Goal: Contribute content: Contribute content

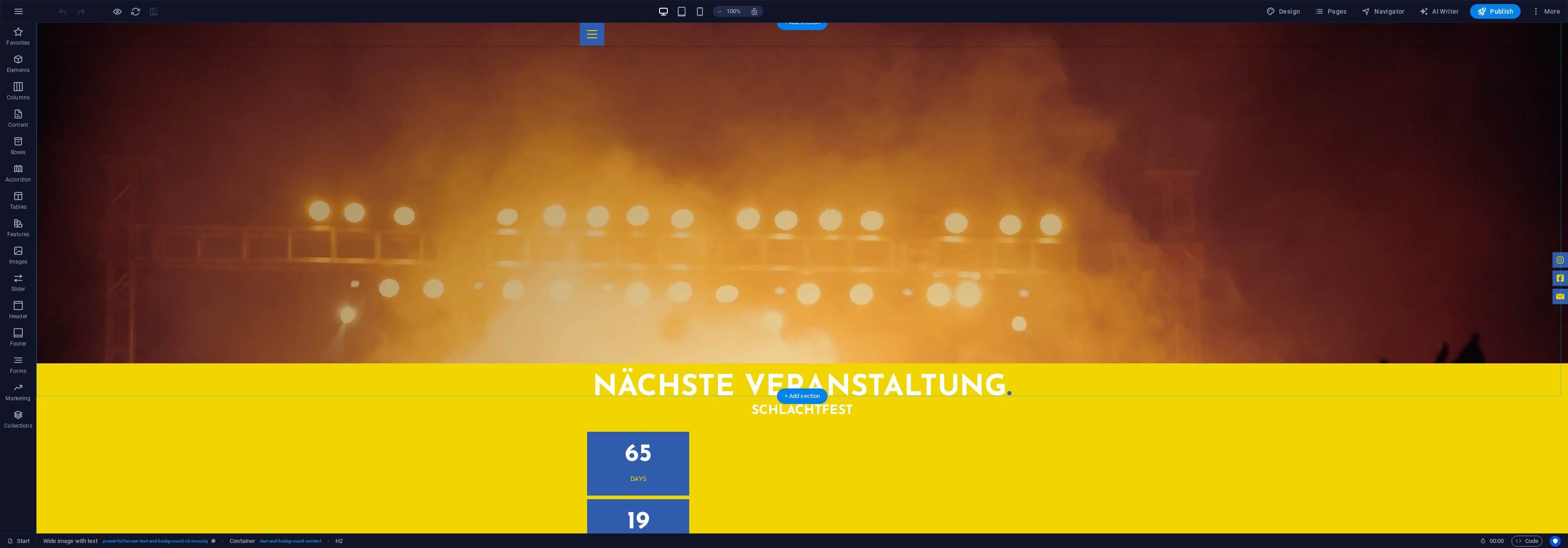
scroll to position [1921, 0]
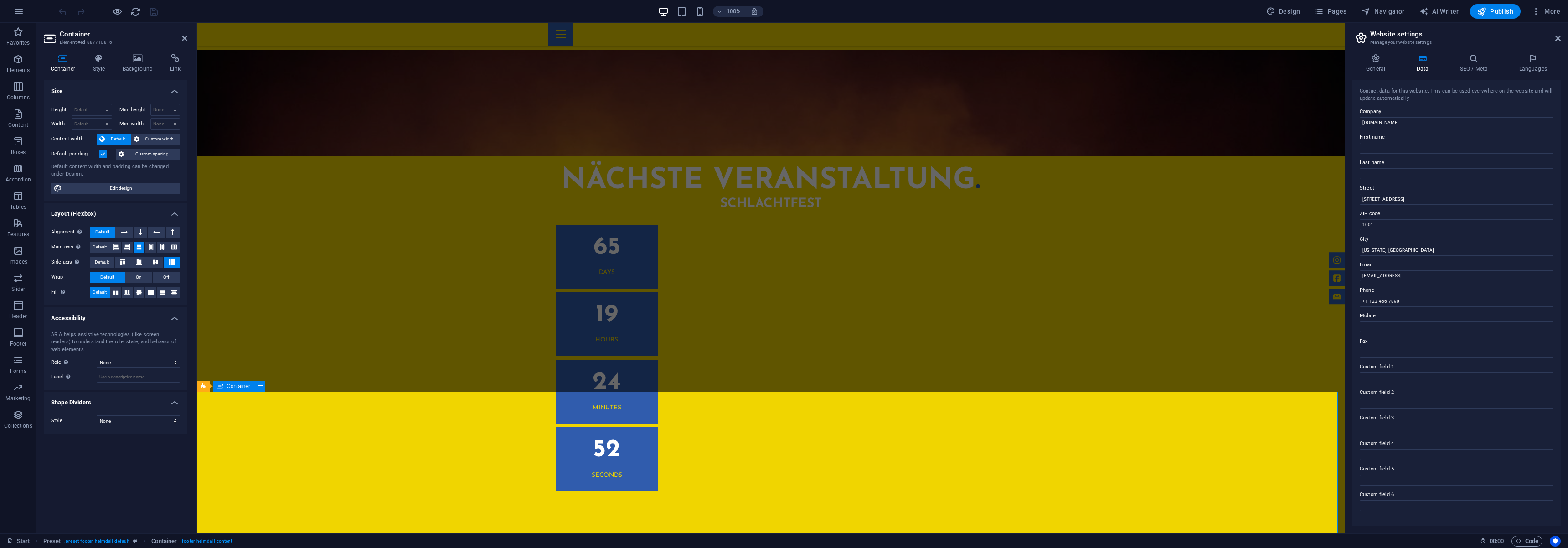
scroll to position [1929, 0]
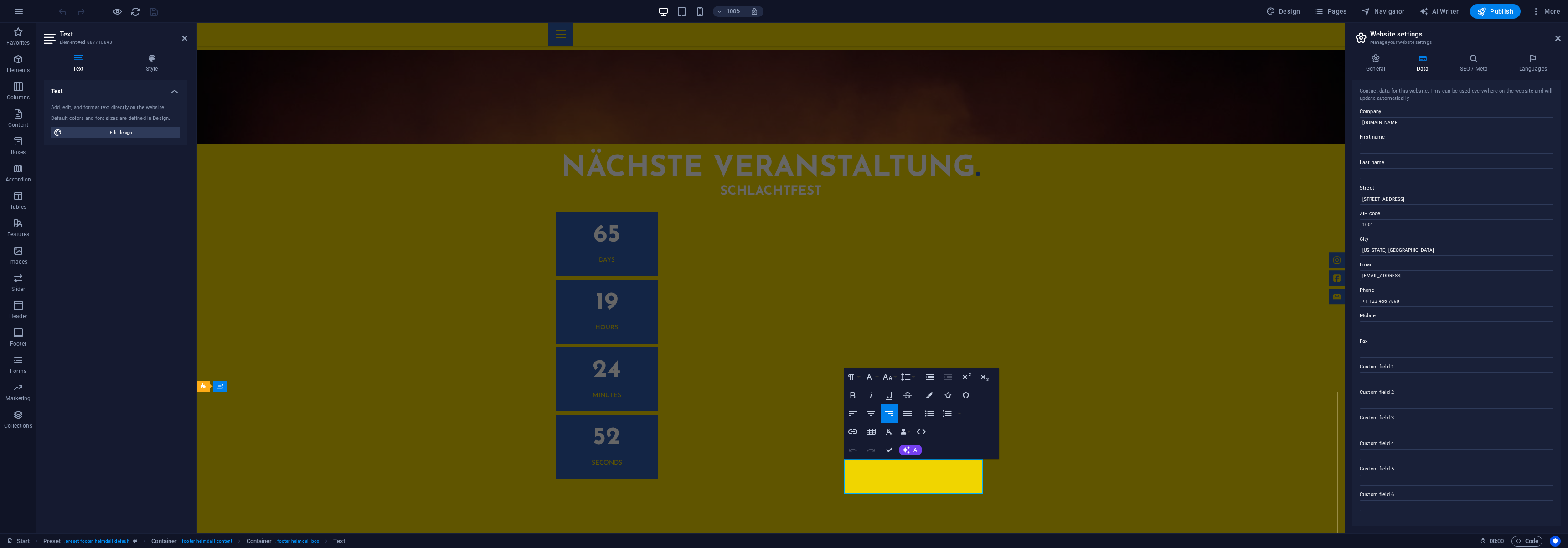
drag, startPoint x: 1637, startPoint y: 145, endPoint x: 1256, endPoint y: 105, distance: 383.1
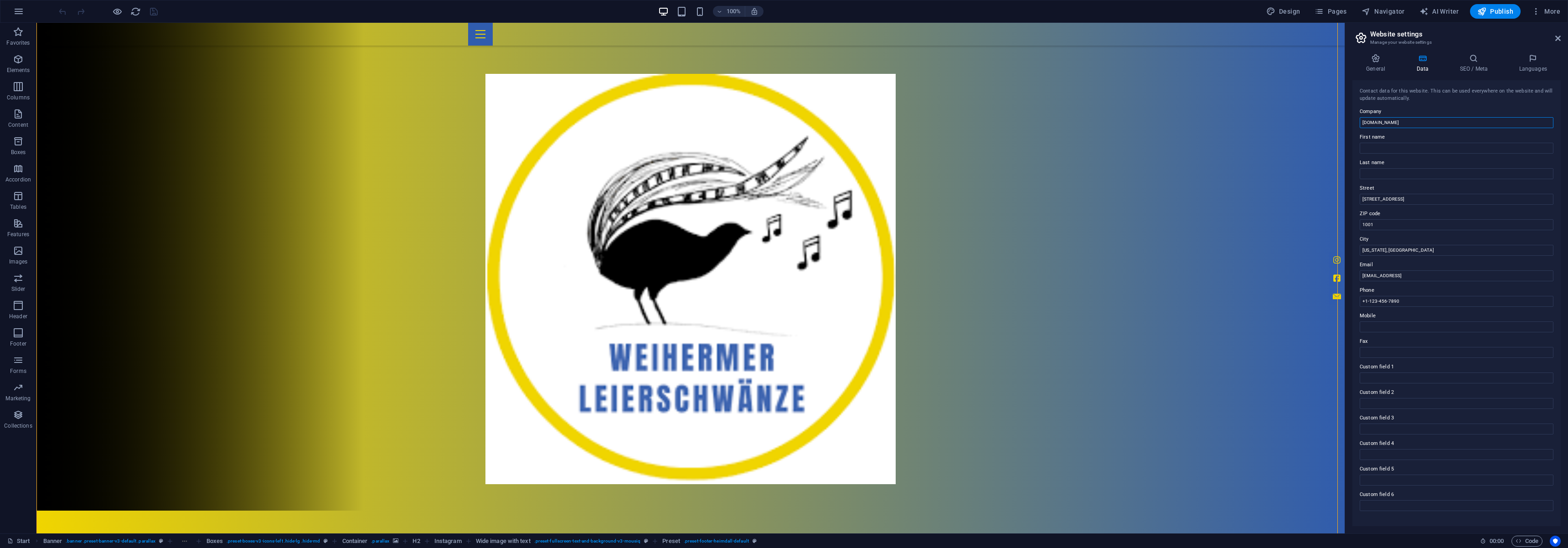
click at [1385, 123] on input "hosting225533.ae9ba.netcup.net" at bounding box center [1456, 122] width 194 height 11
type input "a"
type input "GV Sängerfreude Weiher"
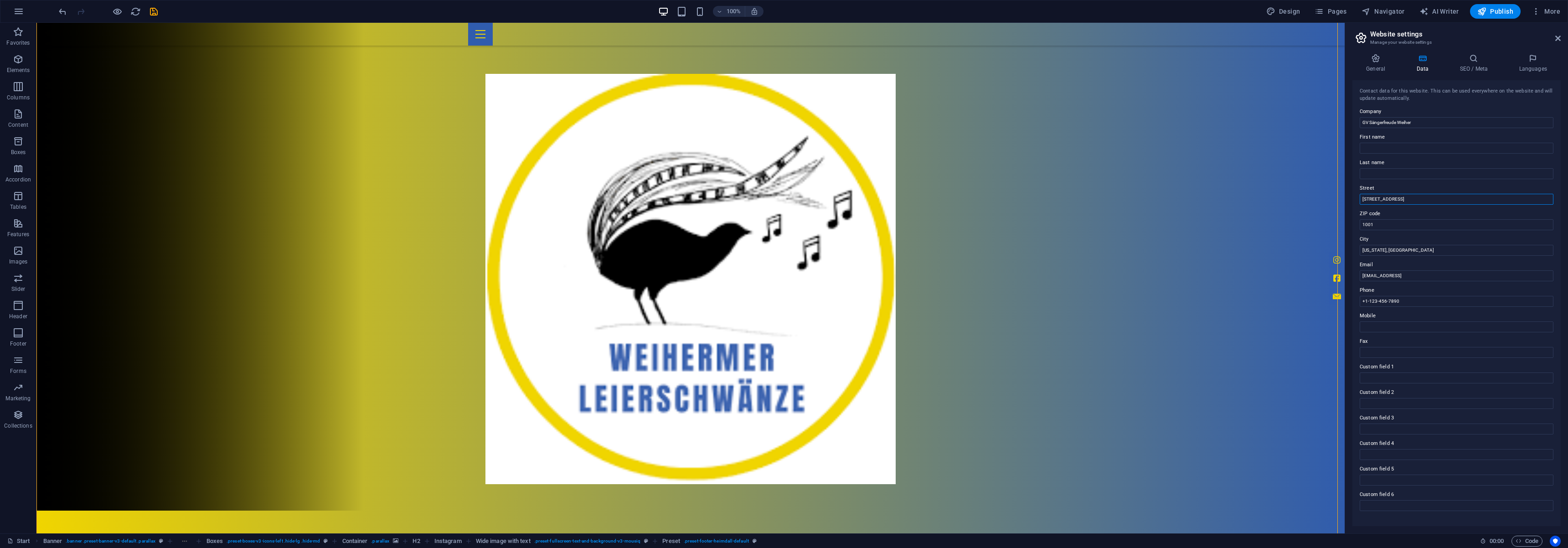
drag, startPoint x: 1389, startPoint y: 225, endPoint x: 1296, endPoint y: 201, distance: 96.0
click at [1412, 201] on input "770 11th Ave" at bounding box center [1456, 199] width 194 height 11
click at [1407, 201] on input "770 11th Ave" at bounding box center [1456, 199] width 194 height 11
type input "Hauptstraße"
type input "69509"
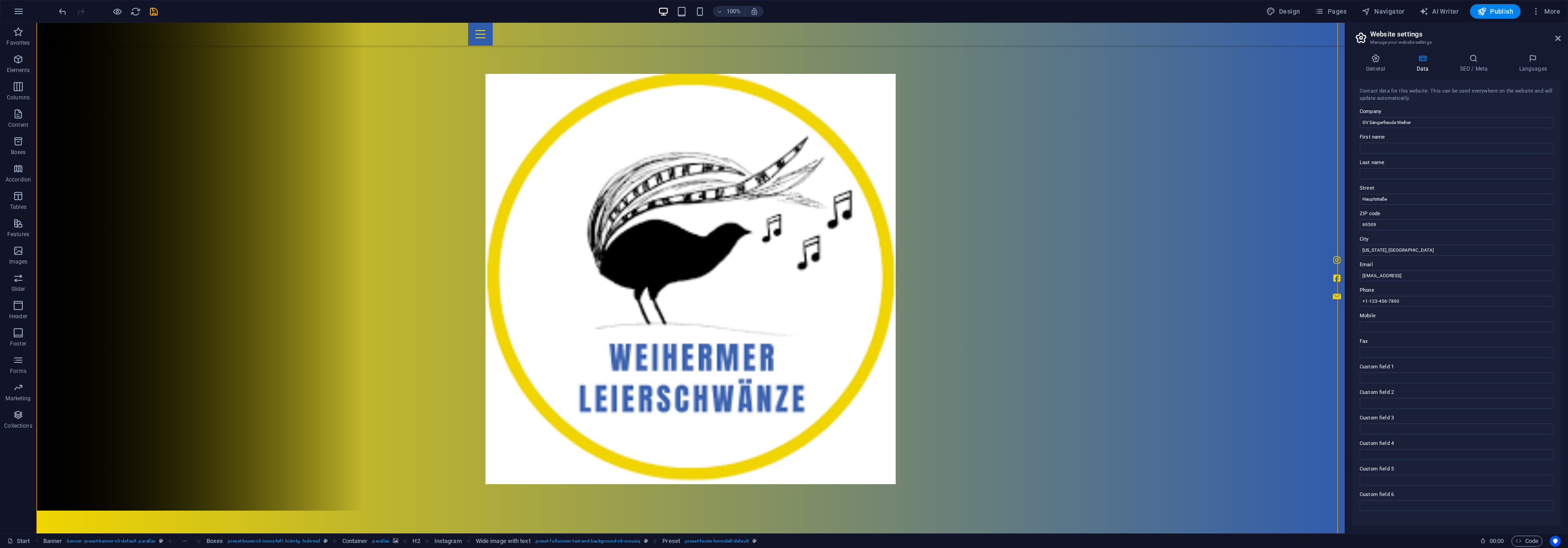
click at [1402, 209] on label "ZIP code" at bounding box center [1456, 213] width 194 height 11
click at [1402, 219] on input "69509" at bounding box center [1456, 224] width 194 height 11
click at [1403, 197] on input "Hauptstraße" at bounding box center [1456, 199] width 194 height 11
type input "Hauptstraße 66"
drag, startPoint x: 1428, startPoint y: 271, endPoint x: 1339, endPoint y: 247, distance: 92.2
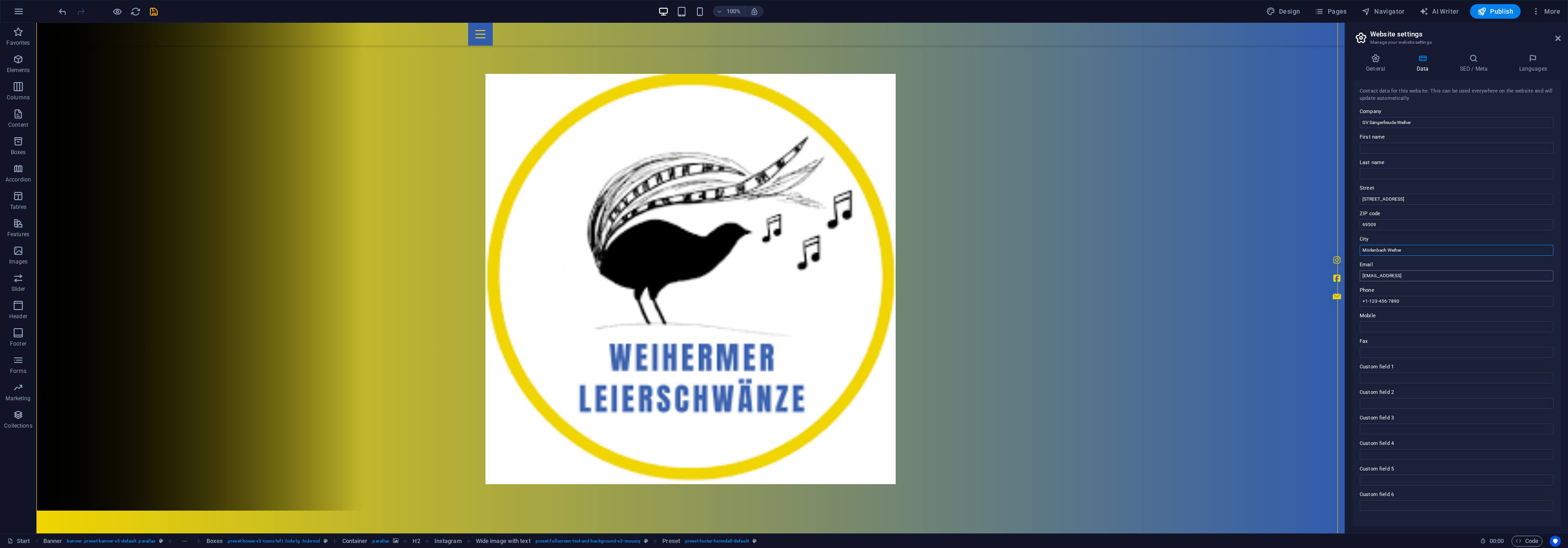
type input "Mörlenbach Weiher"
drag, startPoint x: 1507, startPoint y: 300, endPoint x: 1299, endPoint y: 271, distance: 210.0
type input "admin@saengerfreude.de"
drag, startPoint x: 1444, startPoint y: 324, endPoint x: 1319, endPoint y: 295, distance: 128.3
type input "+"
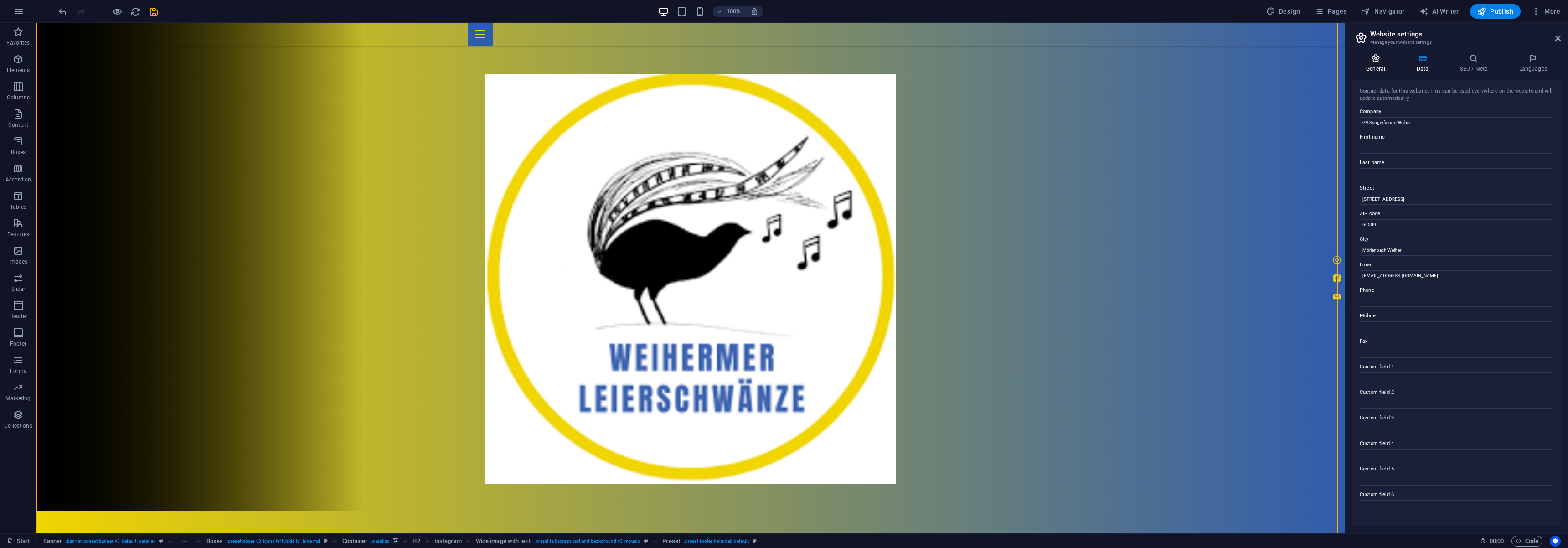
click at [1382, 60] on icon at bounding box center [1376, 58] width 47 height 9
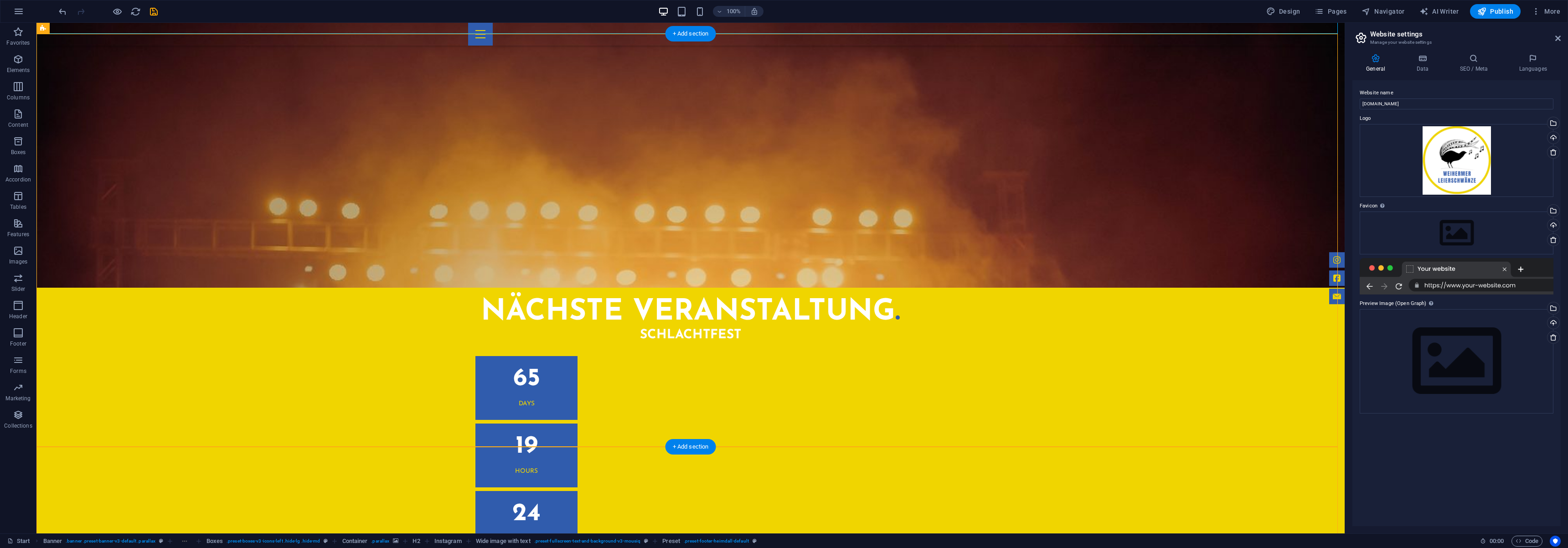
scroll to position [1905, 0]
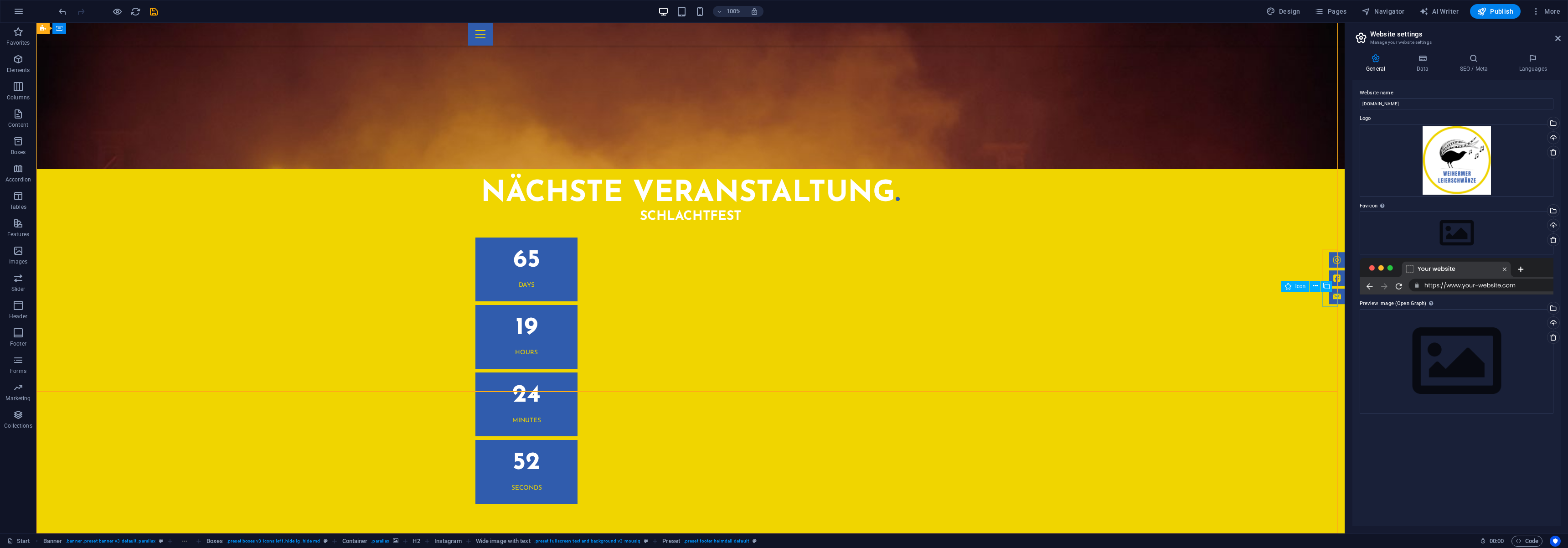
click at [1329, 297] on figure at bounding box center [1337, 296] width 15 height 15
click at [1332, 298] on figure at bounding box center [1337, 296] width 15 height 15
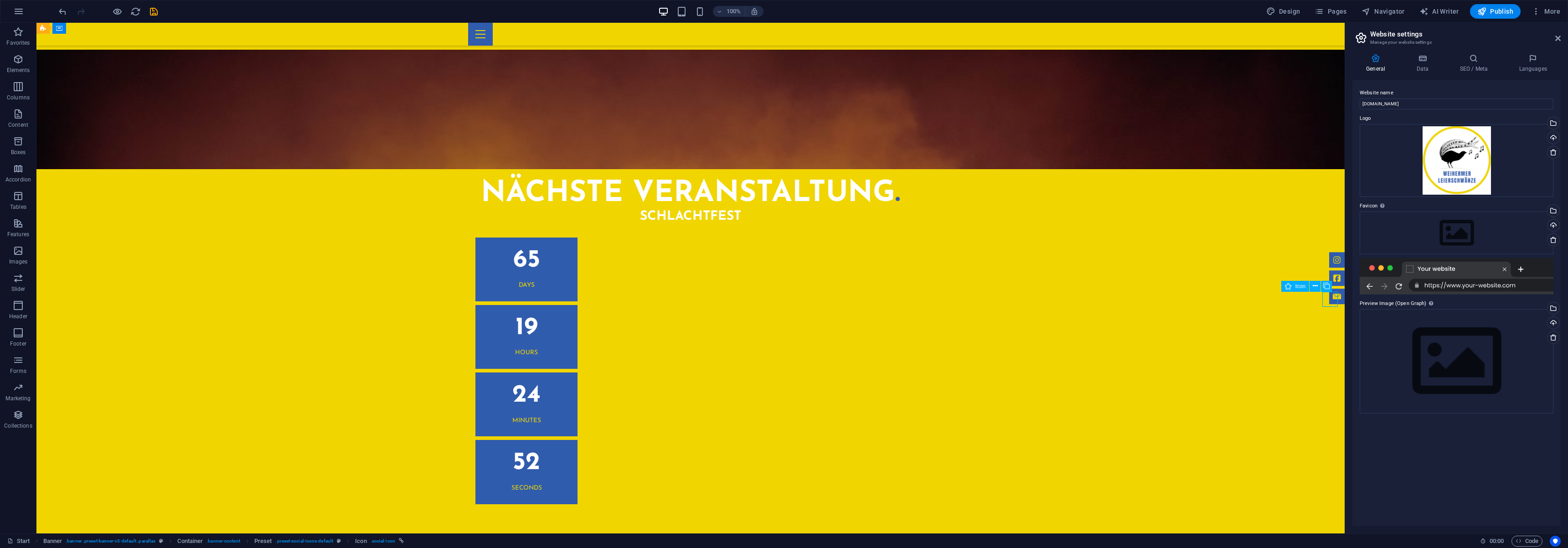
select select "xMidYMid"
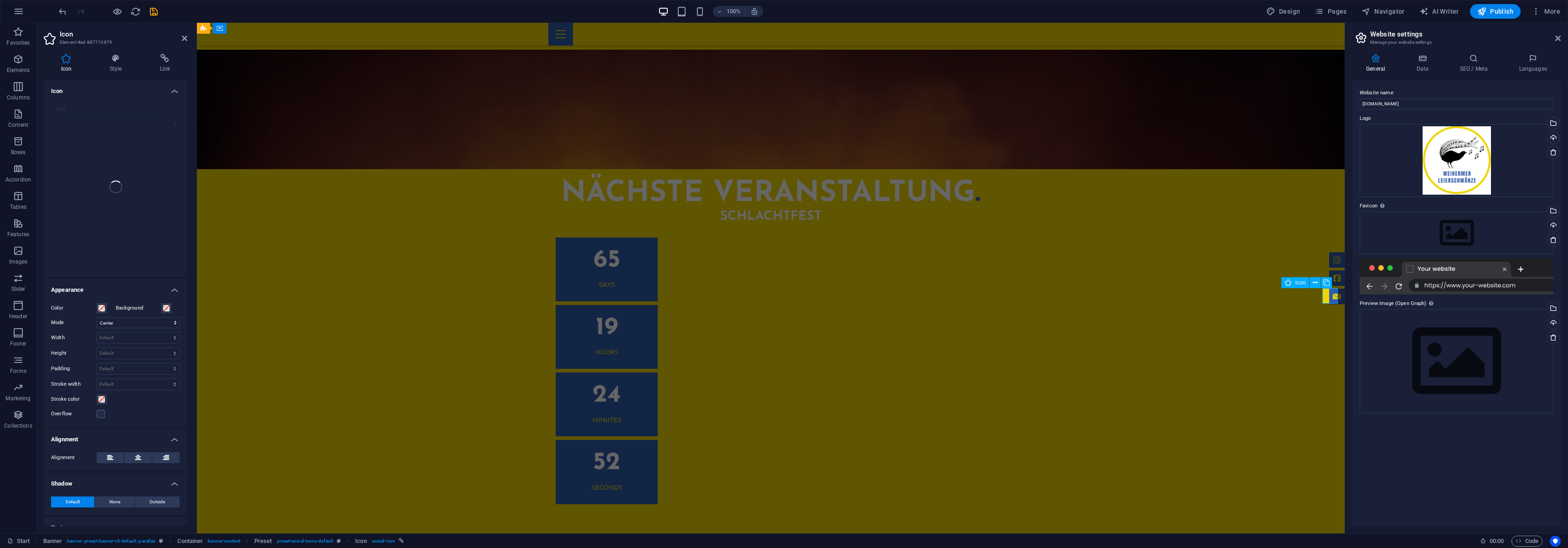
scroll to position [1929, 0]
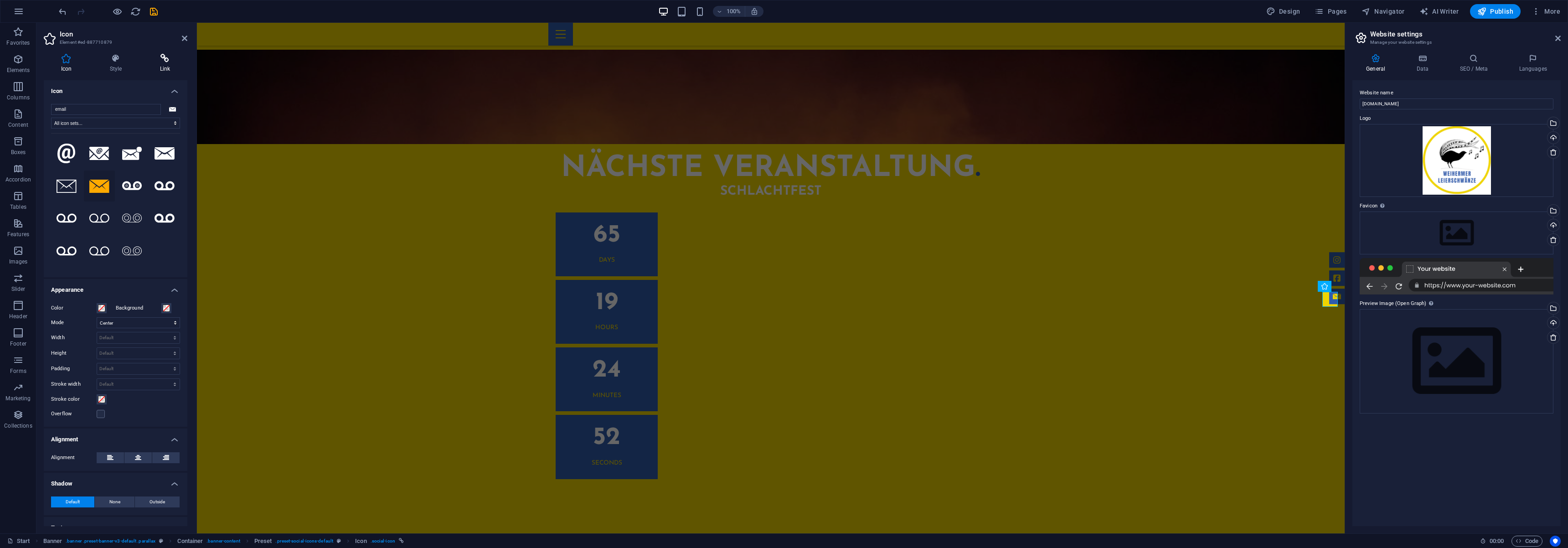
click at [168, 61] on icon at bounding box center [165, 58] width 45 height 9
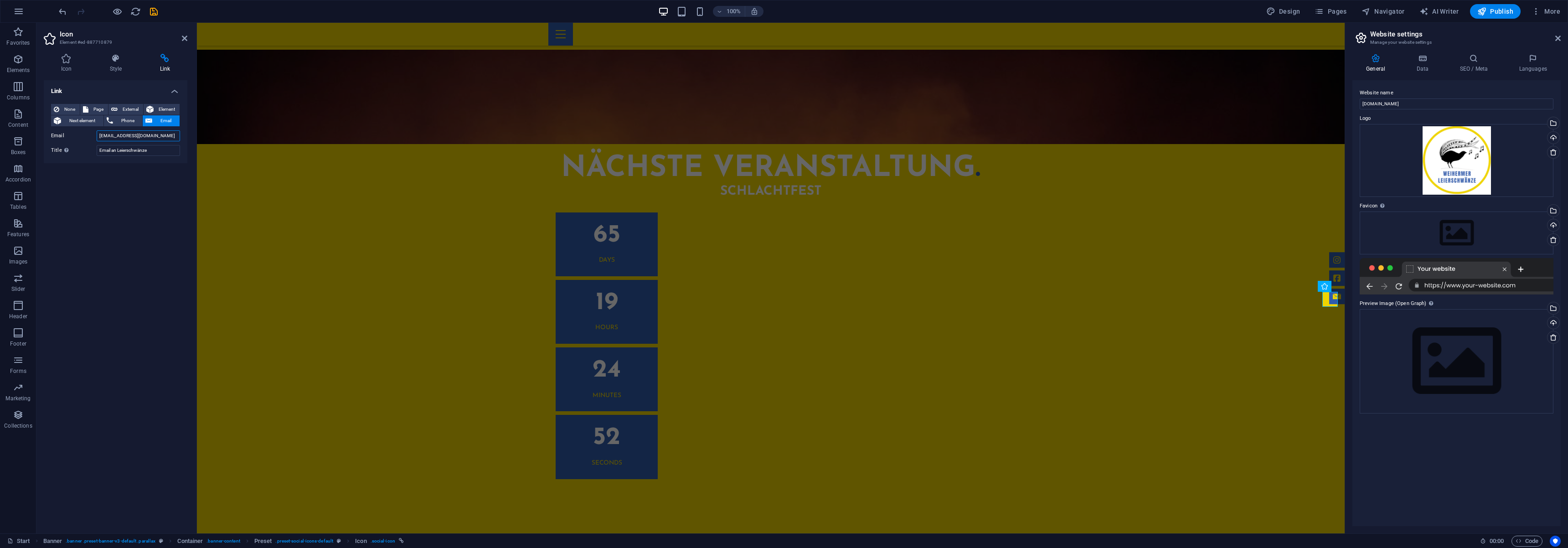
click at [144, 137] on input "[EMAIL_ADDRESS][DOMAIN_NAME]" at bounding box center [138, 136] width 83 height 11
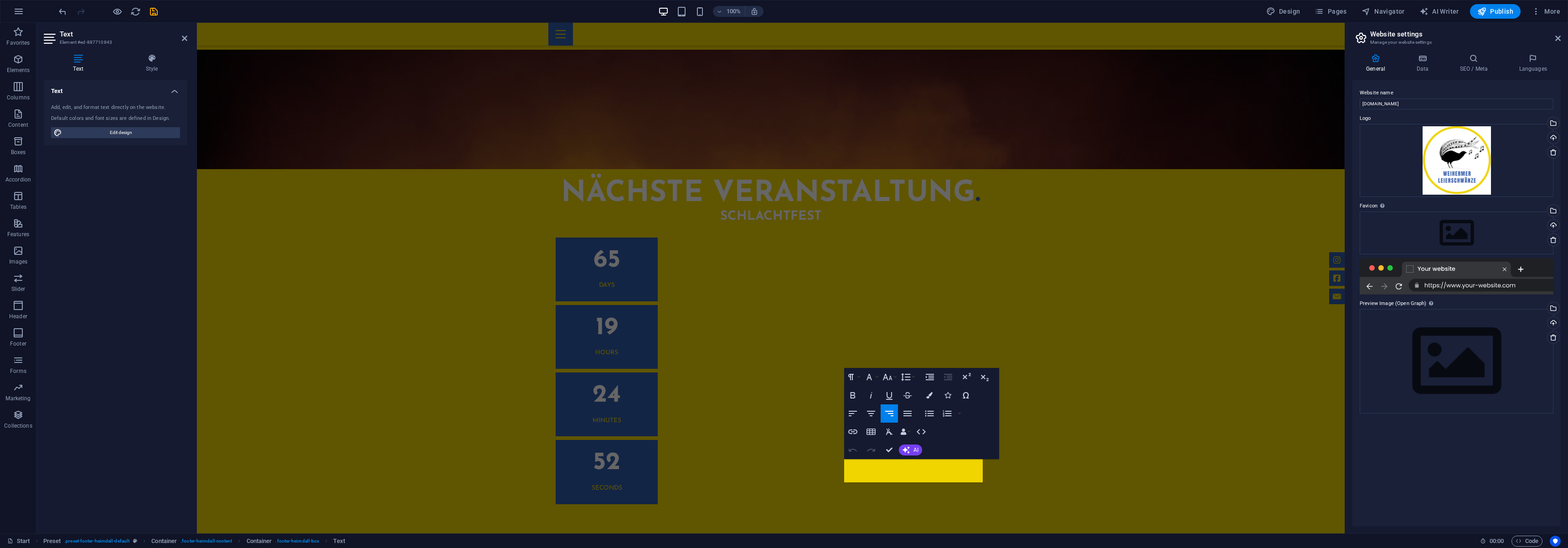
scroll to position [1929, 0]
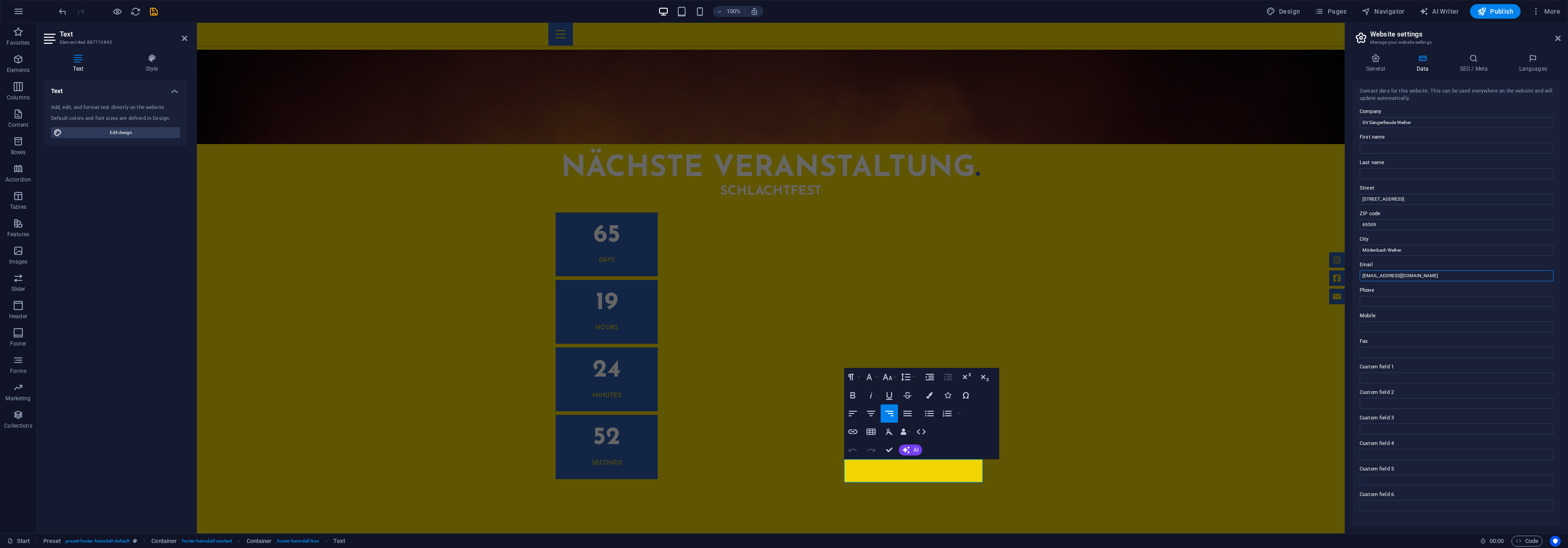
drag, startPoint x: 1629, startPoint y: 296, endPoint x: 1333, endPoint y: 276, distance: 296.7
click at [1384, 276] on input "admin@saengerfreude.de" at bounding box center [1456, 275] width 194 height 11
paste input "[EMAIL_ADDRESS][DOMAIN_NAME]"
type input "[EMAIL_ADDRESS][DOMAIN_NAME]"
click at [1560, 36] on icon at bounding box center [1558, 38] width 6 height 7
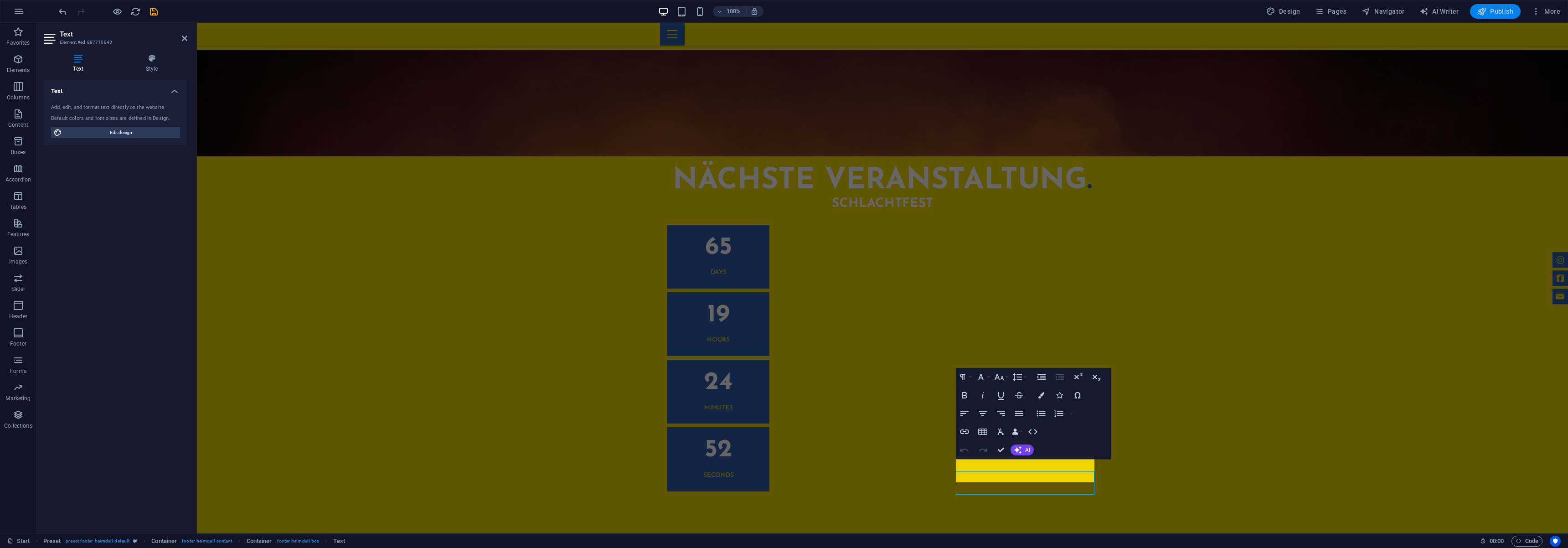
click at [1496, 16] on button "Publish" at bounding box center [1495, 11] width 50 height 15
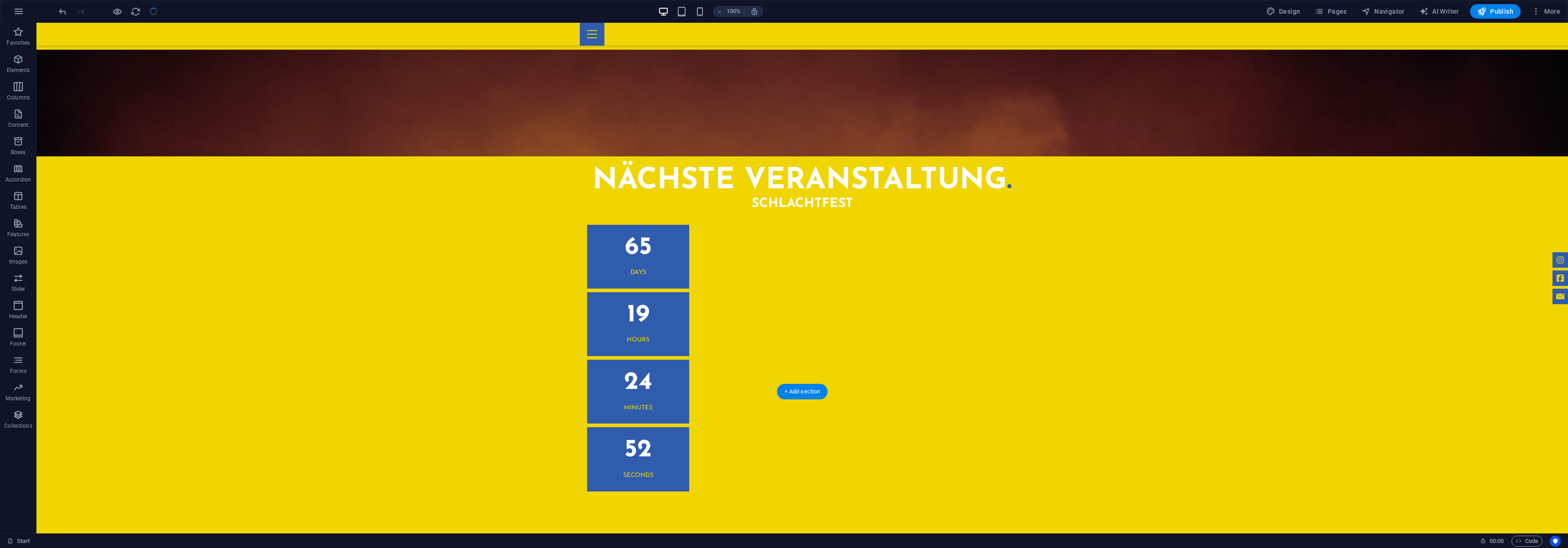
scroll to position [1921, 0]
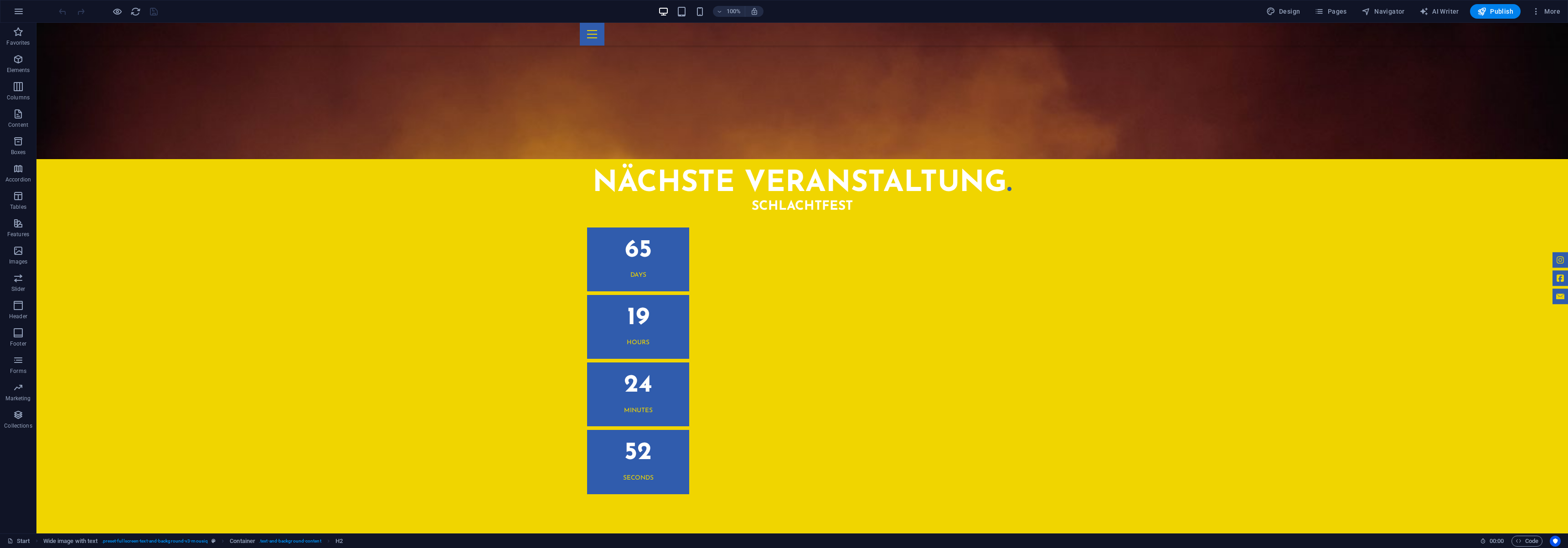
scroll to position [1921, 0]
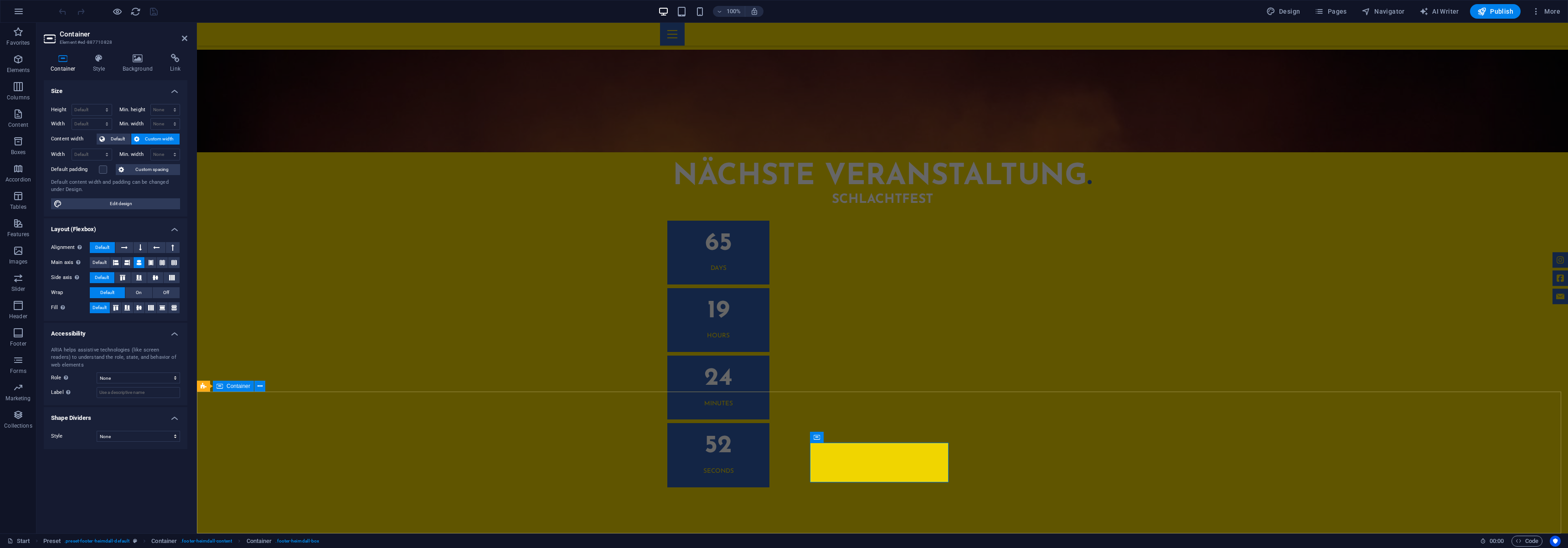
scroll to position [1917, 0]
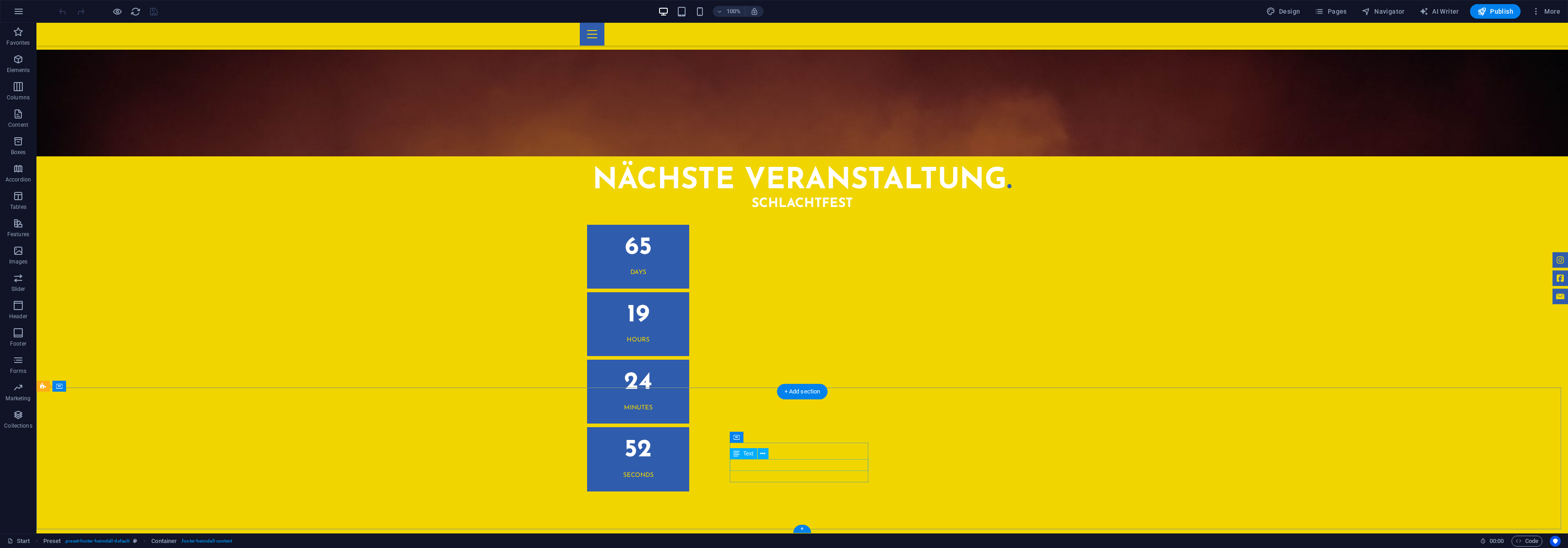
scroll to position [1921, 0]
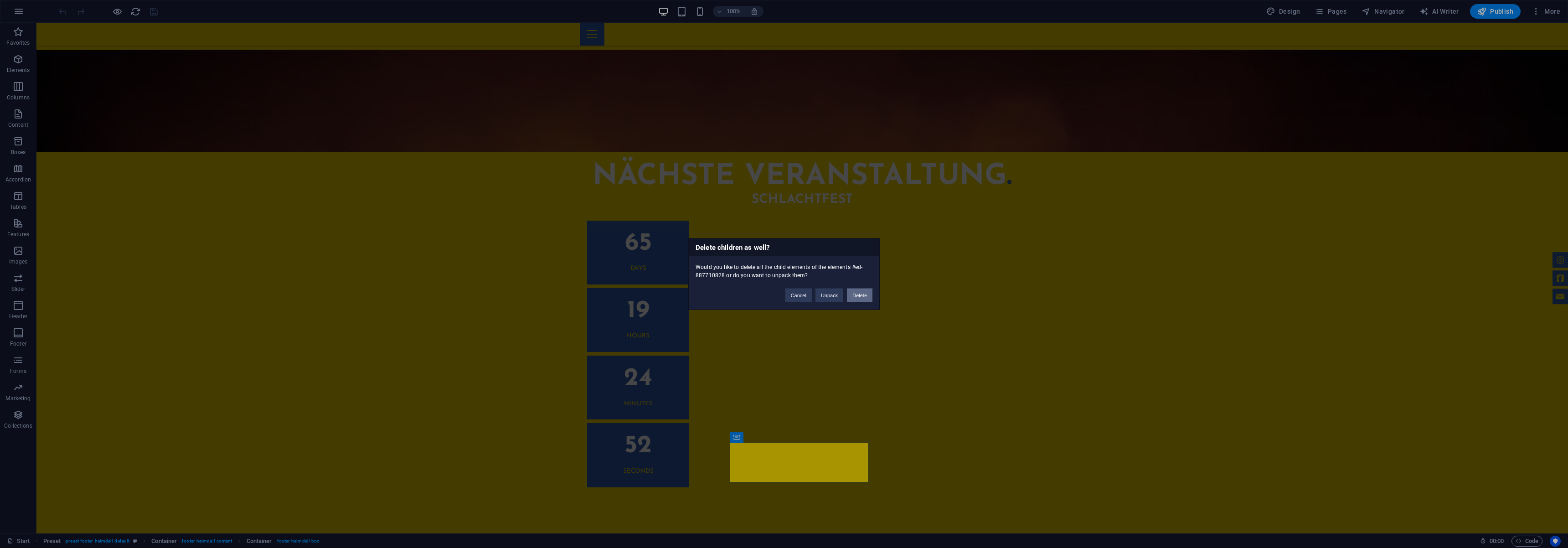
click at [866, 296] on button "Delete" at bounding box center [860, 295] width 25 height 13
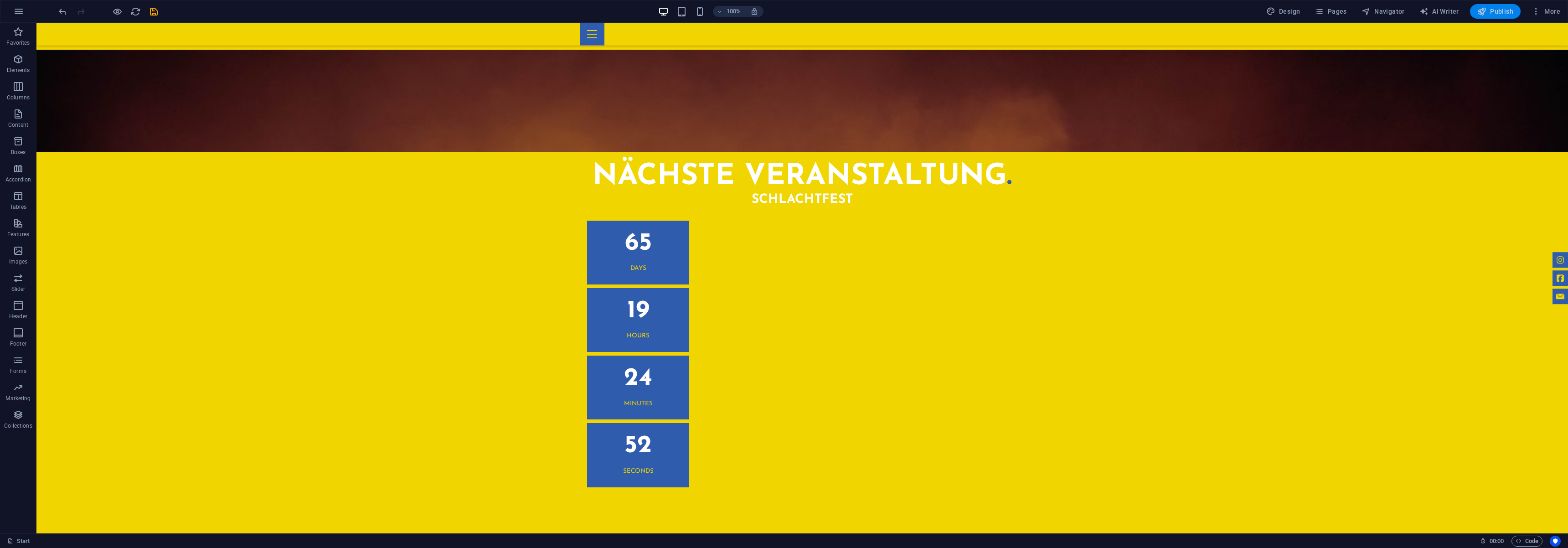
click at [1494, 15] on span "Publish" at bounding box center [1495, 11] width 36 height 9
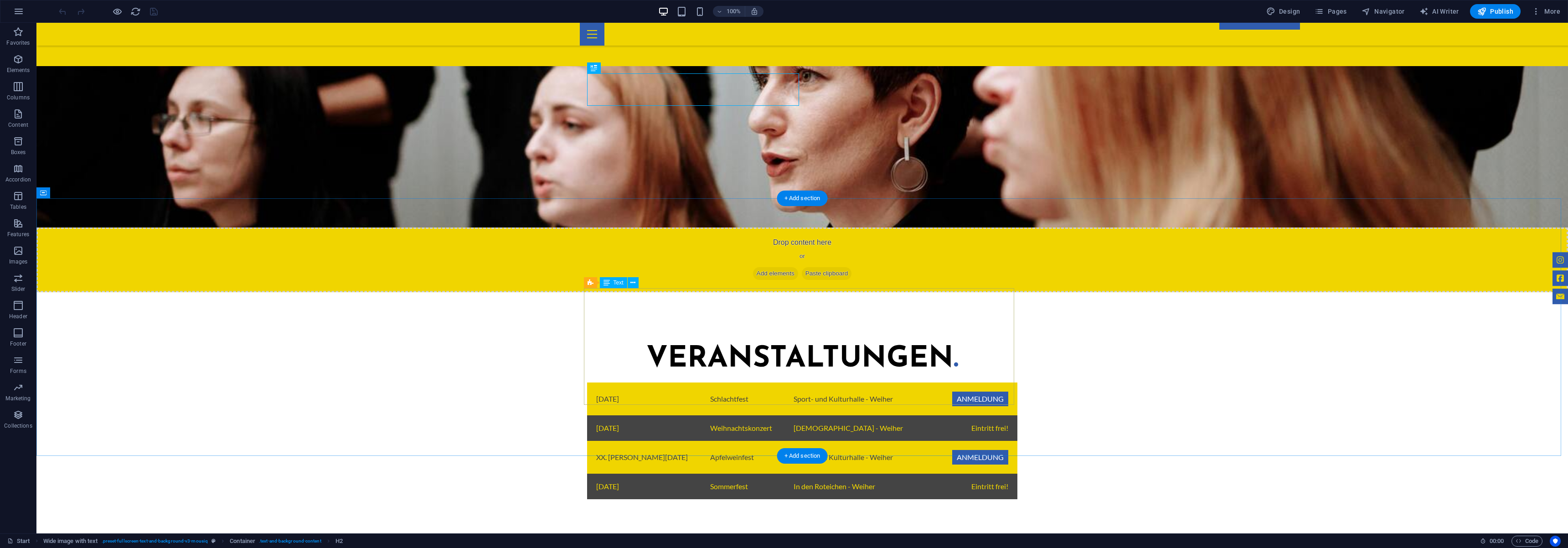
scroll to position [791, 0]
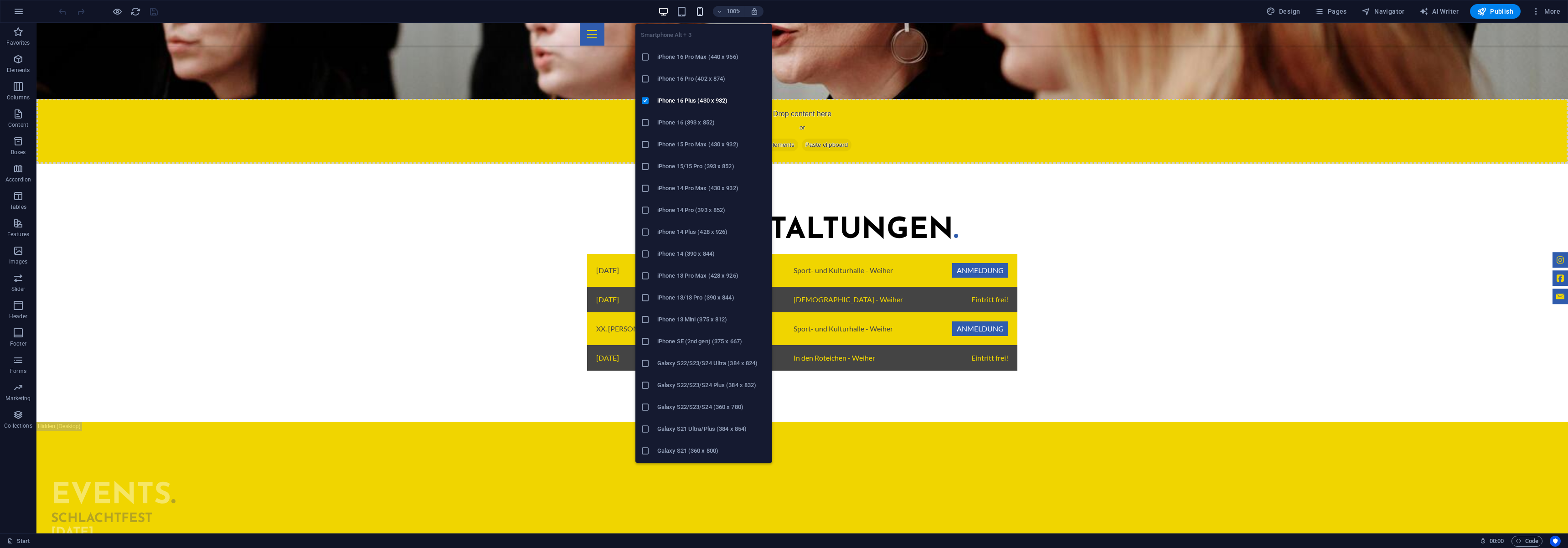
click at [702, 8] on icon "button" at bounding box center [700, 11] width 10 height 10
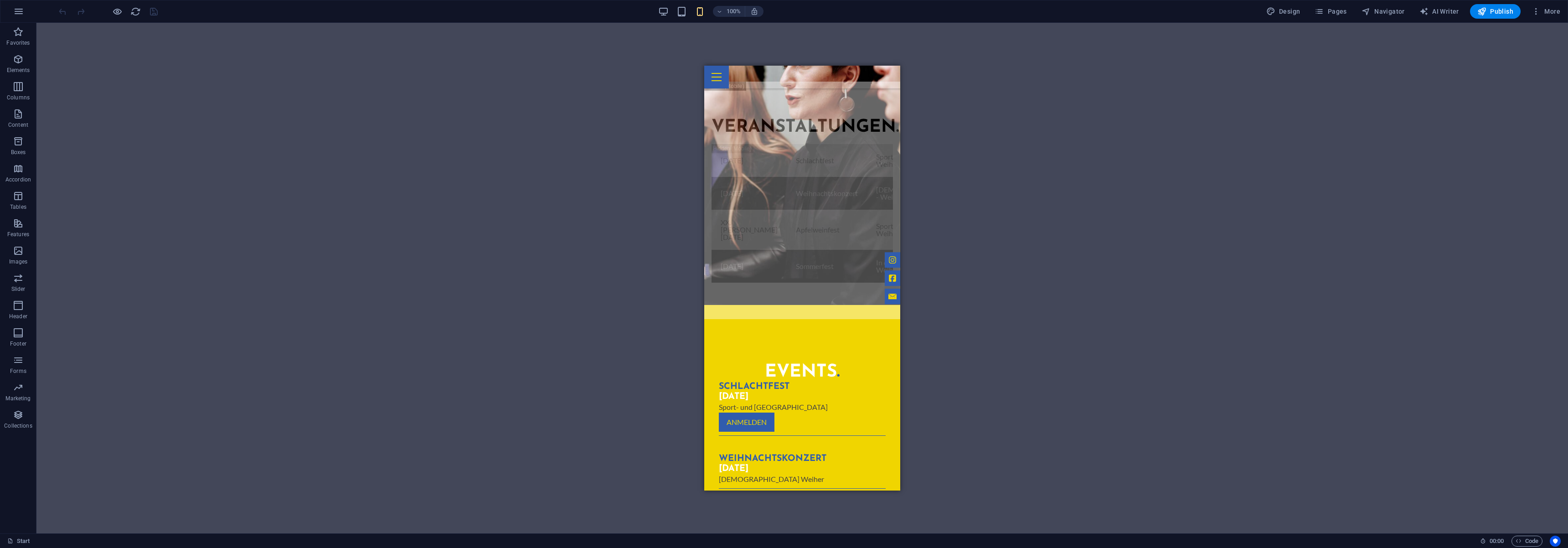
scroll to position [863, 0]
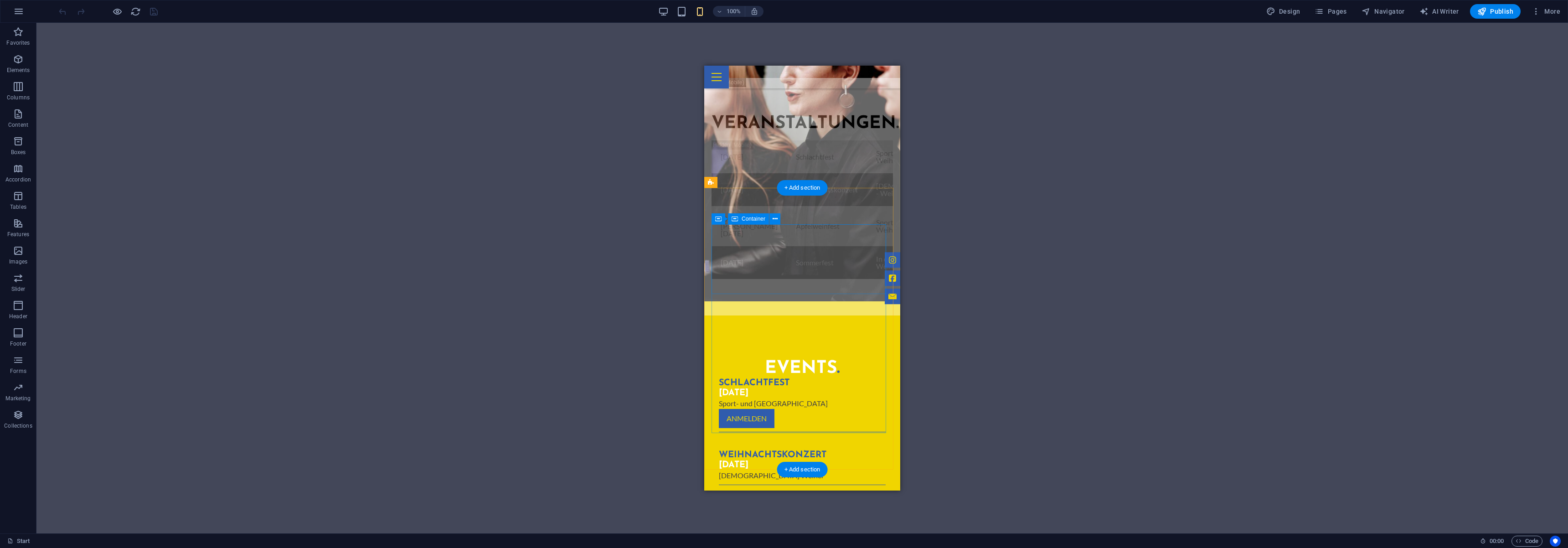
click at [724, 352] on div "Events . Schlachtfest 08.11.2025 Sport- und Kulturhalle Weiher Anmelden" at bounding box center [802, 397] width 182 height 91
click at [720, 220] on icon at bounding box center [718, 219] width 6 height 11
click at [764, 172] on div "Veranstaltungen . 08.November 2025 Schlachtfest Sport- und Kulturhalle - Weiher…" at bounding box center [802, 196] width 196 height 238
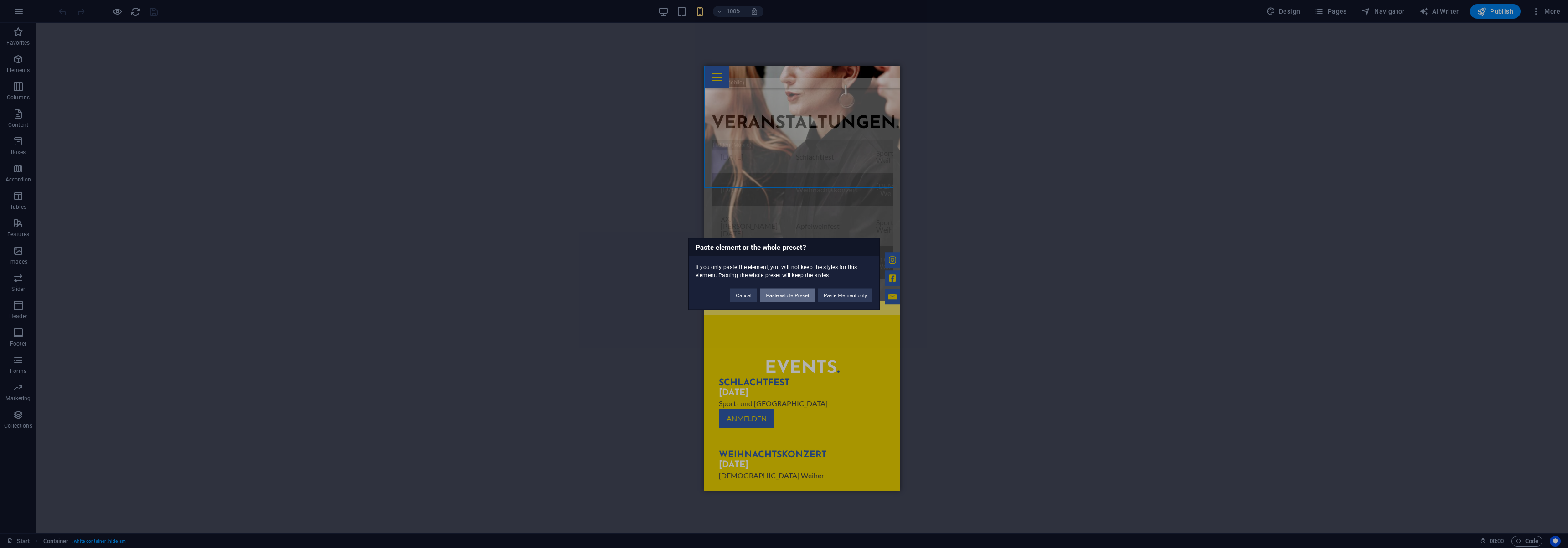
click at [795, 296] on button "Paste whole Preset" at bounding box center [787, 295] width 54 height 13
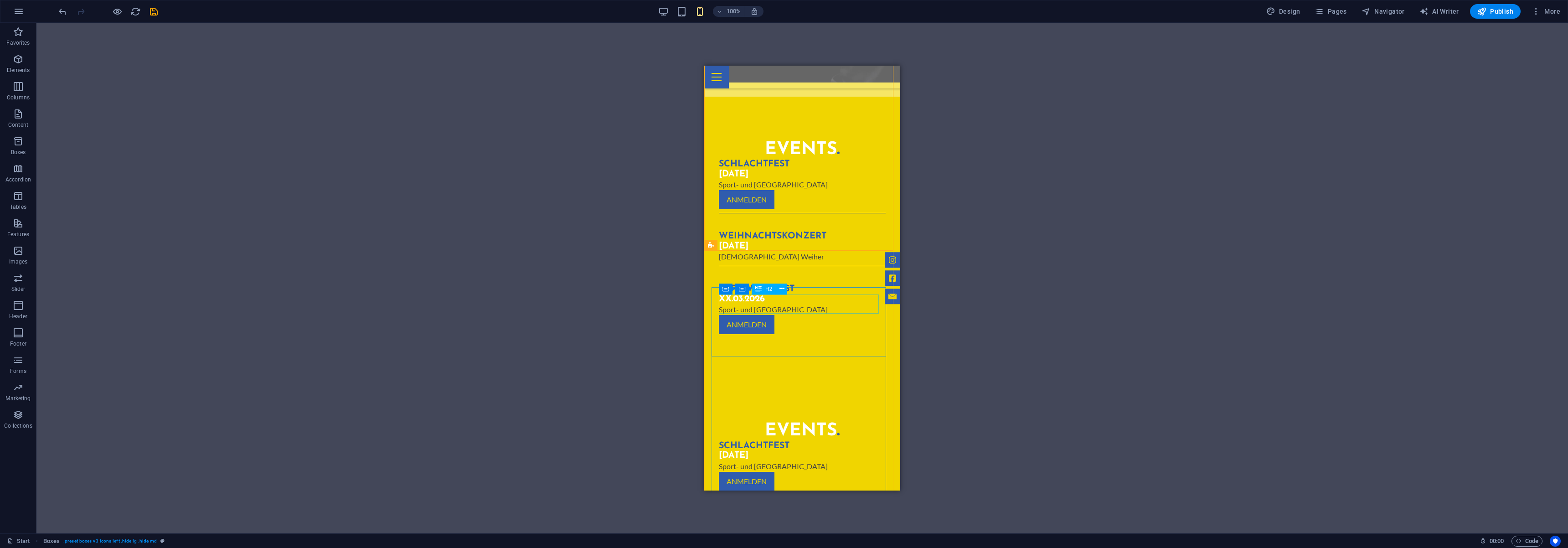
scroll to position [800, 0]
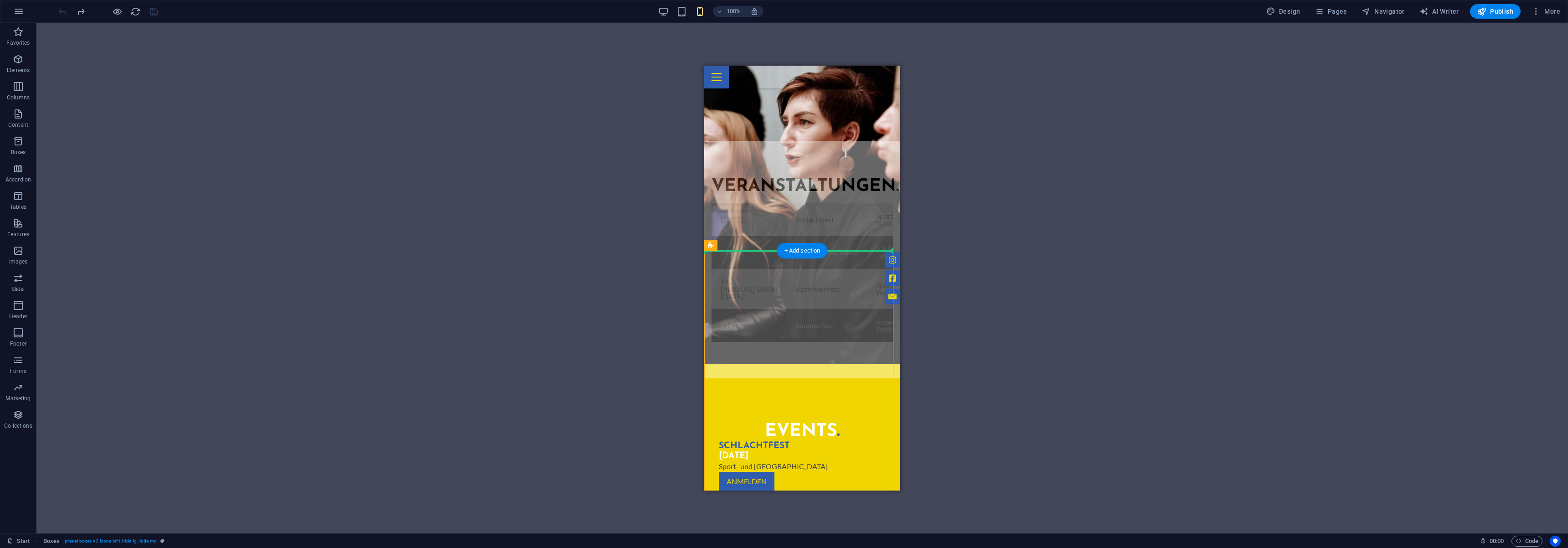
drag, startPoint x: 1423, startPoint y: 348, endPoint x: 739, endPoint y: 228, distance: 694.4
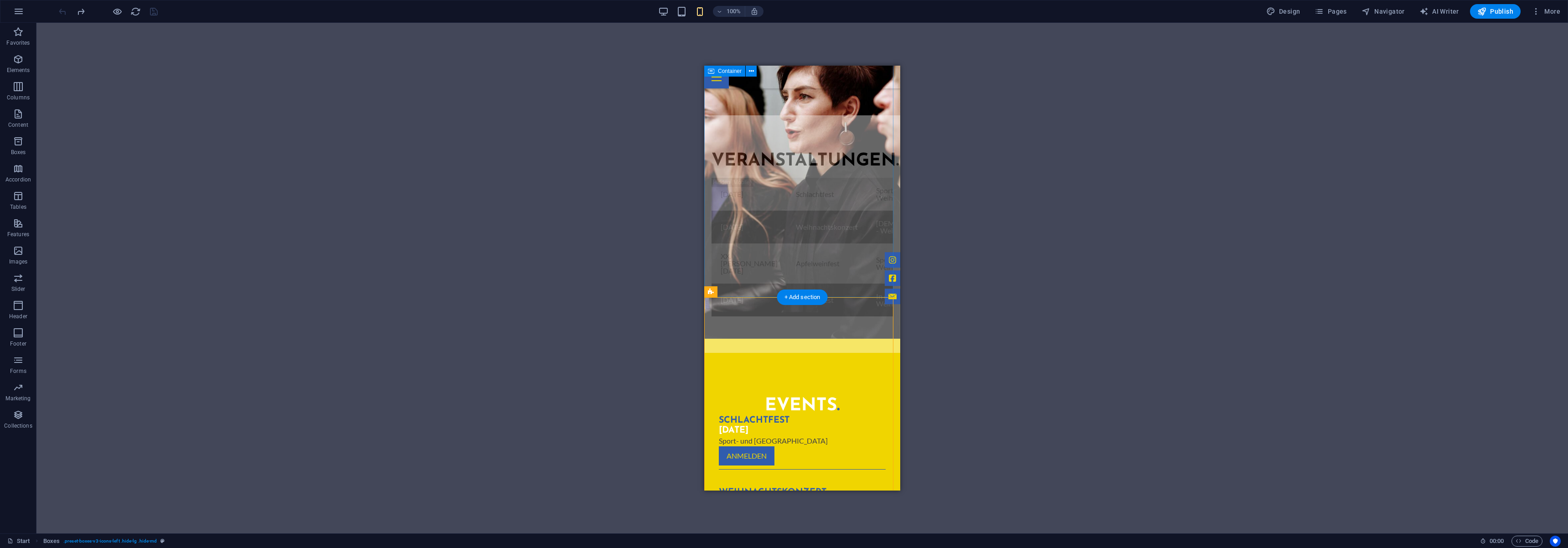
scroll to position [746, 0]
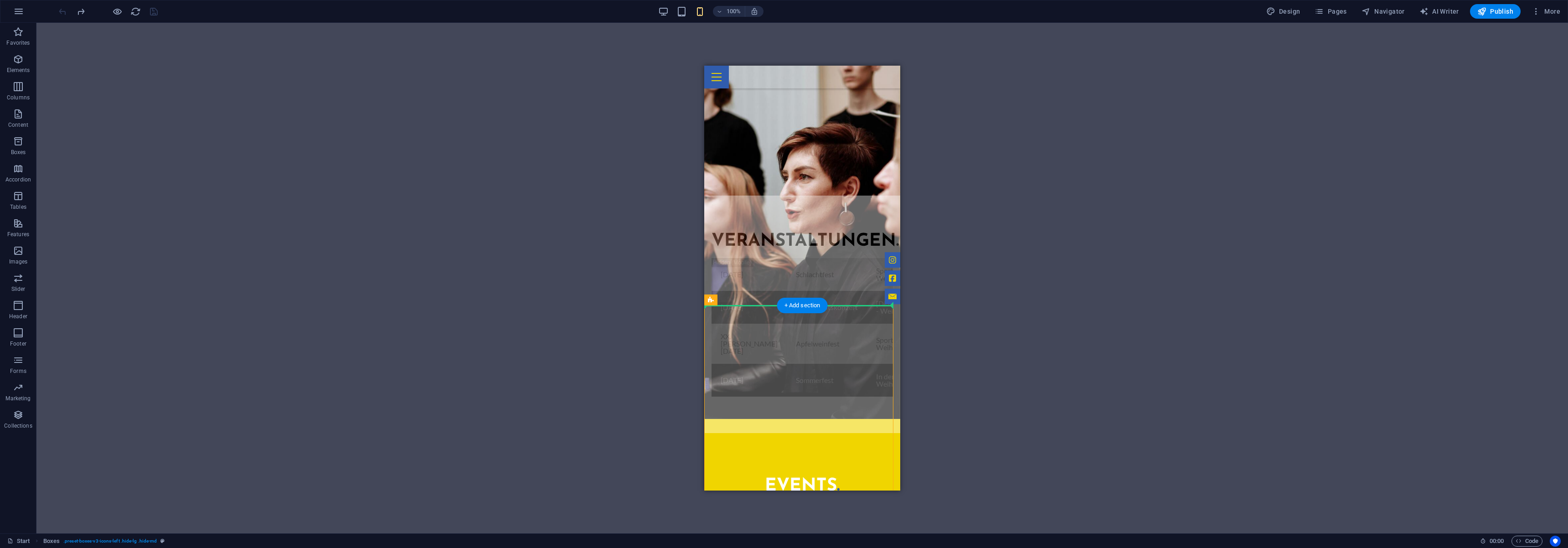
drag, startPoint x: 737, startPoint y: 311, endPoint x: 740, endPoint y: 287, distance: 24.2
drag, startPoint x: 746, startPoint y: 329, endPoint x: 742, endPoint y: 282, distance: 47.2
click at [851, 470] on div "Events . Schlachtfest 08.11.2025 Sport- und Kulturhalle Weiher Anmelden" at bounding box center [802, 515] width 182 height 91
click at [726, 338] on span "Container" at bounding box center [737, 336] width 24 height 6
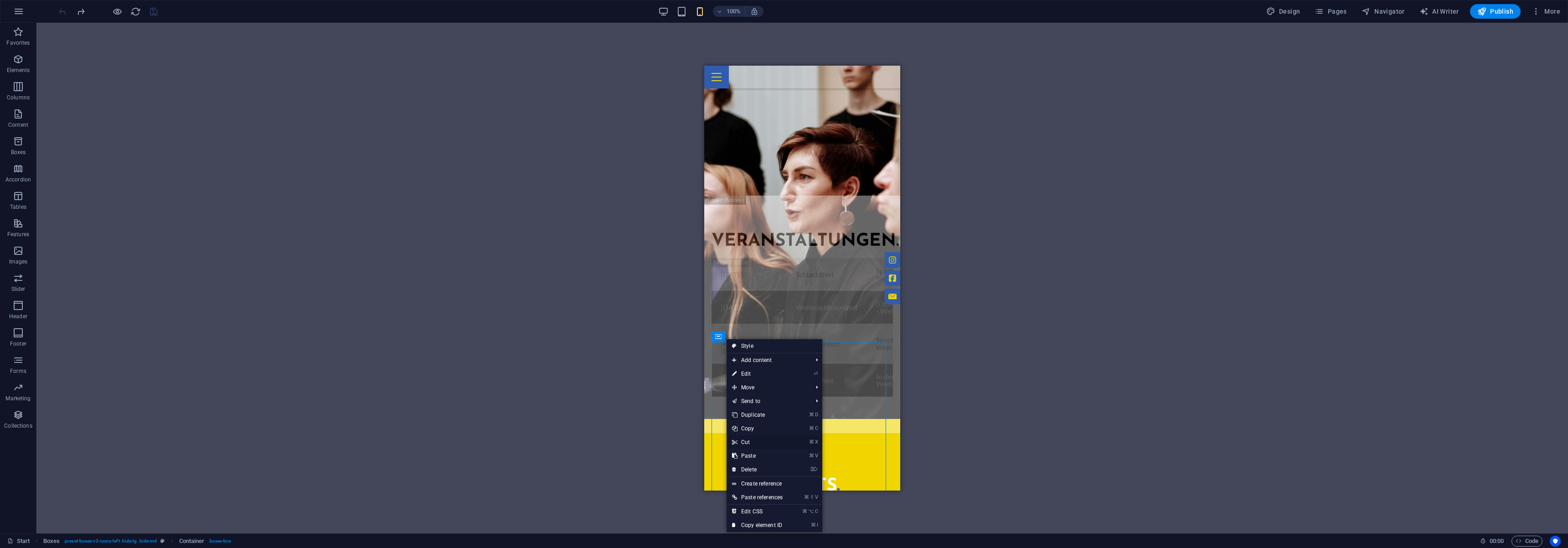
click at [743, 440] on link "⌘ X Cut" at bounding box center [757, 442] width 62 height 13
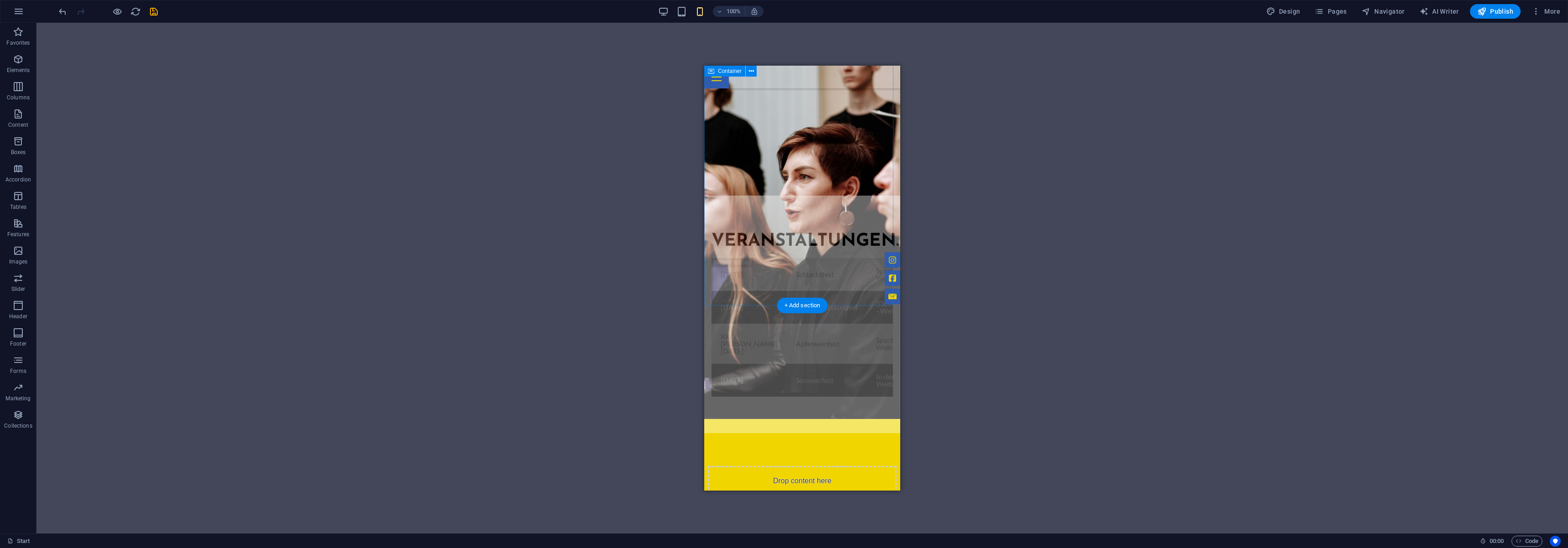
click at [759, 294] on div "Veranstaltungen . 08.November 2025 Schlachtfest Sport- und Kulturhalle - Weiher…" at bounding box center [802, 314] width 196 height 238
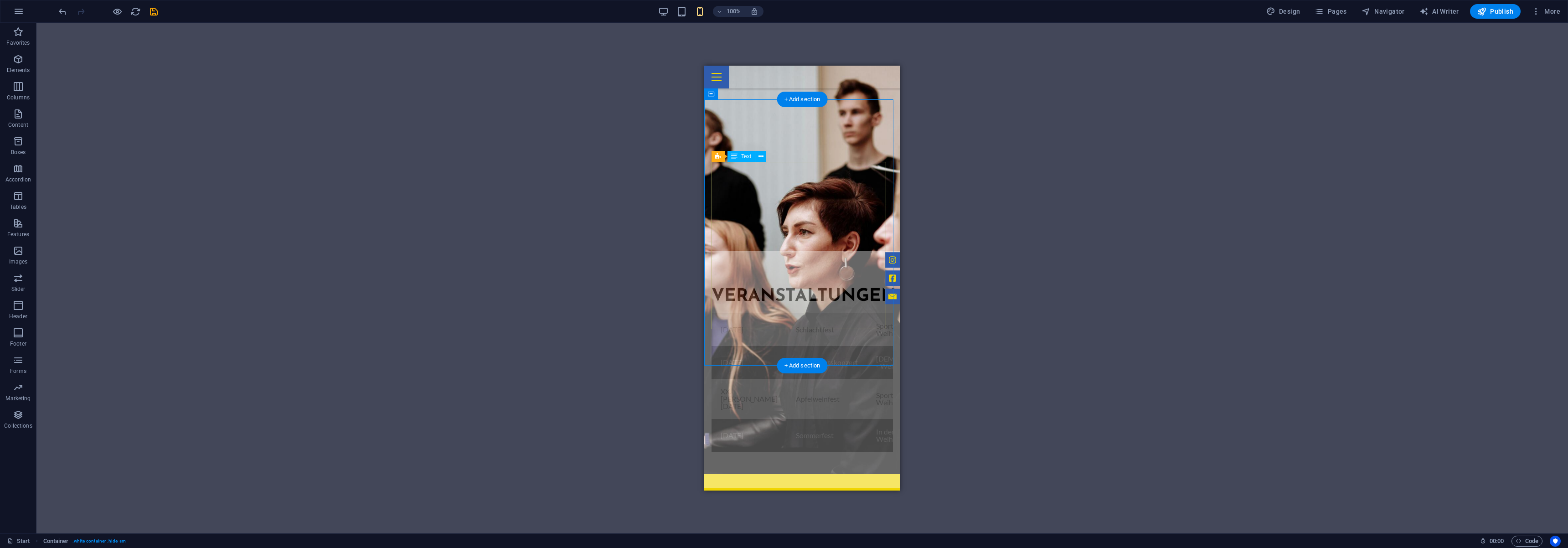
scroll to position [691, 0]
click at [745, 315] on div "08.November 2025 Schlachtfest Sport- und Kulturhalle - Weiher Anmeldung 21. Dez…" at bounding box center [802, 382] width 182 height 138
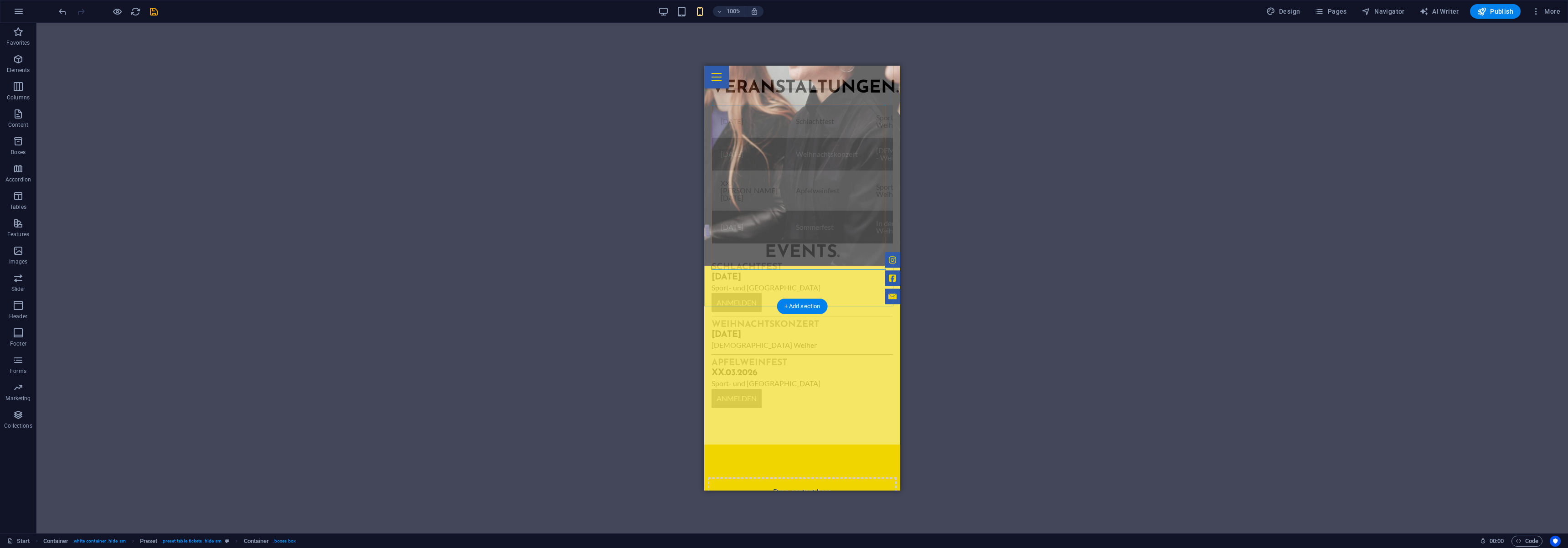
scroll to position [910, 0]
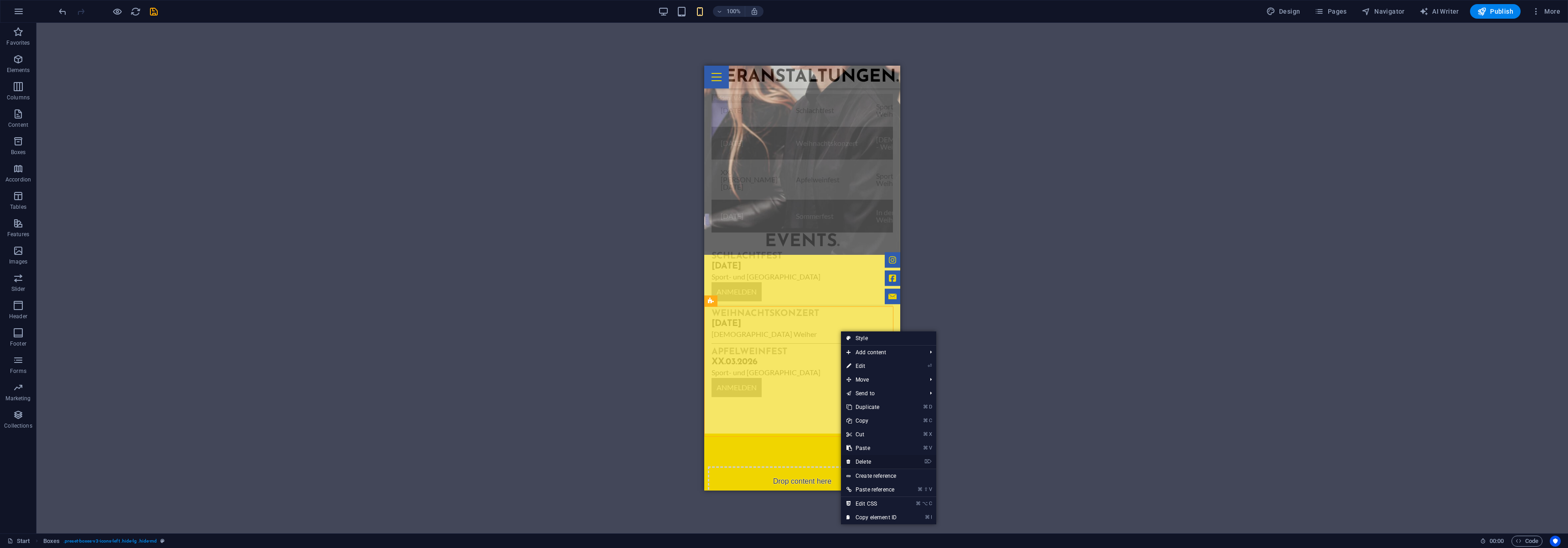
click at [860, 459] on link "⌦ Delete" at bounding box center [872, 461] width 61 height 13
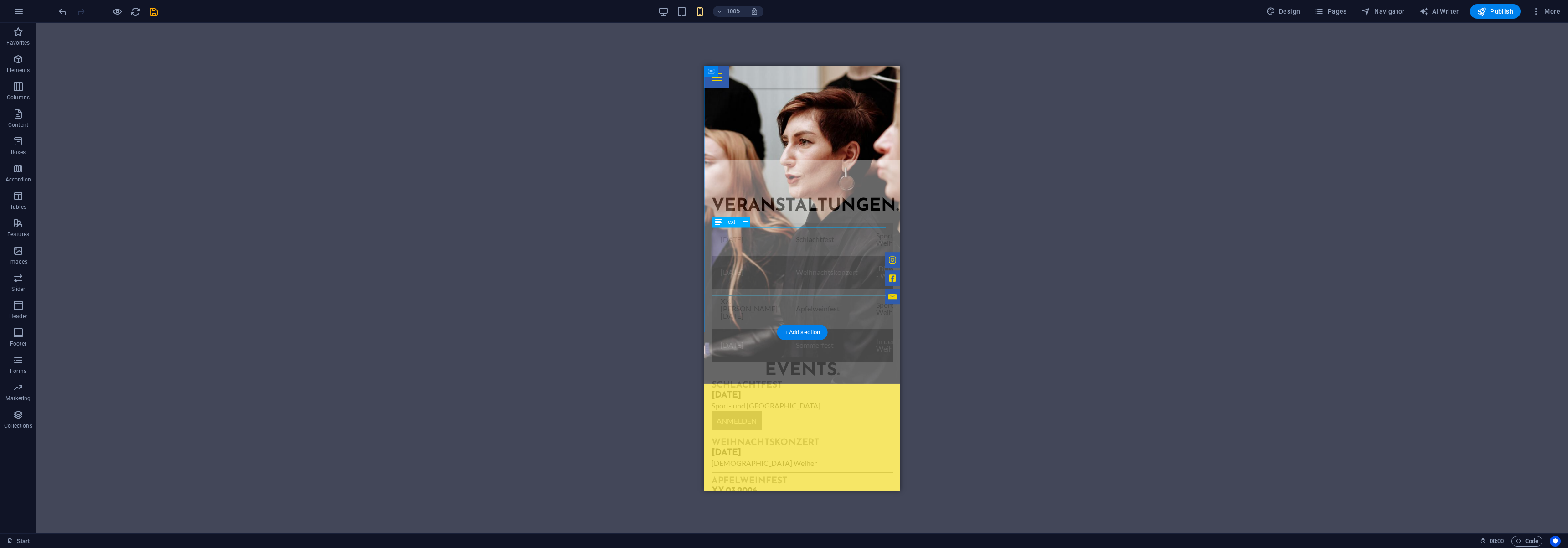
scroll to position [746, 0]
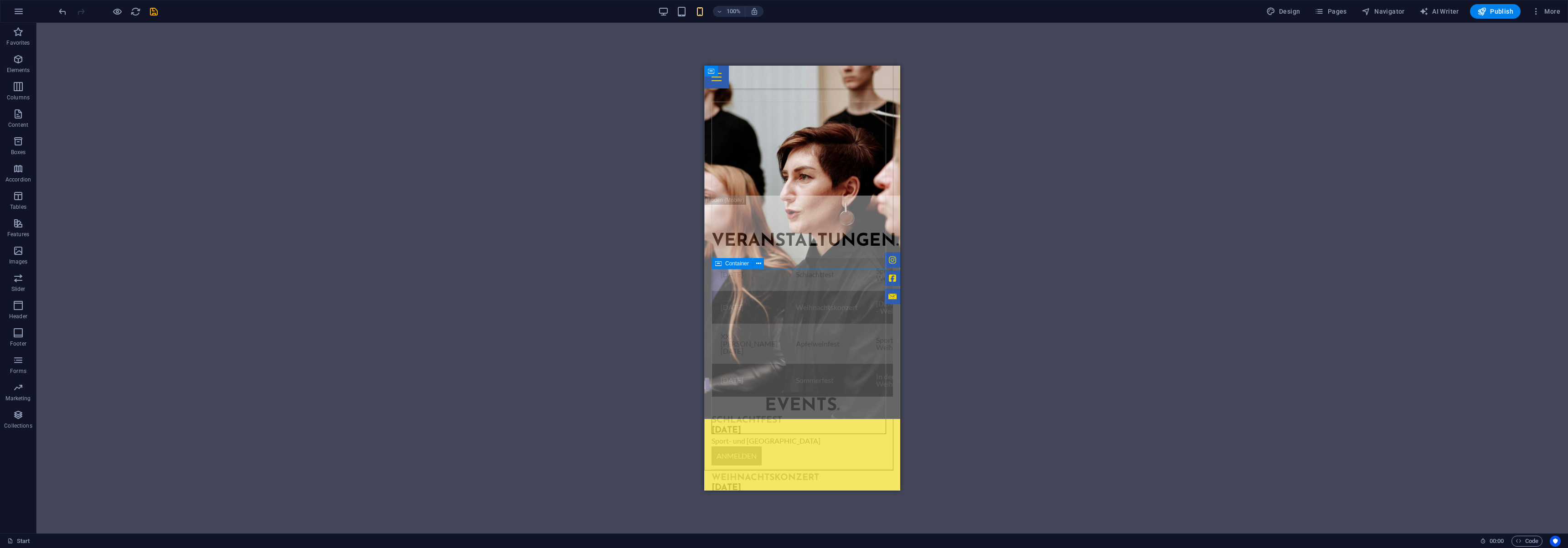
click at [721, 266] on icon at bounding box center [718, 263] width 6 height 11
click at [730, 265] on span "Container" at bounding box center [737, 263] width 24 height 6
click at [730, 265] on div "Drag here to replace the existing content. Press “Ctrl” if you want to create a…" at bounding box center [802, 278] width 1532 height 510
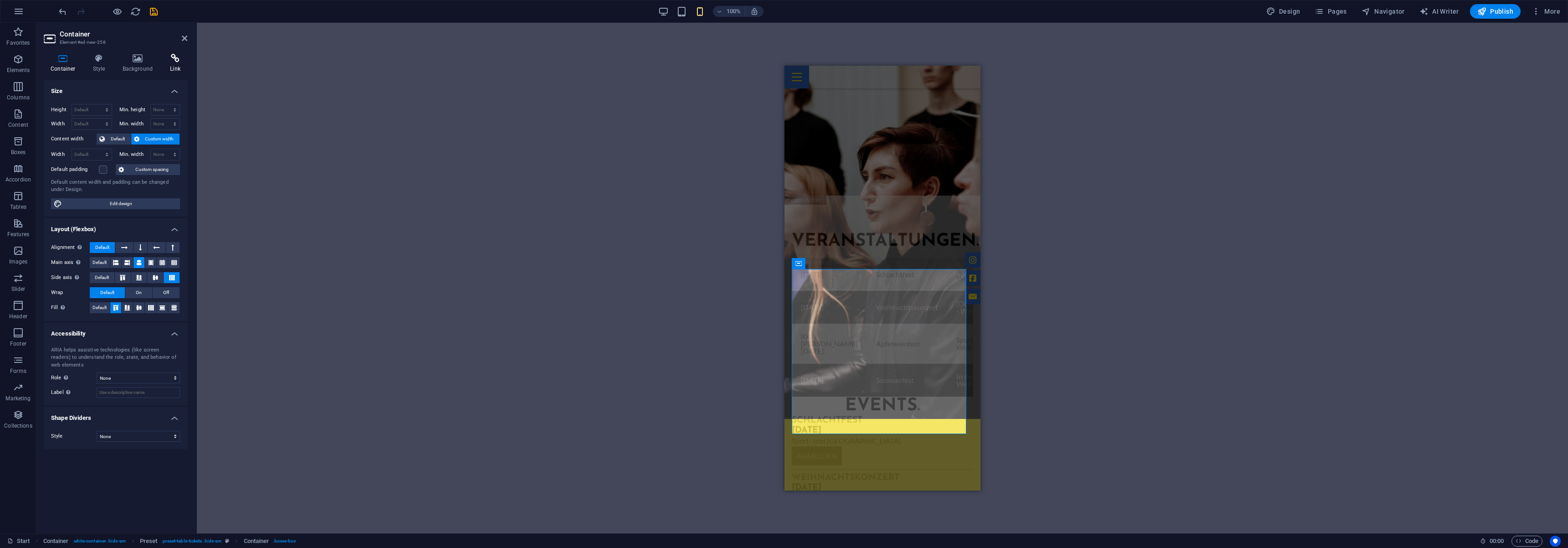
click at [185, 65] on h4 "Link" at bounding box center [175, 63] width 24 height 19
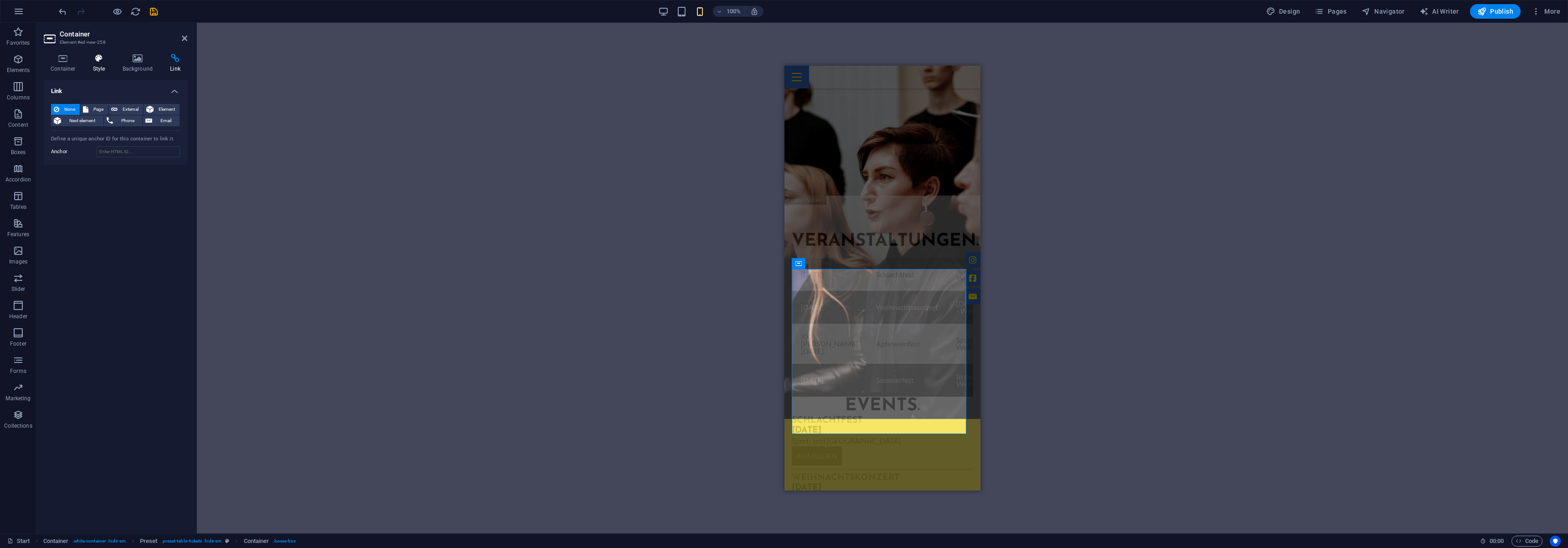
click at [97, 65] on h4 "Style" at bounding box center [101, 63] width 29 height 19
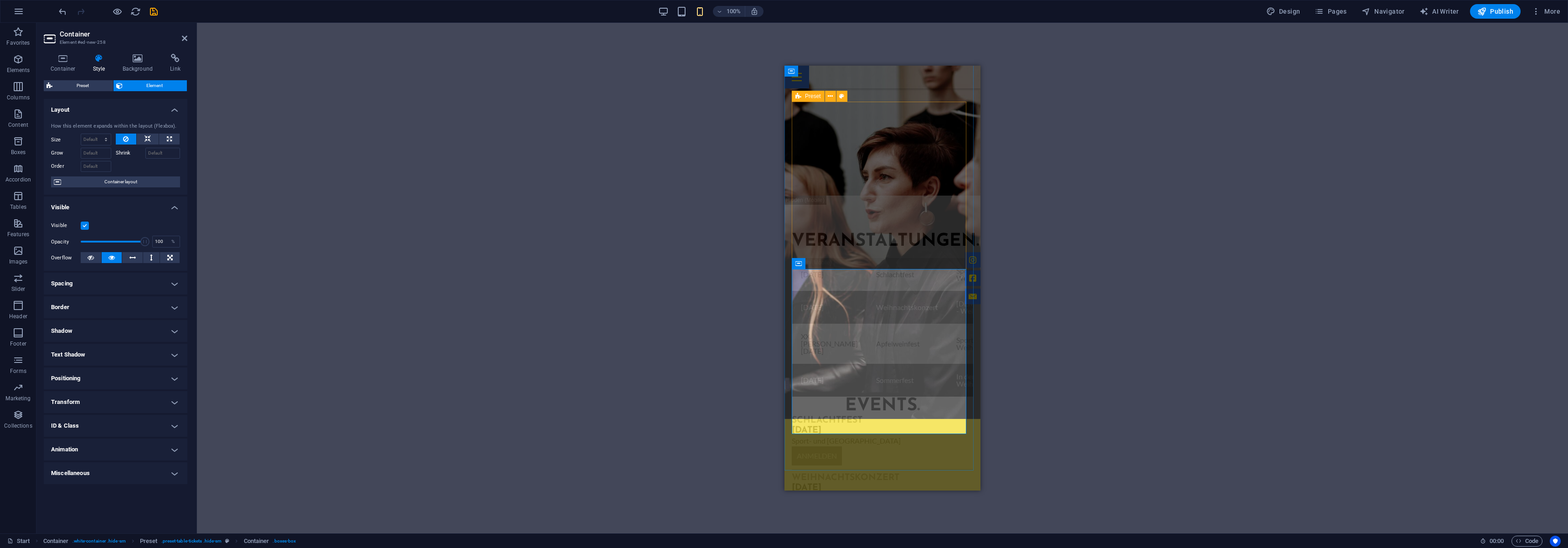
click at [804, 98] on div "Preset" at bounding box center [808, 96] width 33 height 11
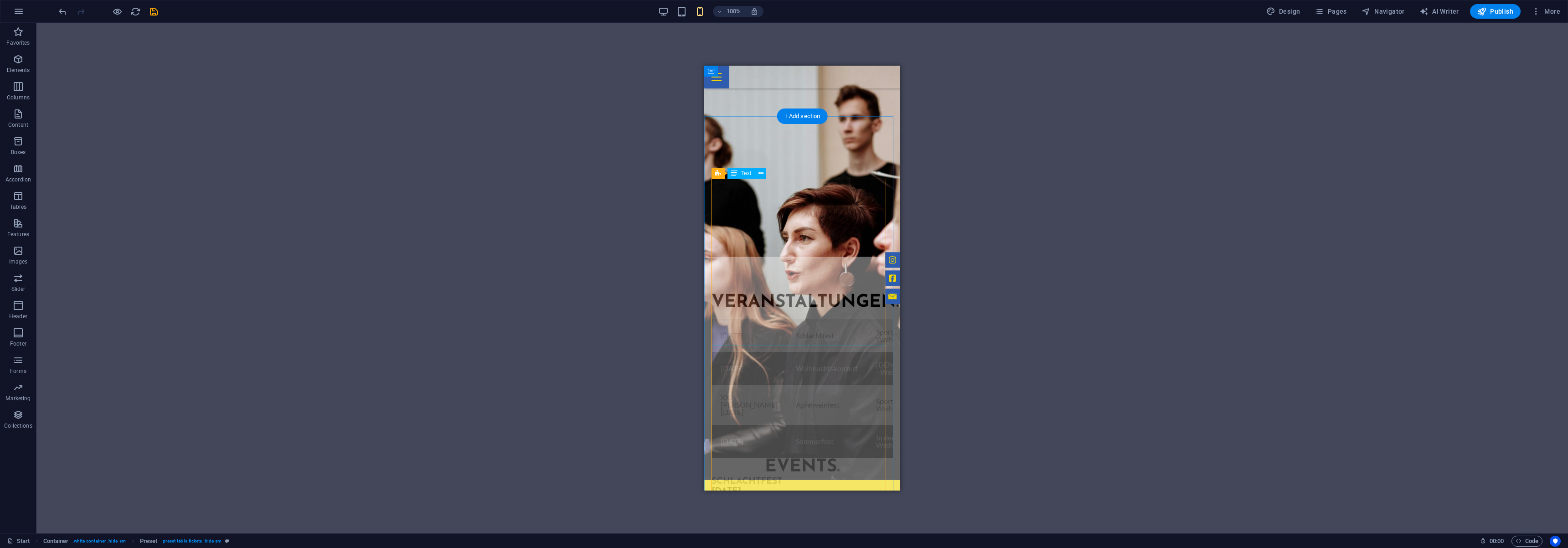
scroll to position [636, 0]
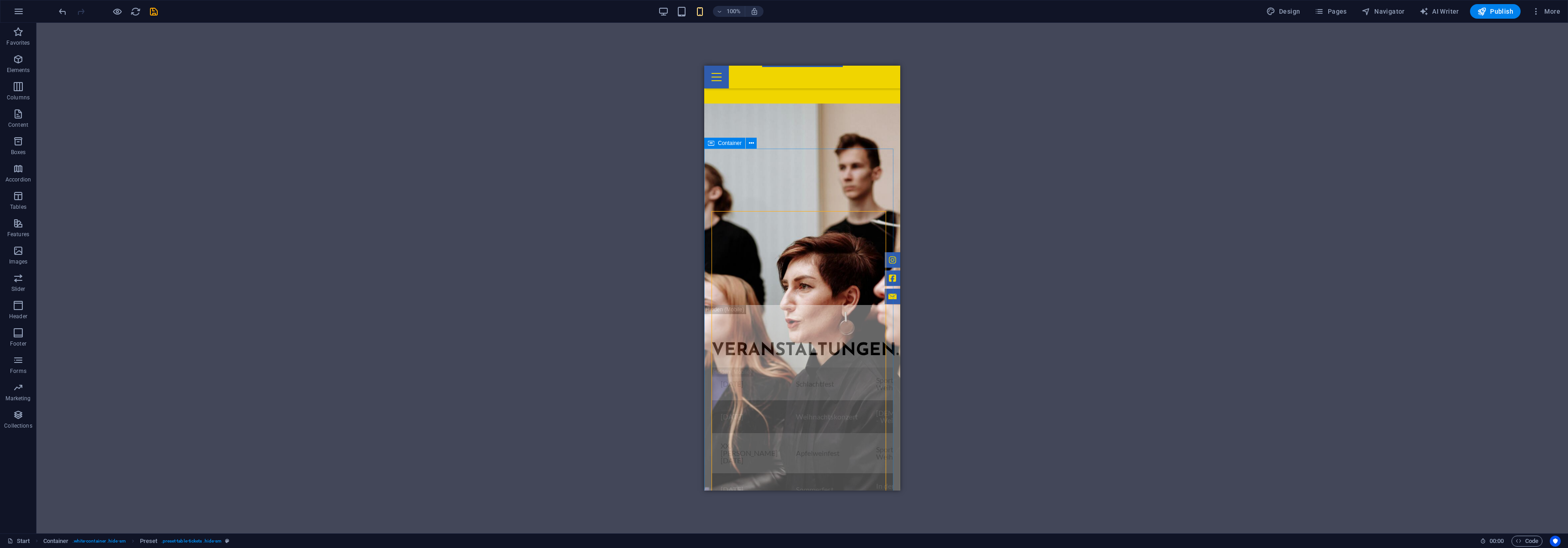
click at [721, 143] on span "Container" at bounding box center [729, 143] width 24 height 6
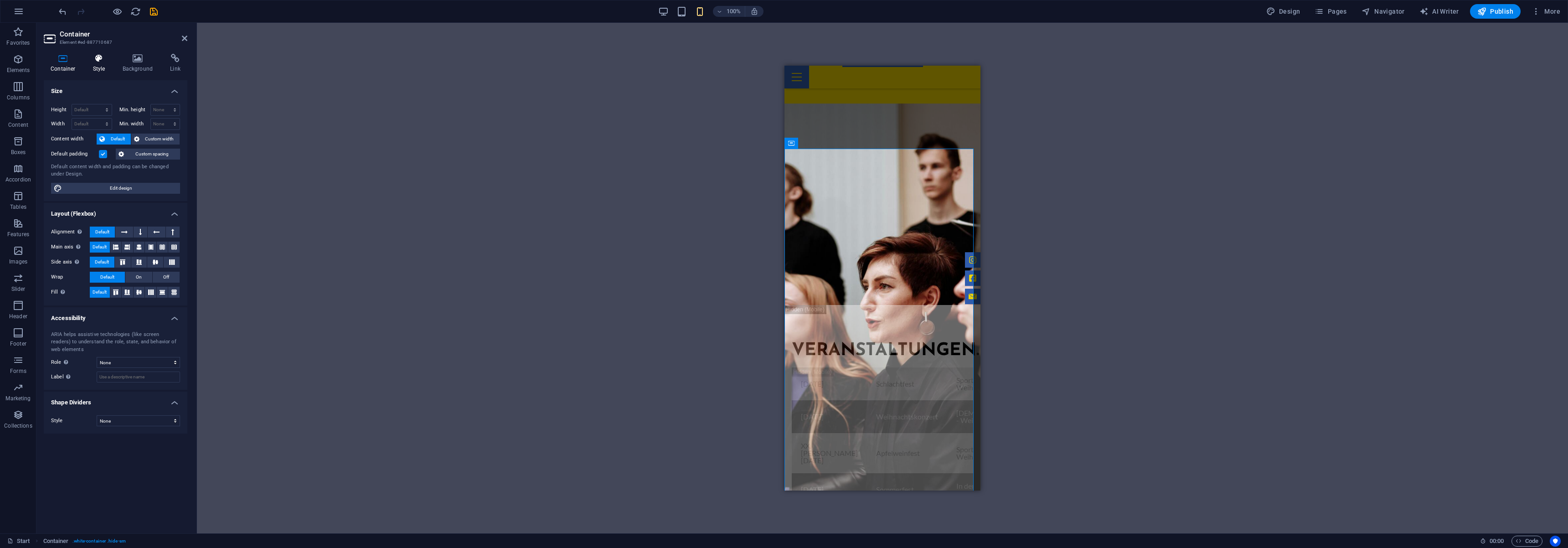
click at [96, 62] on icon at bounding box center [99, 58] width 26 height 9
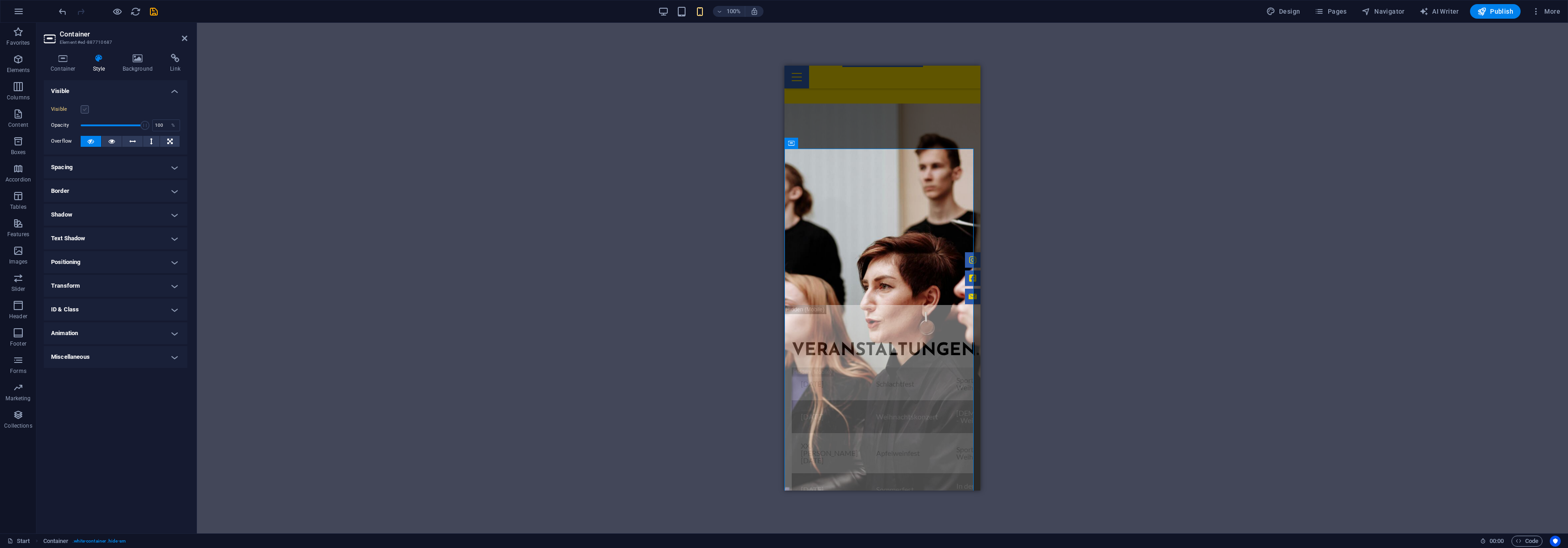
click at [87, 105] on label at bounding box center [85, 109] width 8 height 8
click at [0, 0] on input "Visible" at bounding box center [0, 0] width 0 height 0
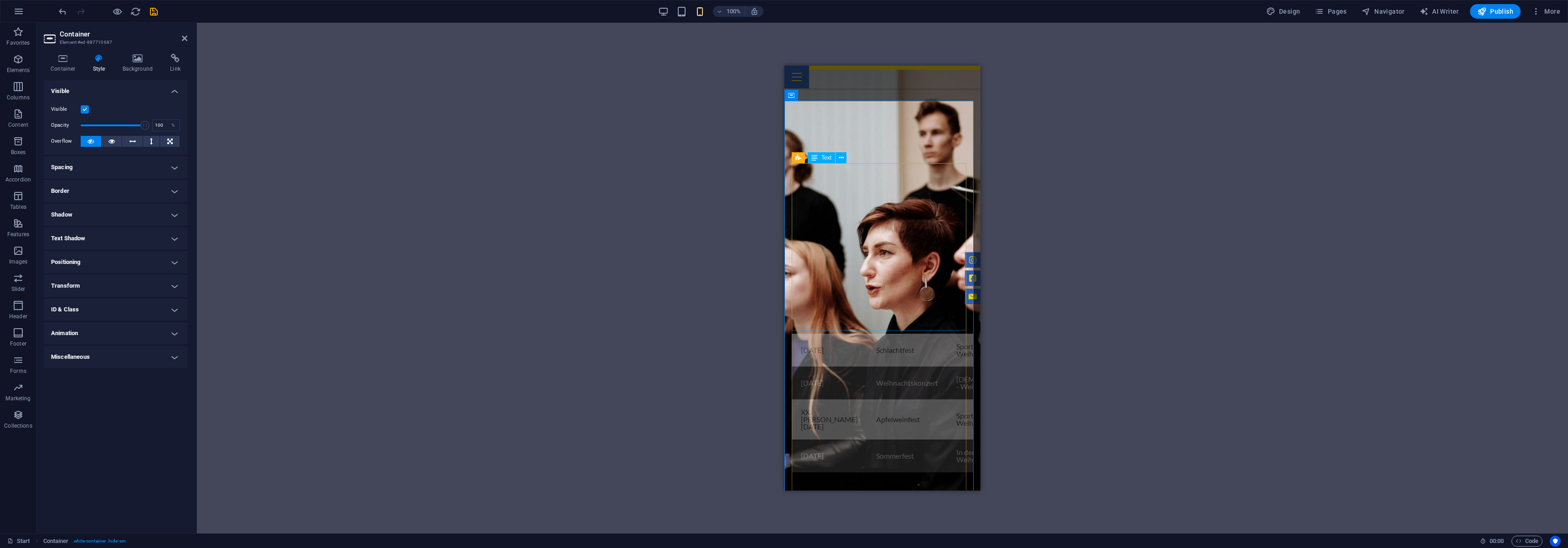
scroll to position [691, 0]
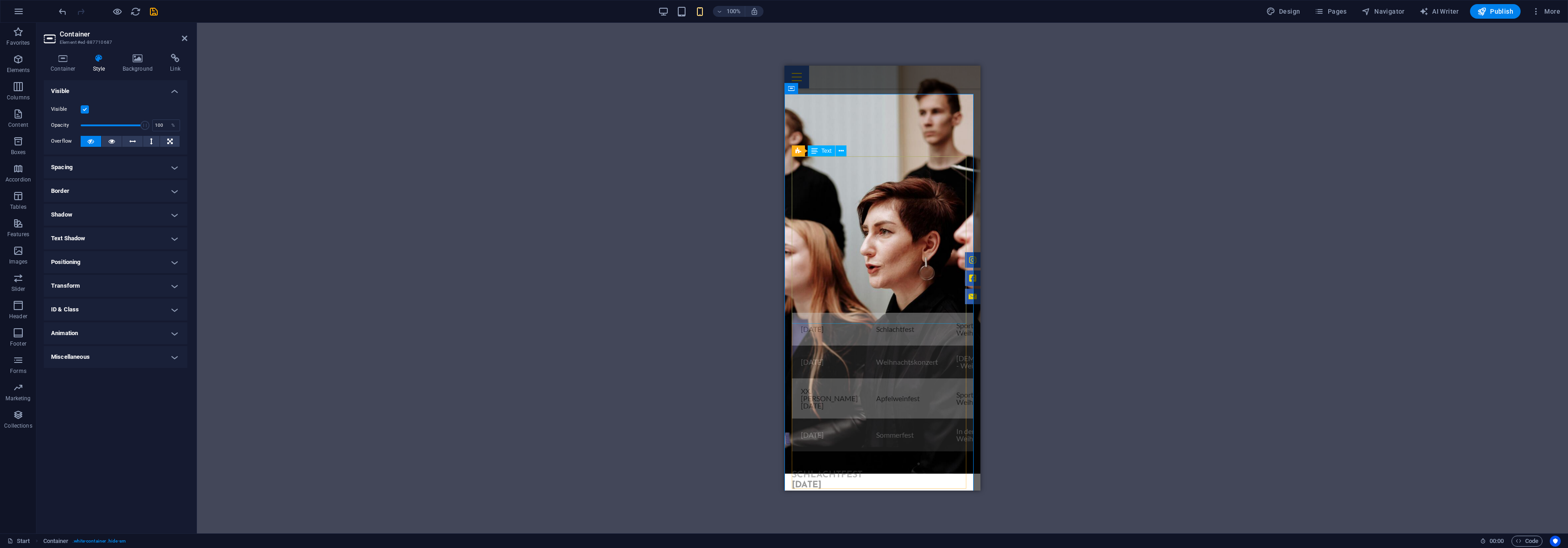
click at [873, 313] on div "08.November 2025 Schlachtfest Sport- und Kulturhalle - Weiher Anmeldung 21. Dez…" at bounding box center [882, 382] width 182 height 138
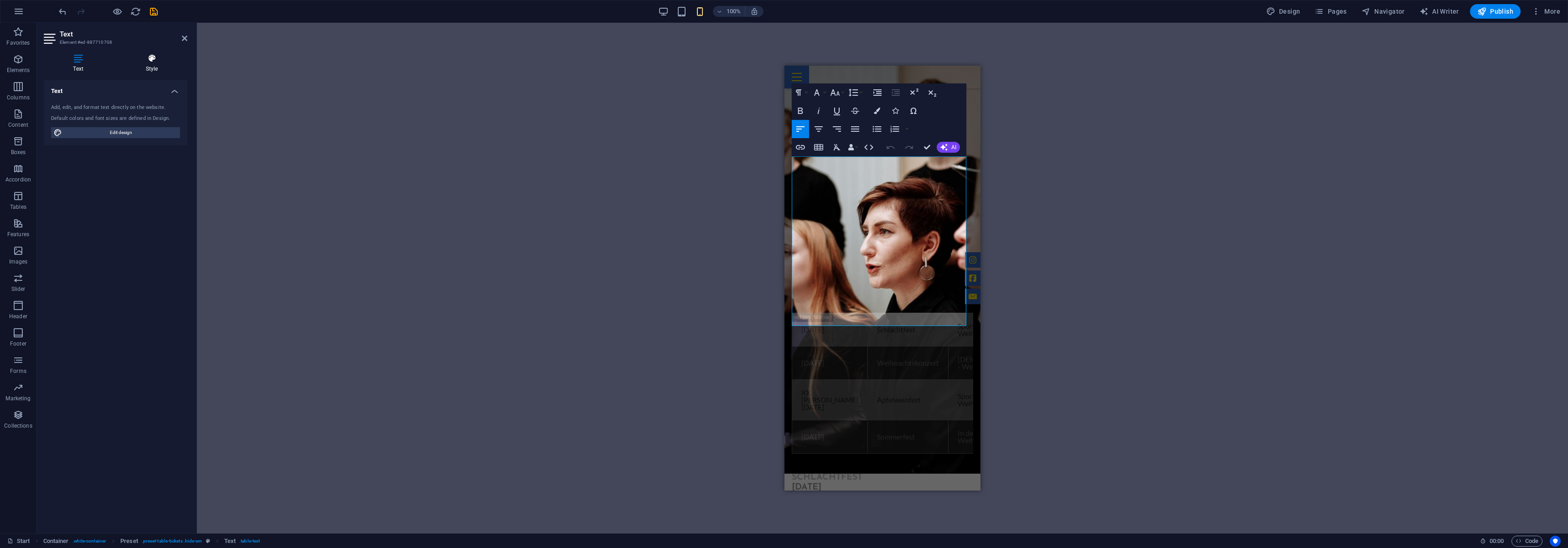
click at [154, 65] on h4 "Style" at bounding box center [152, 63] width 71 height 19
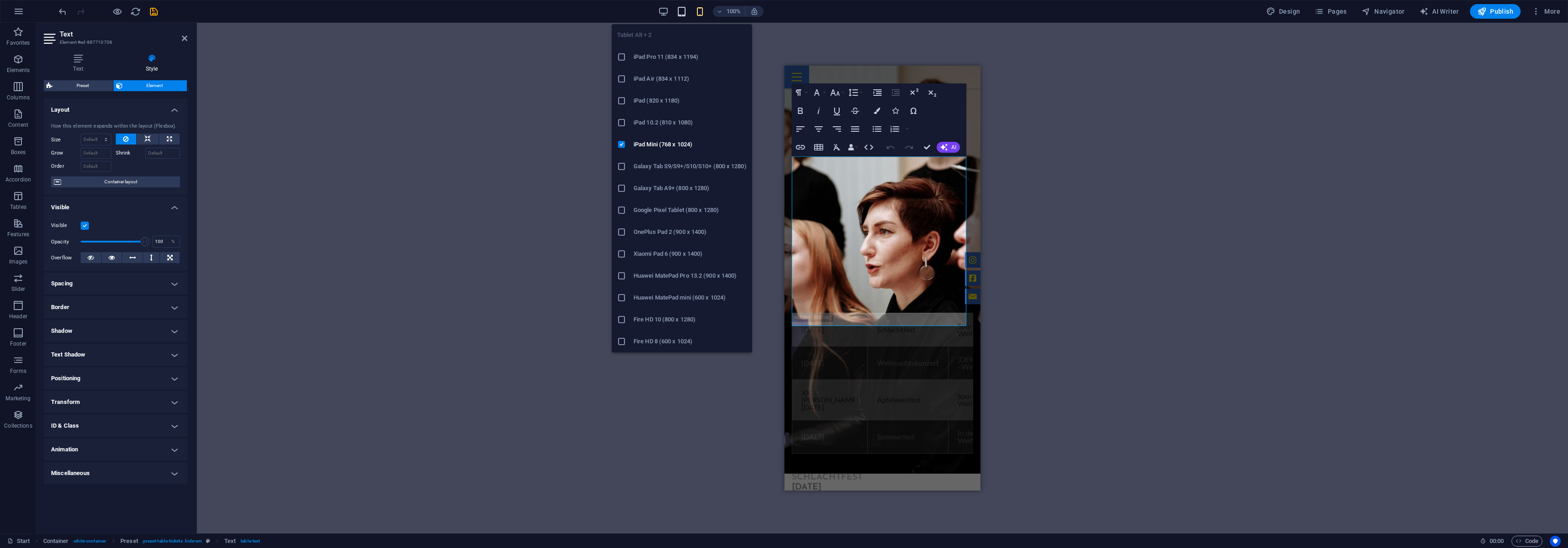
click at [684, 16] on icon "button" at bounding box center [681, 11] width 10 height 10
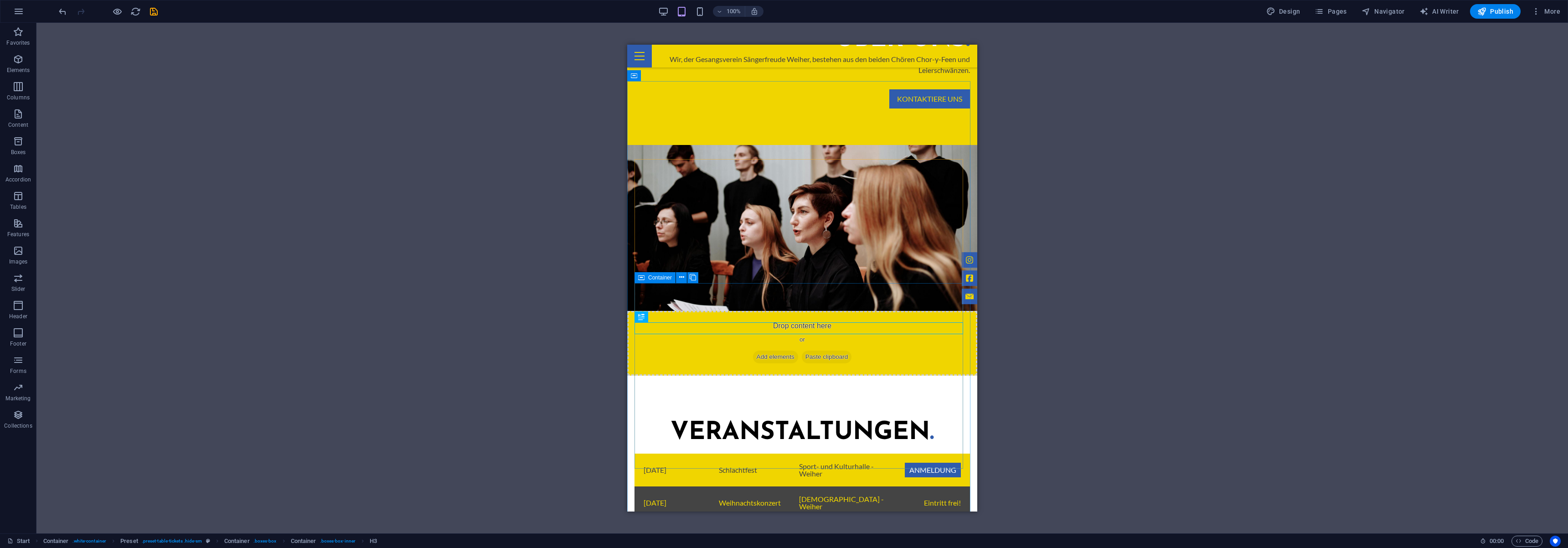
click at [642, 278] on icon at bounding box center [641, 277] width 6 height 11
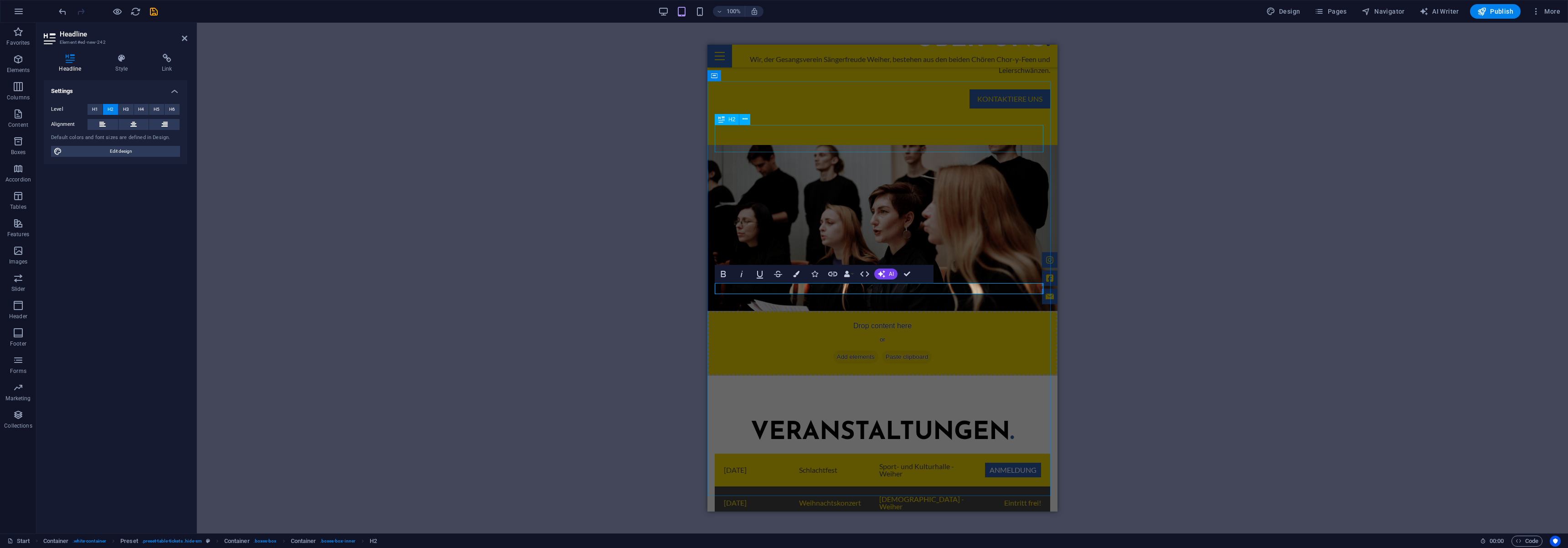
click at [918, 419] on div "Veranstaltungen ." at bounding box center [882, 433] width 335 height 27
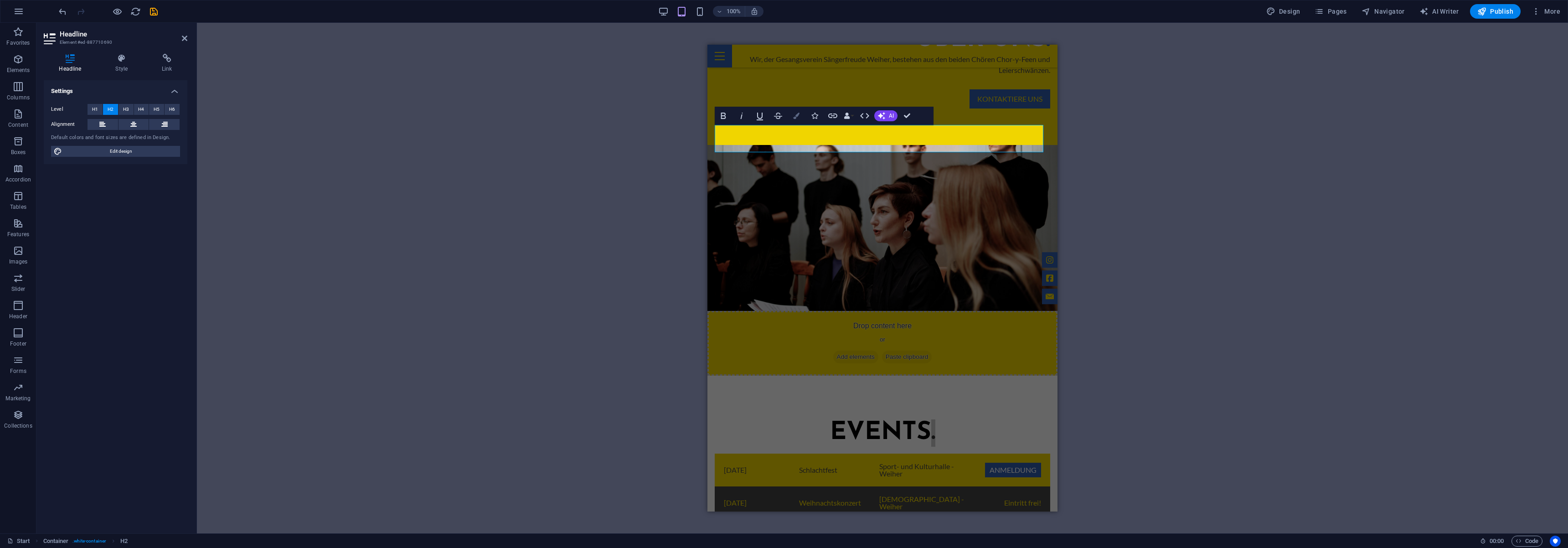
click at [799, 121] on button "Colors" at bounding box center [796, 115] width 17 height 18
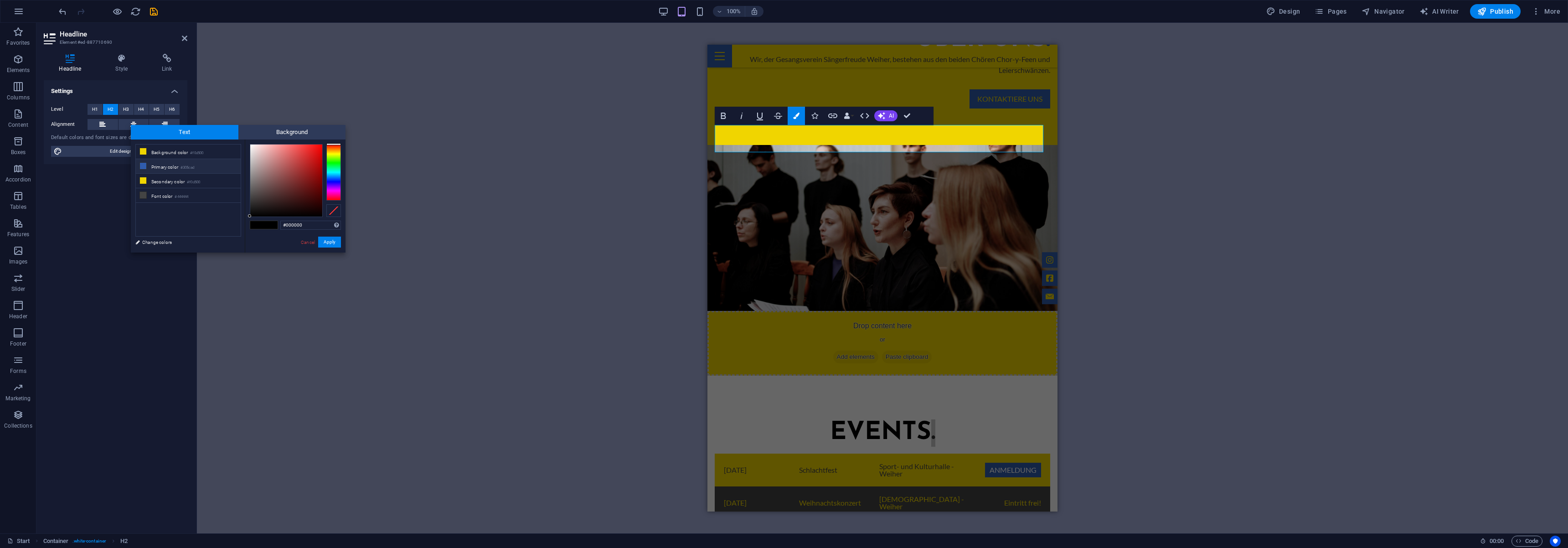
click at [177, 169] on li "Primary color #305cad" at bounding box center [188, 166] width 105 height 15
type input "#305cad"
click at [332, 245] on button "Apply" at bounding box center [330, 242] width 23 height 11
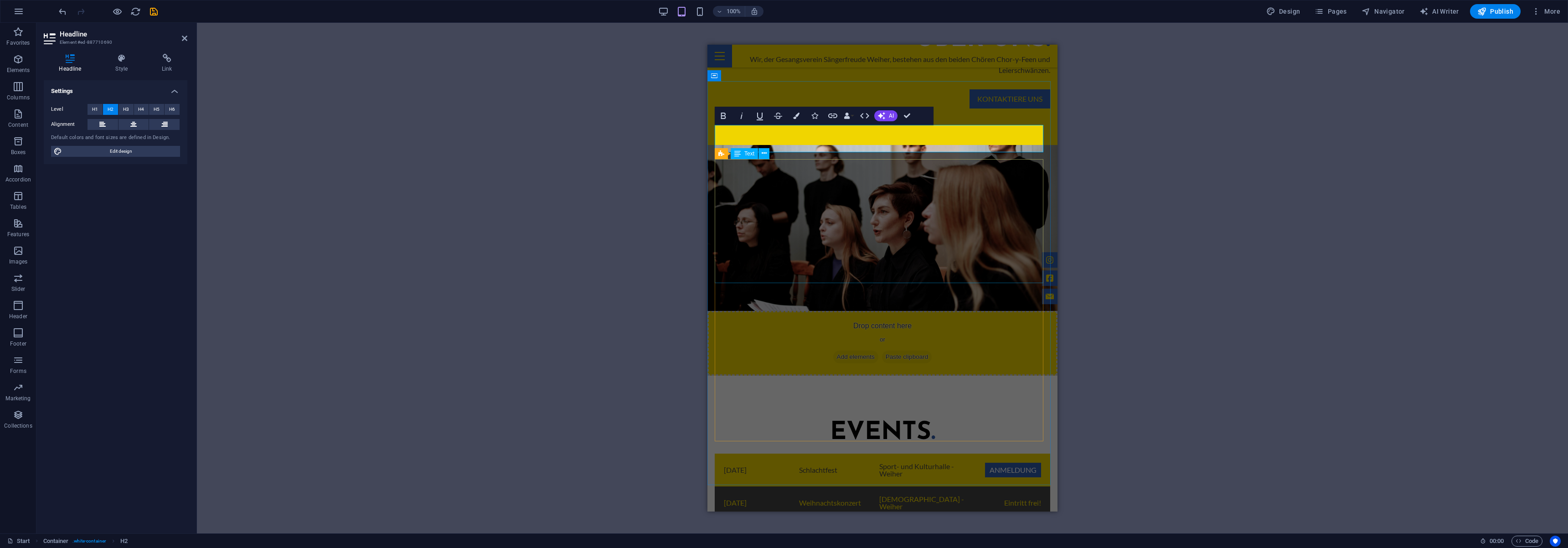
click at [803, 454] on div "[DATE] Schlachtfest Sport- und Kulturhalle - Weiher Anmeldung [DATE] Weihnachts…" at bounding box center [882, 519] width 335 height 131
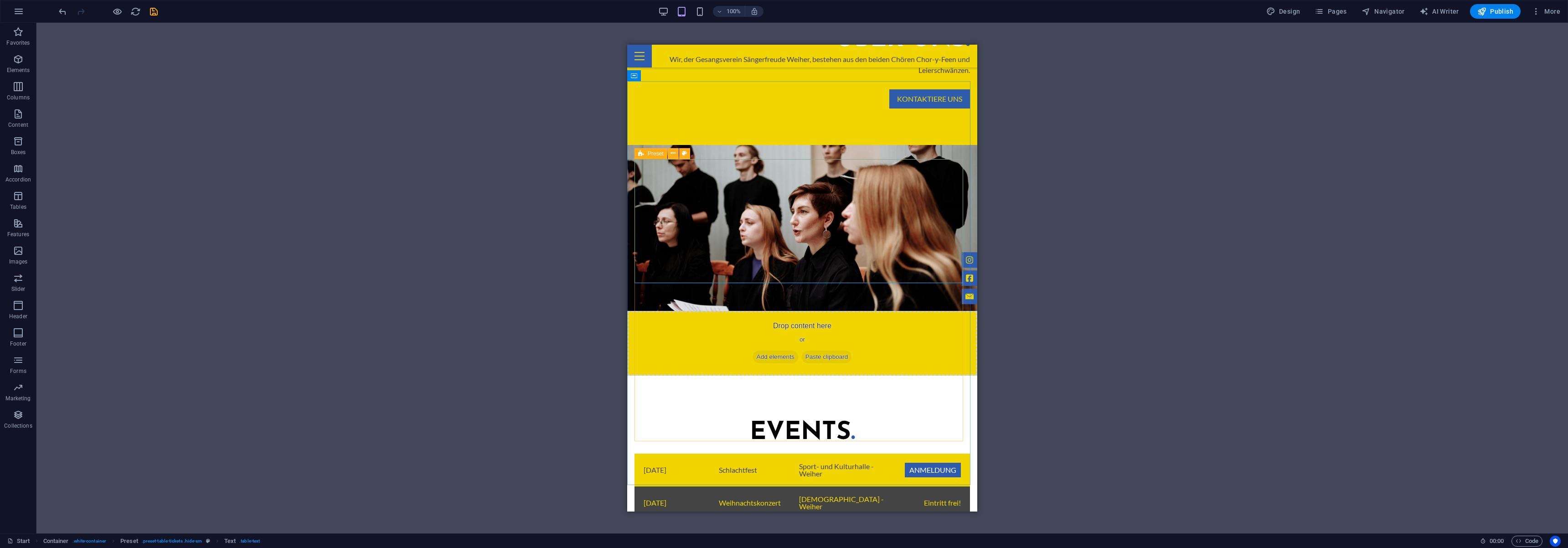
click at [644, 156] on div "Preset" at bounding box center [651, 153] width 33 height 11
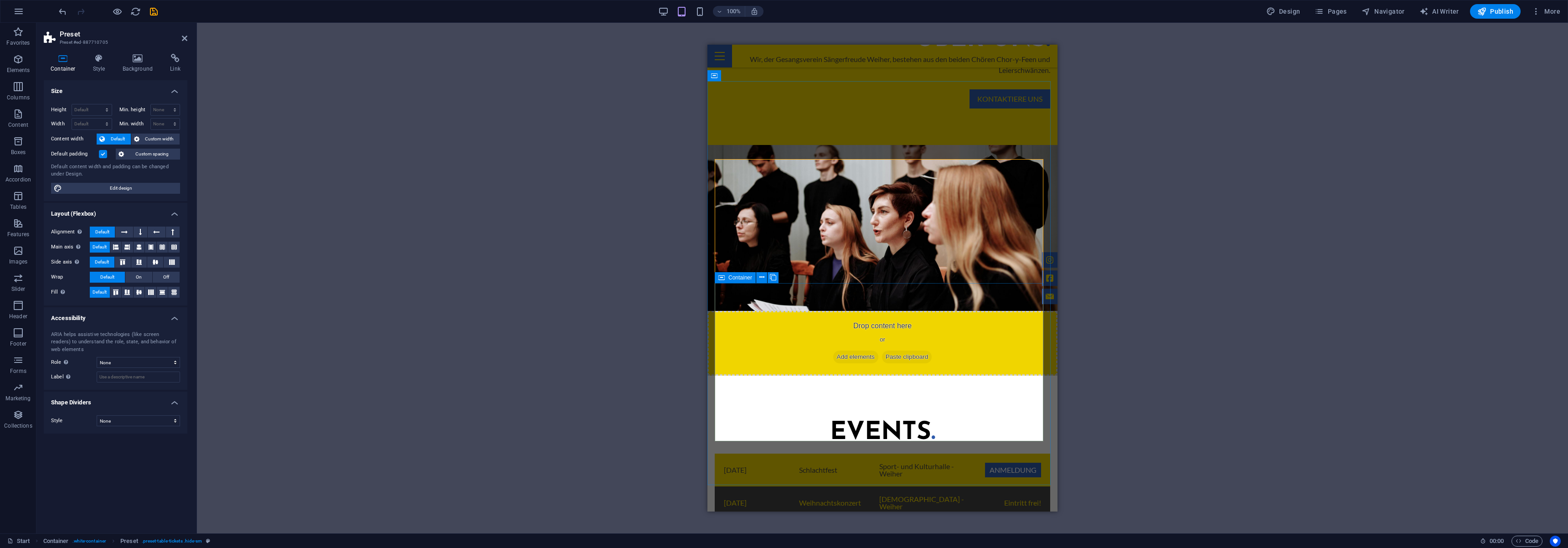
click at [720, 279] on icon at bounding box center [722, 277] width 6 height 11
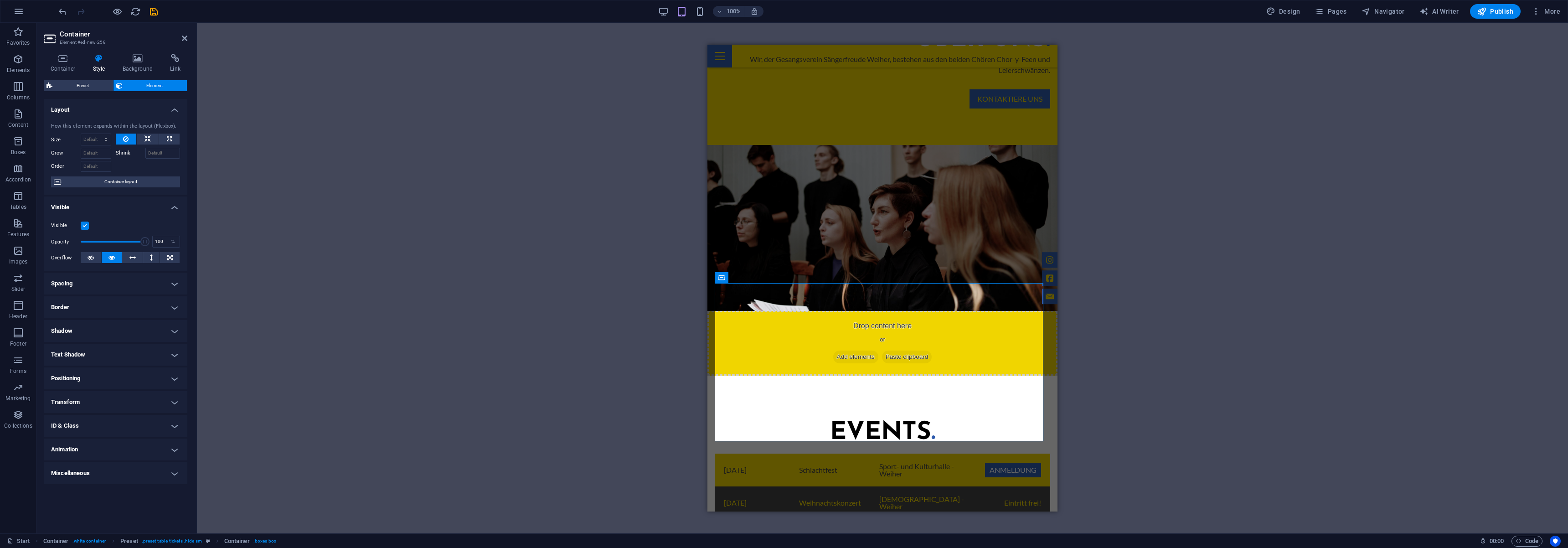
click at [84, 225] on label at bounding box center [85, 226] width 8 height 8
click at [0, 0] on input "Visible" at bounding box center [0, 0] width 0 height 0
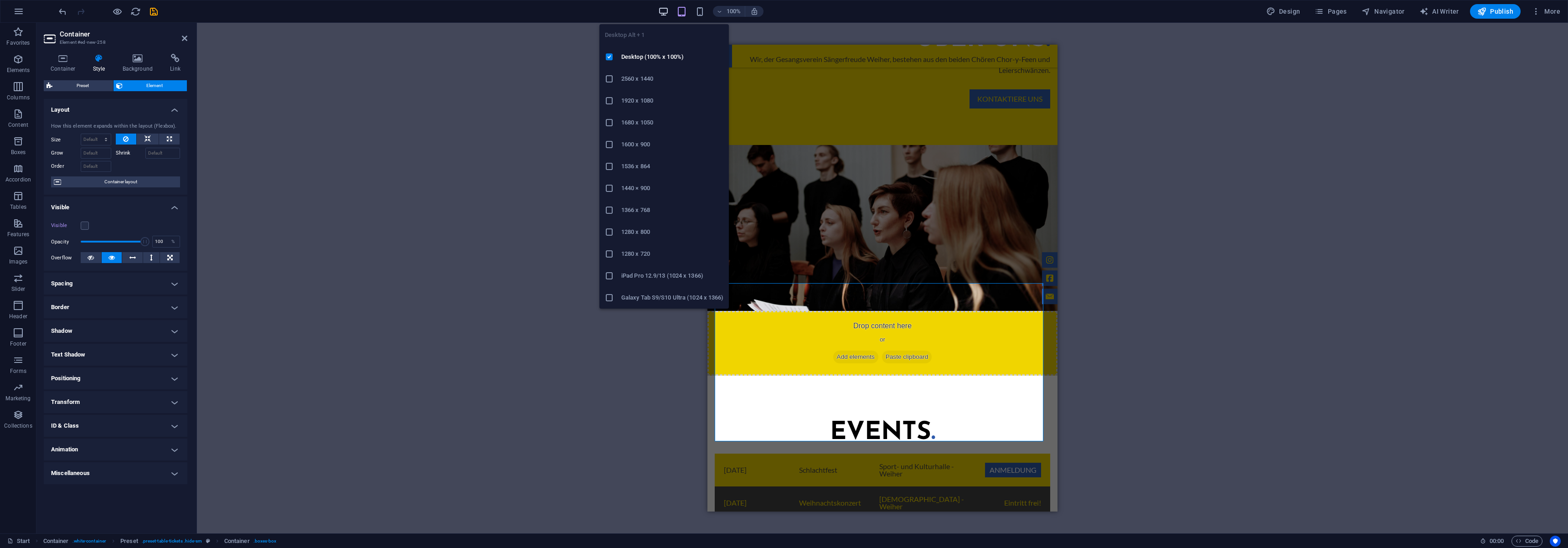
click at [667, 11] on icon "button" at bounding box center [664, 11] width 10 height 10
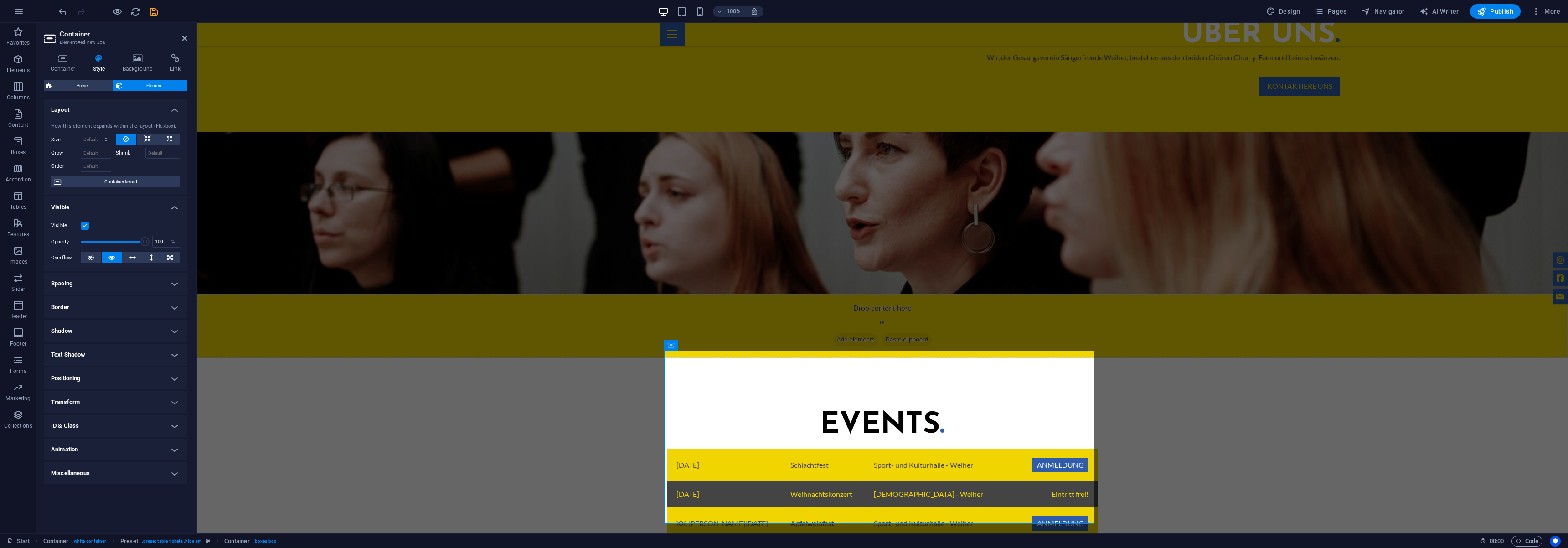
click at [90, 228] on div "Visible" at bounding box center [115, 225] width 129 height 11
click at [85, 228] on label at bounding box center [85, 226] width 8 height 8
click at [0, 0] on input "Visible" at bounding box center [0, 0] width 0 height 0
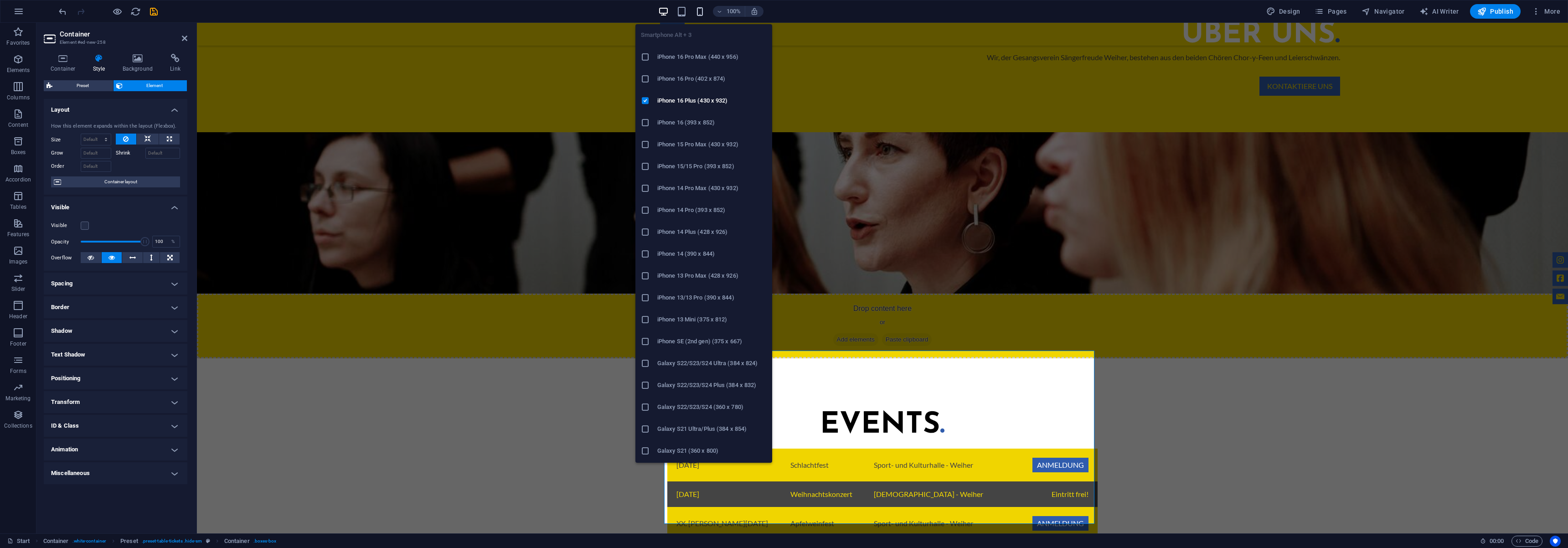
click at [701, 12] on icon "button" at bounding box center [700, 11] width 10 height 10
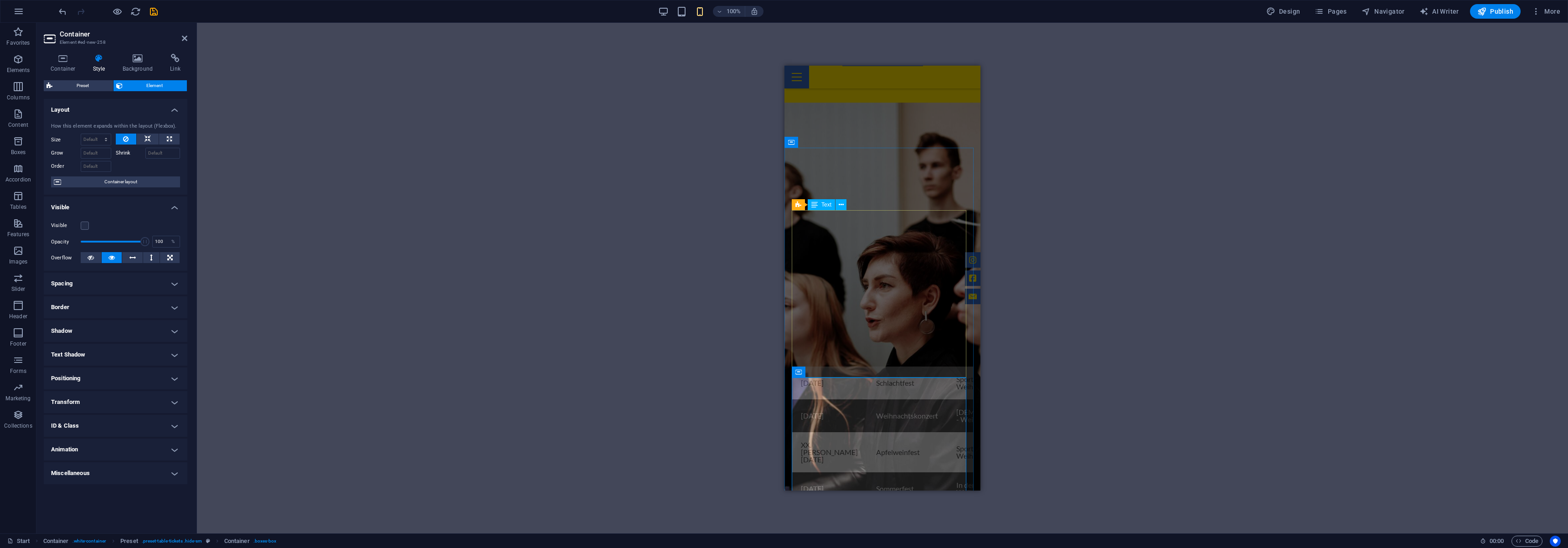
scroll to position [651, 0]
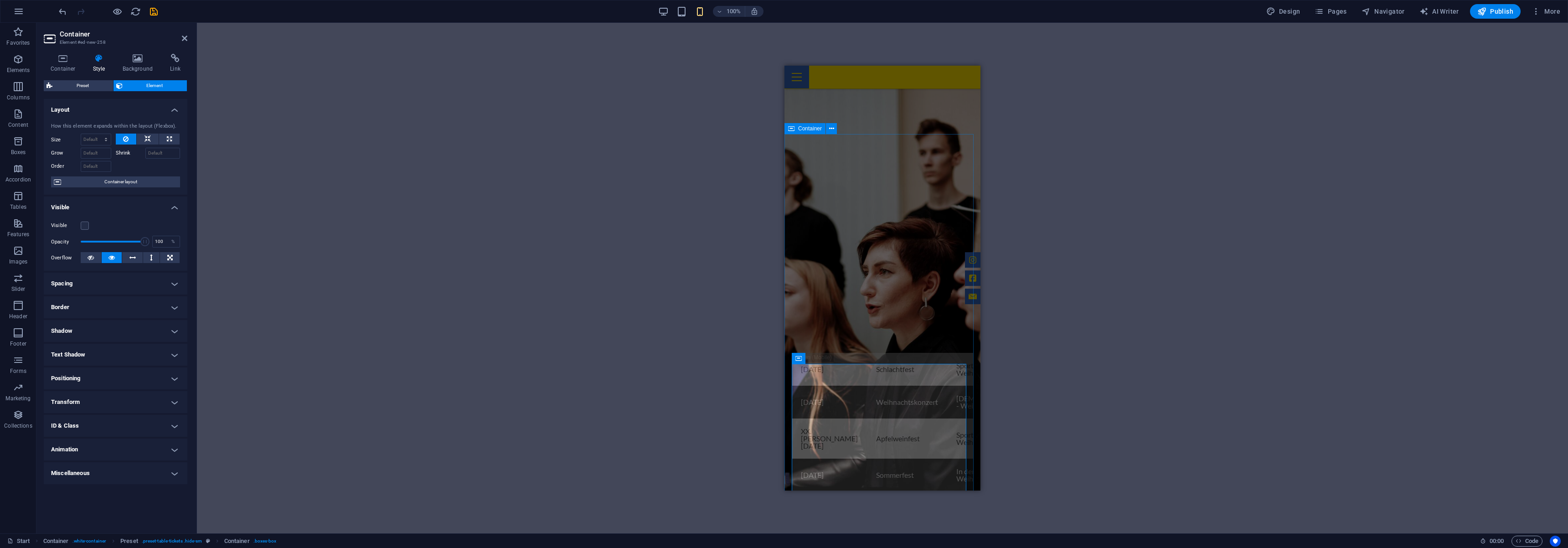
click at [795, 129] on div "Container" at bounding box center [805, 128] width 41 height 11
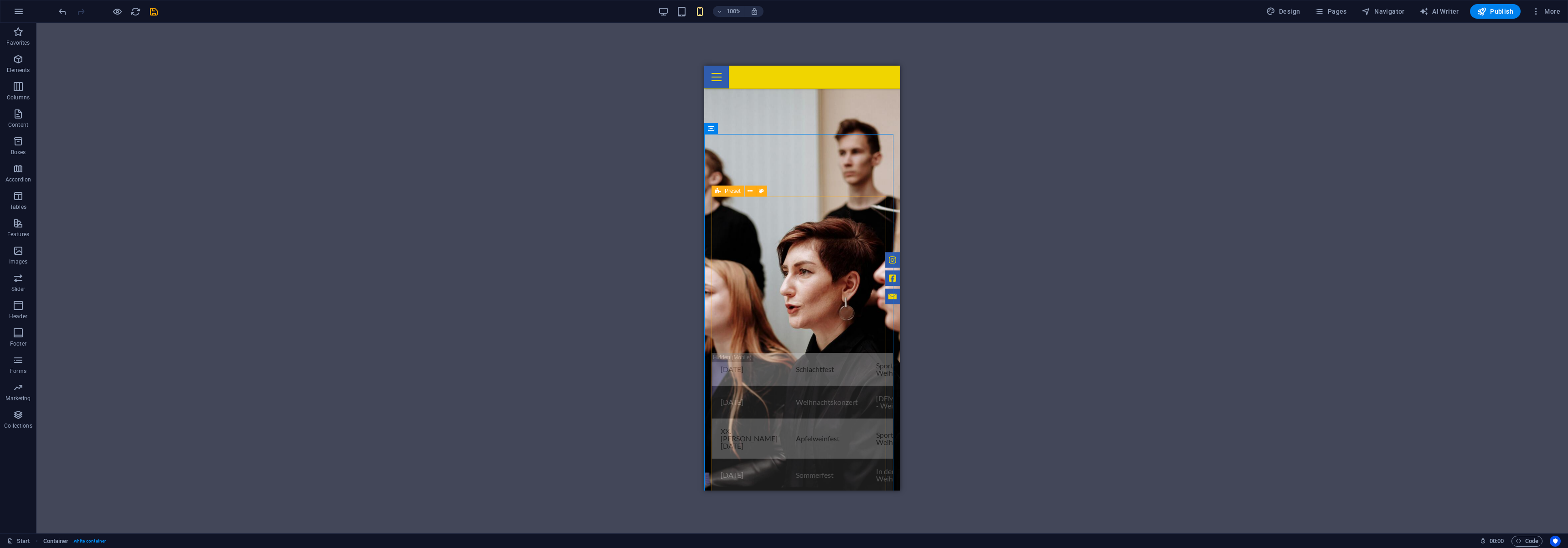
click at [722, 193] on div "Preset" at bounding box center [727, 191] width 33 height 11
select select "px"
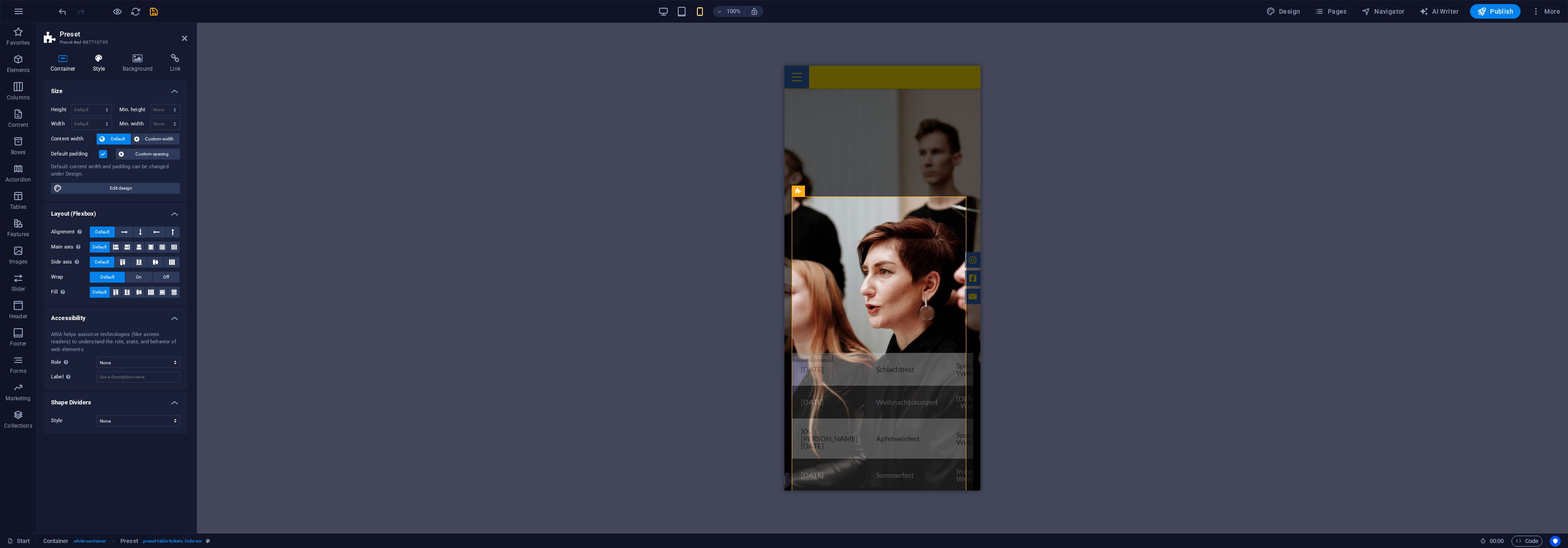
click at [103, 63] on h4 "Style" at bounding box center [101, 63] width 29 height 19
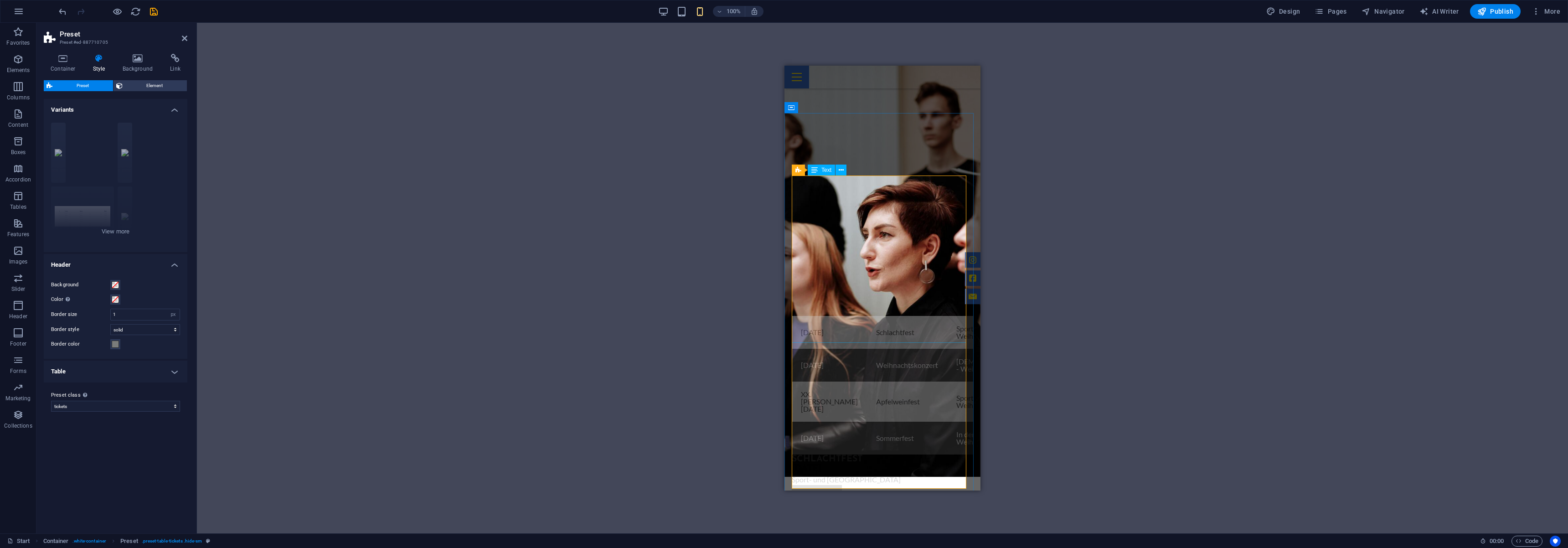
scroll to position [705, 0]
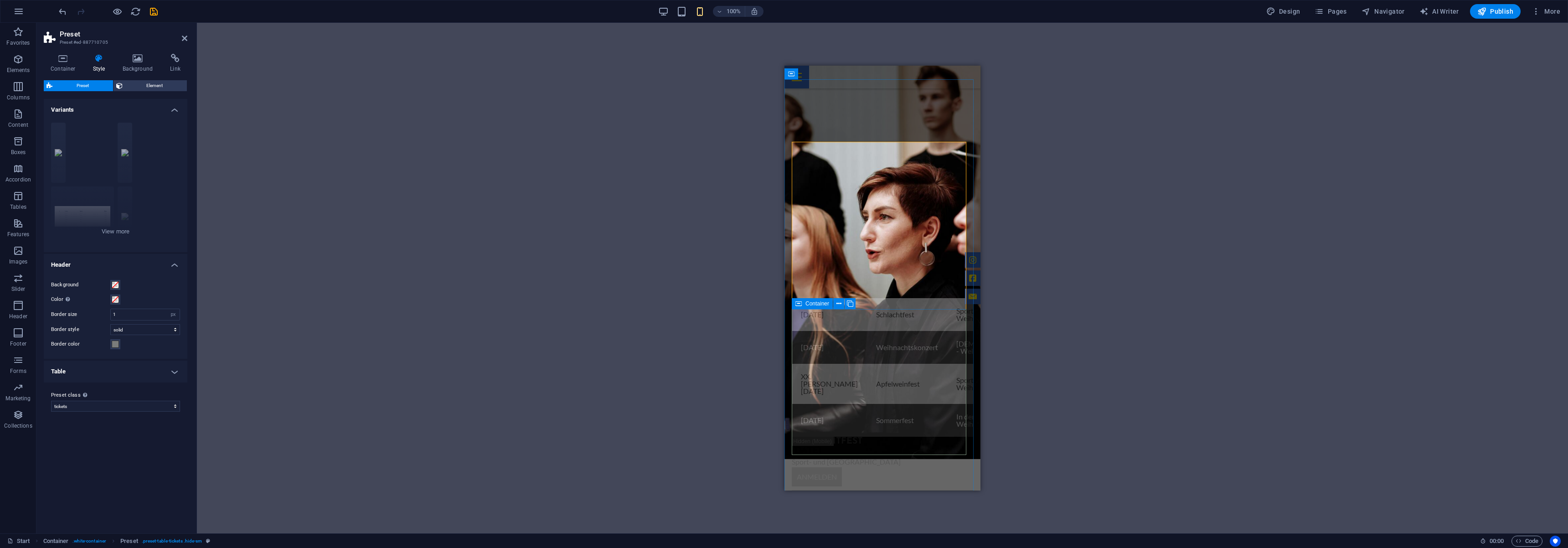
click at [799, 306] on icon at bounding box center [799, 303] width 6 height 11
click at [801, 306] on icon at bounding box center [799, 303] width 6 height 11
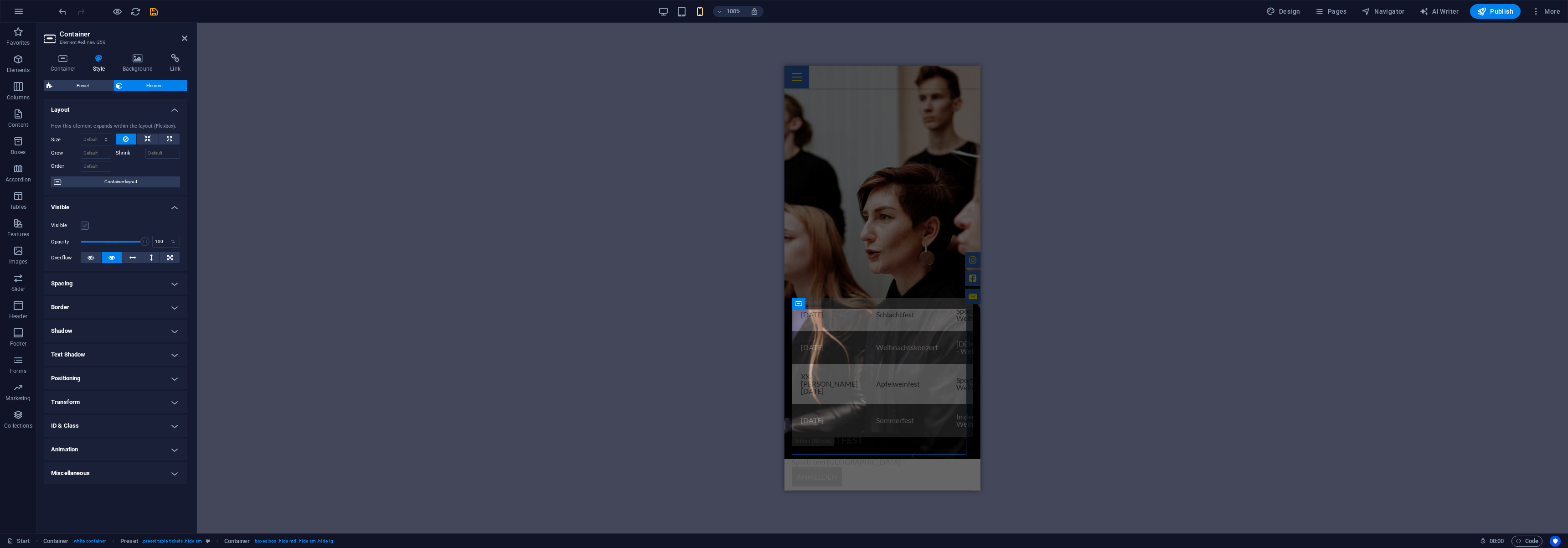
click at [85, 226] on label at bounding box center [85, 226] width 8 height 8
click at [0, 0] on input "Visible" at bounding box center [0, 0] width 0 height 0
click at [825, 236] on div "Events . [DATE] Schlachtfest Sport- und Kulturhalle - Weiher Anmeldung [DATE] W…" at bounding box center [883, 427] width 196 height 383
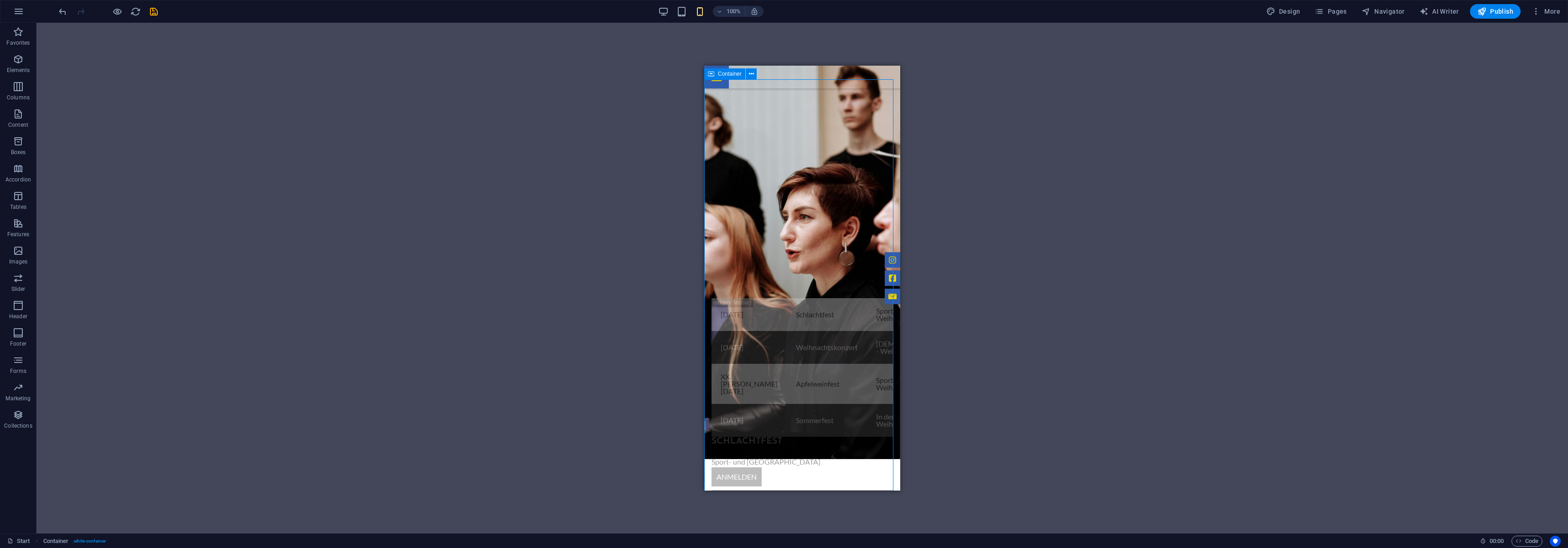
click at [825, 236] on div "Events . [DATE] Schlachtfest Sport- und Kulturhalle - Weiher Anmeldung [DATE] W…" at bounding box center [802, 427] width 196 height 383
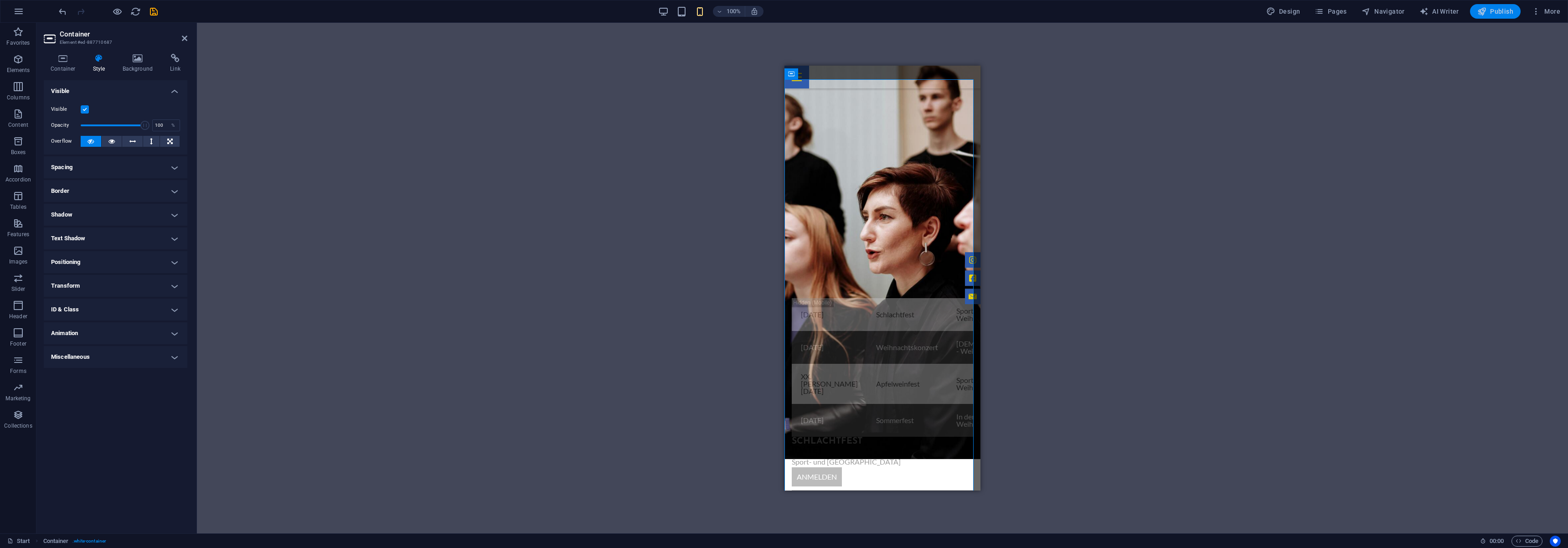
click at [1499, 15] on button "Publish" at bounding box center [1495, 11] width 50 height 15
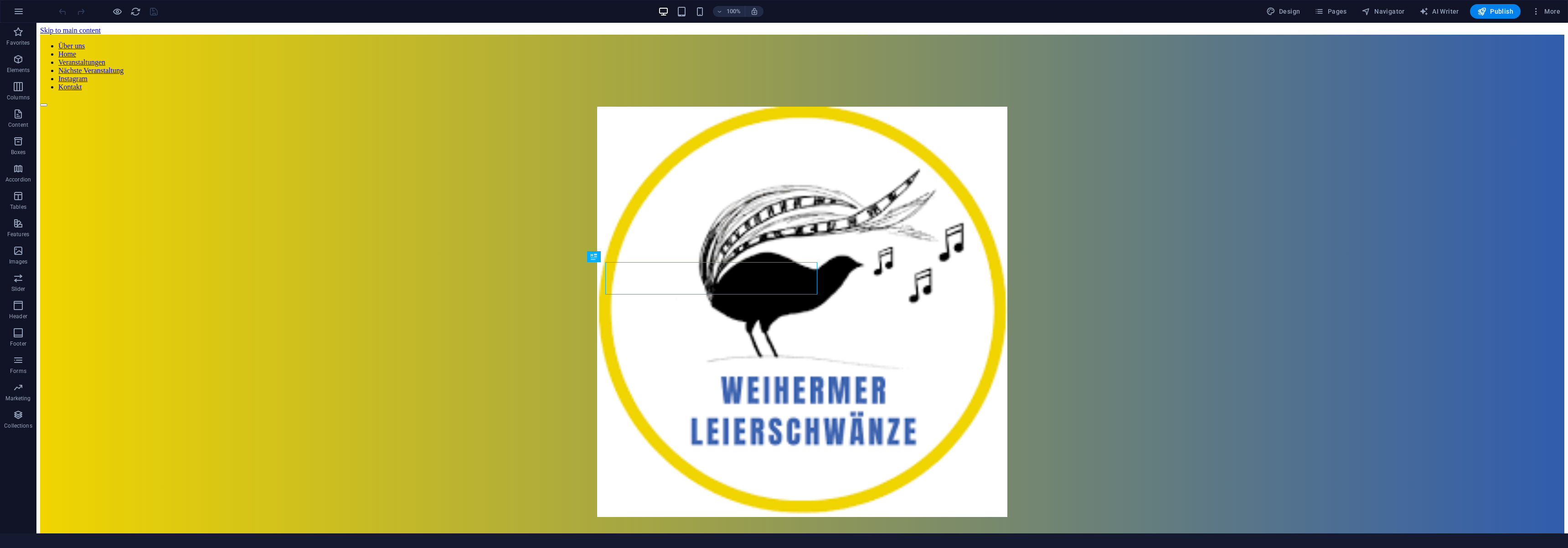
scroll to position [353, 0]
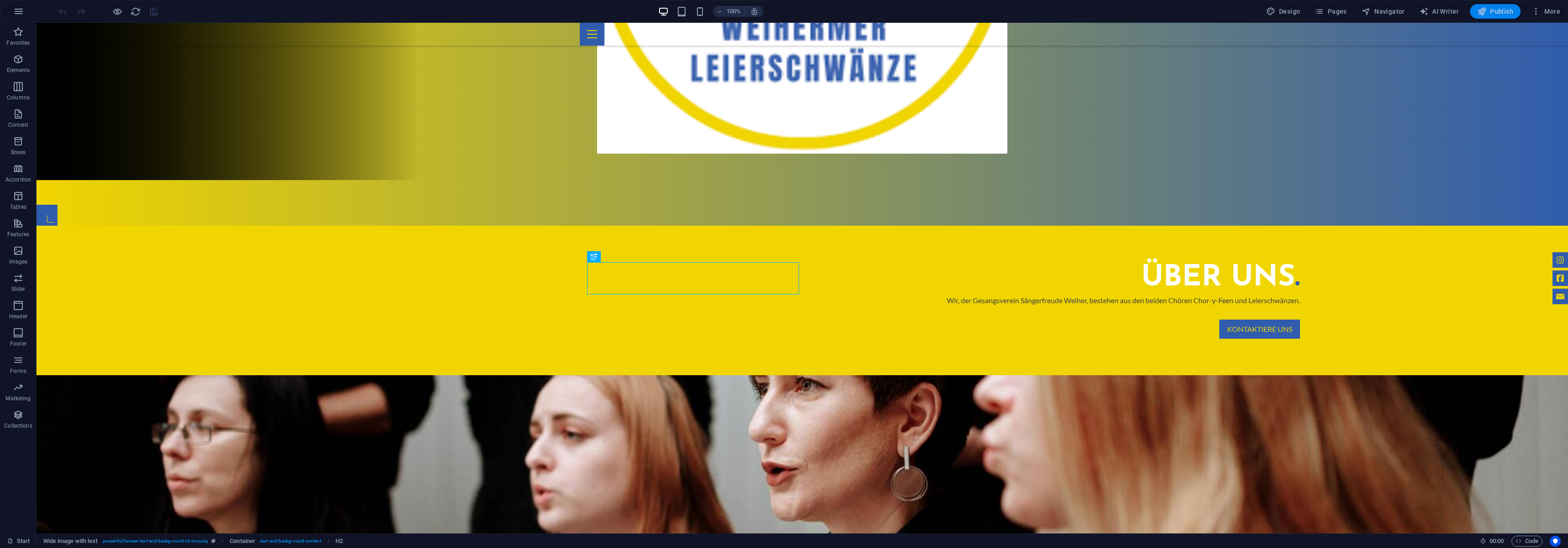
click at [1506, 11] on span "Publish" at bounding box center [1495, 11] width 36 height 9
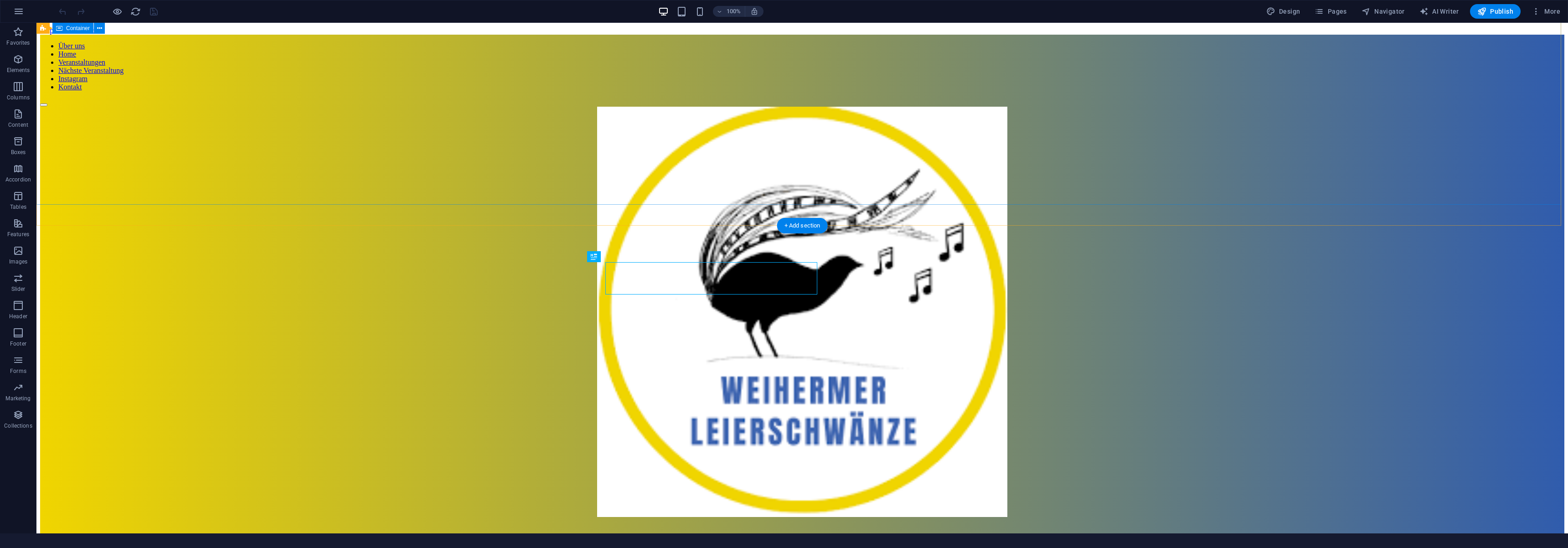
scroll to position [353, 0]
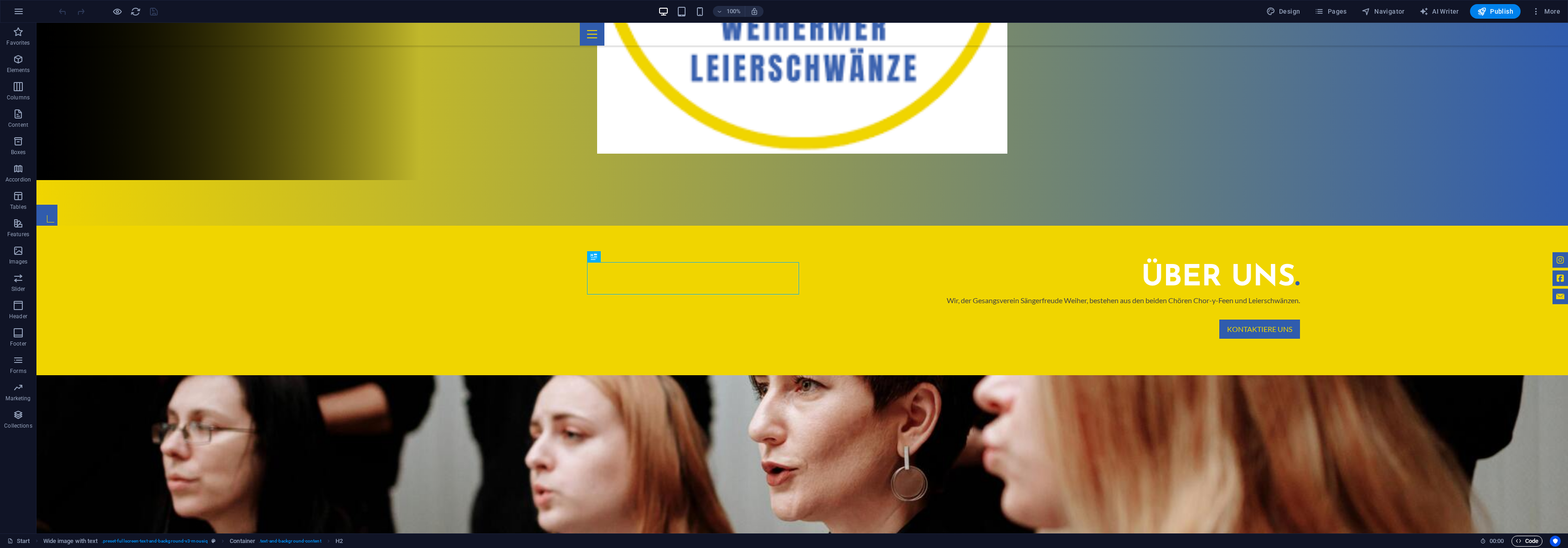
click at [1532, 537] on span "Code" at bounding box center [1527, 540] width 23 height 11
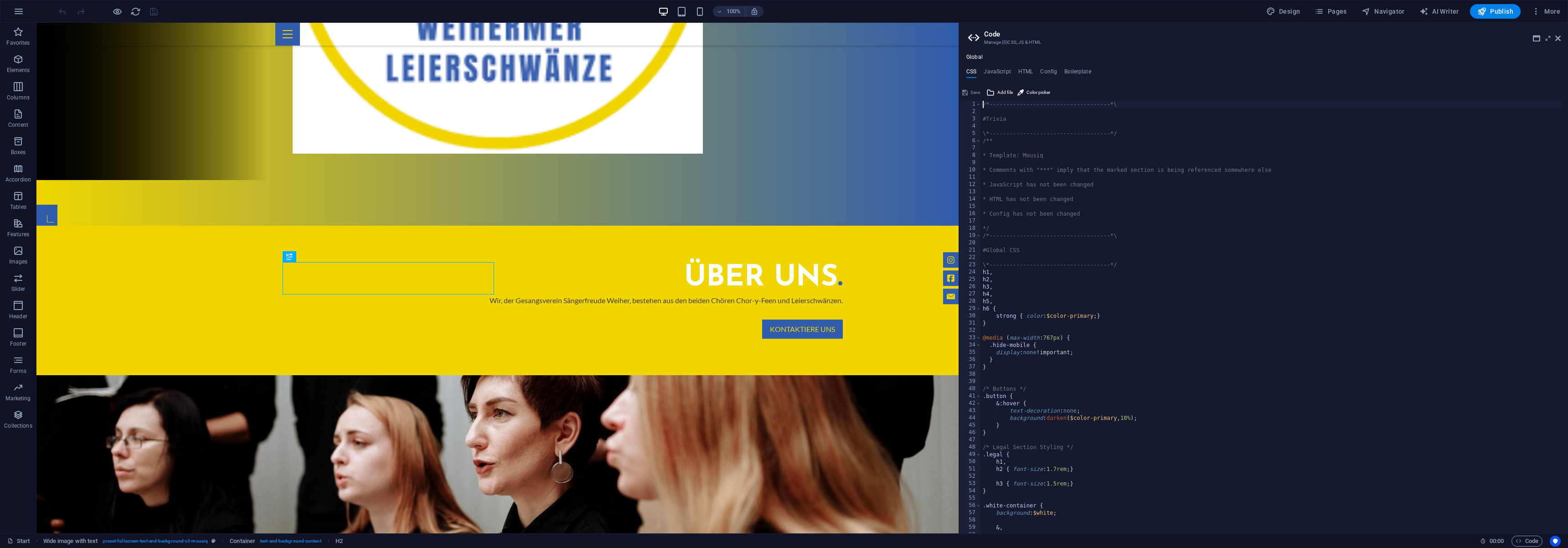
scroll to position [82, 0]
click at [1059, 373] on div "* JavaScript has not been changed * HTML has not been changed * Config has not …" at bounding box center [1271, 322] width 580 height 447
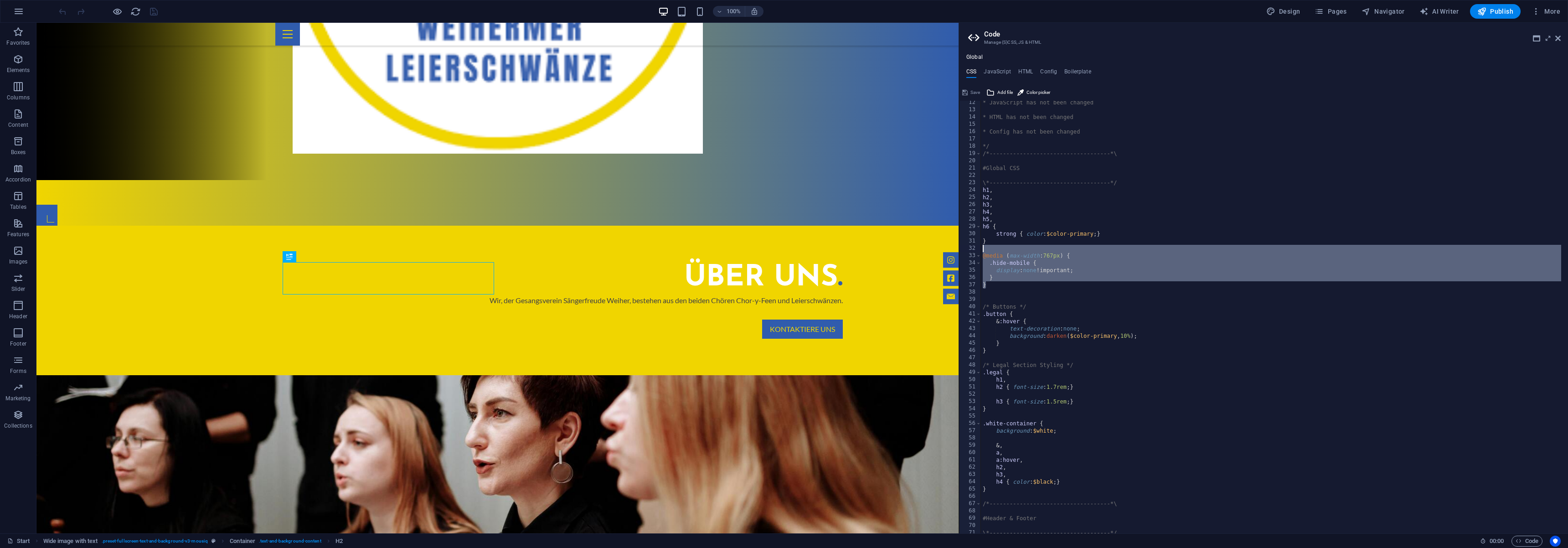
drag, startPoint x: 986, startPoint y: 284, endPoint x: 959, endPoint y: 250, distance: 43.4
click at [959, 250] on aside "Code Manage (S)CSS, JS & HTML Global CSS JavaScript HTML Config Boilerplate .le…" at bounding box center [1263, 278] width 609 height 510
type textarea "@media (max-width: 767px) {"
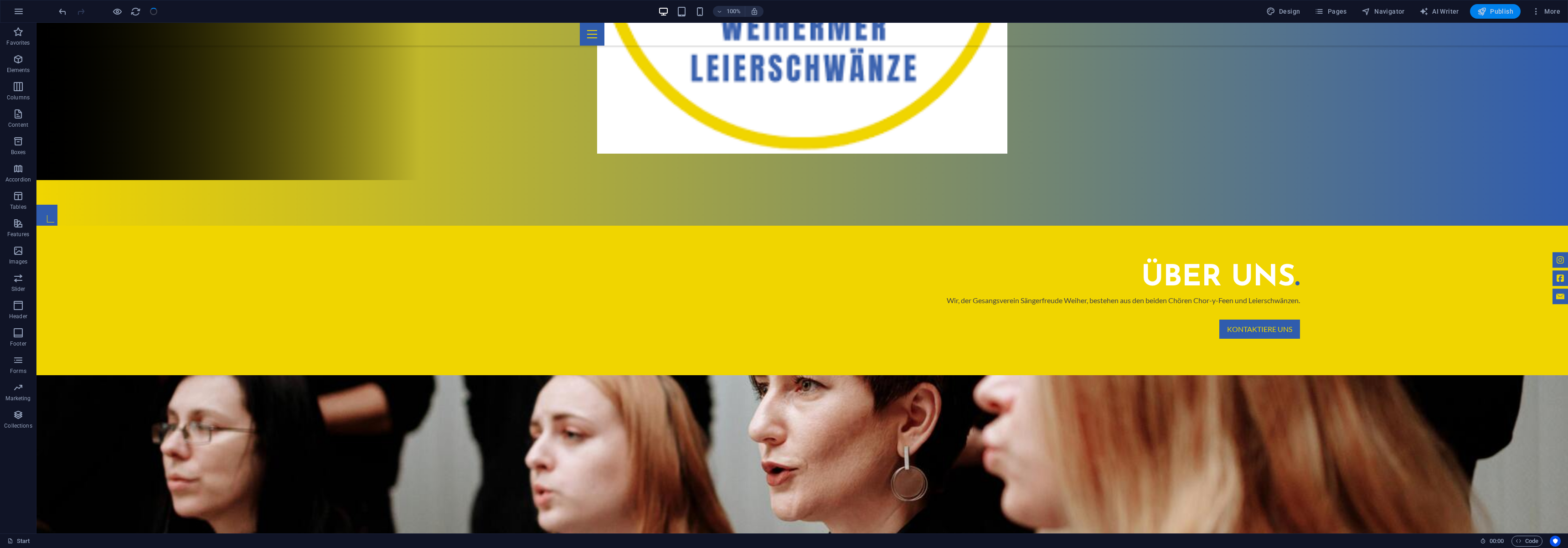
click at [1506, 16] on button "Publish" at bounding box center [1495, 11] width 50 height 15
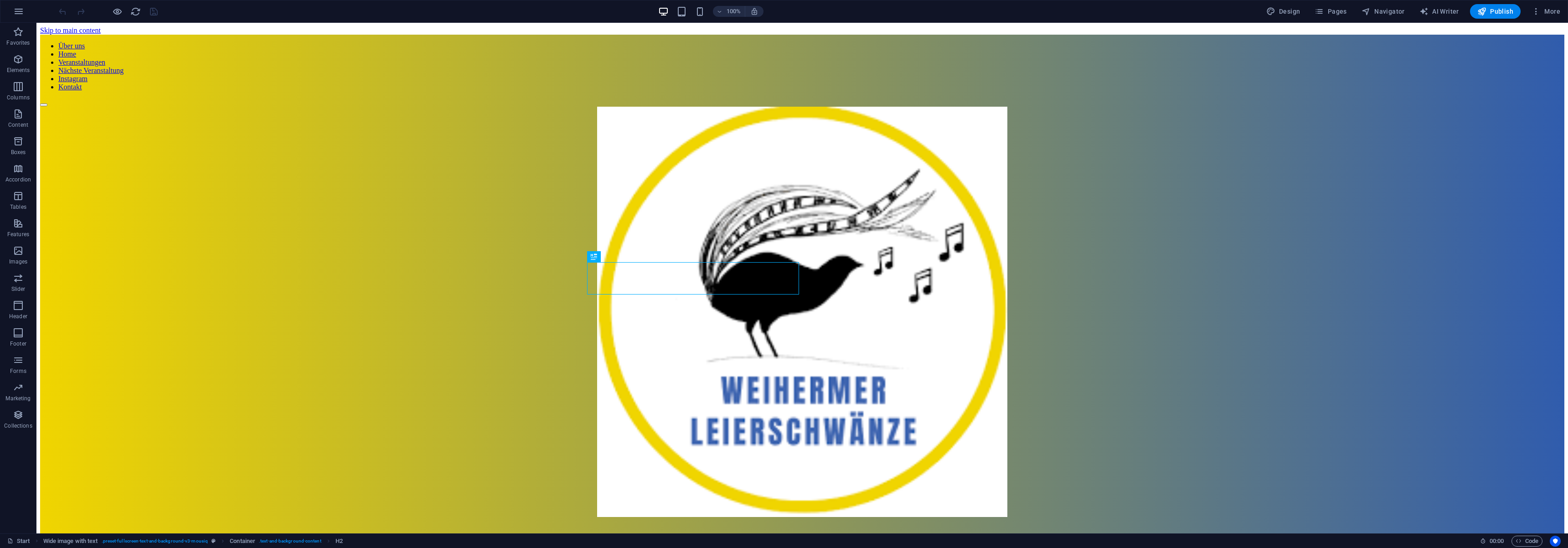
scroll to position [353, 0]
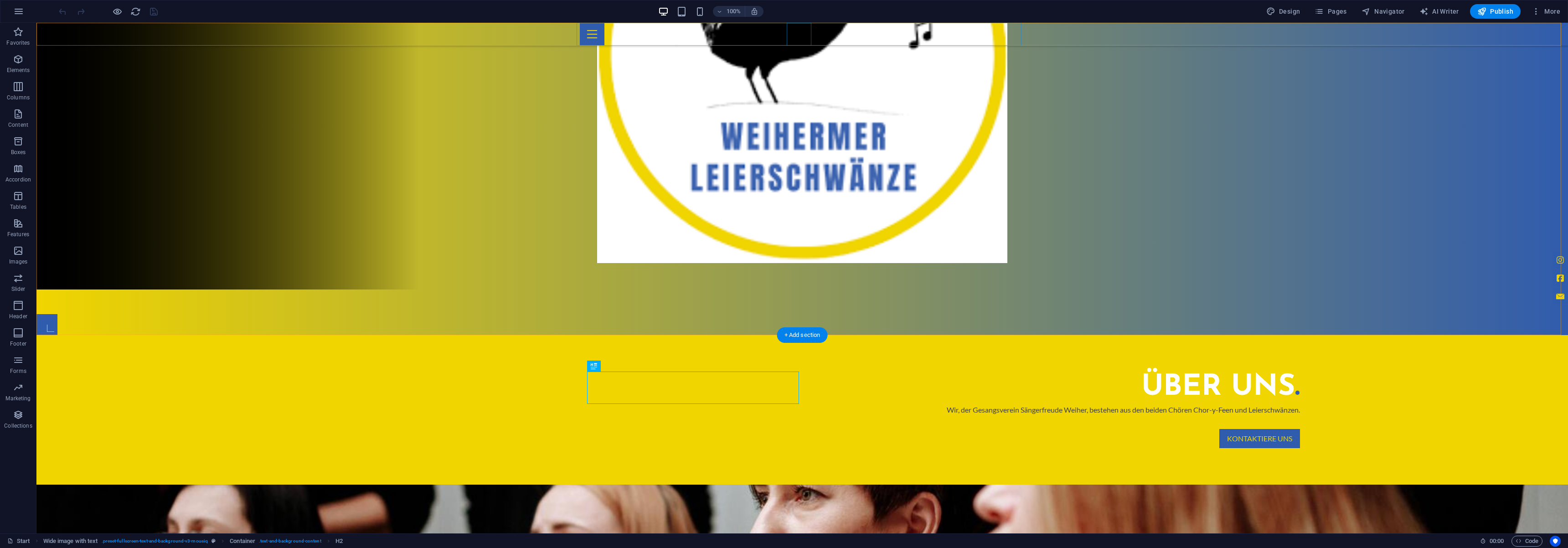
click at [801, 33] on div at bounding box center [802, 34] width 445 height 23
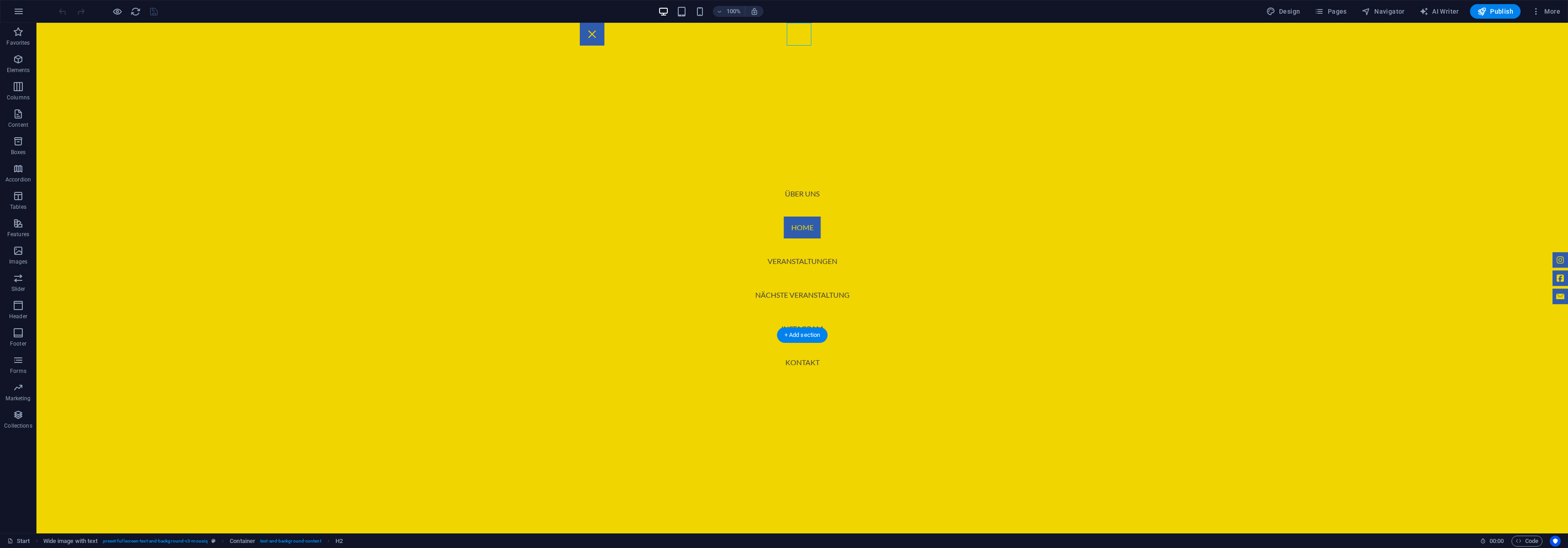
click at [604, 33] on div at bounding box center [592, 34] width 25 height 23
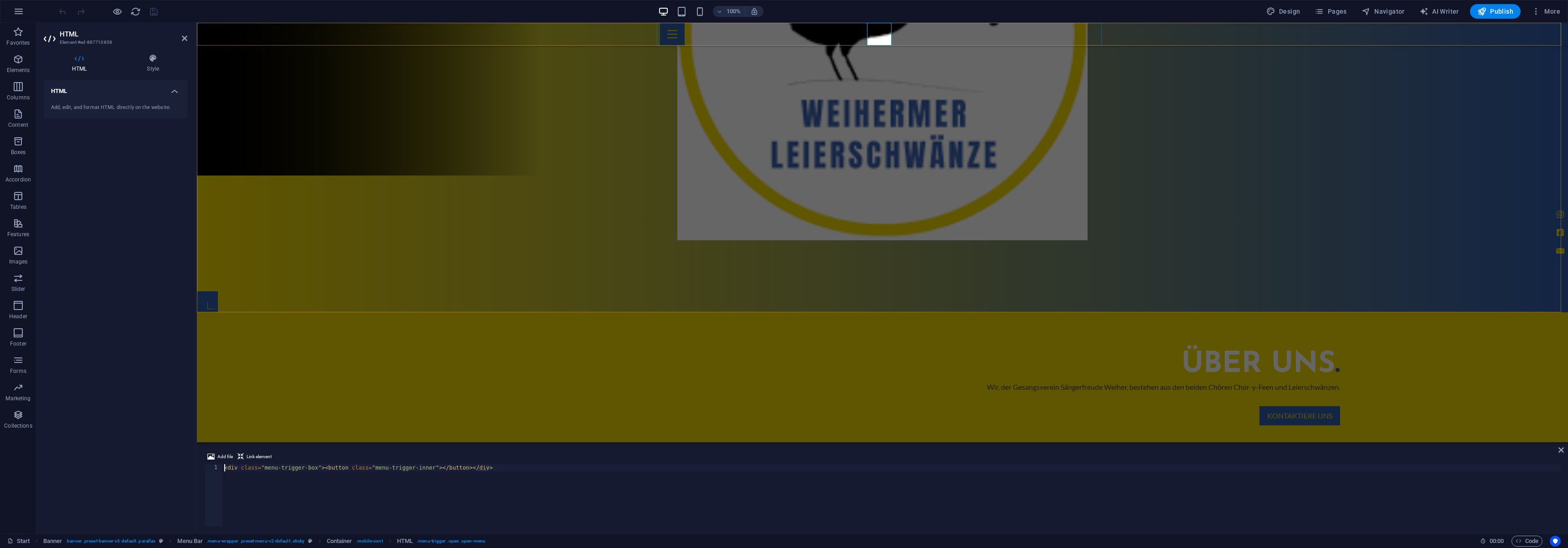
click at [884, 36] on div at bounding box center [883, 34] width 445 height 23
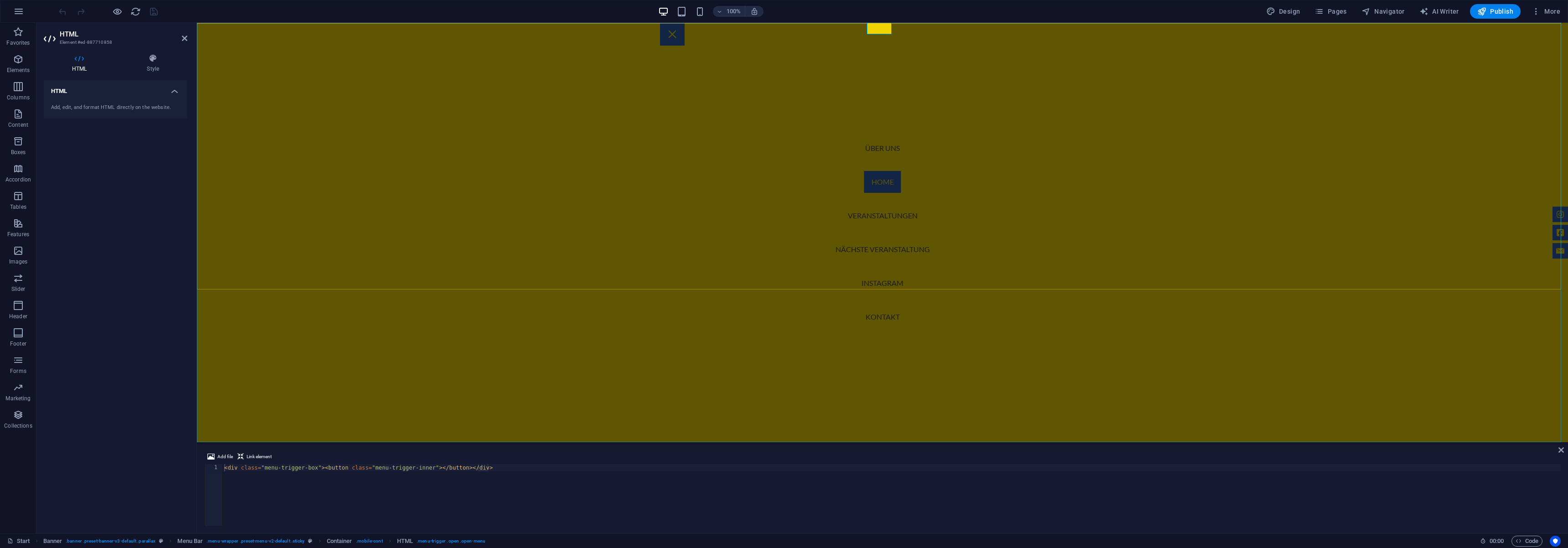
click at [890, 252] on nav "Über uns Home Veranstaltungen Nächste Veranstaltung Instagram Kontakt" at bounding box center [882, 233] width 1371 height 419
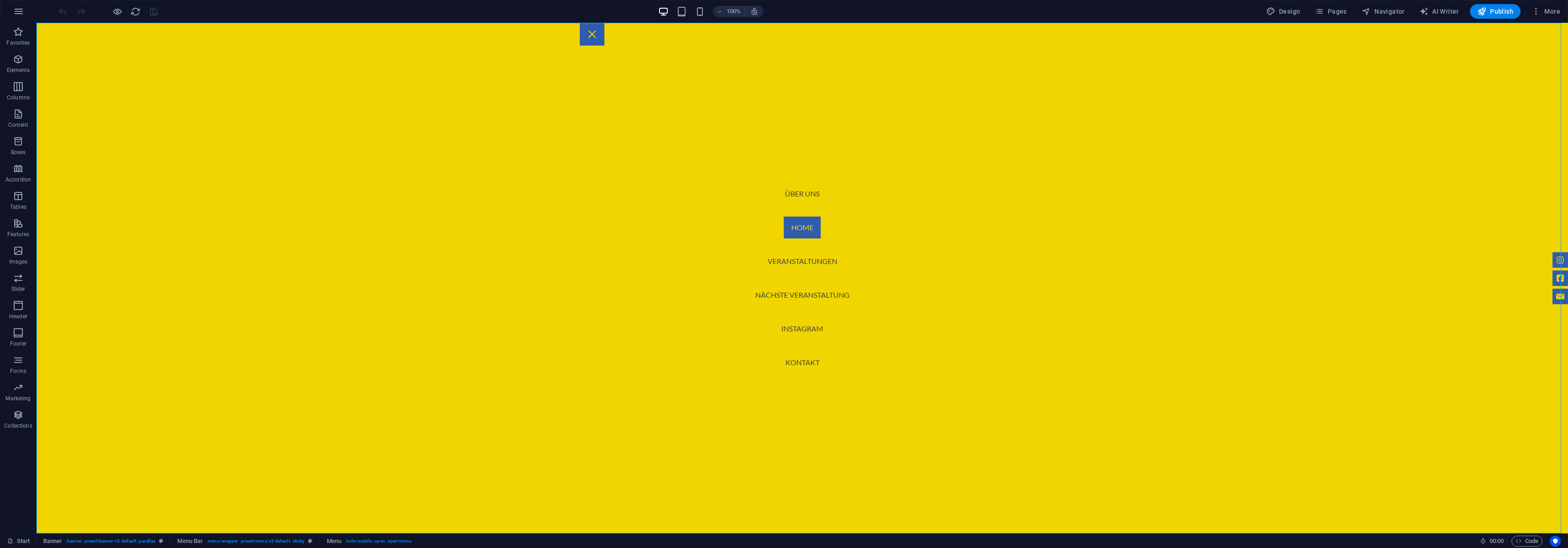
click at [804, 263] on nav "Über uns Home Veranstaltungen Nächste Veranstaltung Instagram Kontakt" at bounding box center [802, 278] width 1532 height 510
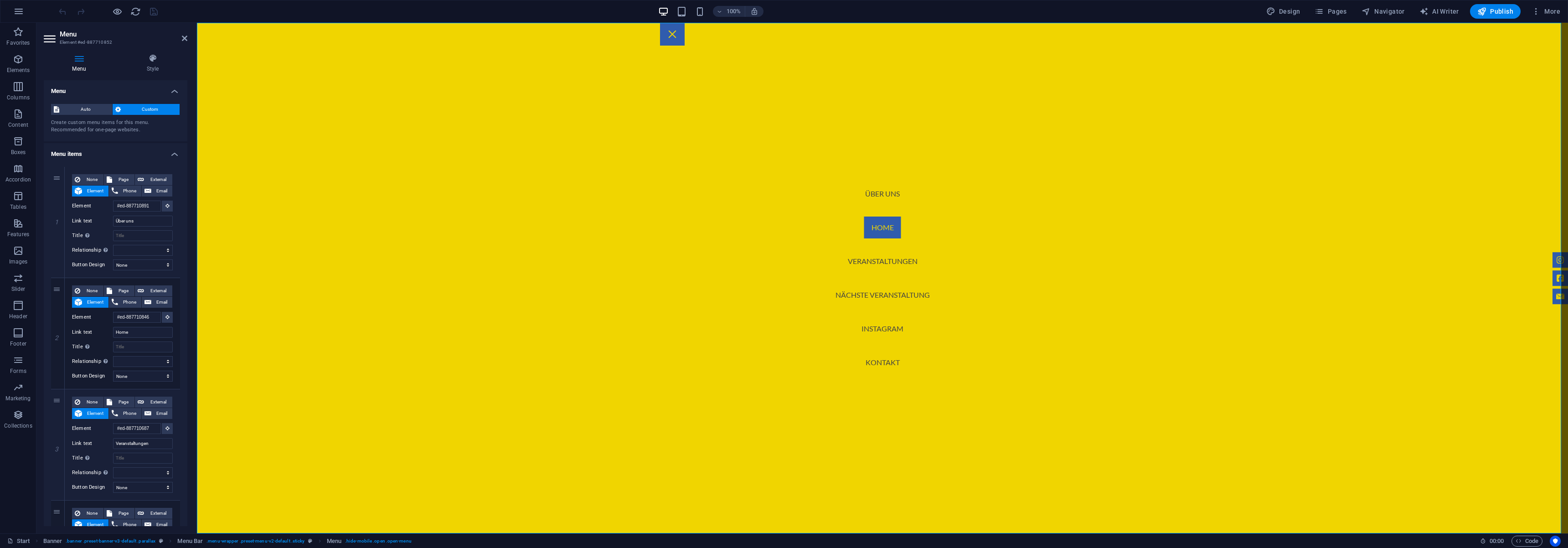
click at [862, 261] on nav "Über uns Home Veranstaltungen Nächste Veranstaltung Instagram Kontakt" at bounding box center [882, 278] width 1371 height 510
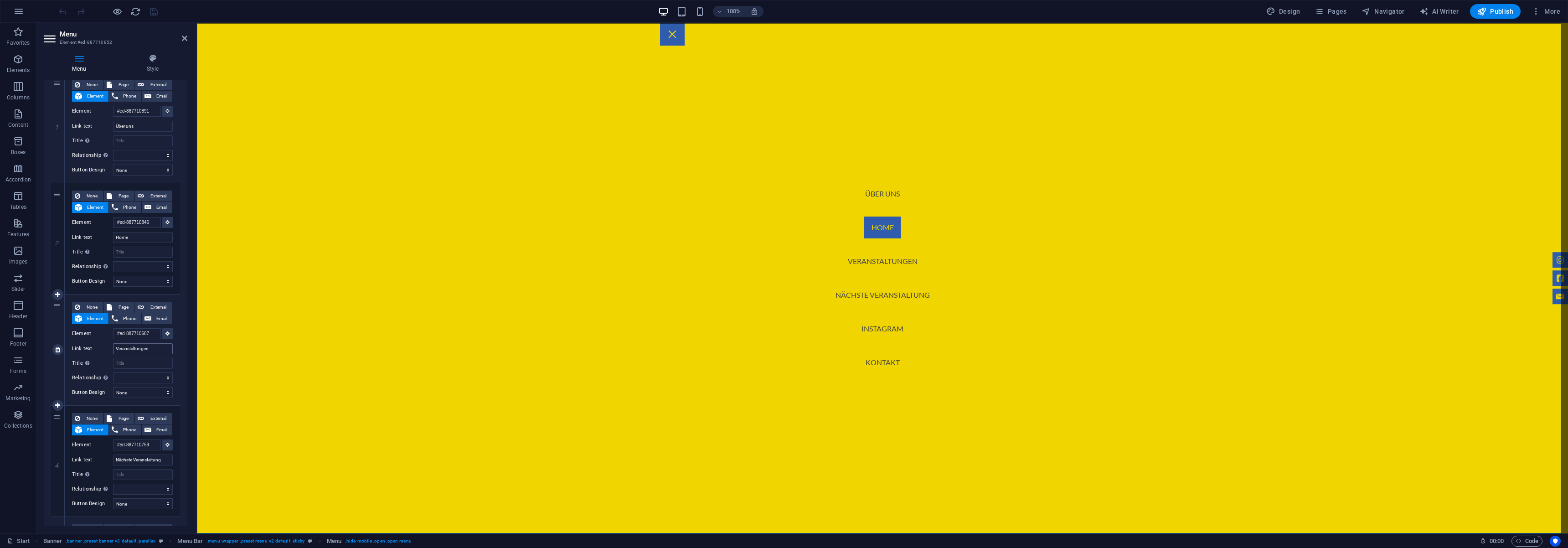
scroll to position [110, 0]
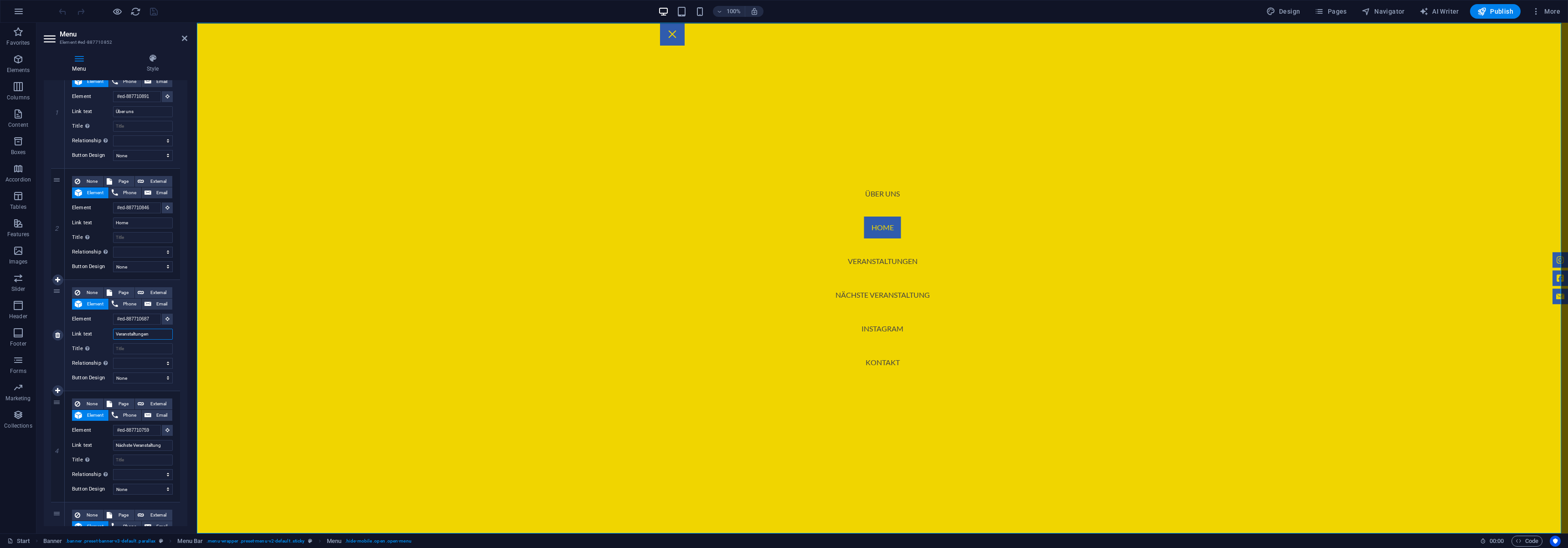
drag, startPoint x: 158, startPoint y: 334, endPoint x: 95, endPoint y: 334, distance: 63.0
click at [95, 334] on div "Link text Veranstaltungen" at bounding box center [122, 334] width 101 height 11
type input "Events"
select select
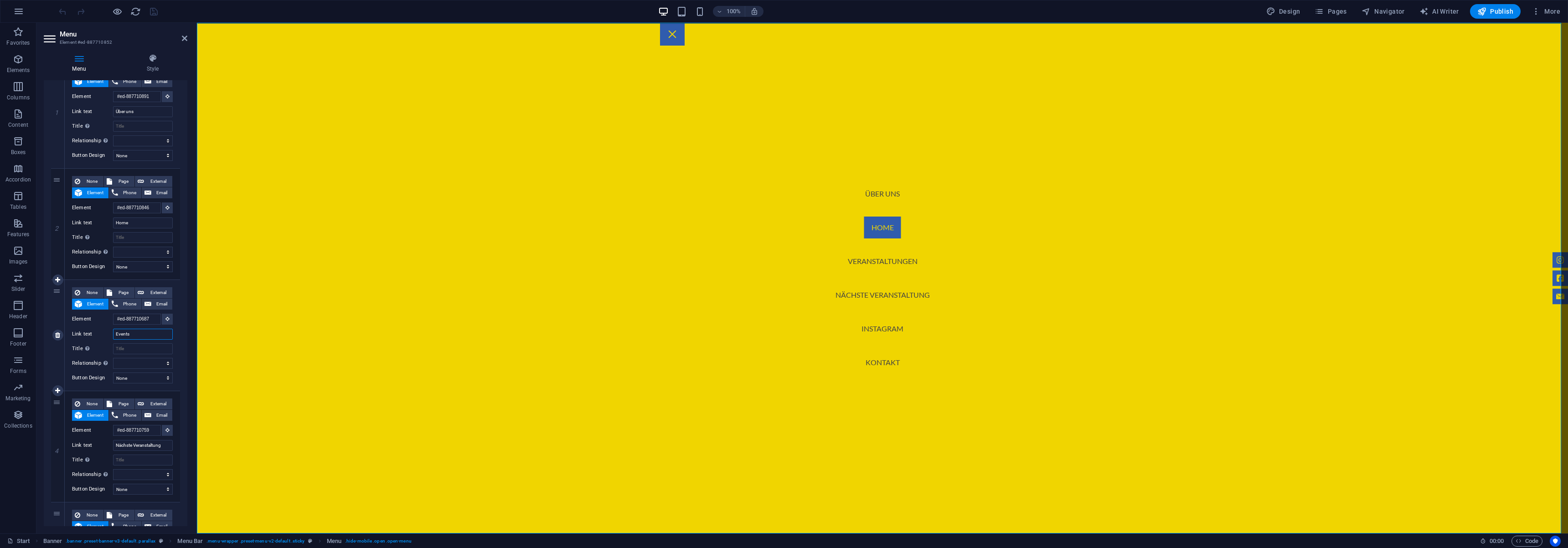
select select
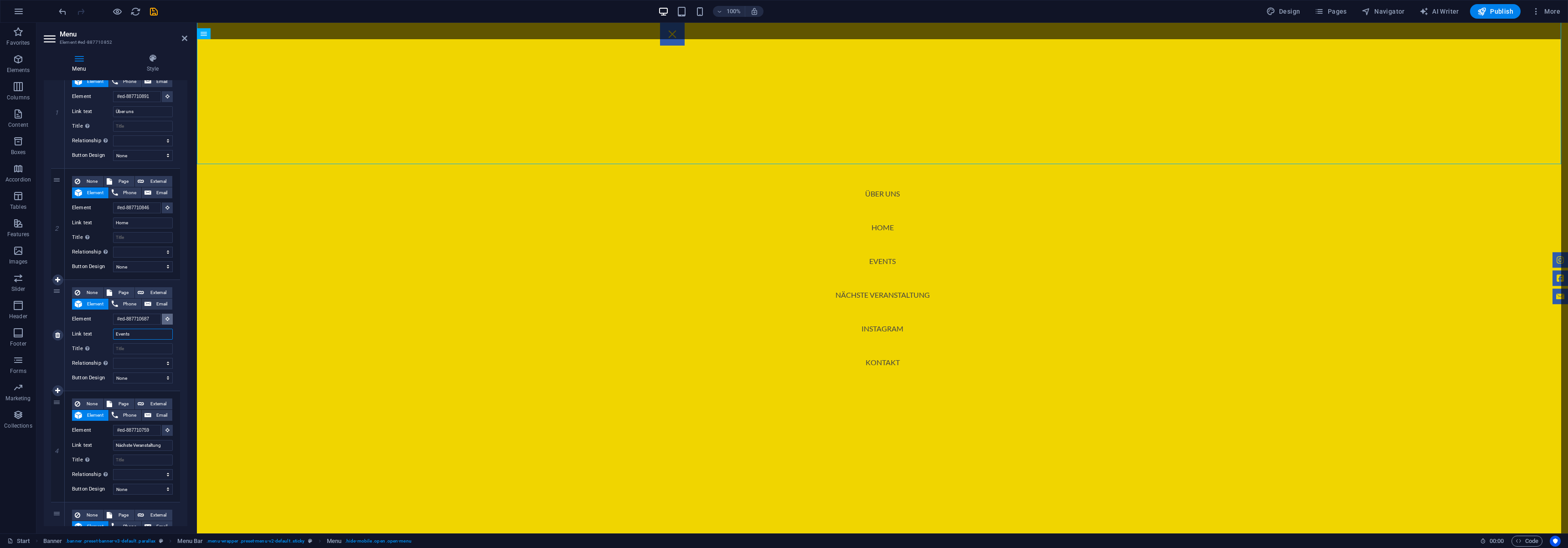
type input "Events"
click at [166, 321] on icon at bounding box center [168, 318] width 4 height 4
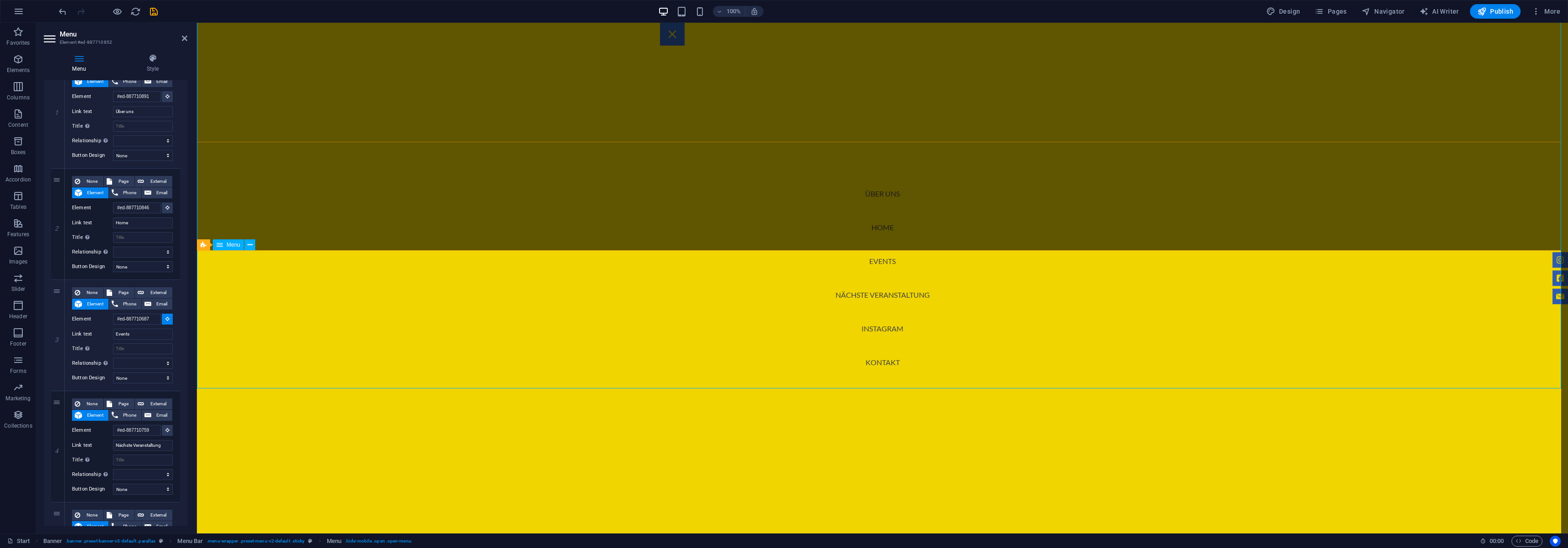
scroll to position [412, 0]
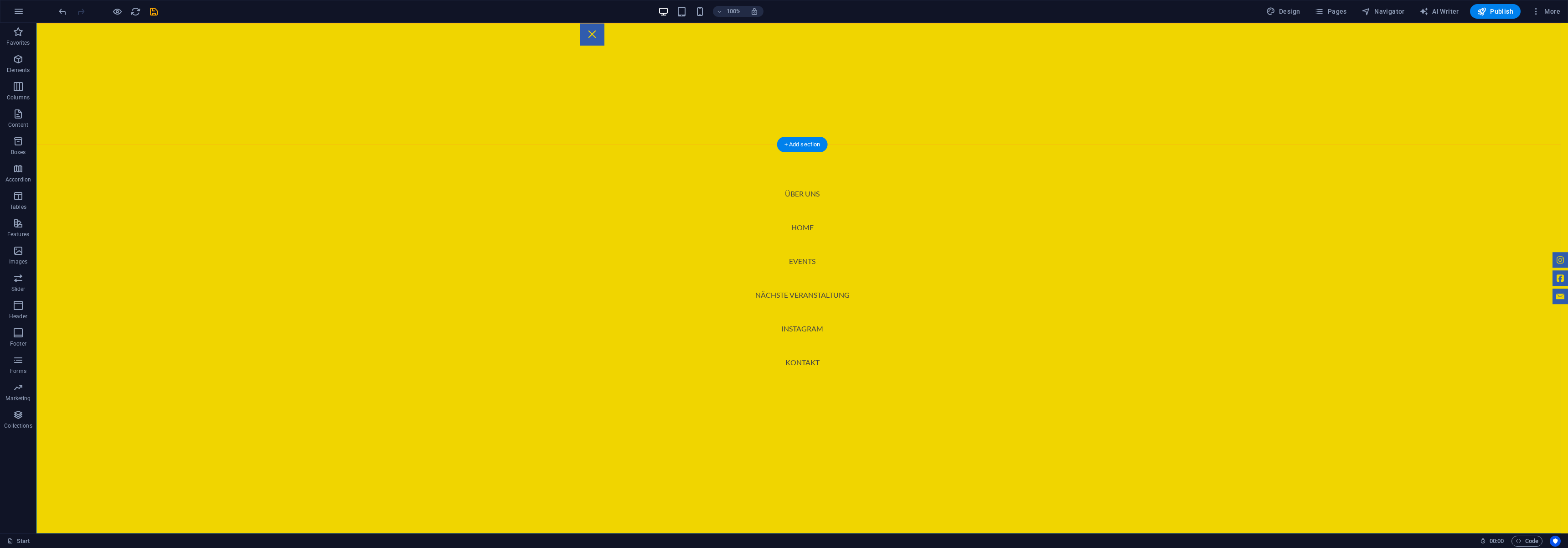
click at [0, 0] on div "HTML" at bounding box center [0, 0] width 0 height 0
click at [804, 32] on div "HTML" at bounding box center [802, 28] width 33 height 11
click at [156, 12] on icon "save" at bounding box center [154, 11] width 10 height 10
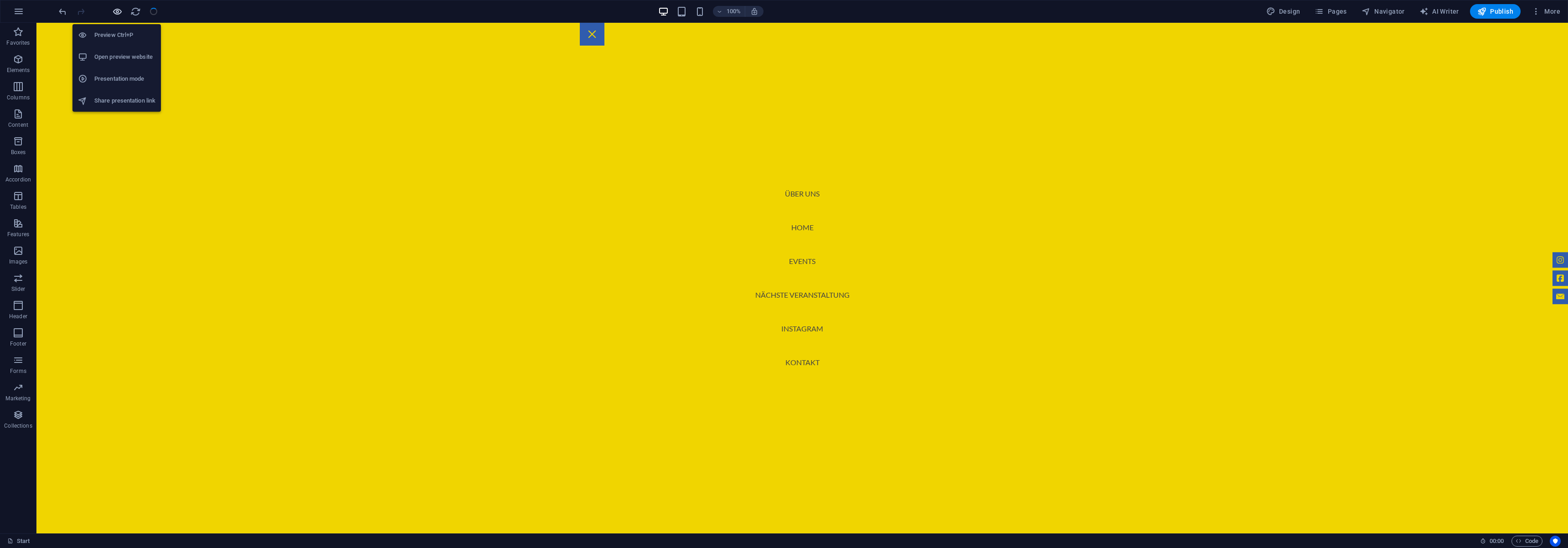
click at [114, 13] on icon "button" at bounding box center [117, 11] width 10 height 10
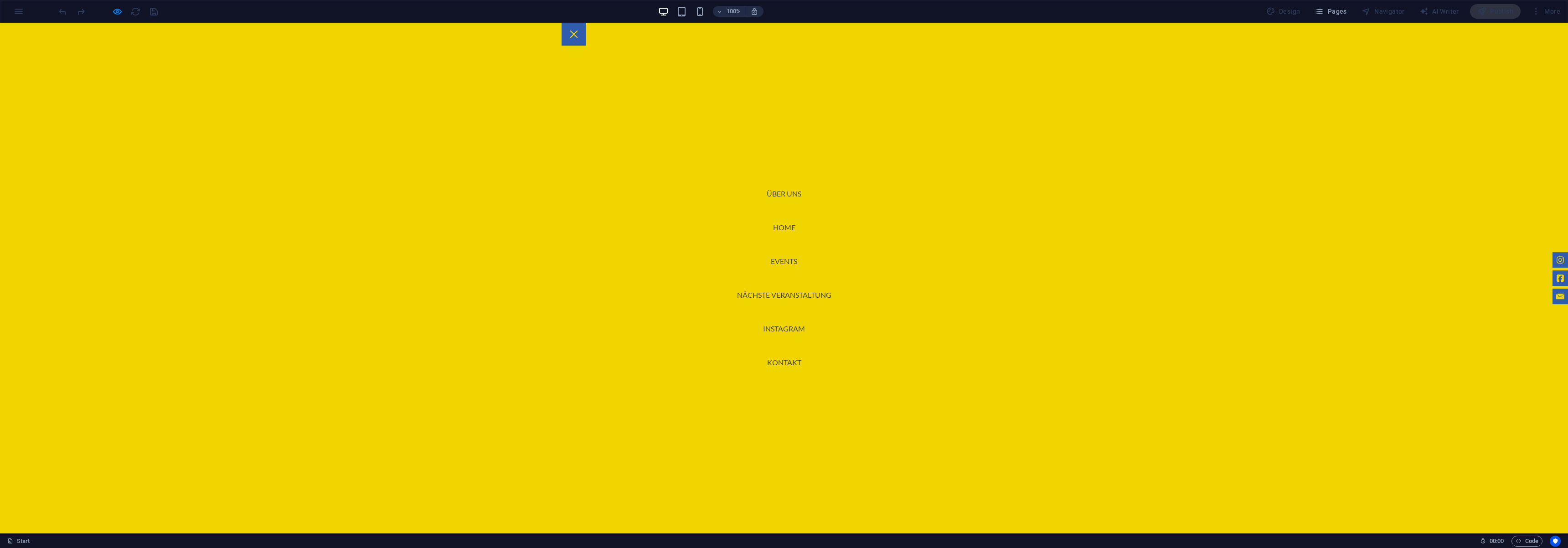
click at [586, 29] on div at bounding box center [574, 34] width 25 height 23
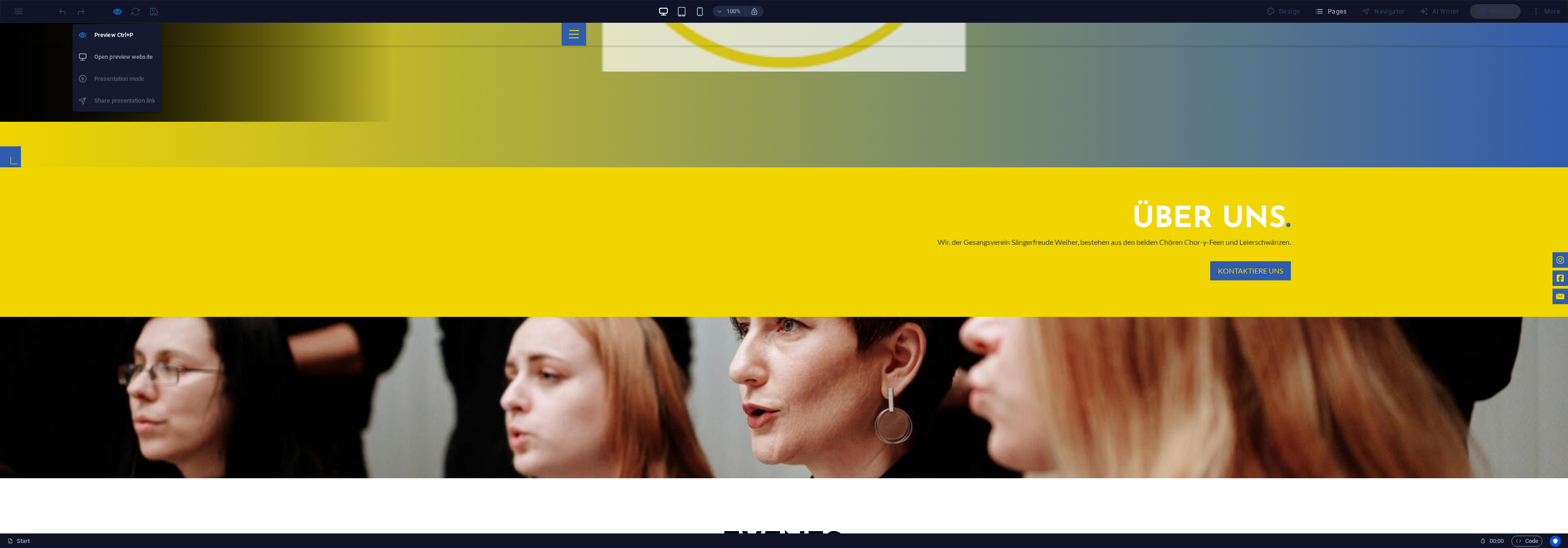
click at [122, 13] on icon "button" at bounding box center [117, 11] width 10 height 10
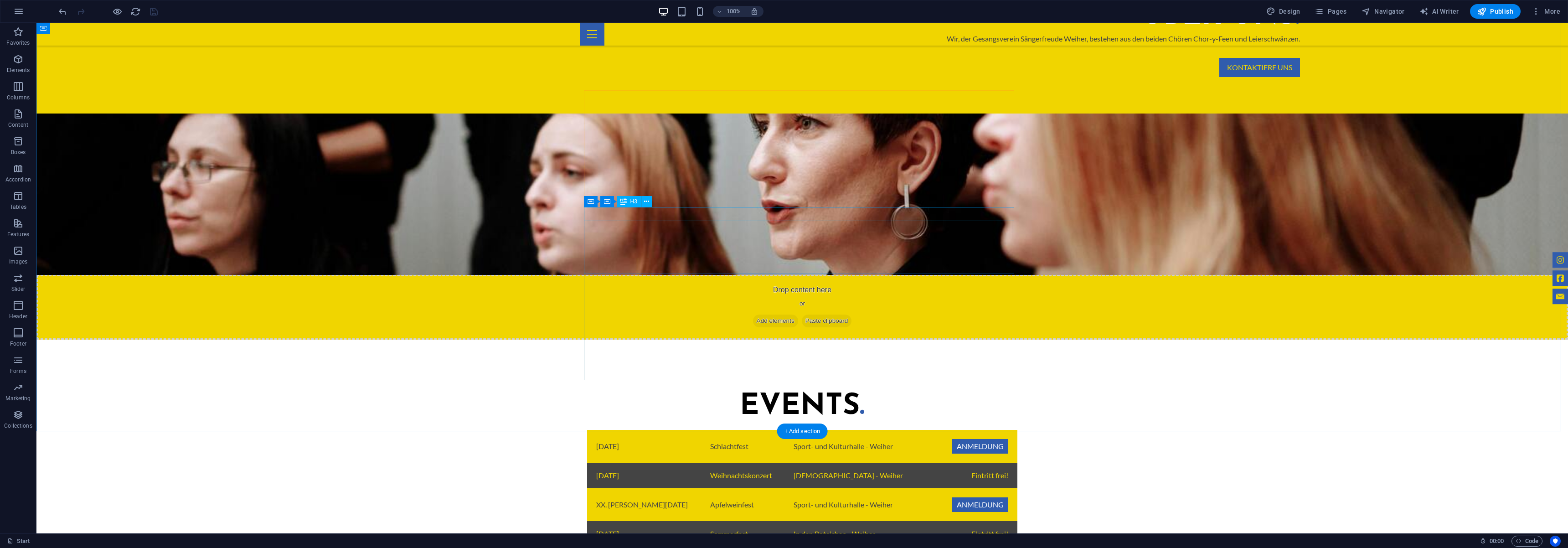
scroll to position [575, 0]
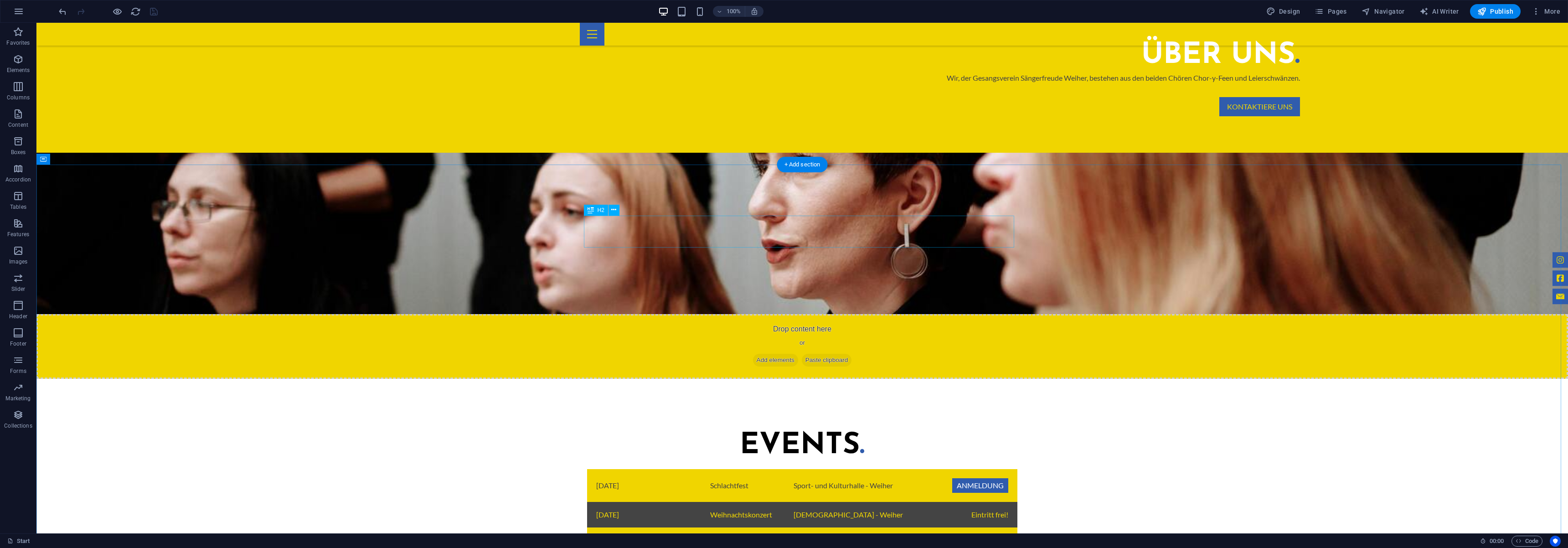
click at [811, 429] on div "Events ." at bounding box center [802, 445] width 430 height 32
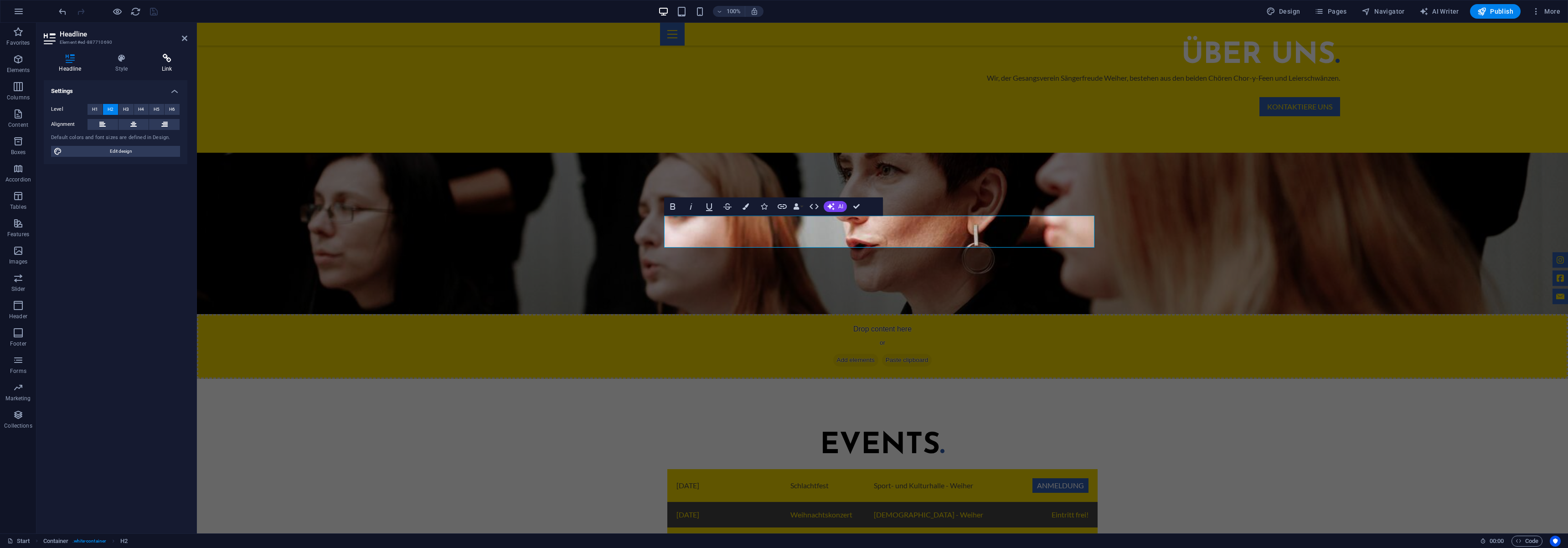
click at [157, 60] on icon at bounding box center [167, 58] width 41 height 9
click at [92, 59] on icon at bounding box center [70, 58] width 53 height 9
click at [867, 429] on h2 "Events ." at bounding box center [882, 445] width 430 height 32
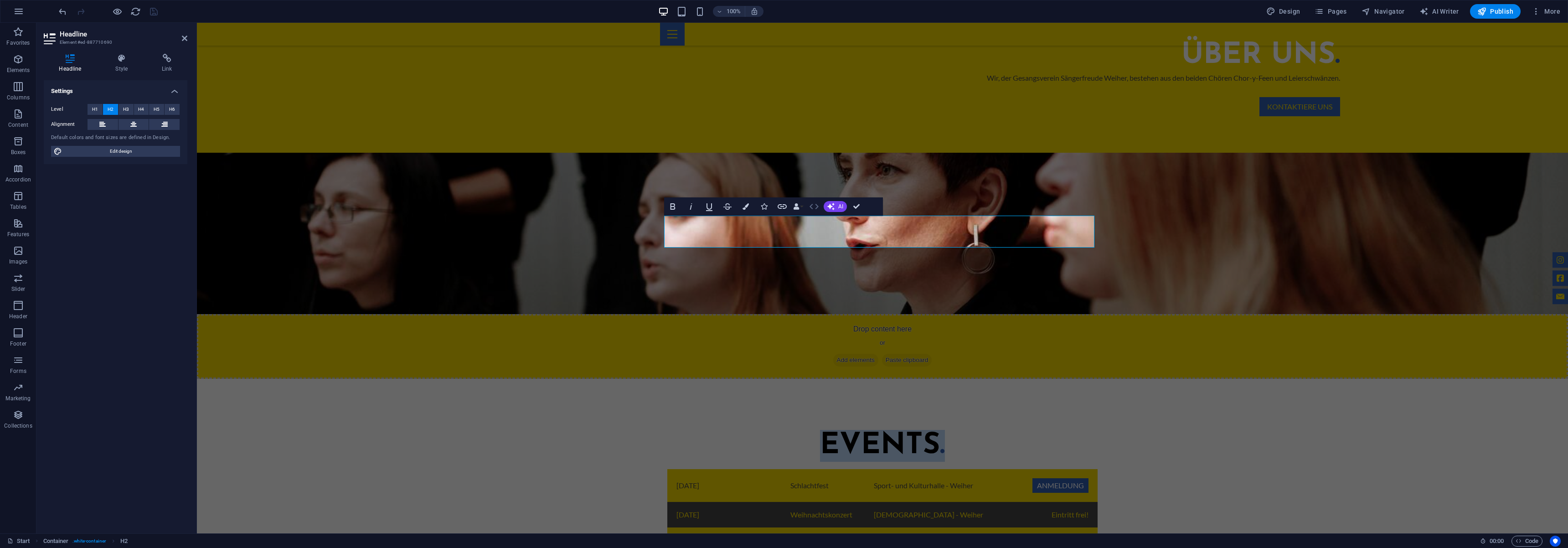
click at [813, 207] on icon "button" at bounding box center [814, 206] width 11 height 11
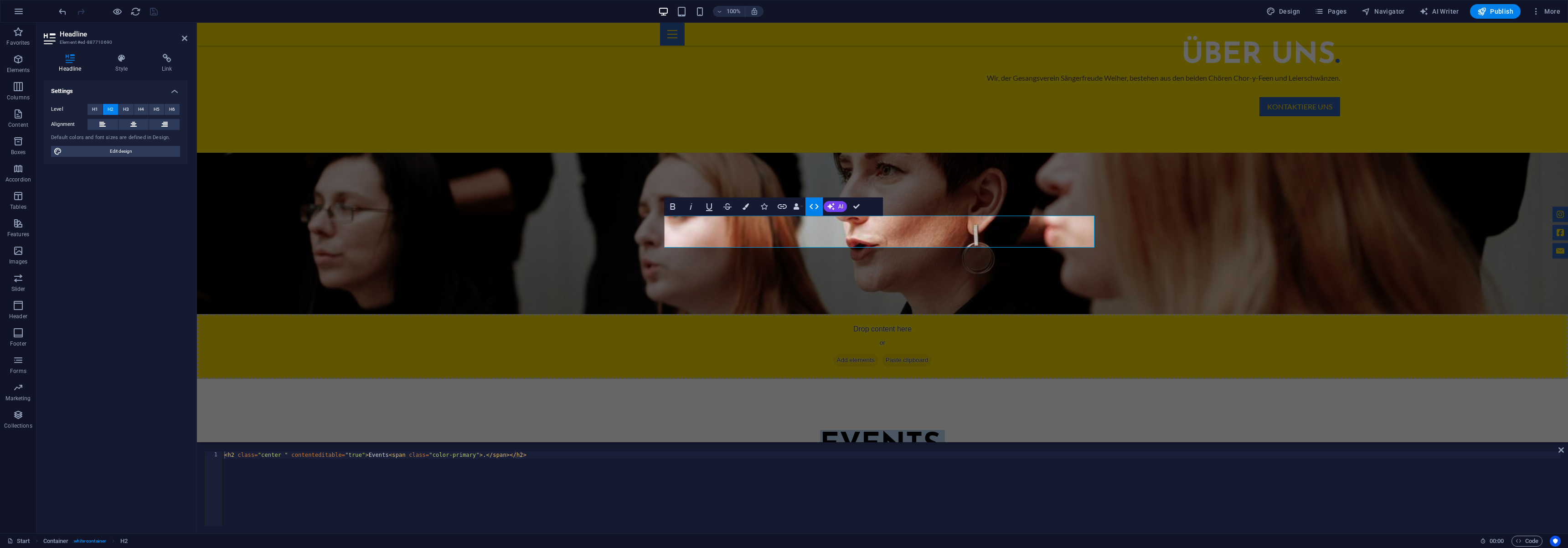
click at [813, 207] on icon "button" at bounding box center [814, 206] width 11 height 11
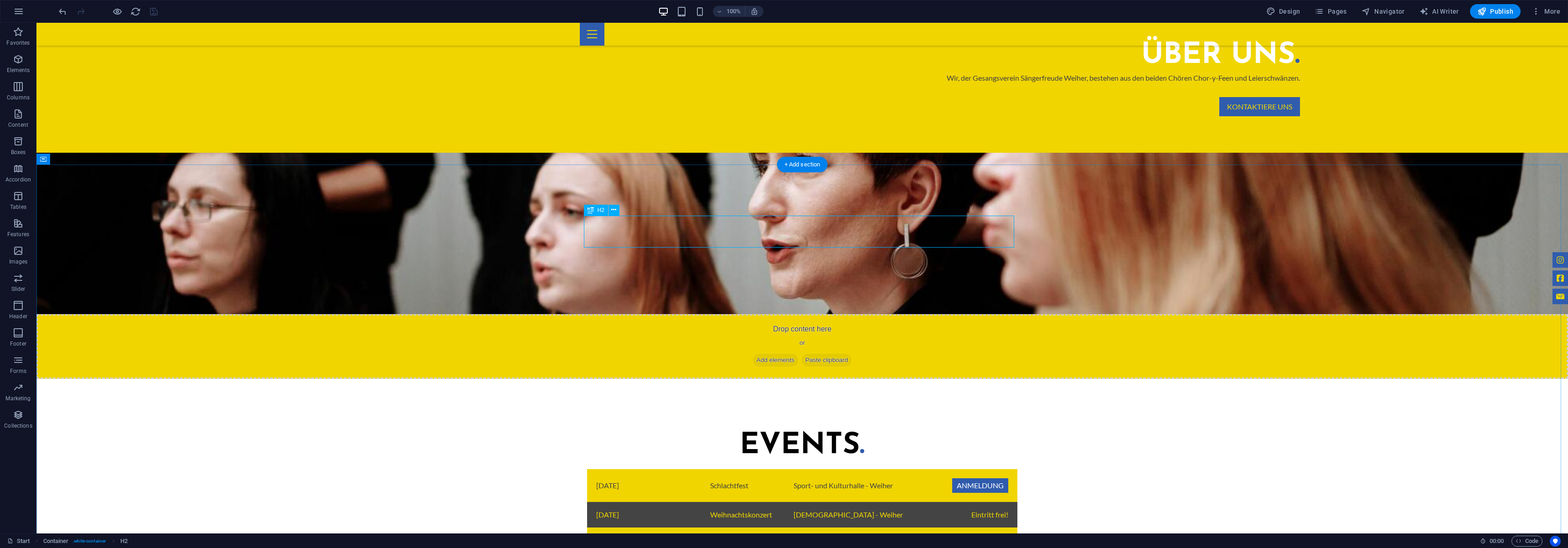
click at [814, 429] on div "Events ." at bounding box center [802, 445] width 430 height 32
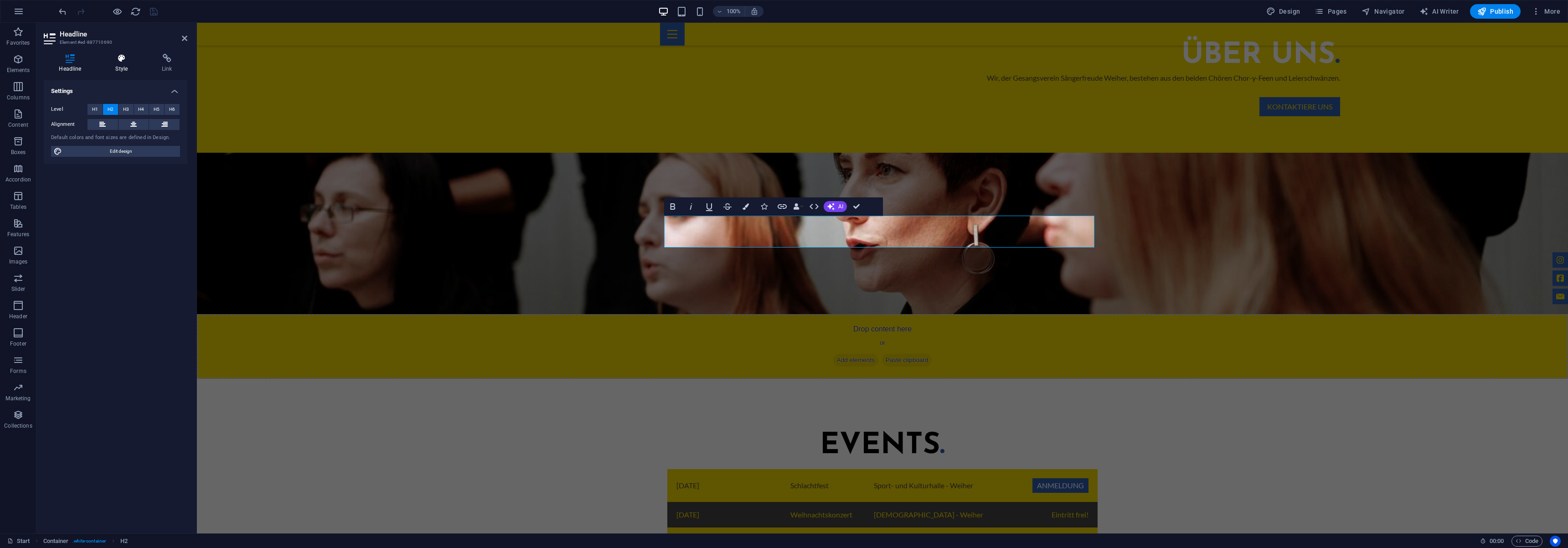
click at [128, 58] on icon at bounding box center [121, 58] width 43 height 9
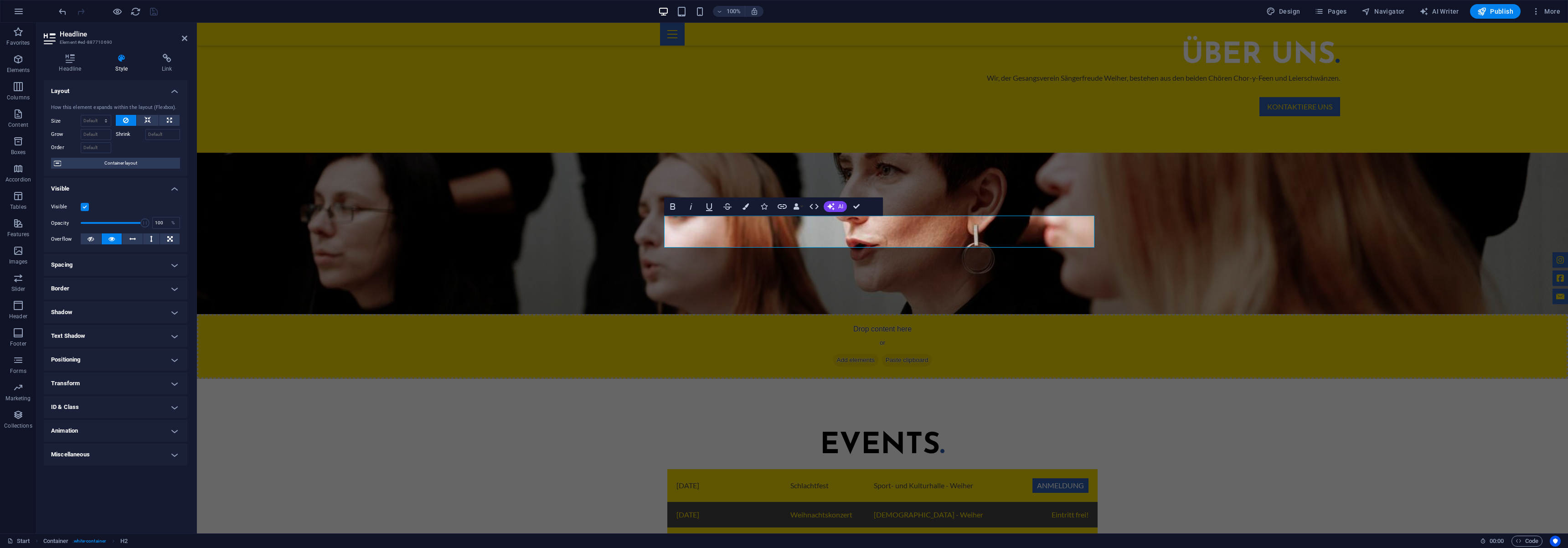
click at [101, 401] on h4 "ID & Class" at bounding box center [115, 407] width 143 height 22
drag, startPoint x: 139, startPoint y: 440, endPoint x: 57, endPoint y: 436, distance: 82.1
click at [56, 436] on div "Element (div) Headline (h2) ID ed-887710690 CSS classes Assign HTML IDs and CSS…" at bounding box center [115, 456] width 129 height 73
click at [883, 38] on div at bounding box center [883, 34] width 445 height 23
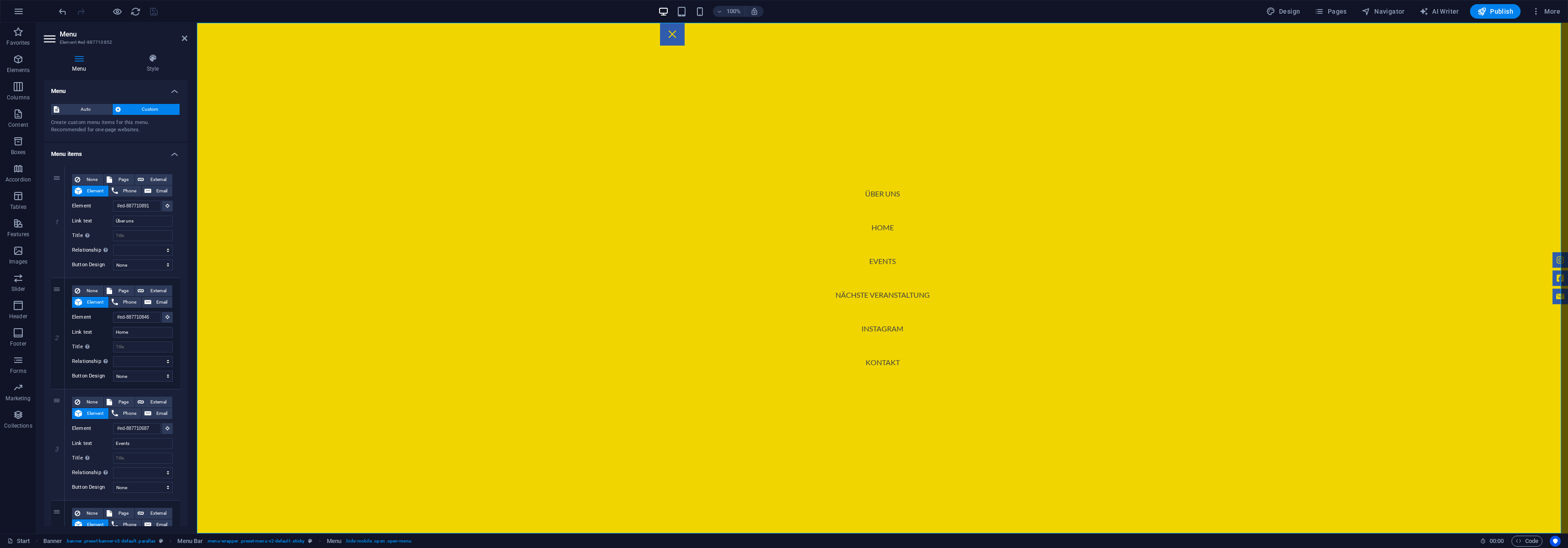
click at [878, 261] on nav "Über uns Home Events Nächste Veranstaltung Instagram Kontakt" at bounding box center [882, 278] width 1371 height 510
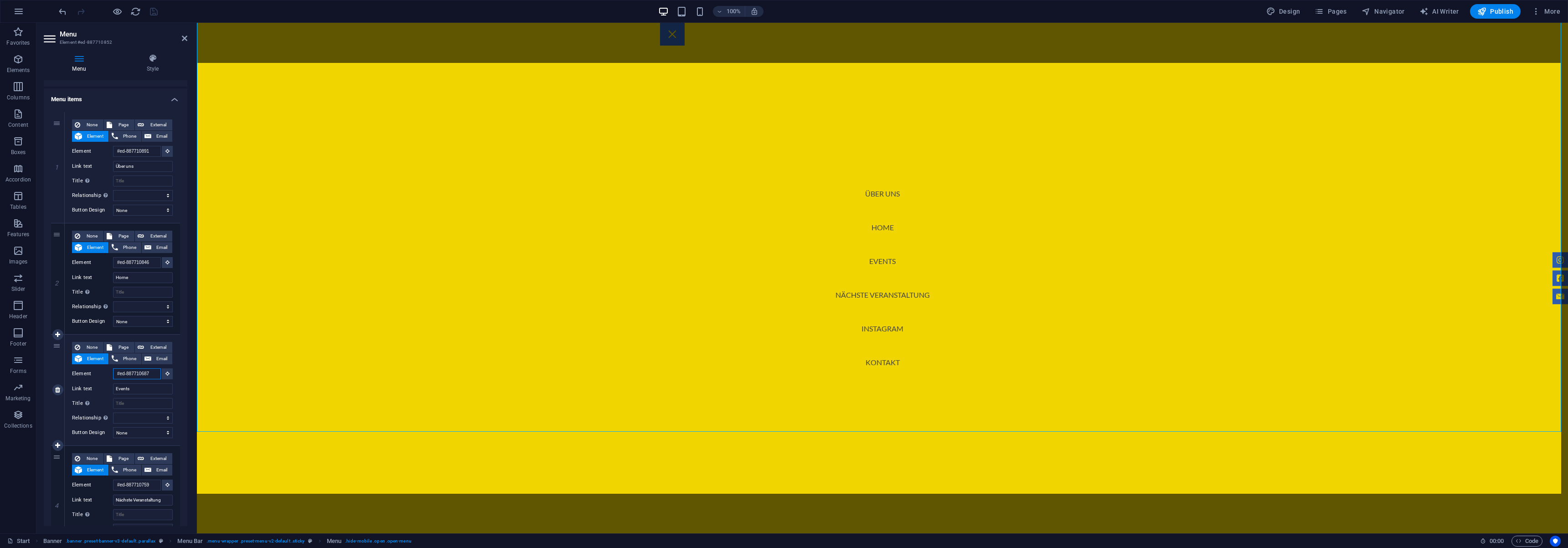
click at [154, 373] on input "#ed-887710687" at bounding box center [136, 373] width 48 height 11
click at [135, 372] on input "#ed-887710687" at bounding box center [136, 373] width 48 height 11
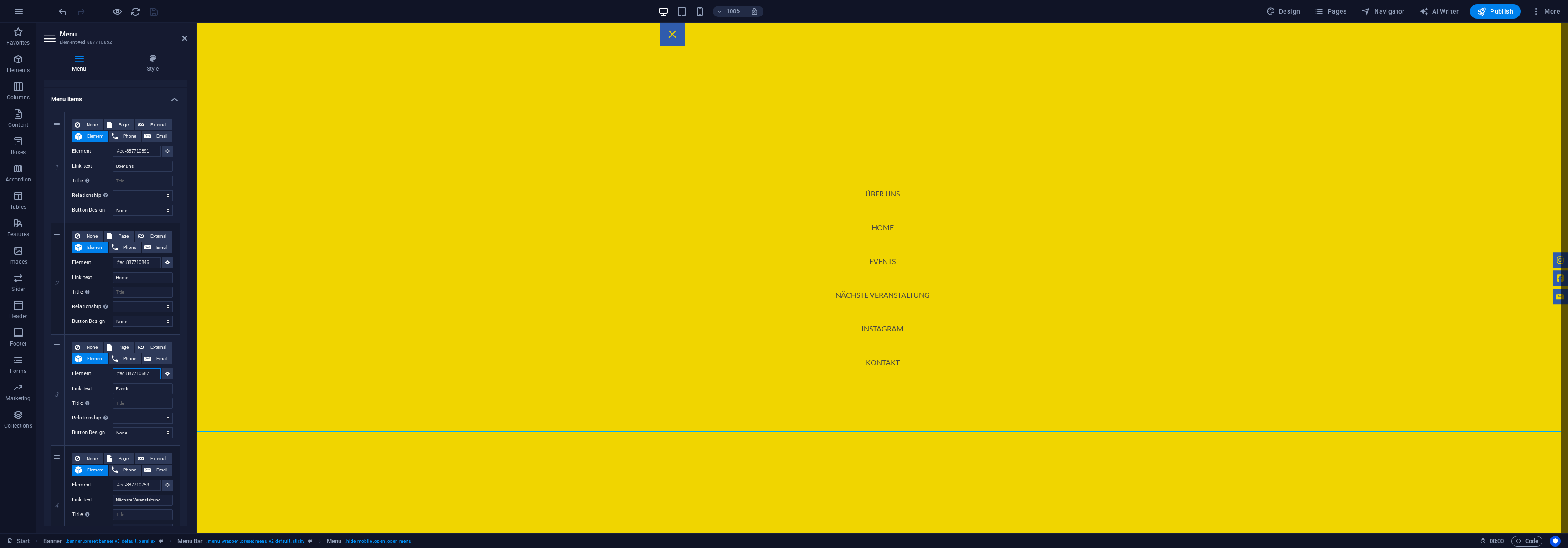
paste input "ed-887710690"
type input "ed-887710690"
select select
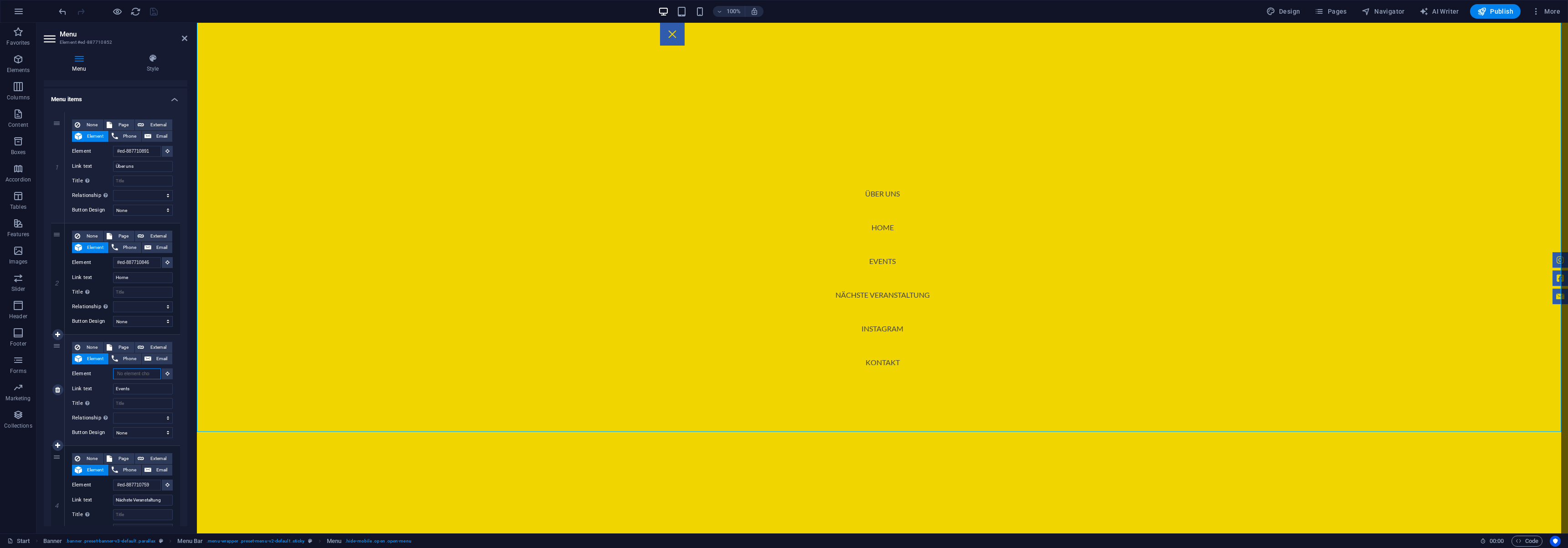
select select
paste input "ed-887710690"
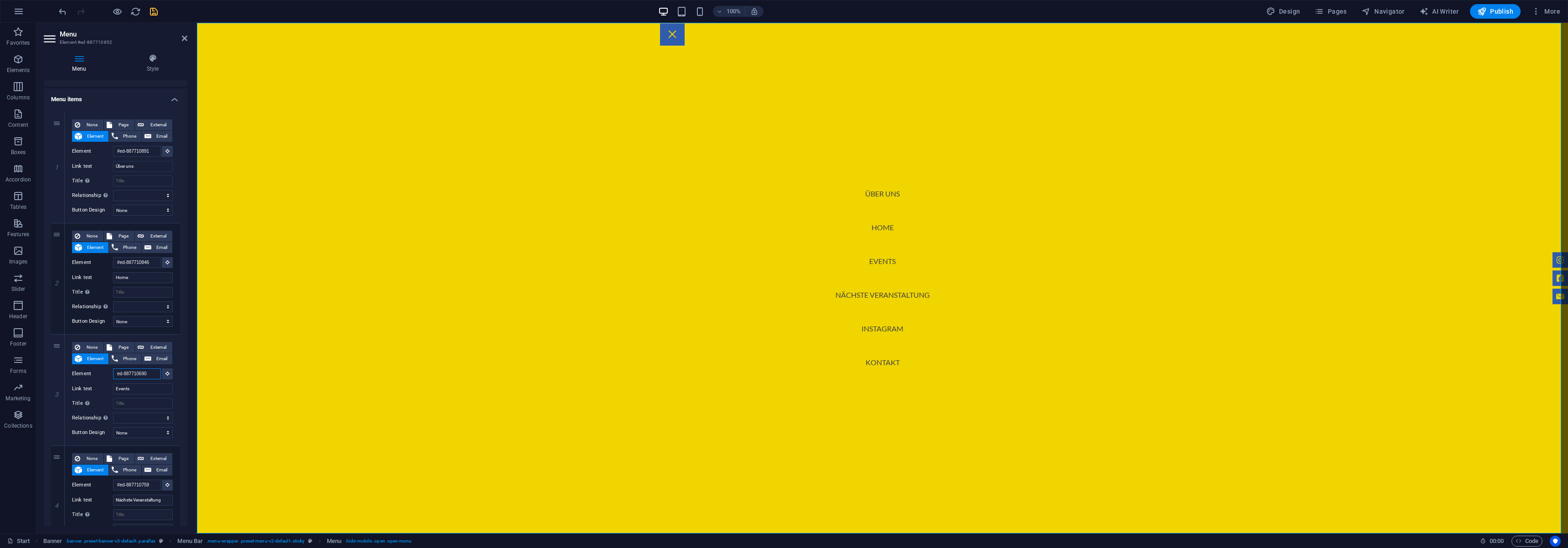
type input "ed-887710690"
click at [119, 375] on input "Element" at bounding box center [136, 373] width 48 height 11
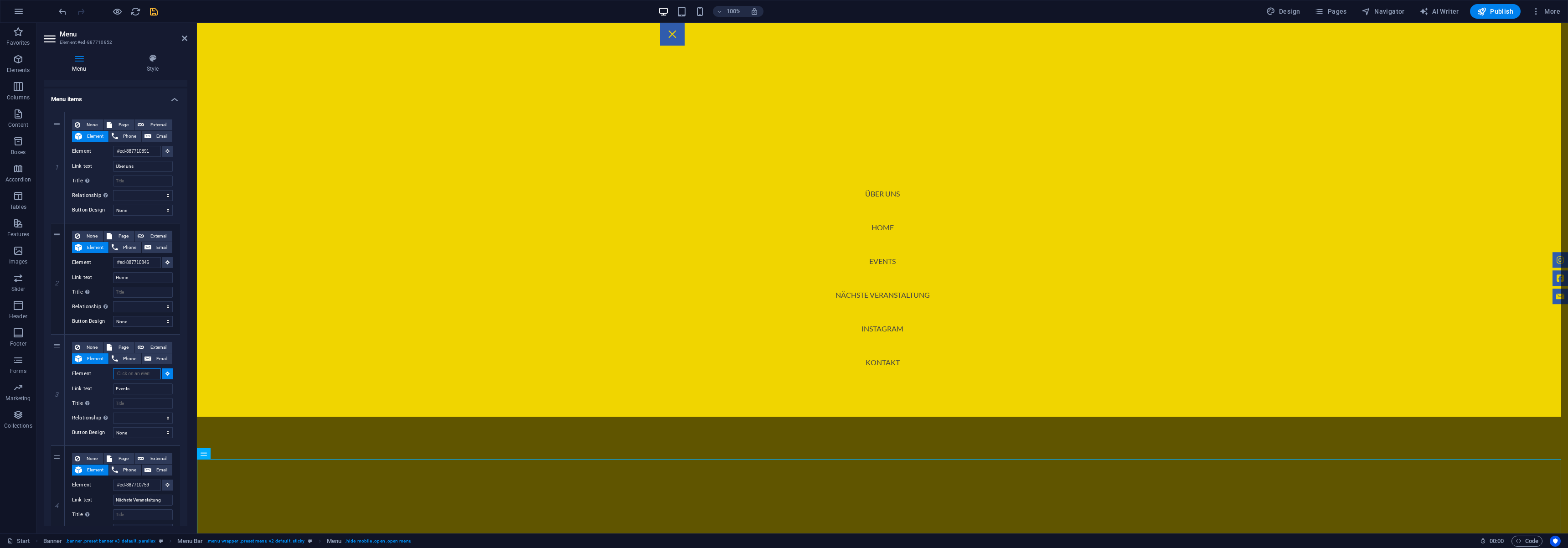
paste input "ed-887710690"
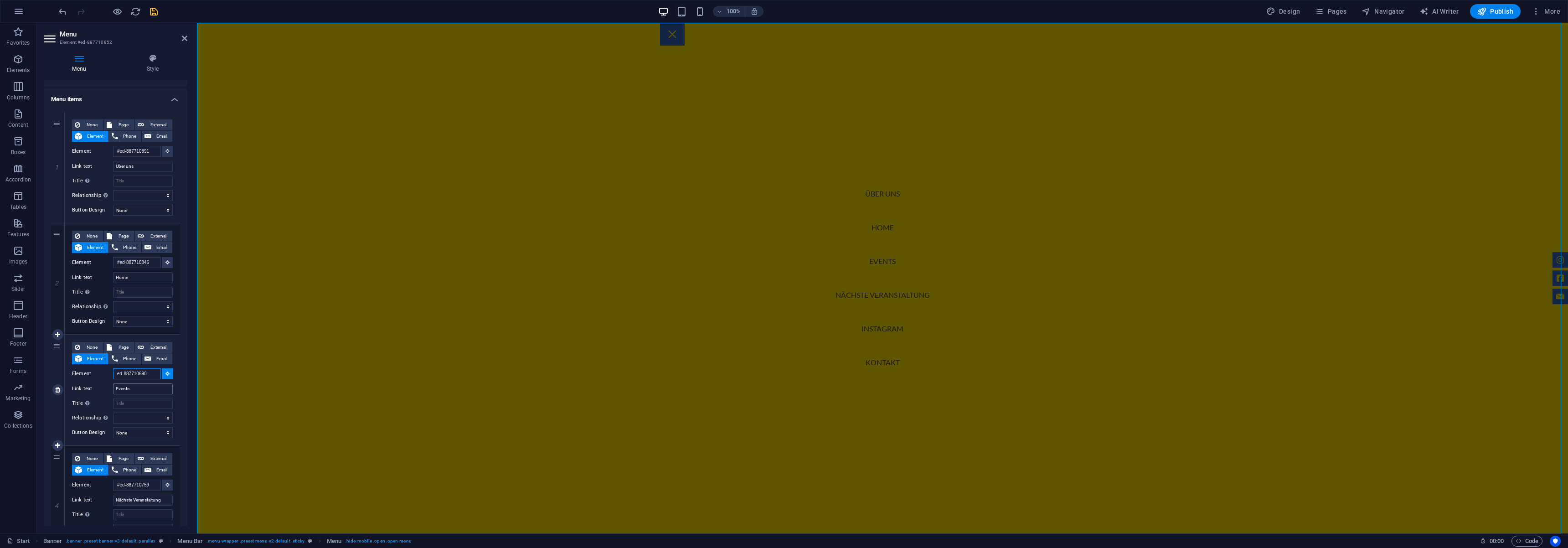
type input "ed-887710690"
click at [138, 388] on input "Events" at bounding box center [143, 388] width 60 height 11
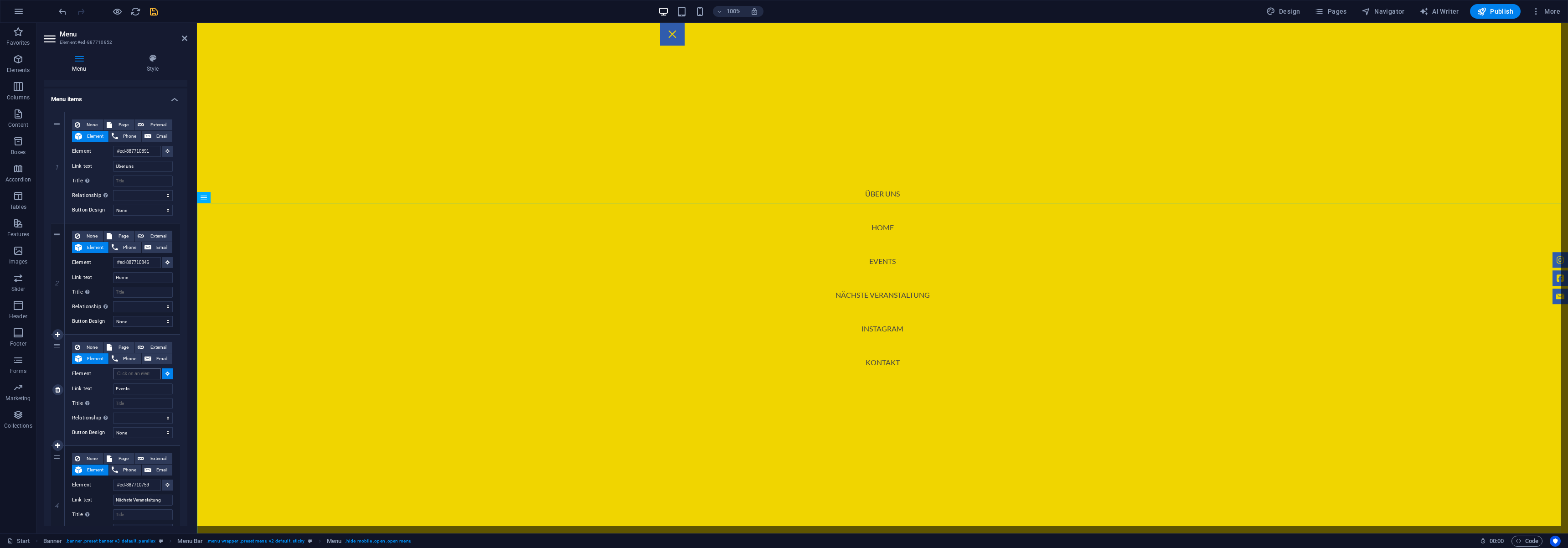
click at [134, 367] on div "None Page External Element Phone Email Page Start Subpage Legal Notice Privacy …" at bounding box center [122, 382] width 101 height 82
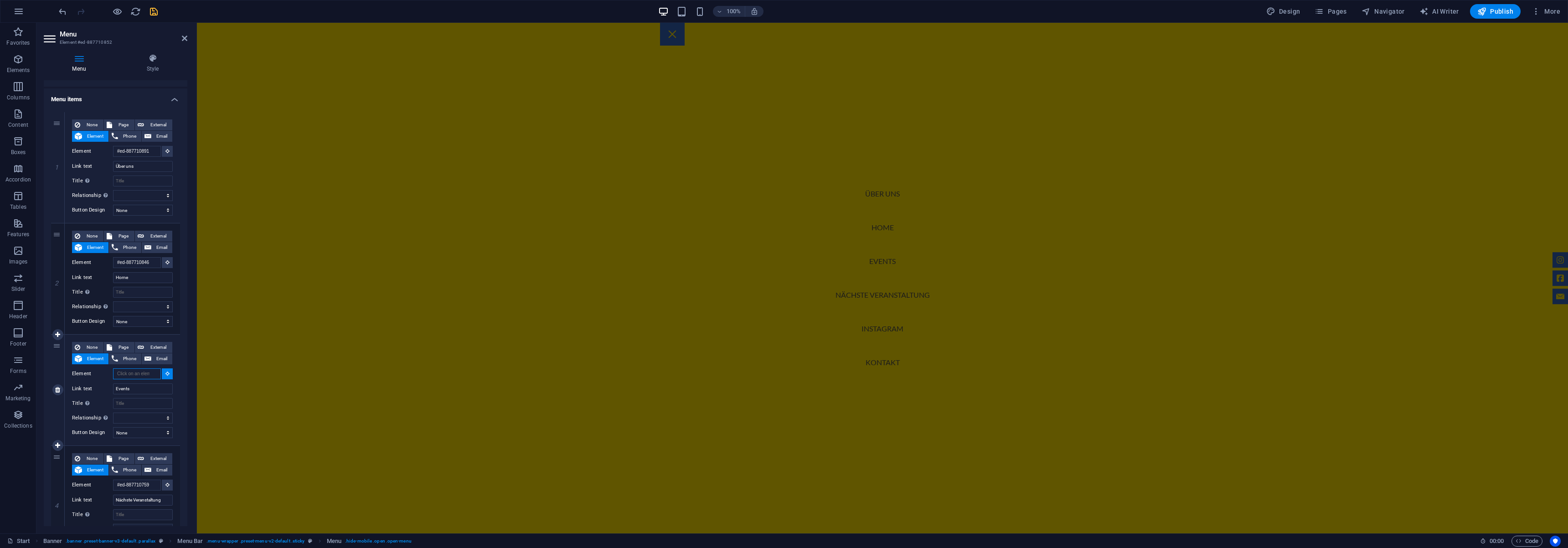
click at [132, 372] on input "Element" at bounding box center [136, 373] width 48 height 11
paste input "ed-887710690"
type input "#ed-887710690"
select select
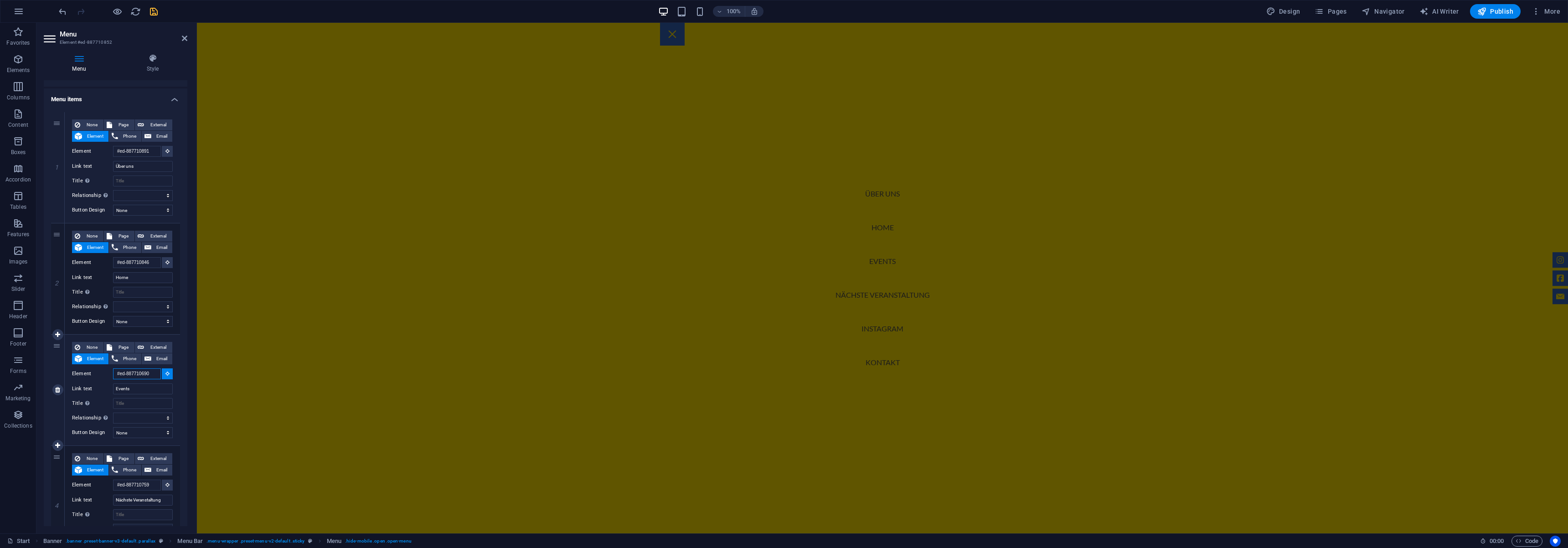
type input "#ed-887710690"
select select
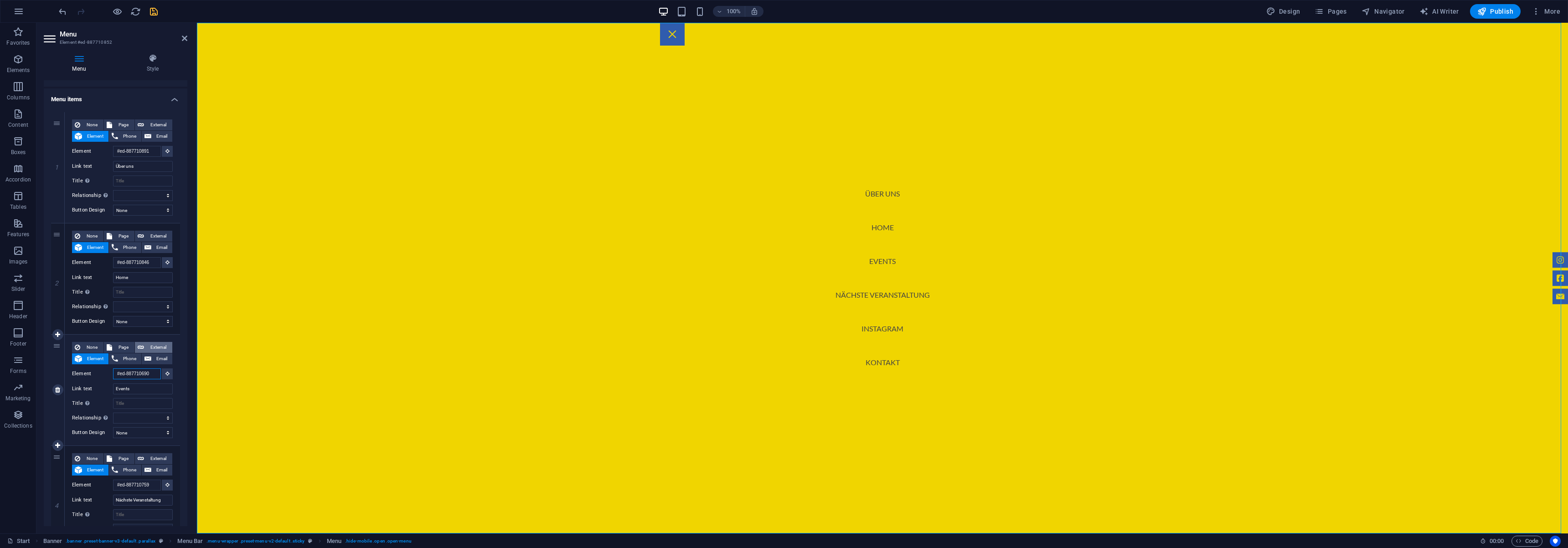
type input "#ed-887710690"
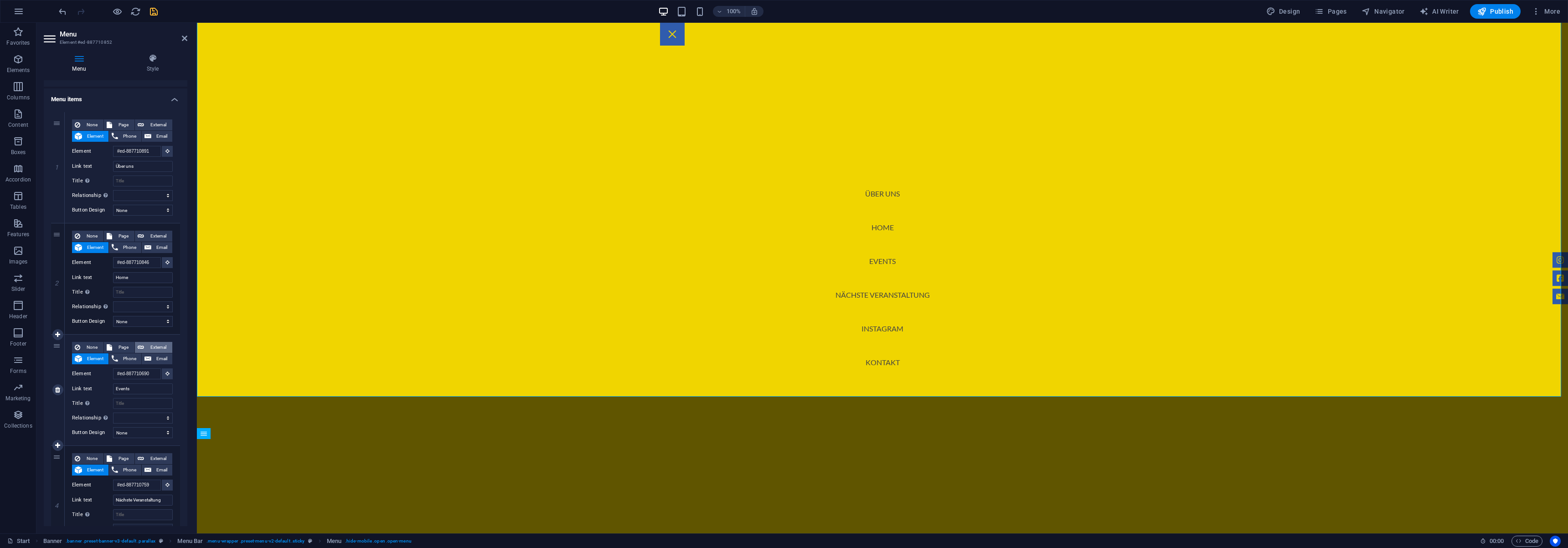
scroll to position [382, 0]
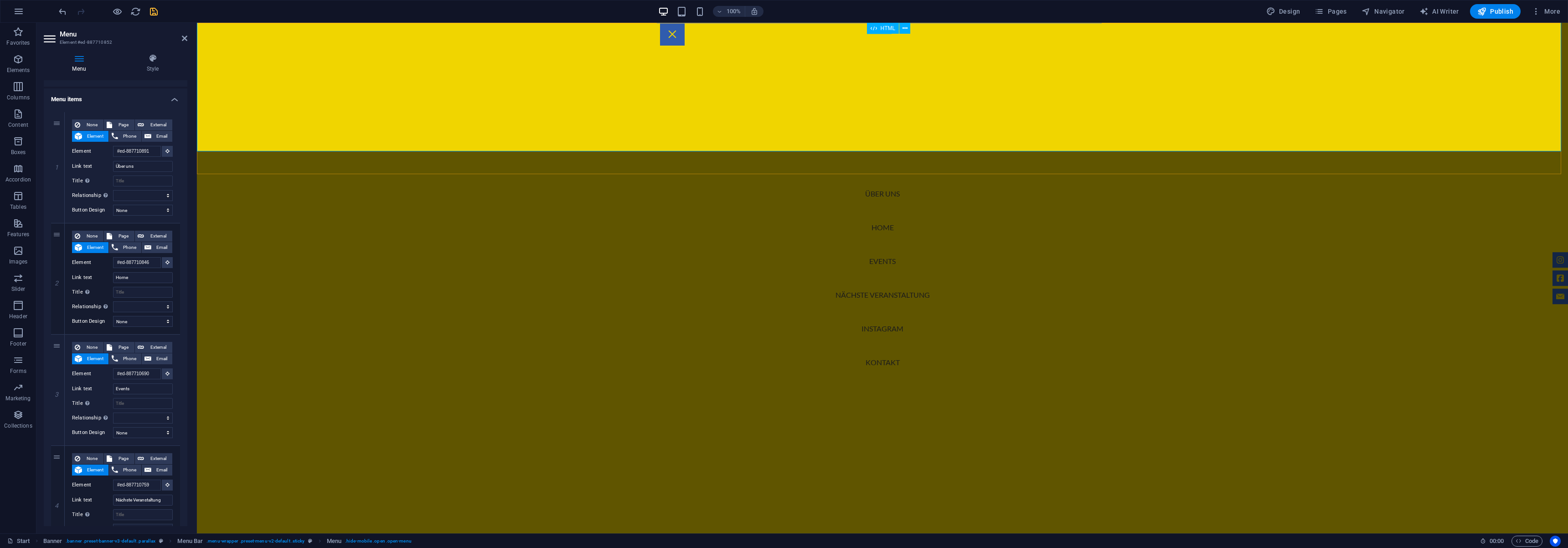
click at [883, 31] on span "HTML" at bounding box center [889, 28] width 15 height 6
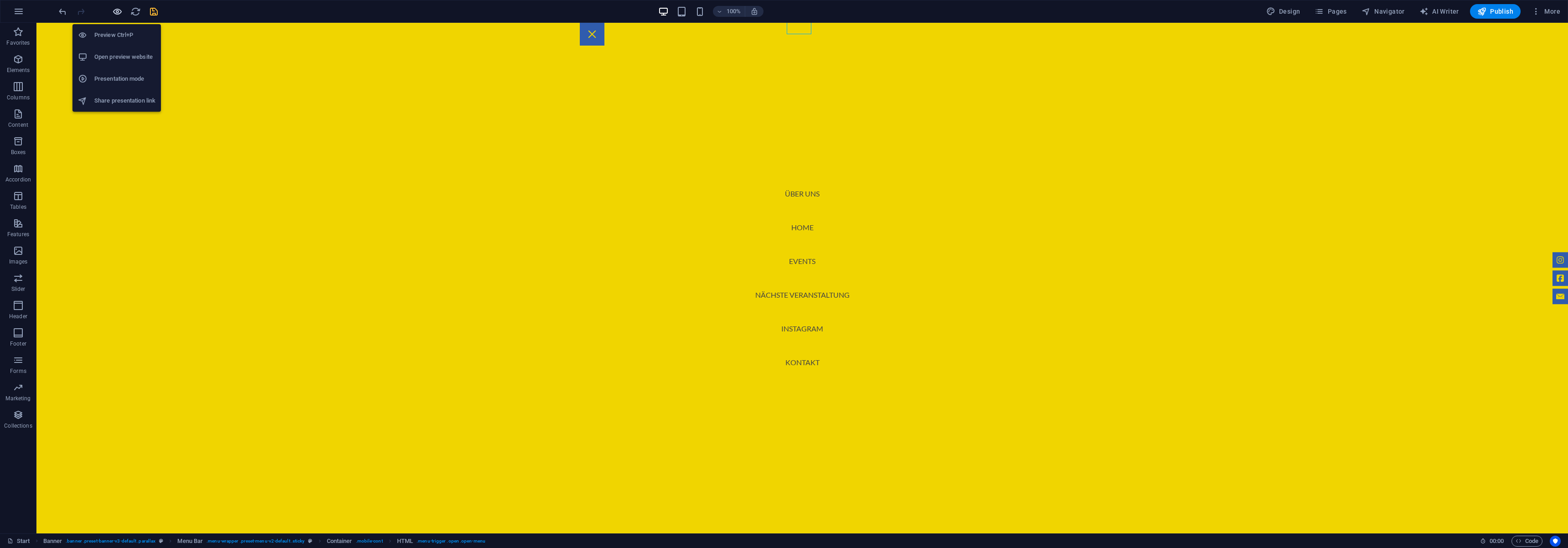
click at [119, 15] on icon "button" at bounding box center [117, 11] width 10 height 10
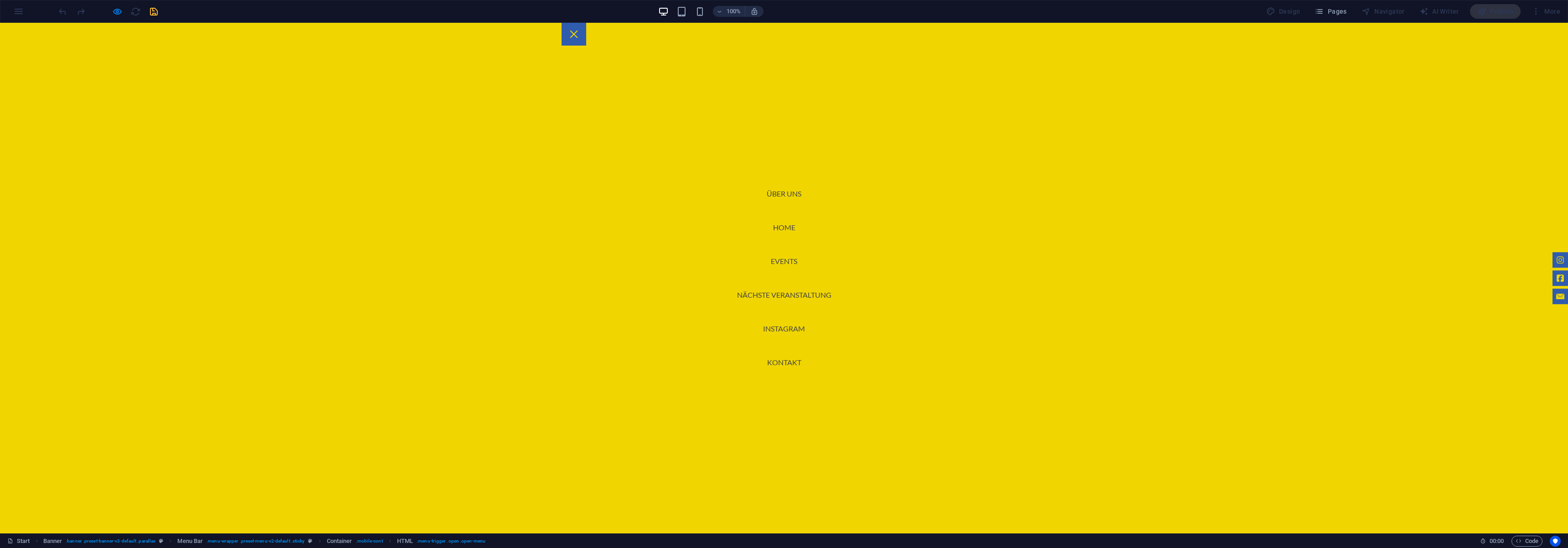
click at [154, 10] on div at bounding box center [108, 11] width 102 height 15
click at [117, 12] on icon "button" at bounding box center [117, 11] width 10 height 10
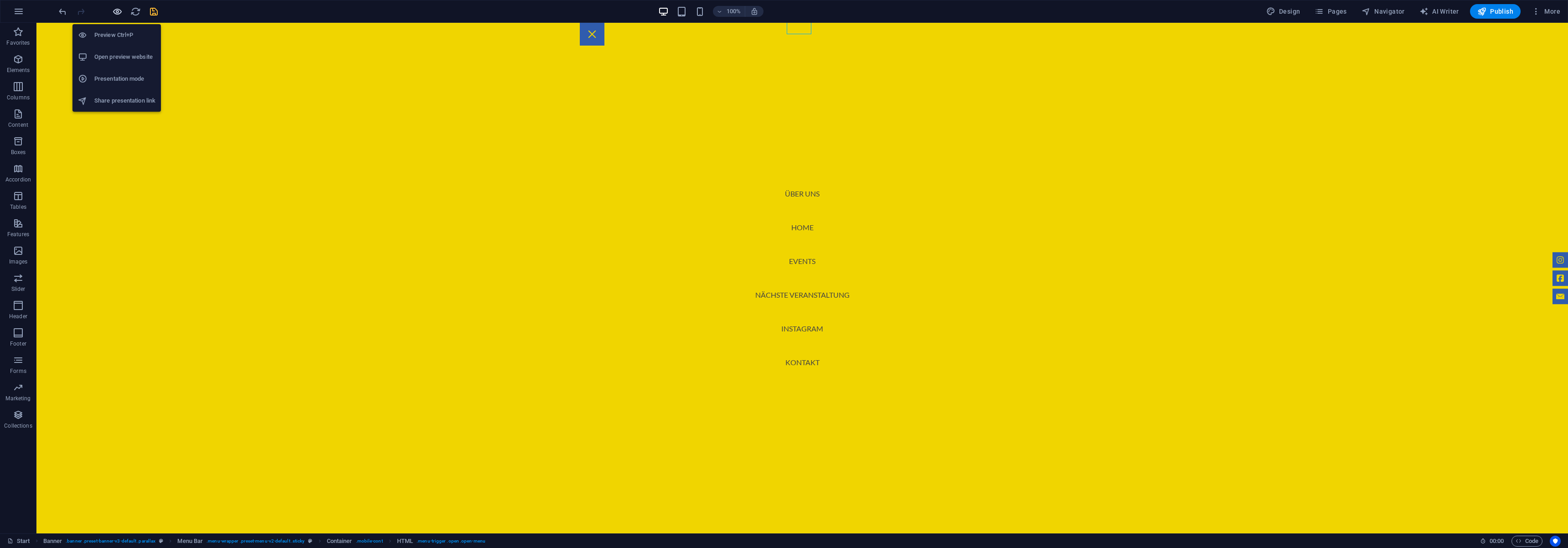
click at [116, 12] on icon "button" at bounding box center [117, 11] width 10 height 10
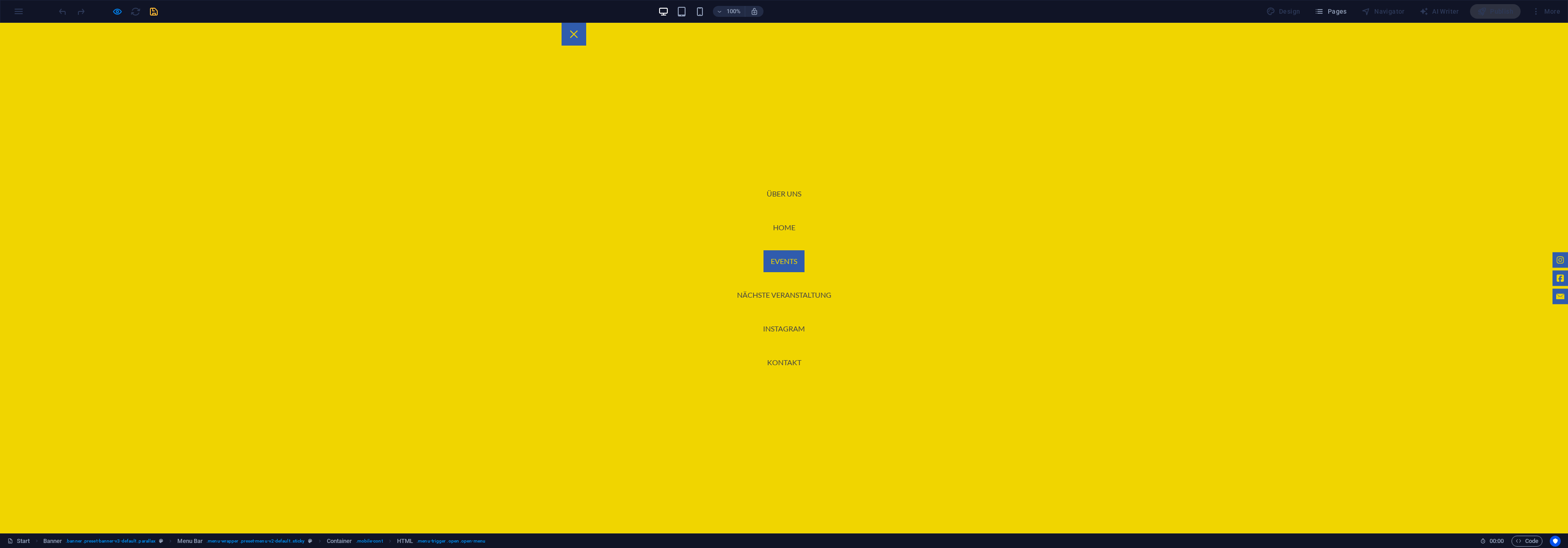
click at [783, 258] on link "Events" at bounding box center [784, 261] width 41 height 22
click at [578, 31] on button at bounding box center [574, 34] width 8 height 8
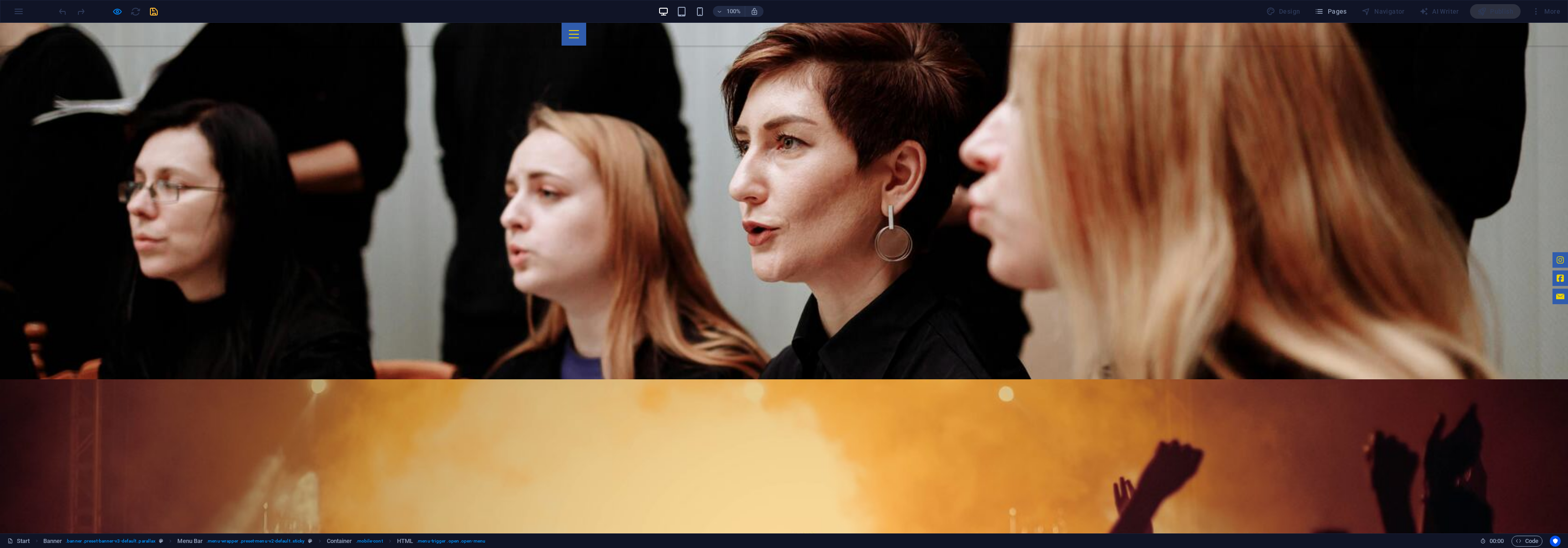
click at [586, 31] on div at bounding box center [574, 34] width 25 height 23
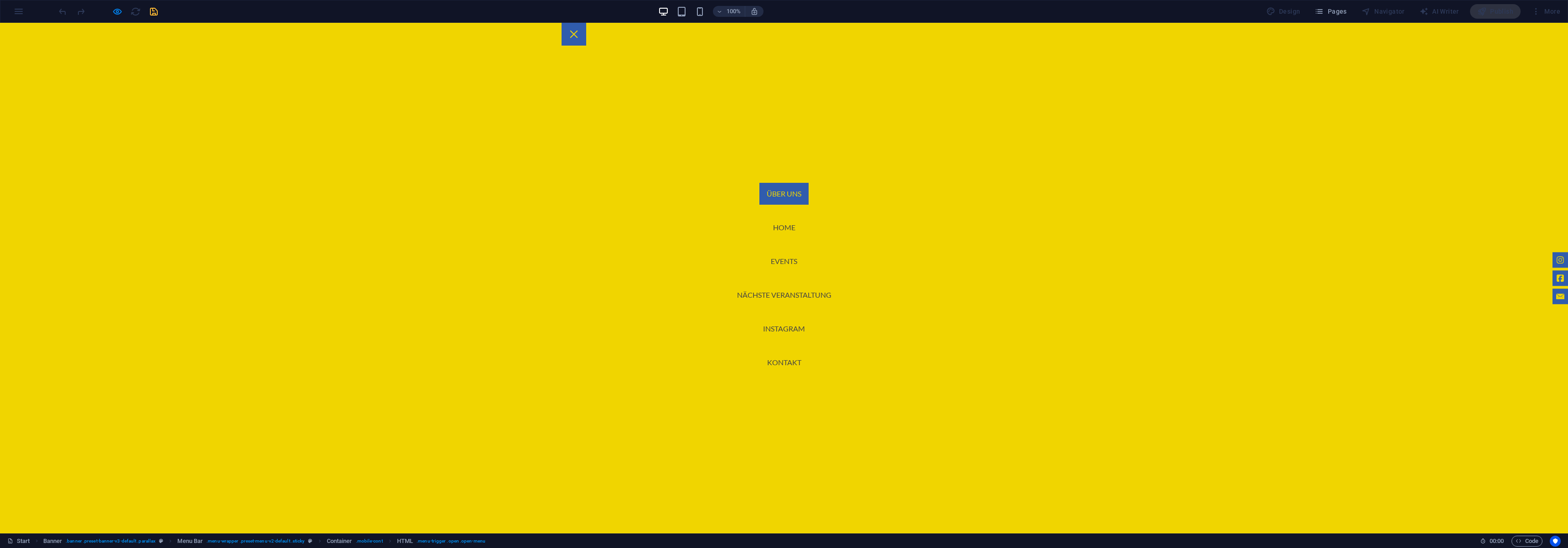
click at [785, 198] on link "Über uns" at bounding box center [783, 194] width 49 height 22
click at [586, 29] on div at bounding box center [574, 34] width 25 height 23
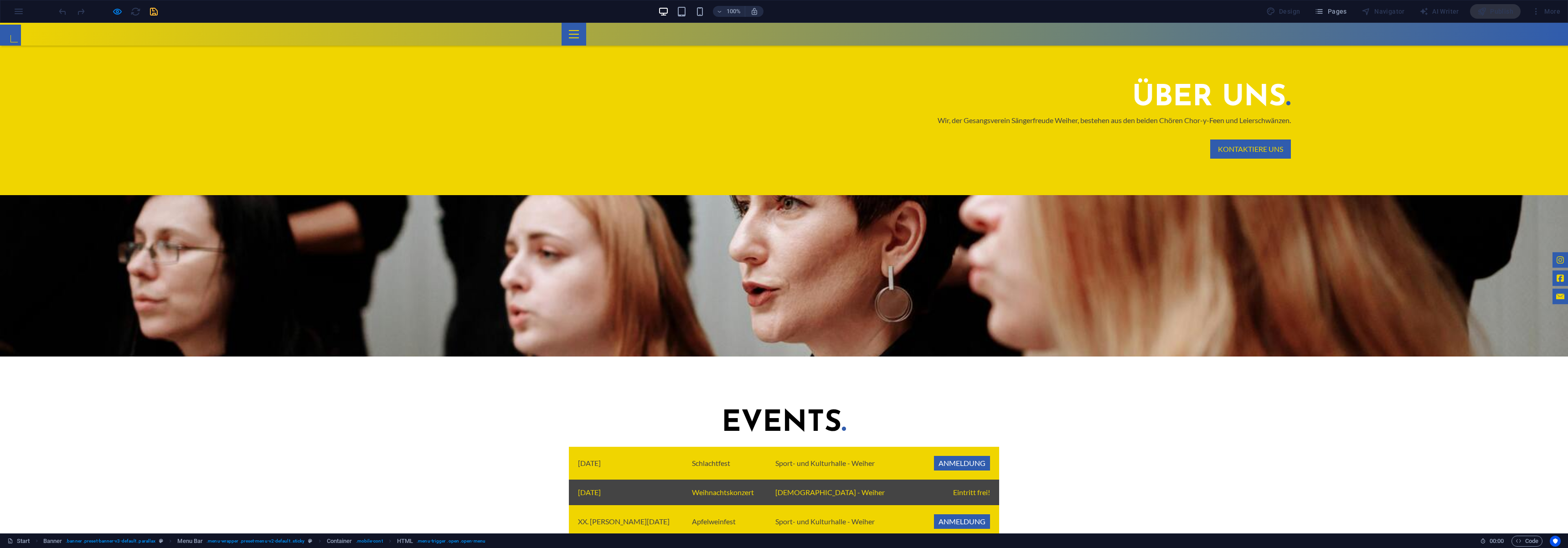
click at [586, 28] on div at bounding box center [574, 34] width 25 height 23
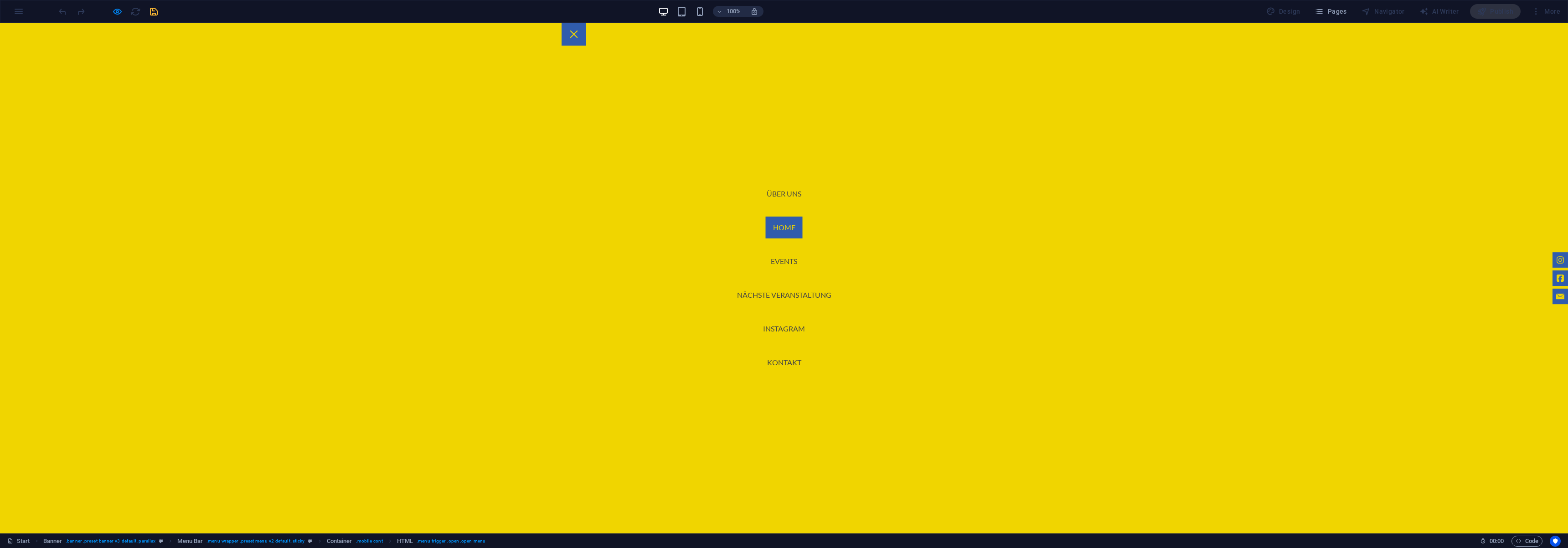
click at [788, 234] on link "Home" at bounding box center [785, 227] width 37 height 22
click at [586, 27] on div at bounding box center [574, 34] width 25 height 23
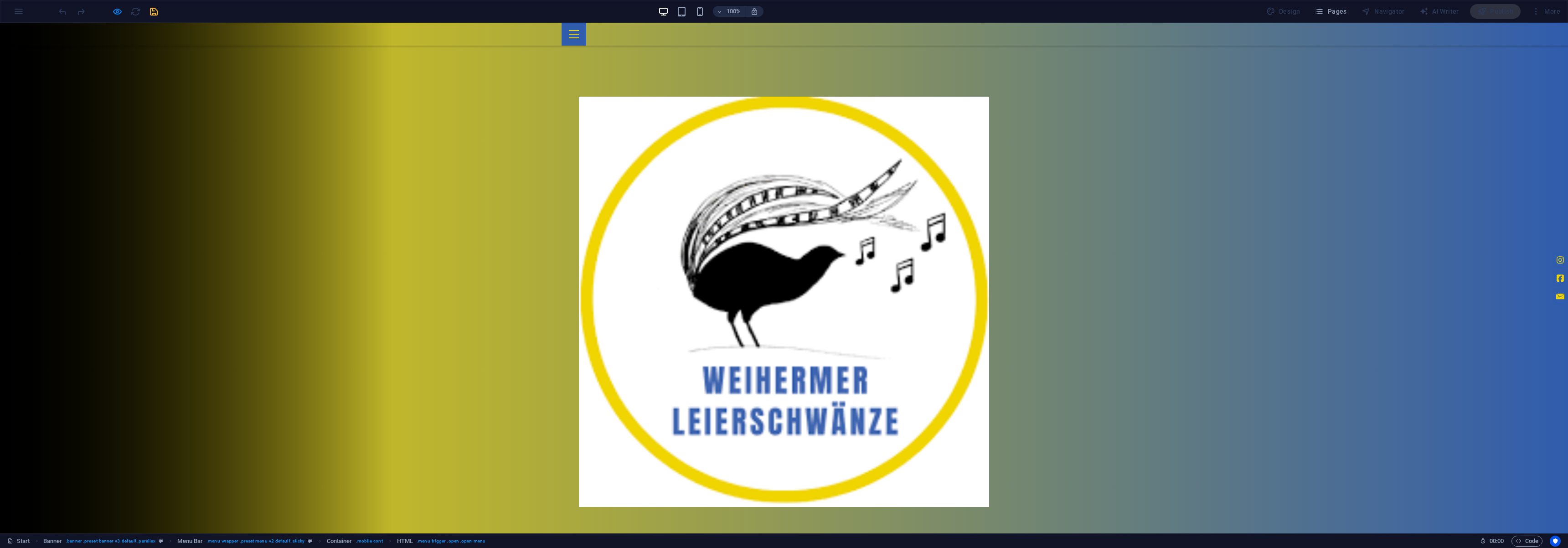
click at [586, 29] on div at bounding box center [574, 34] width 25 height 23
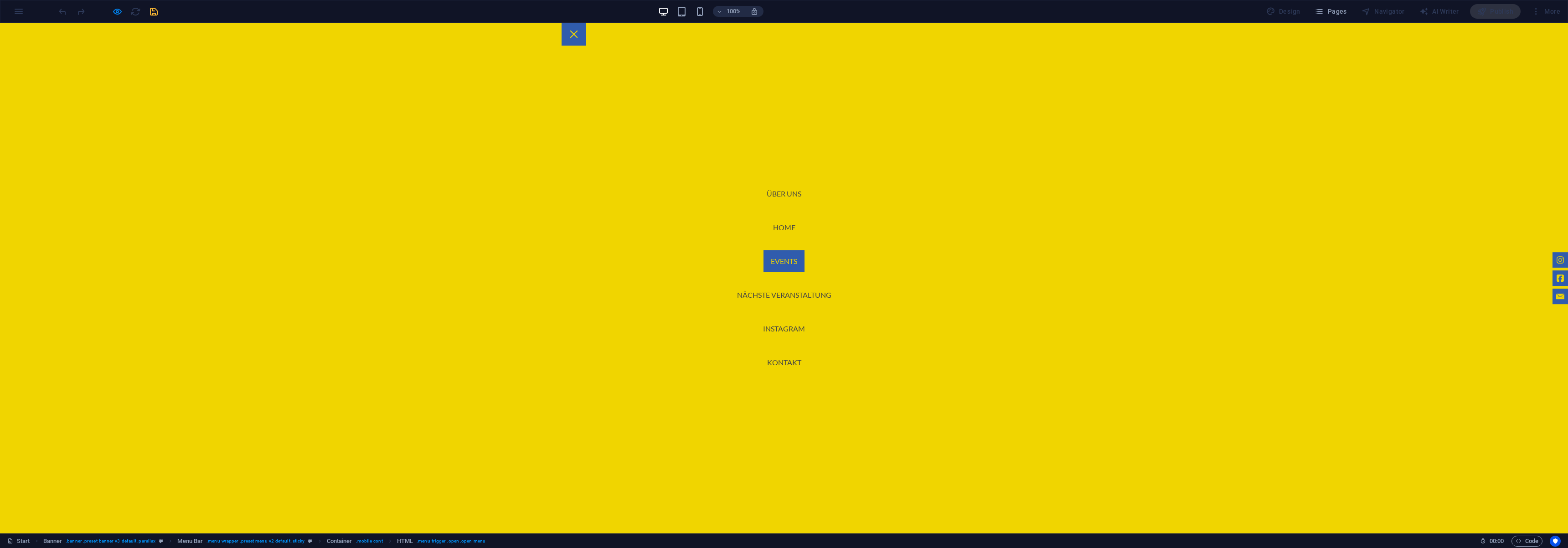
click at [782, 262] on link "Events" at bounding box center [784, 261] width 41 height 22
click at [586, 27] on div at bounding box center [574, 34] width 25 height 23
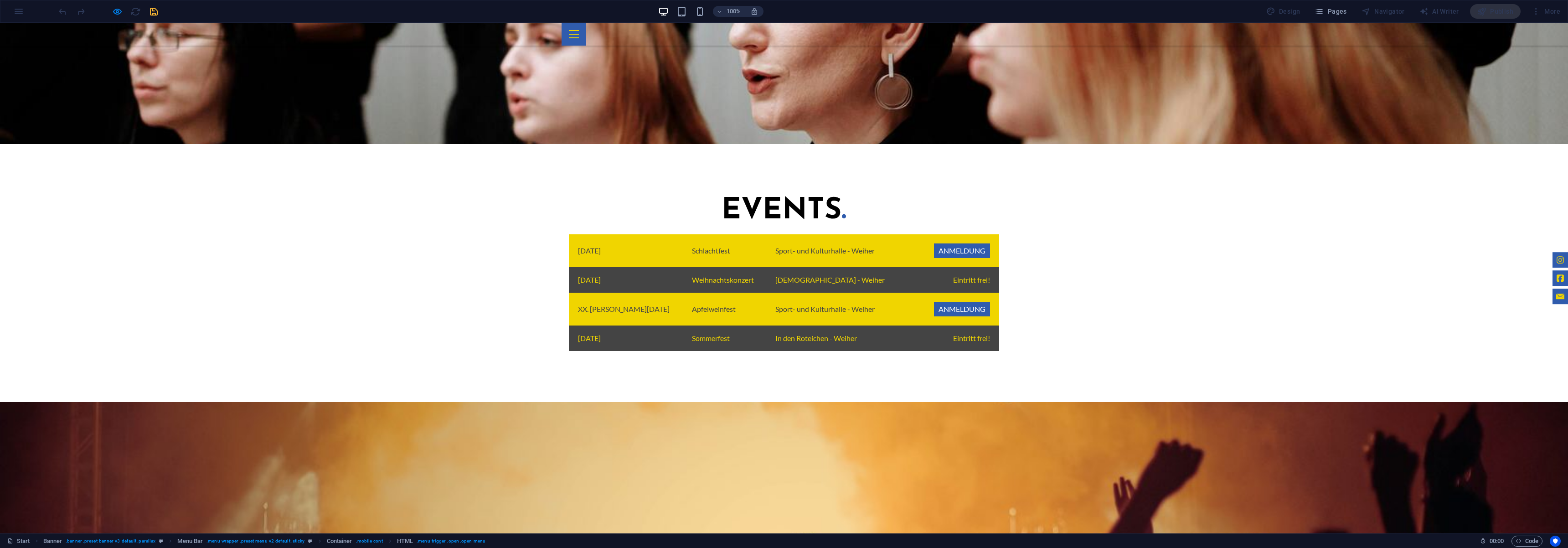
scroll to position [768, 0]
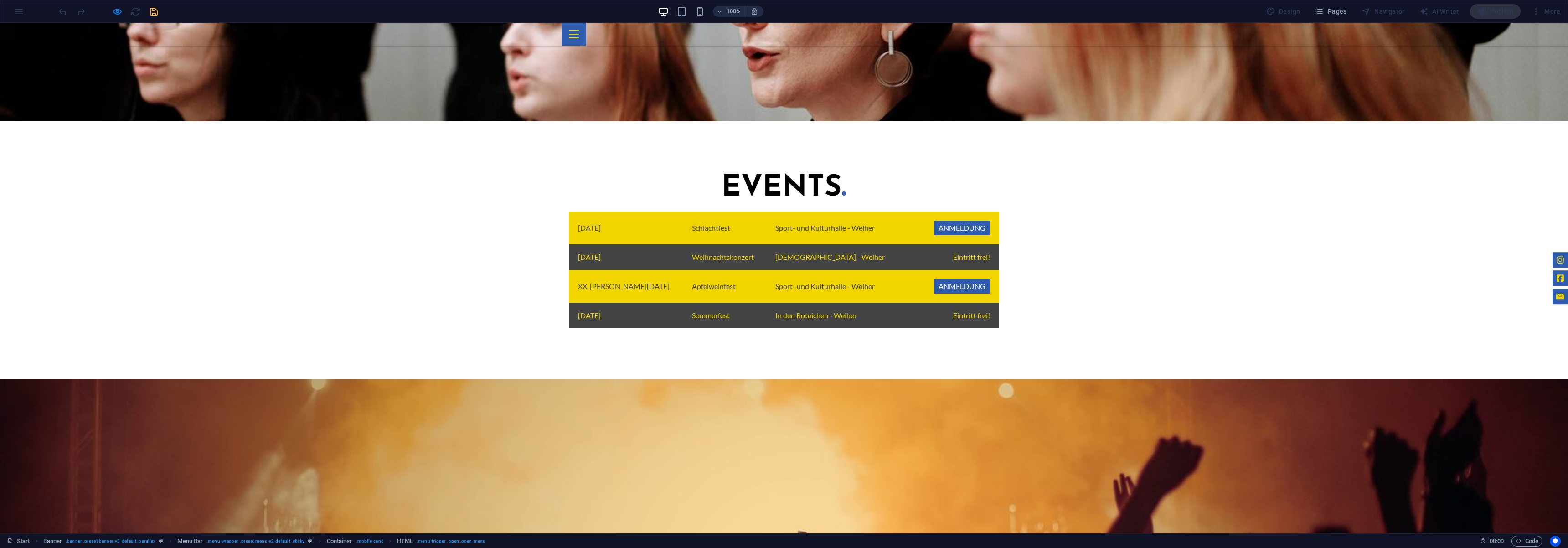
click at [586, 31] on div at bounding box center [574, 34] width 25 height 23
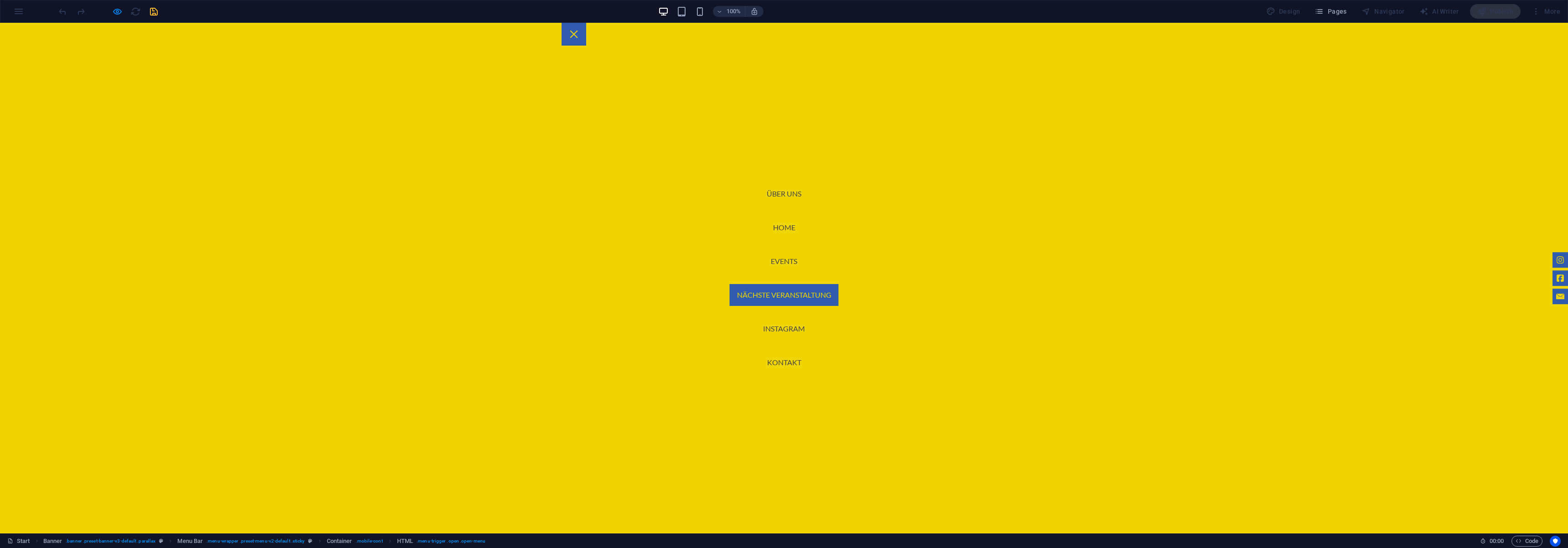
click at [782, 291] on link "Nächste Veranstaltung" at bounding box center [784, 295] width 109 height 22
click at [586, 27] on div at bounding box center [574, 34] width 25 height 23
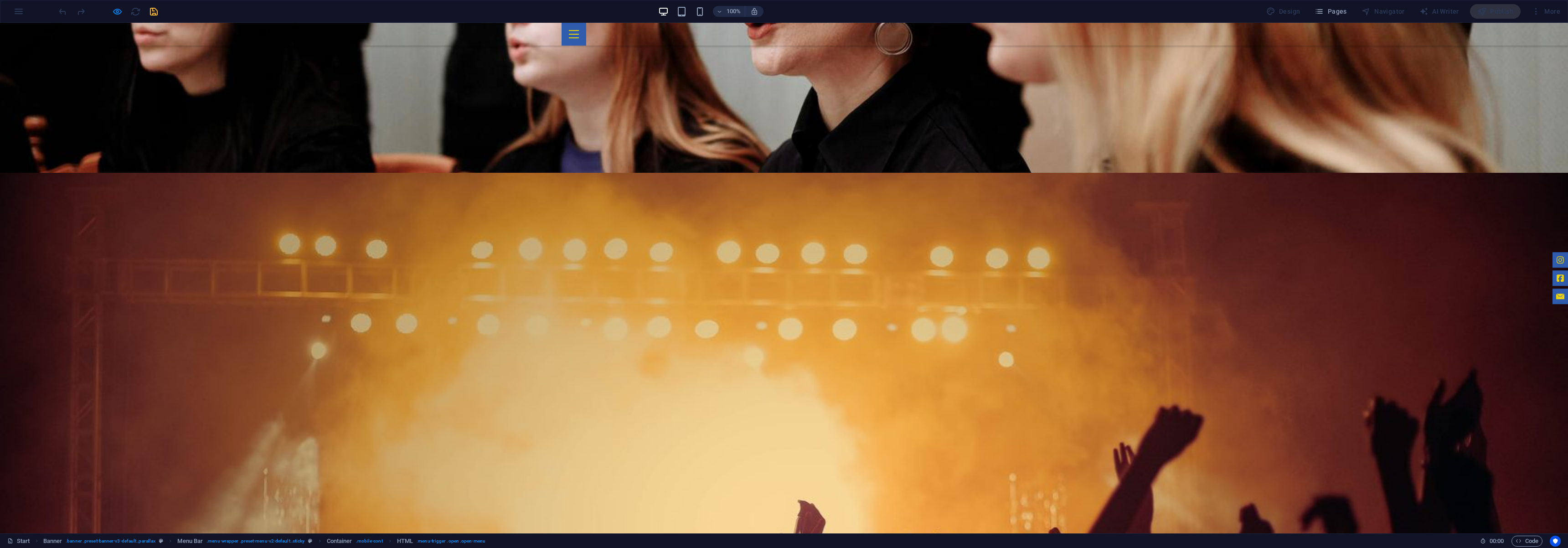
click at [586, 25] on div at bounding box center [574, 34] width 25 height 23
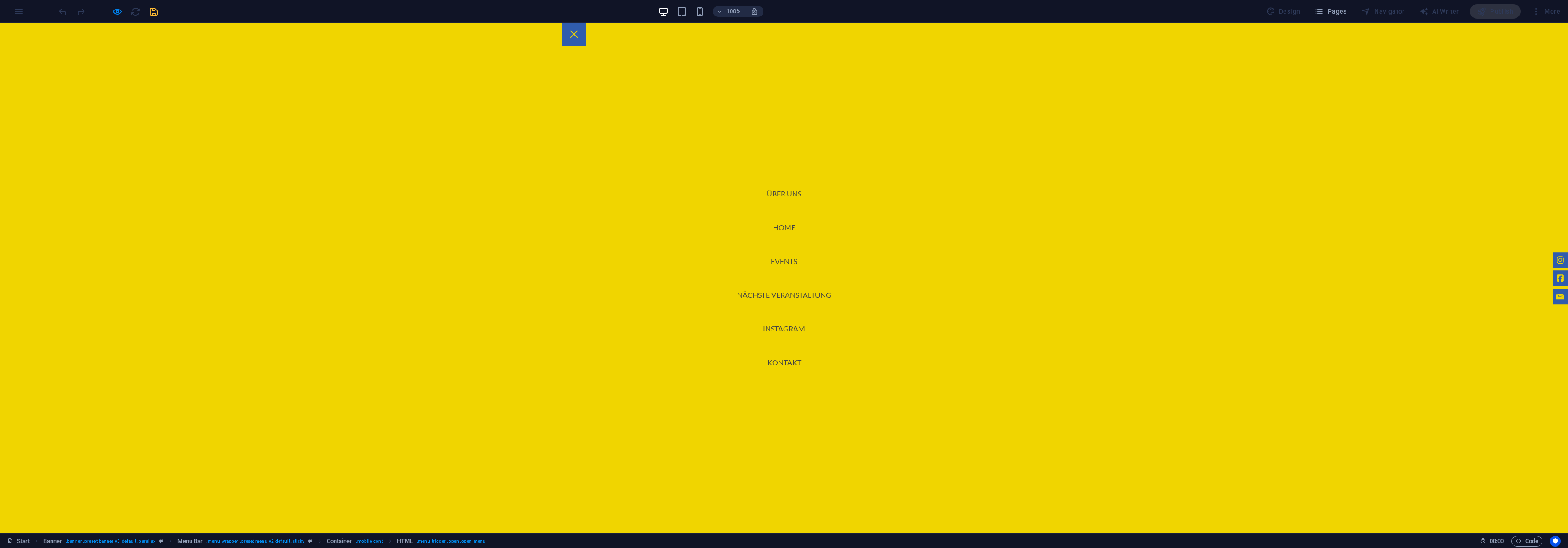
scroll to position [952, 0]
click at [792, 326] on link "Instagram" at bounding box center [784, 328] width 57 height 22
click at [780, 22] on div "100% Design Pages Navigator AI Writer Publish More" at bounding box center [784, 11] width 1567 height 22
click at [578, 31] on button at bounding box center [574, 34] width 8 height 8
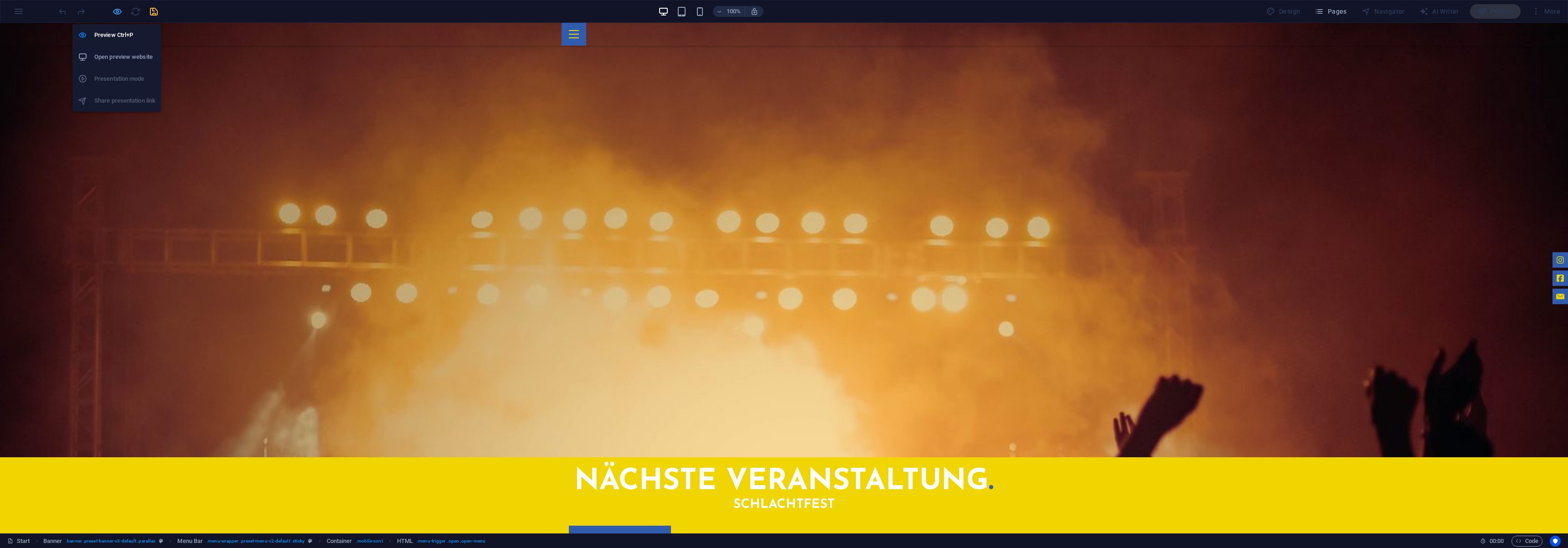
click at [122, 11] on span "button" at bounding box center [117, 11] width 11 height 10
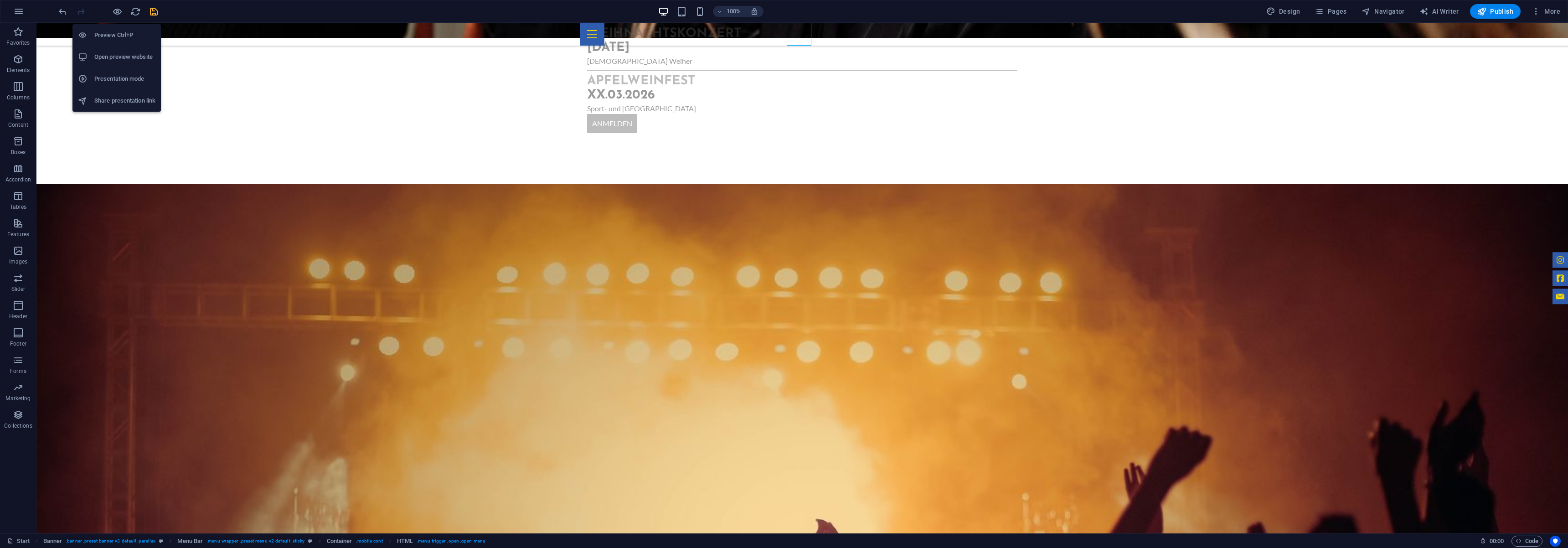
scroll to position [1374, 0]
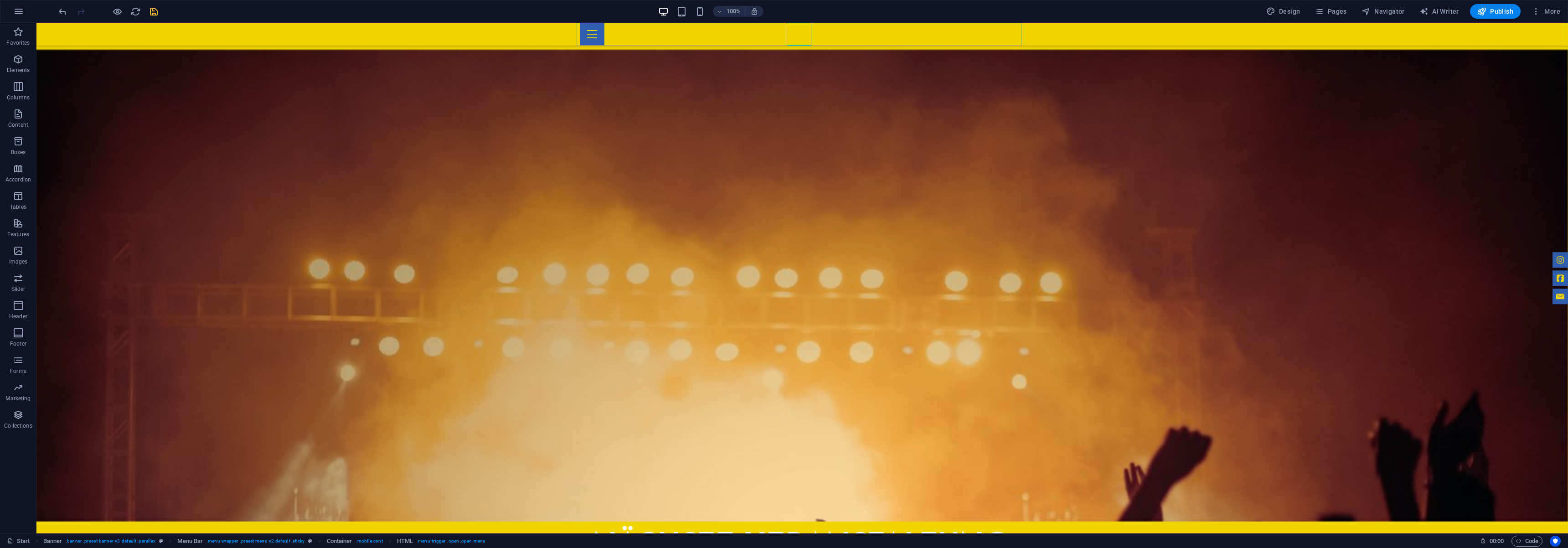
click at [795, 38] on div at bounding box center [802, 34] width 445 height 23
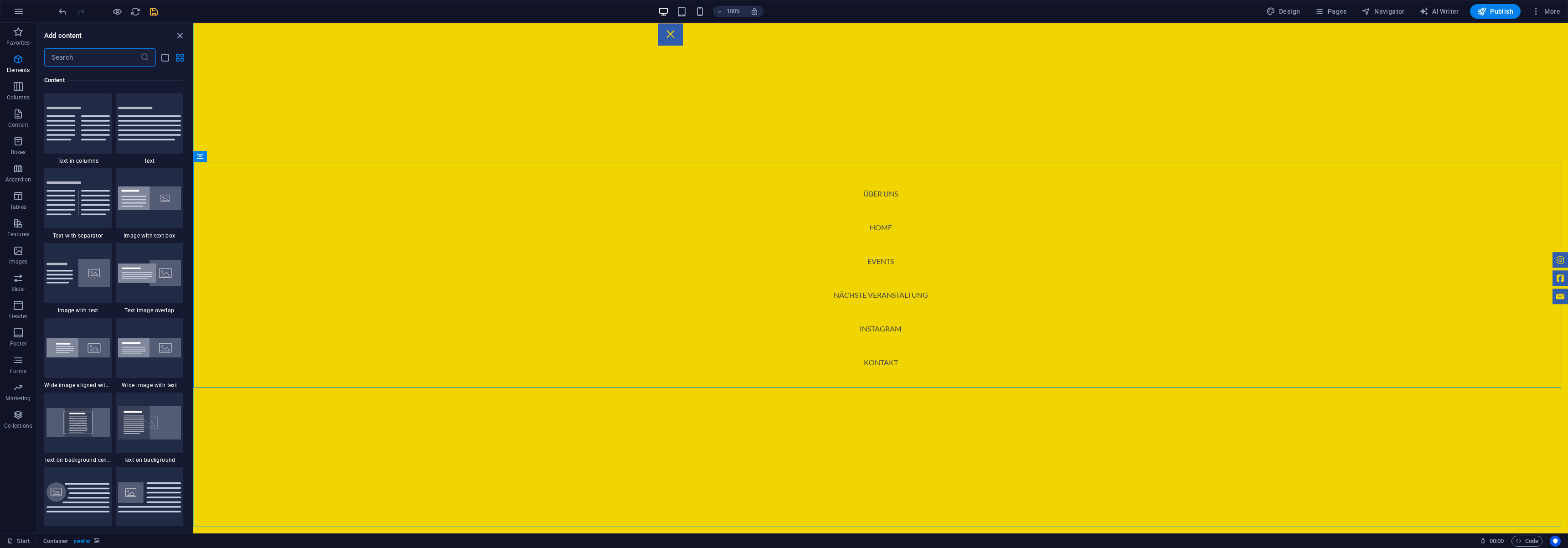
scroll to position [1594, 0]
click at [883, 182] on nav "Über uns Home Events Nächste Veranstaltung Instagram Kontakt" at bounding box center [880, 278] width 1375 height 510
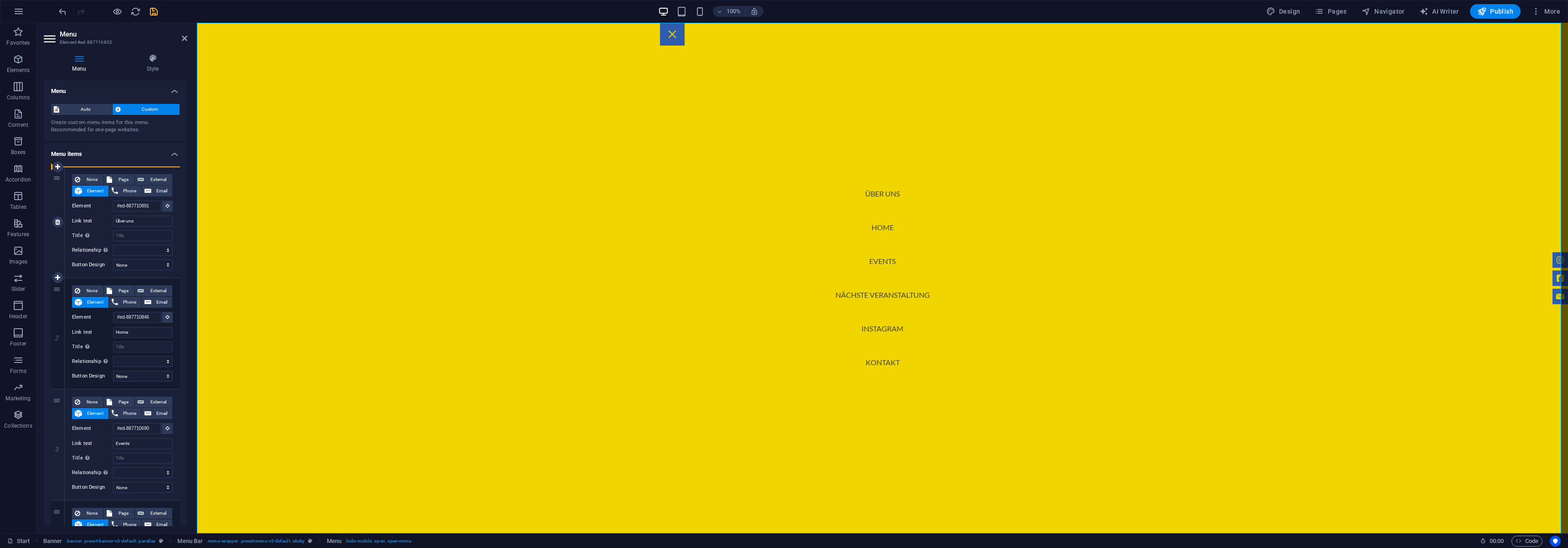
drag, startPoint x: 52, startPoint y: 292, endPoint x: 59, endPoint y: 178, distance: 114.2
click at [59, 178] on div "1 None Page External Element Phone Email Page Start Subpage Legal Notice Privac…" at bounding box center [115, 500] width 129 height 667
type input "#ed-887710846"
type input "Home"
select select
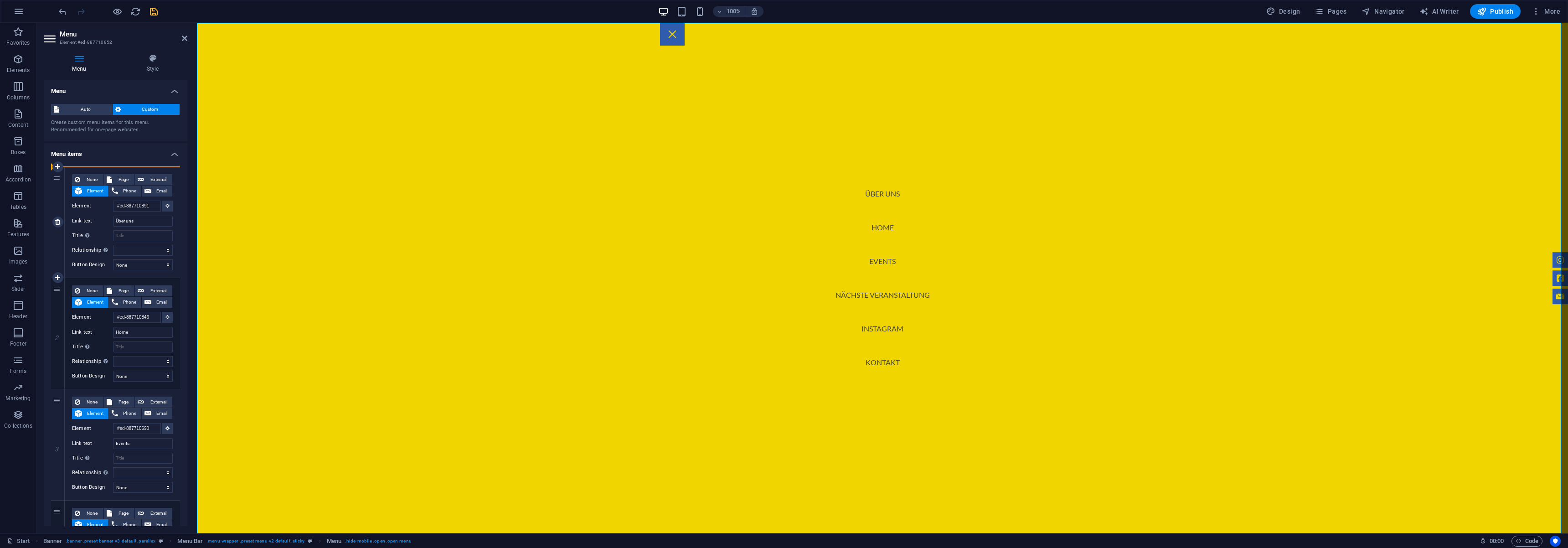
type input "#ed-887710891"
type input "Über uns"
select select
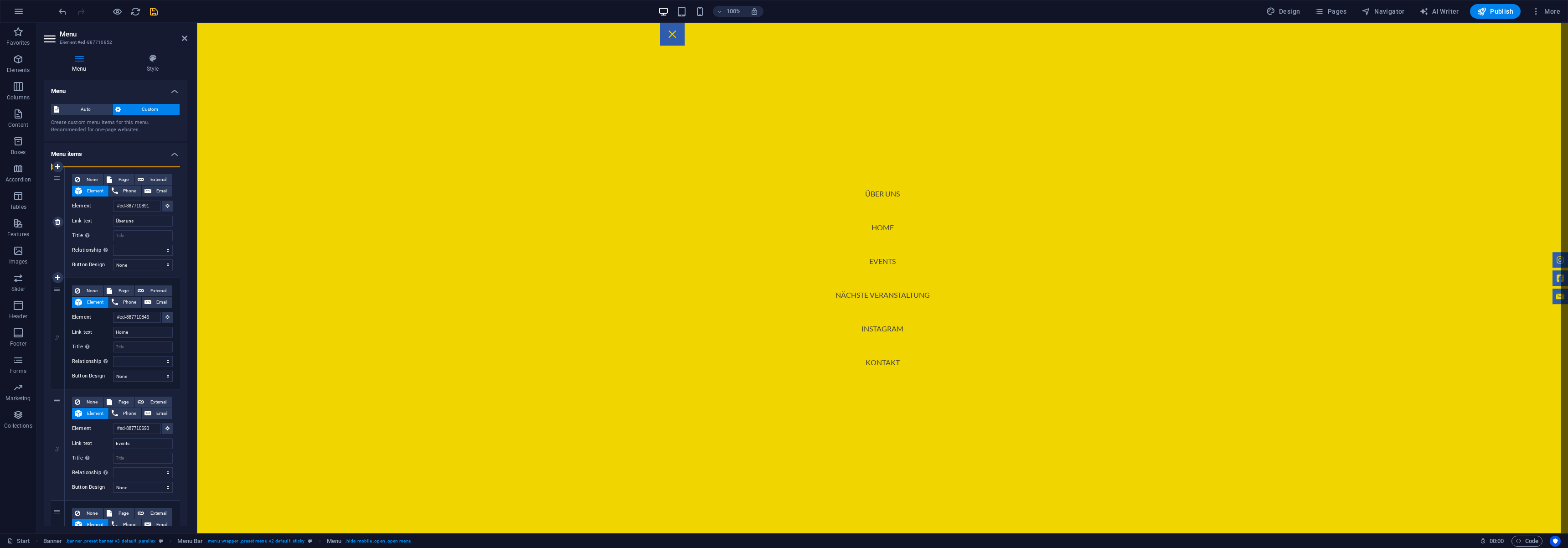
select select
click at [157, 13] on icon "save" at bounding box center [154, 11] width 10 height 10
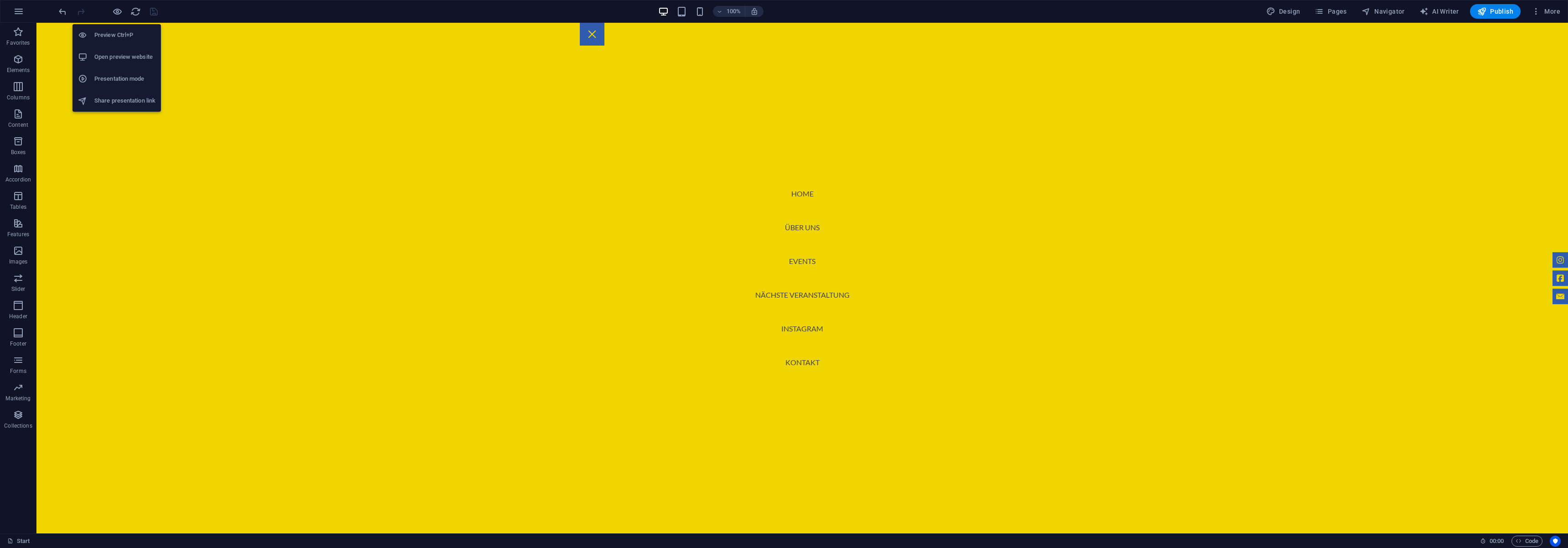
click at [119, 18] on div "Preview Ctrl+P Open preview website Presentation mode Share presentation link" at bounding box center [117, 64] width 89 height 95
click at [119, 11] on icon "button" at bounding box center [117, 11] width 10 height 10
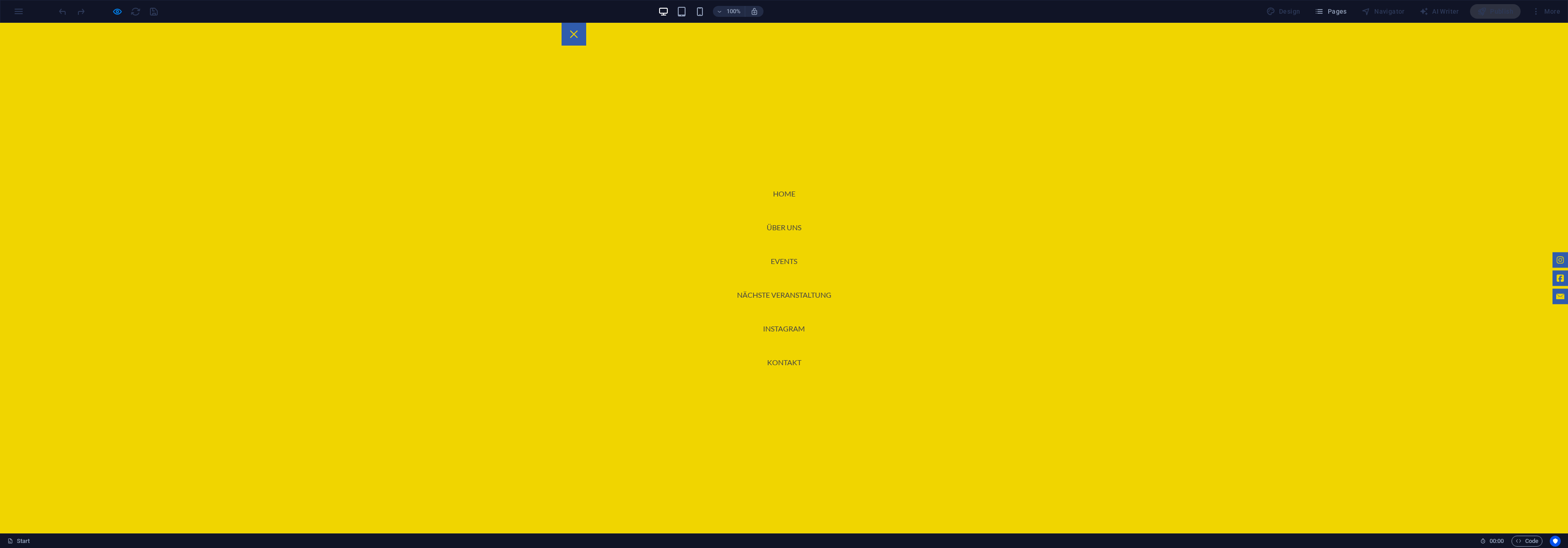
click at [586, 29] on div at bounding box center [574, 34] width 25 height 23
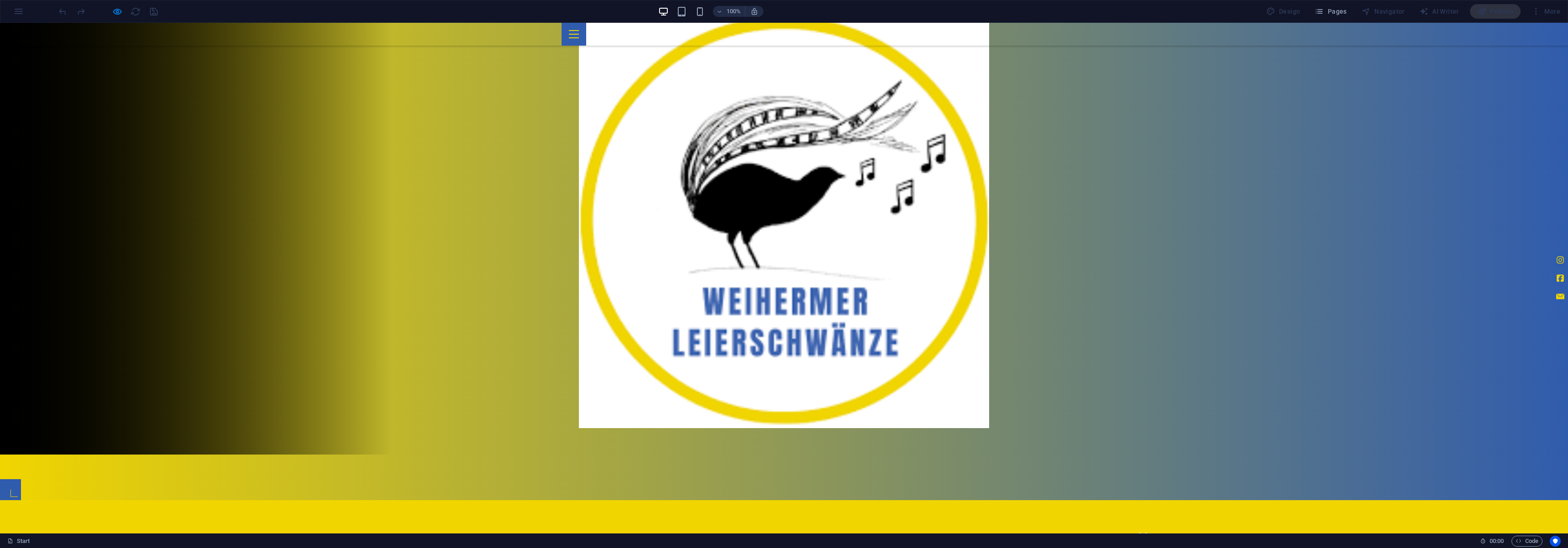
scroll to position [25, 0]
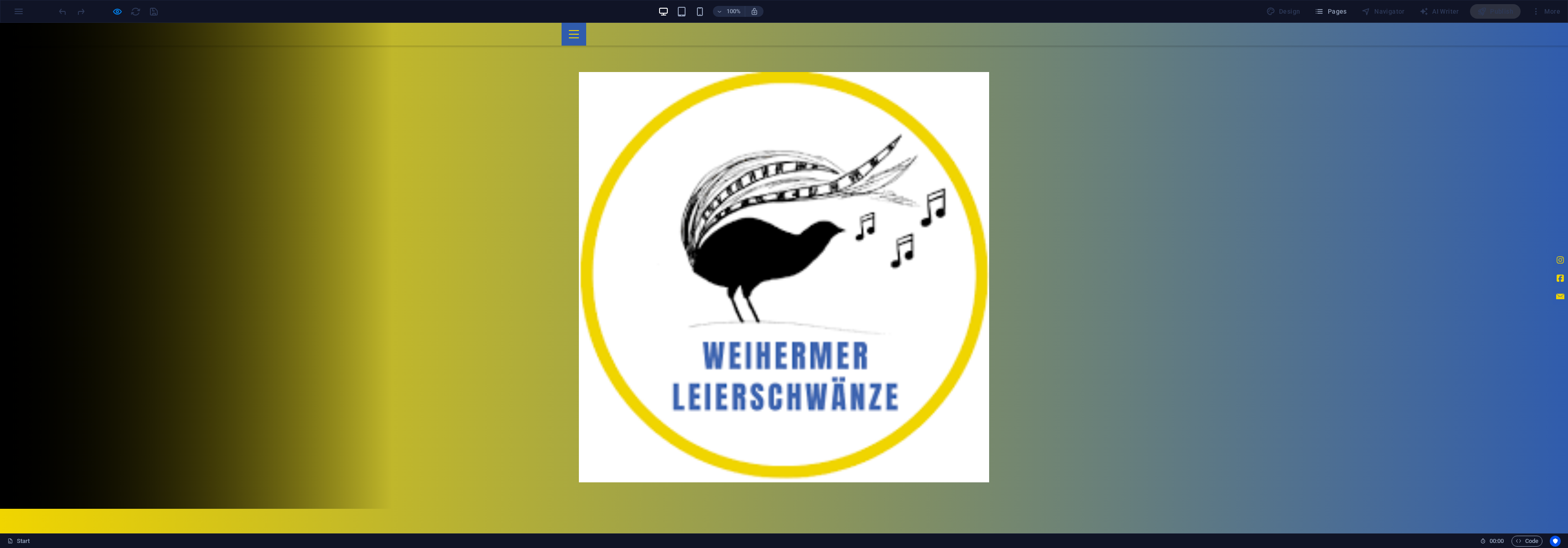
click at [708, 13] on div "100%" at bounding box center [711, 11] width 105 height 15
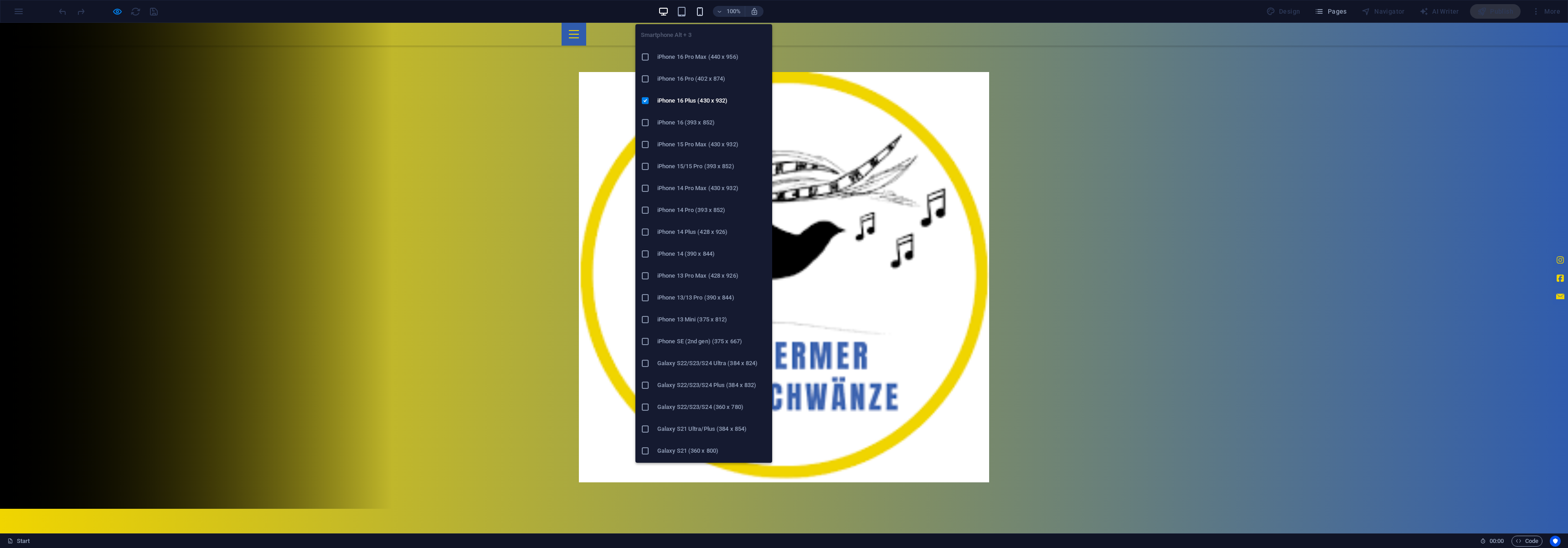
click at [698, 13] on icon "button" at bounding box center [700, 11] width 10 height 10
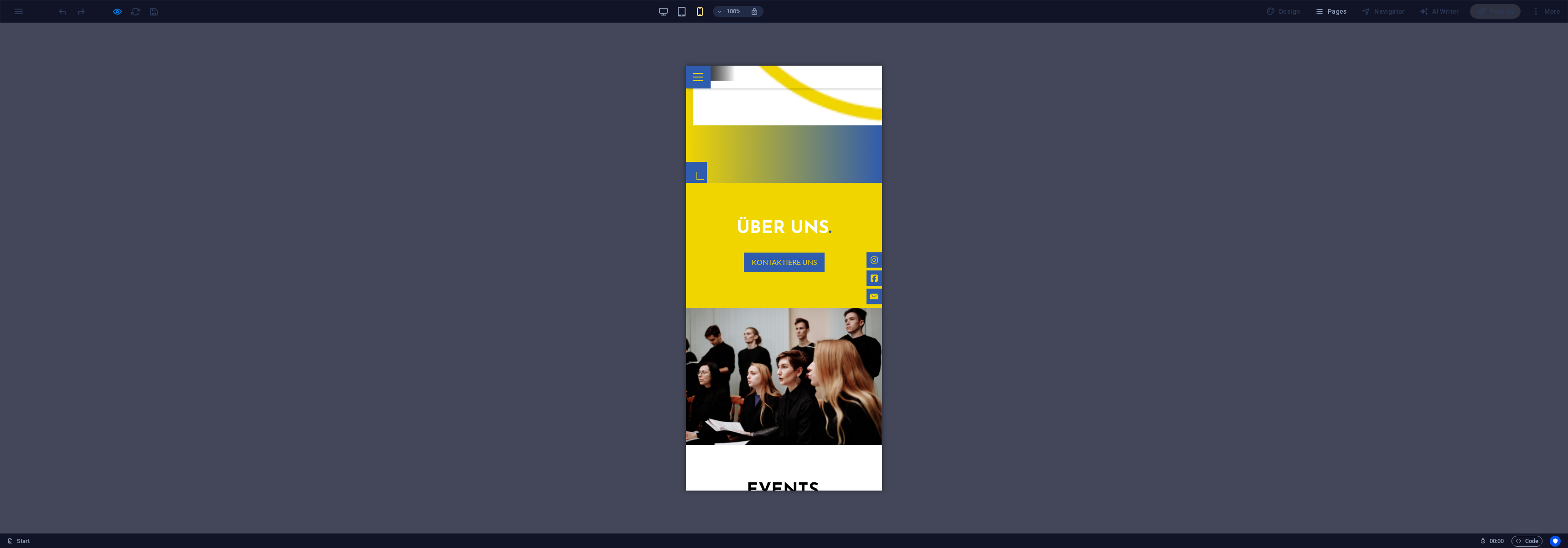
scroll to position [407, 0]
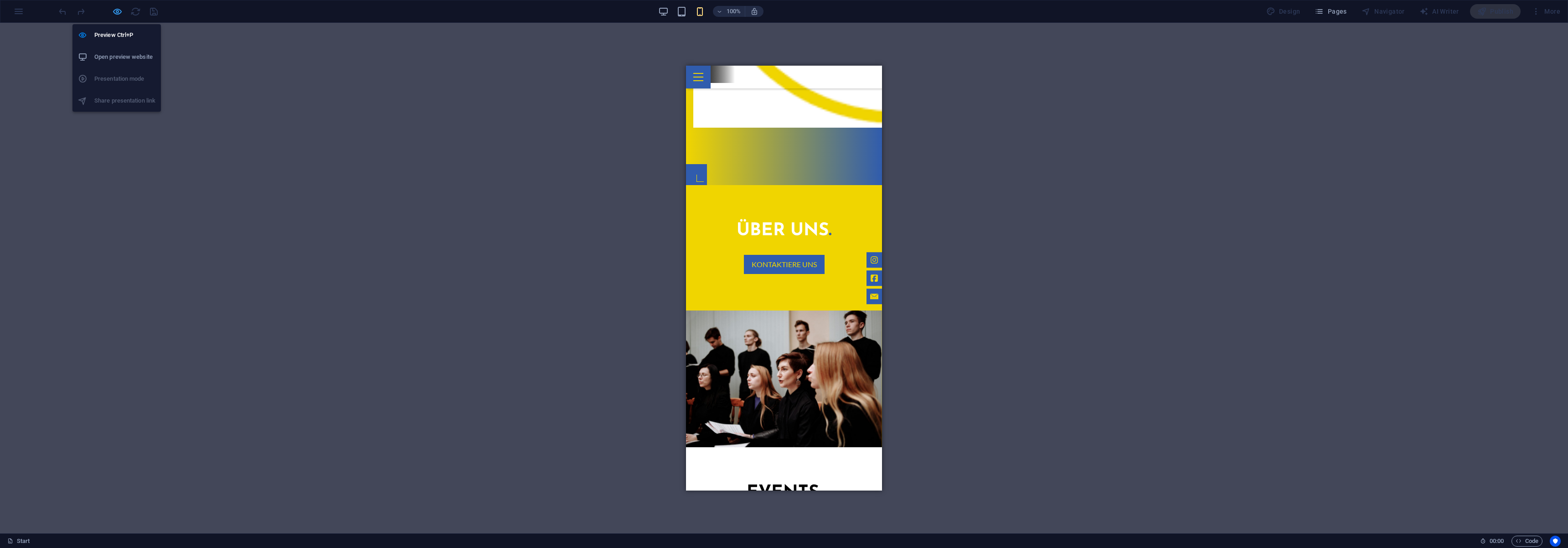
click at [115, 11] on icon "button" at bounding box center [117, 11] width 10 height 10
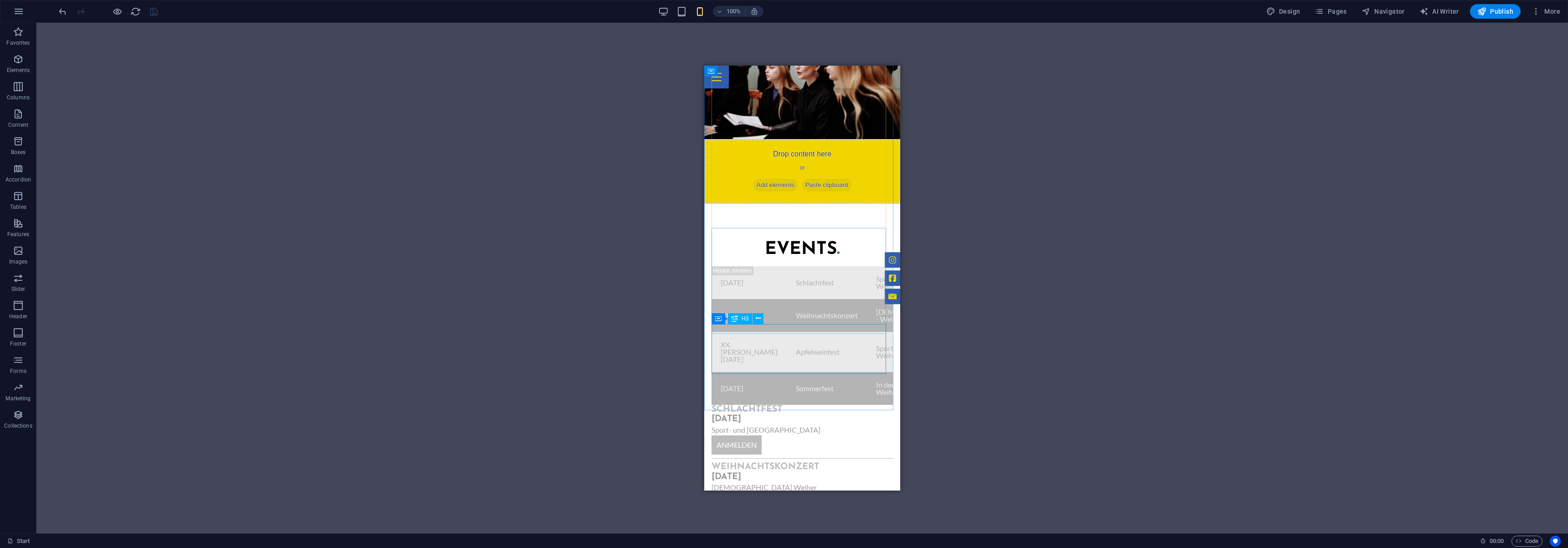
scroll to position [790, 0]
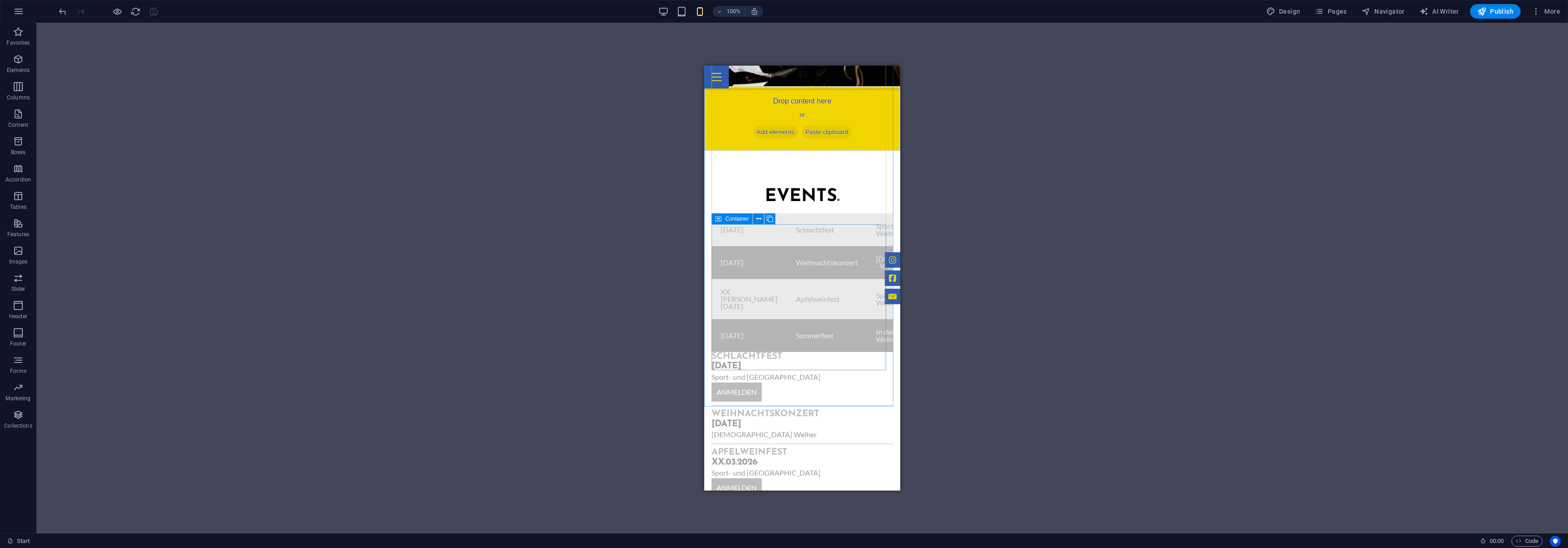
click at [718, 220] on icon at bounding box center [718, 219] width 6 height 11
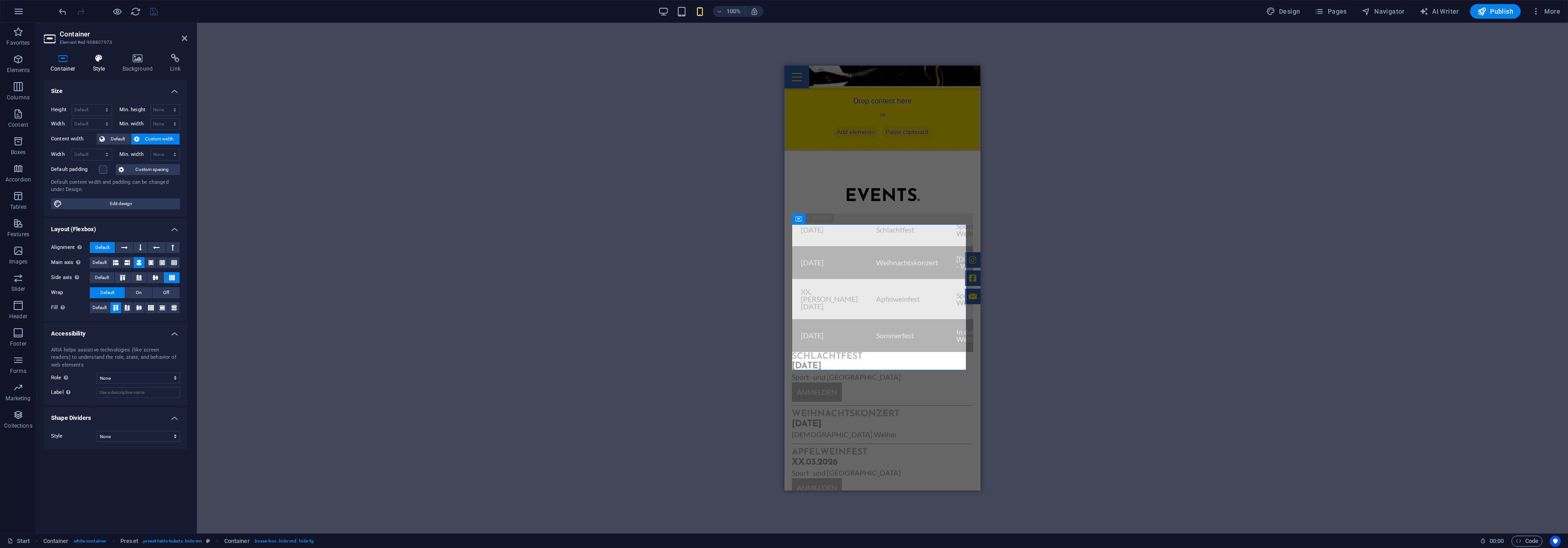
click at [96, 62] on icon at bounding box center [99, 58] width 26 height 9
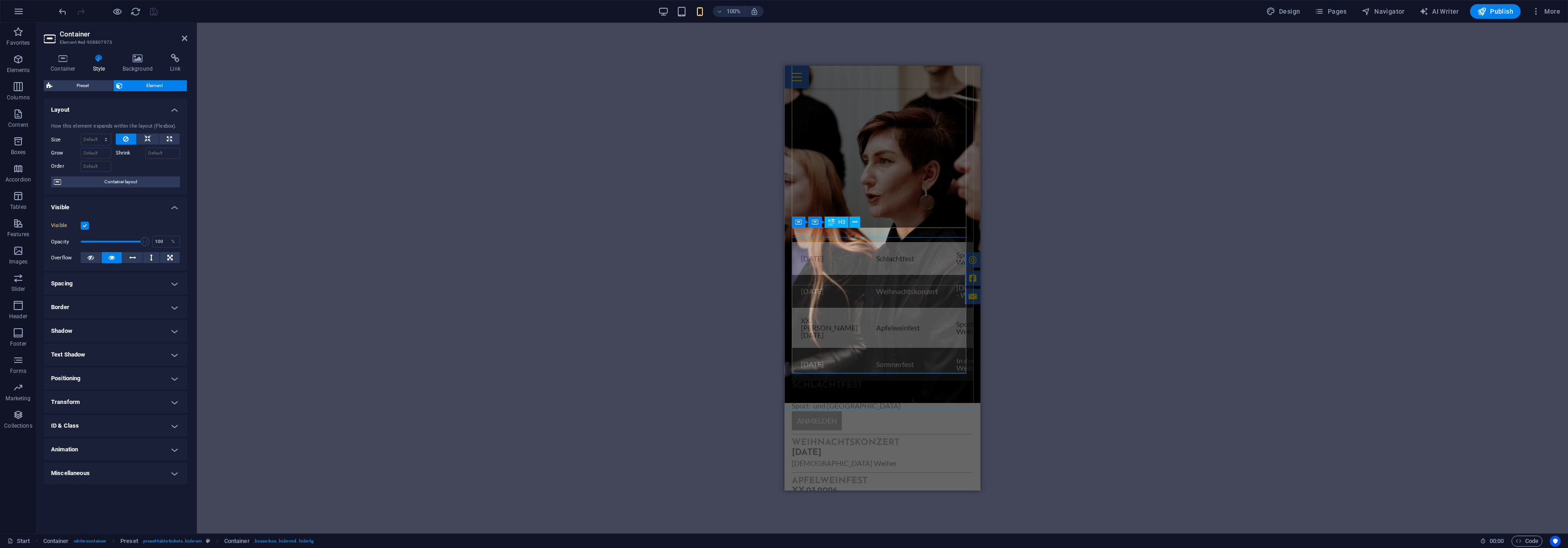
scroll to position [735, 0]
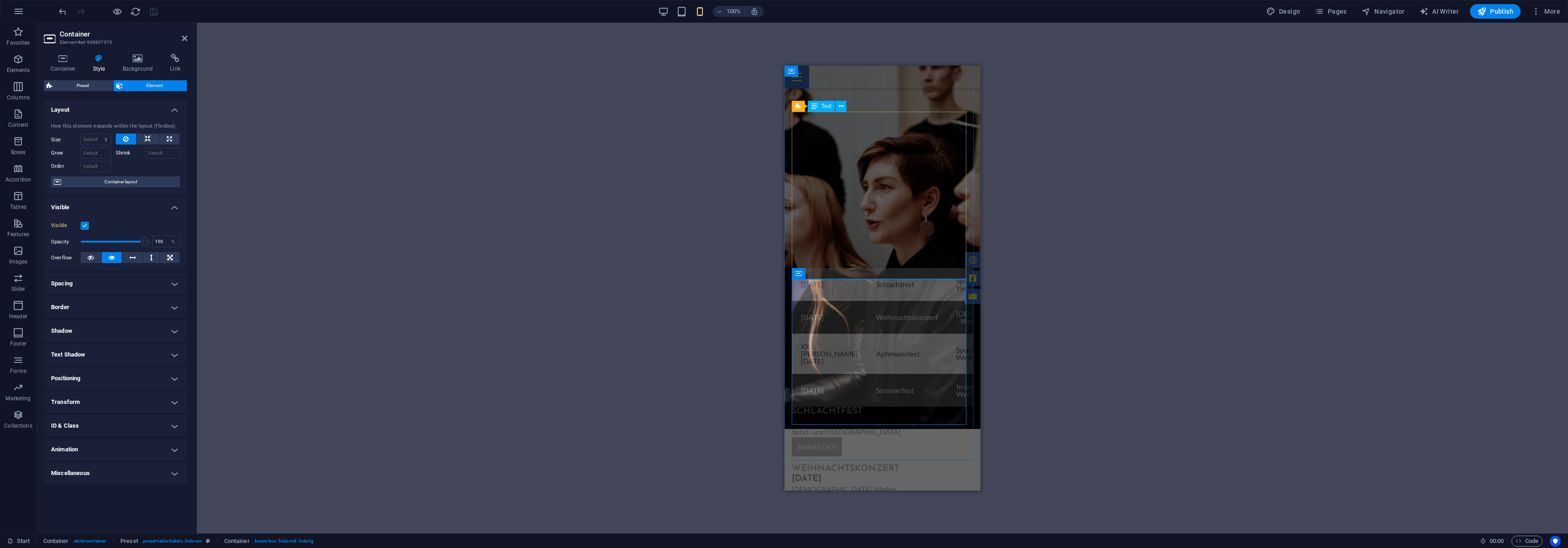
click at [792, 268] on div "[DATE] Schlachtfest Sport- und Kulturhalle - Weiher Anmeldung [DATE] Weihnachts…" at bounding box center [882, 337] width 182 height 138
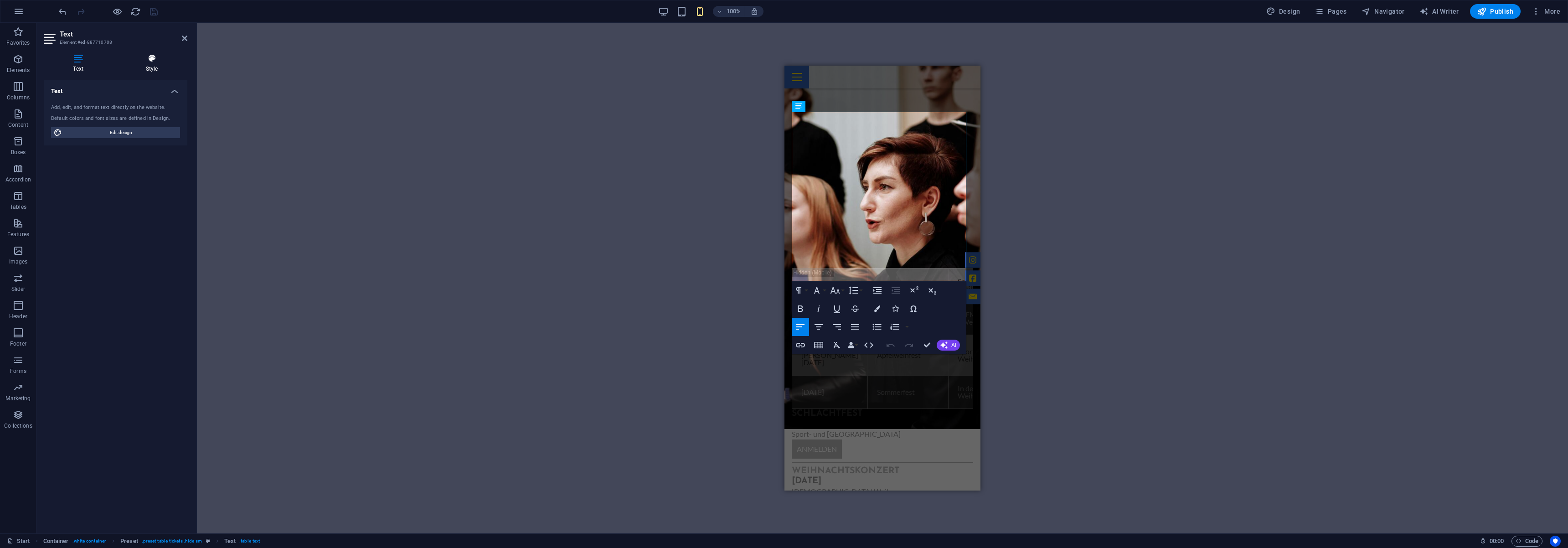
click at [163, 69] on h4 "Style" at bounding box center [152, 63] width 71 height 19
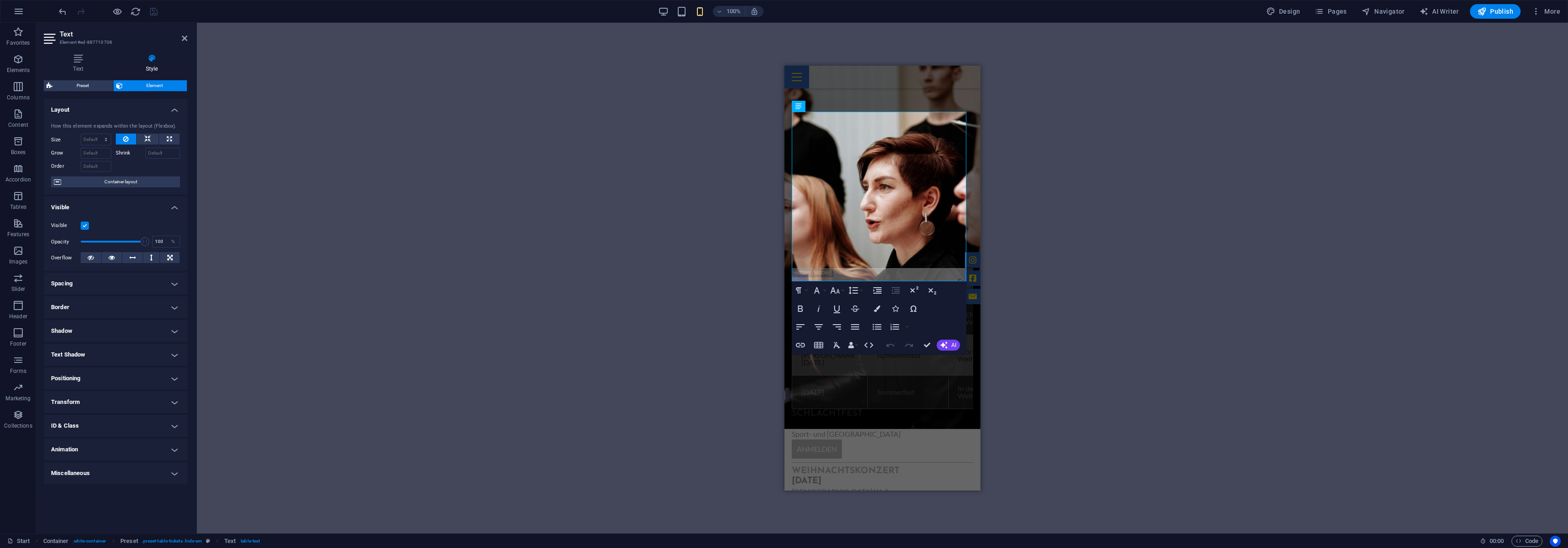
click at [87, 227] on label at bounding box center [85, 226] width 8 height 8
click at [0, 0] on input "Visible" at bounding box center [0, 0] width 0 height 0
click at [87, 227] on label at bounding box center [85, 226] width 8 height 8
click at [0, 0] on input "Visible" at bounding box center [0, 0] width 0 height 0
click at [788, 206] on div "Events . [DATE] Schlachtfest Sport- und Kulturhalle - Weiher Anmeldung [DATE] W…" at bounding box center [883, 398] width 196 height 386
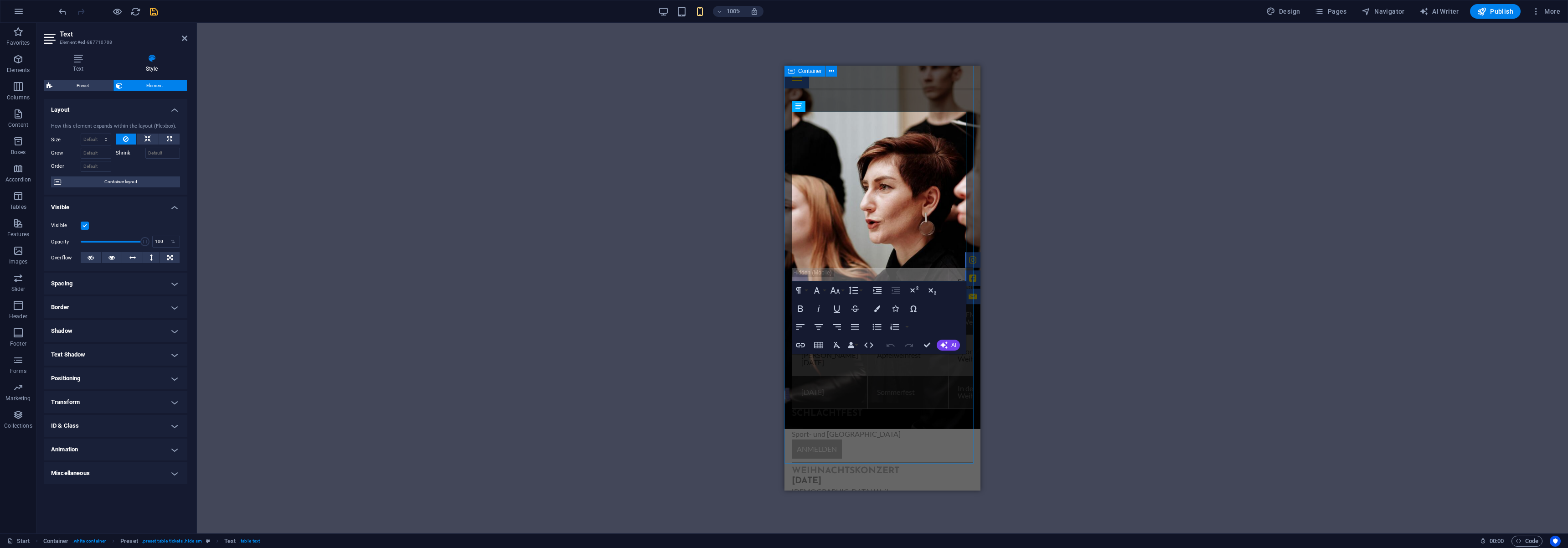
click at [788, 206] on div "Events . [DATE] Schlachtfest Sport- und Kulturhalle - Weiher Anmeldung [DATE] W…" at bounding box center [883, 398] width 196 height 386
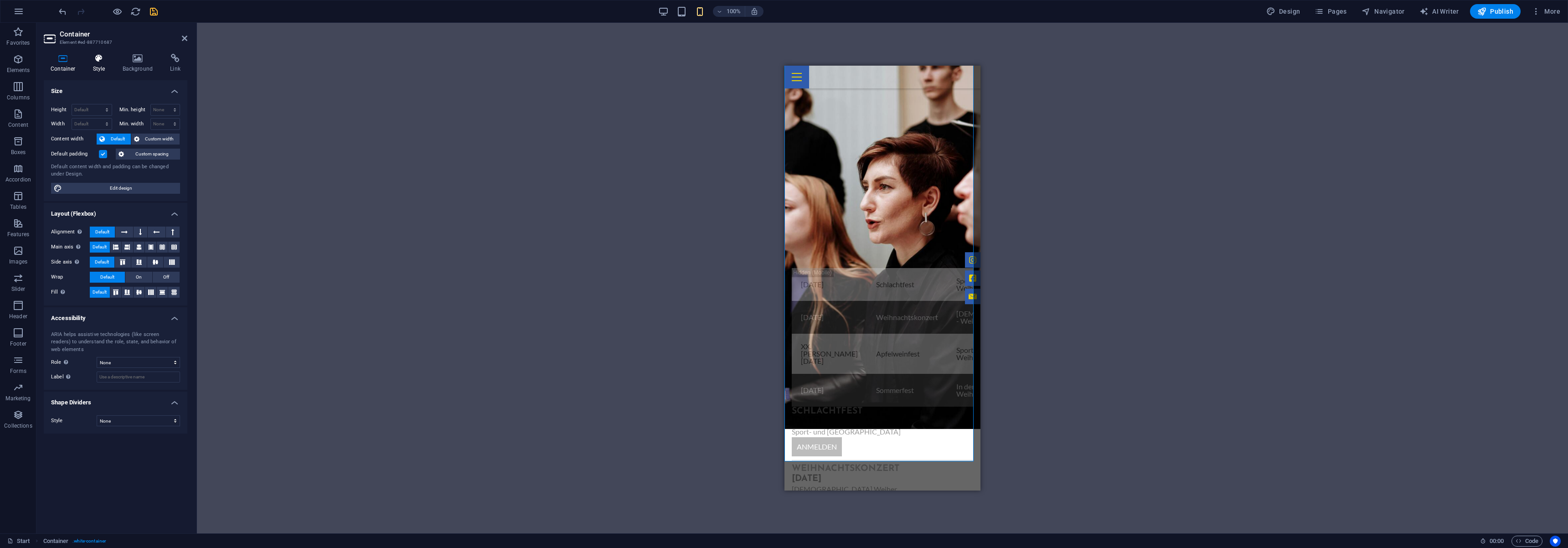
click at [105, 62] on icon at bounding box center [99, 58] width 26 height 9
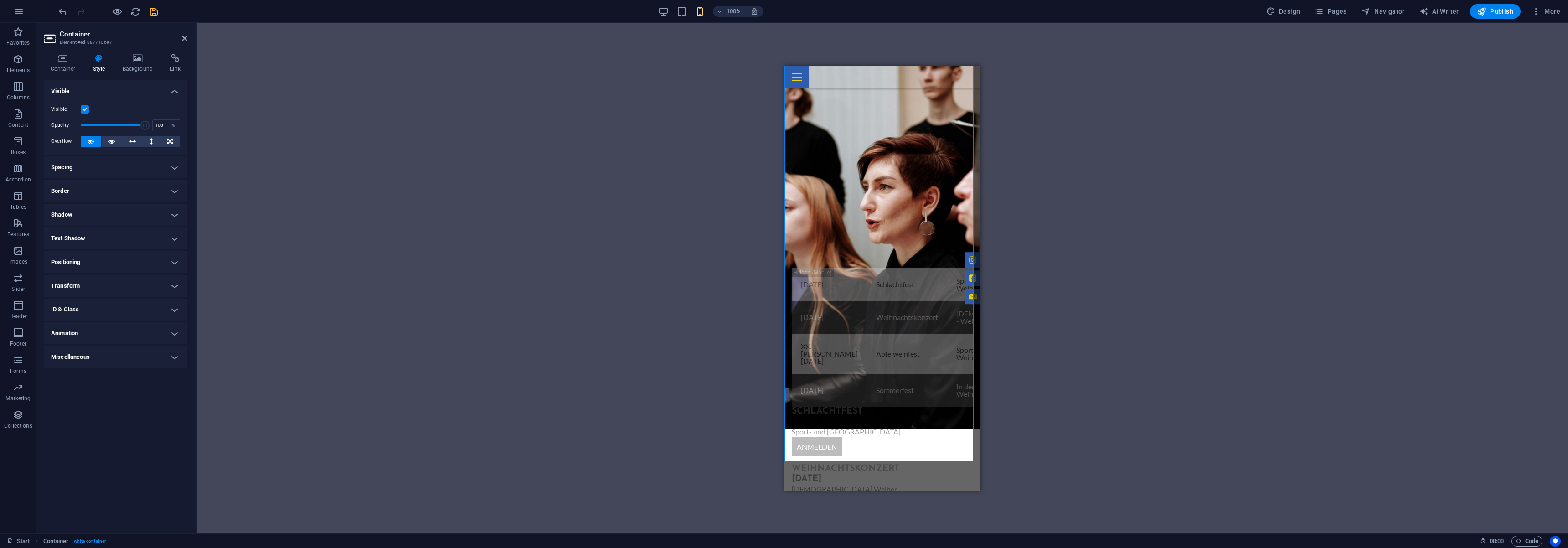
click at [85, 106] on label at bounding box center [85, 109] width 8 height 8
click at [0, 0] on input "Visible" at bounding box center [0, 0] width 0 height 0
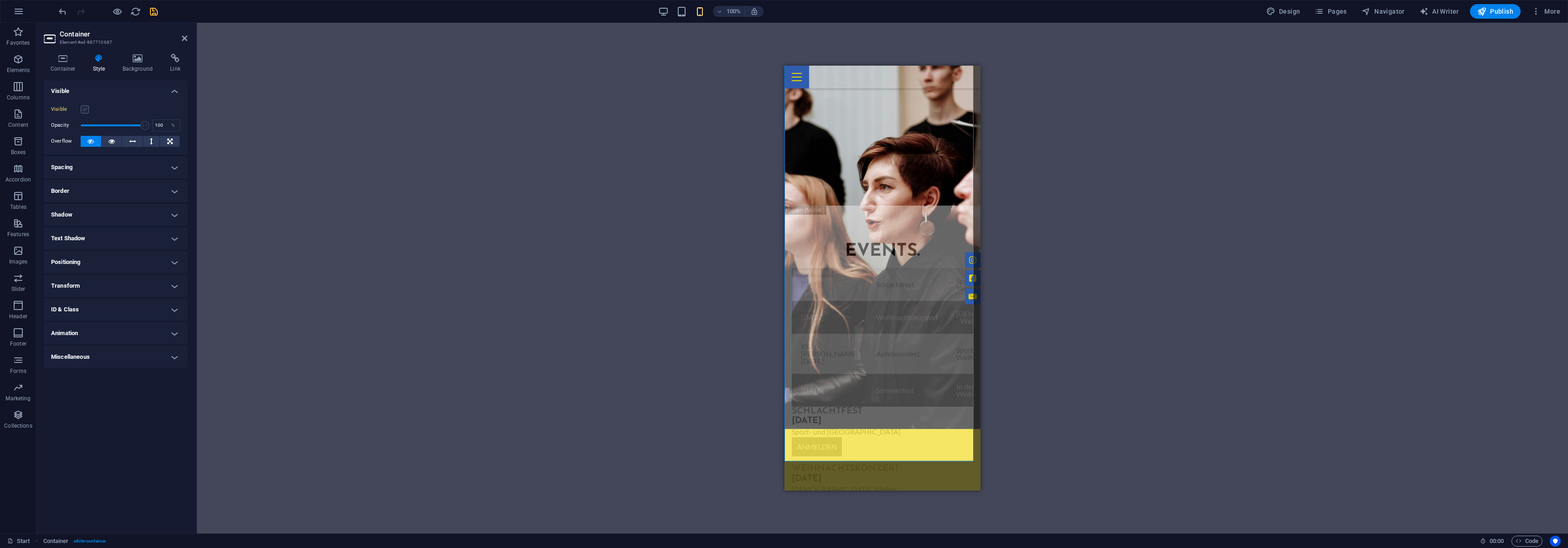
click at [85, 106] on label at bounding box center [85, 109] width 8 height 8
click at [0, 0] on input "Visible" at bounding box center [0, 0] width 0 height 0
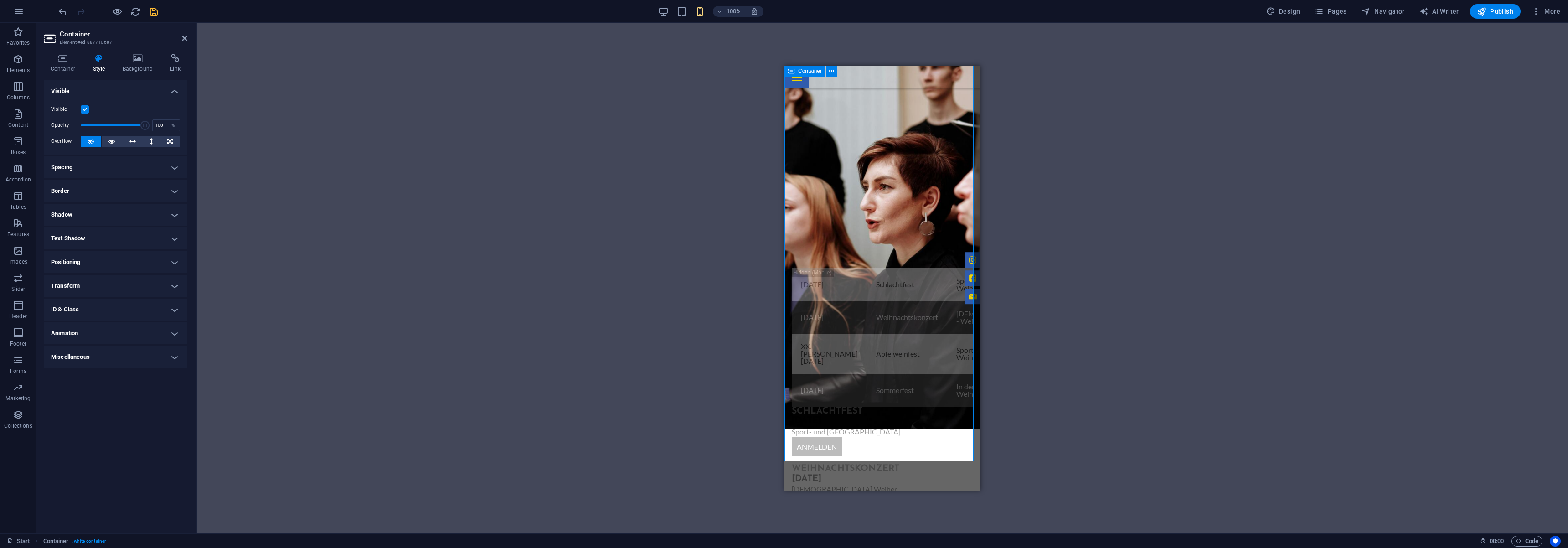
click at [790, 291] on div "Events . [DATE] Schlachtfest Sport- und Kulturhalle - Weiher Anmeldung [DATE] W…" at bounding box center [883, 397] width 196 height 383
click at [792, 416] on div "[DATE]" at bounding box center [882, 421] width 182 height 10
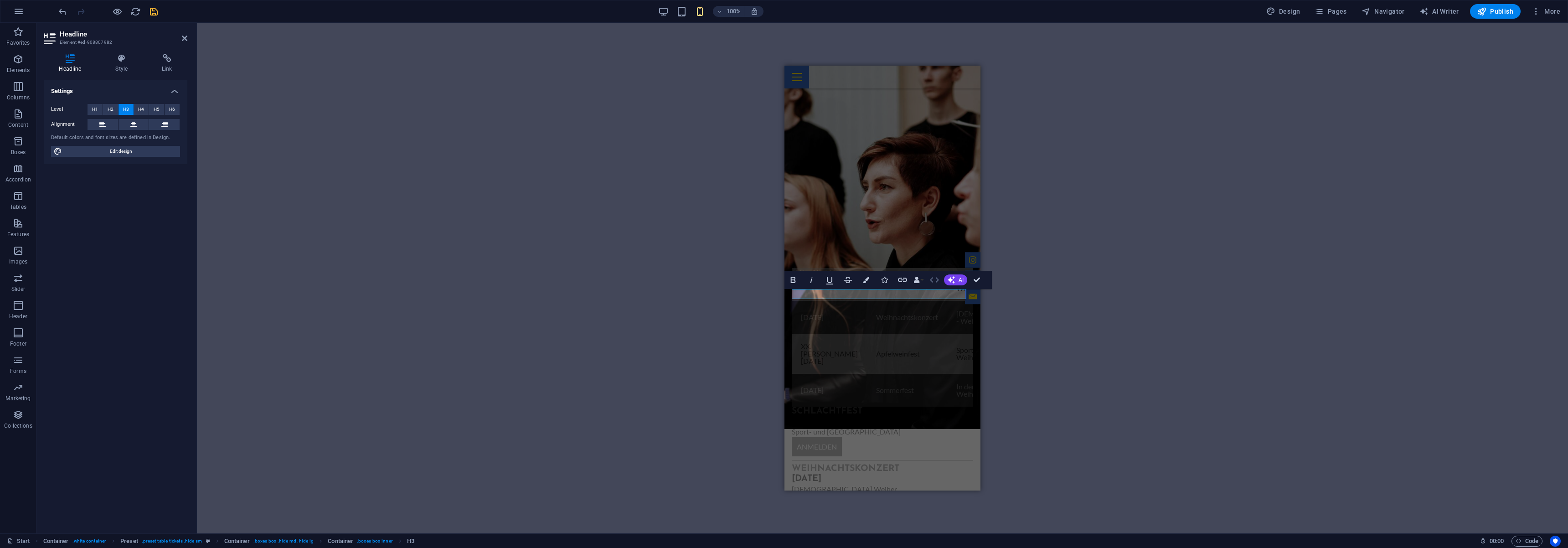
click at [933, 279] on icon "button" at bounding box center [934, 280] width 11 height 11
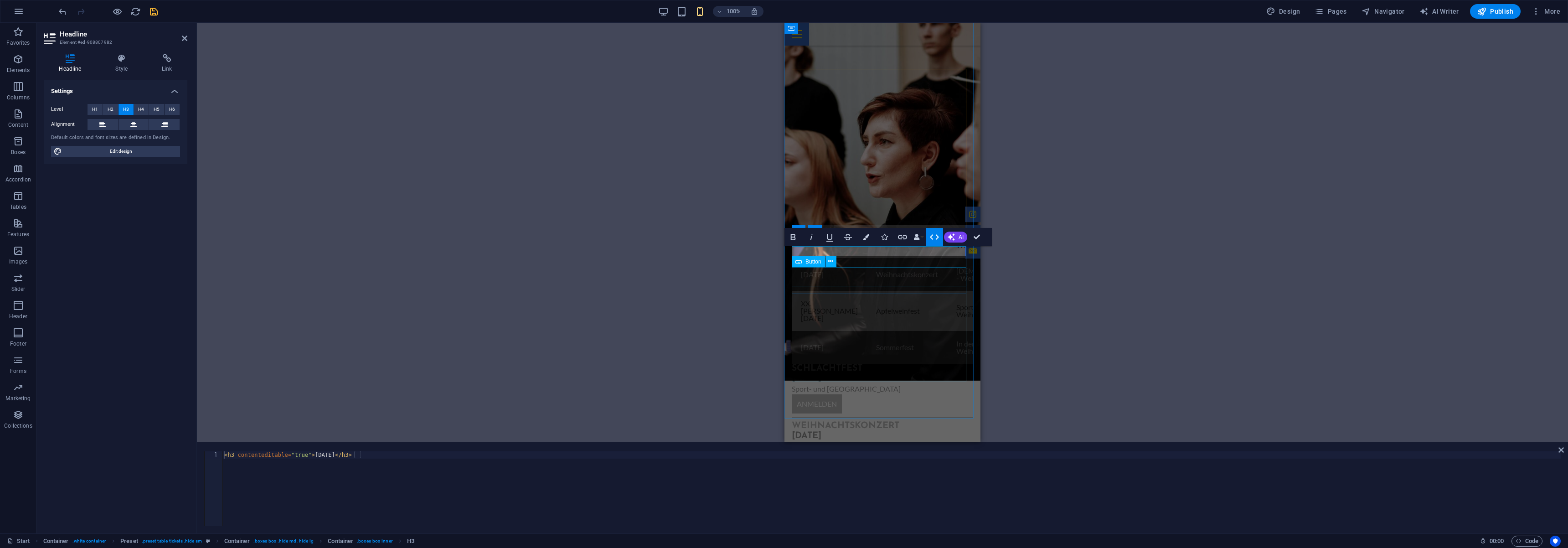
scroll to position [730, 0]
click at [933, 400] on div "Anmelden" at bounding box center [882, 409] width 182 height 19
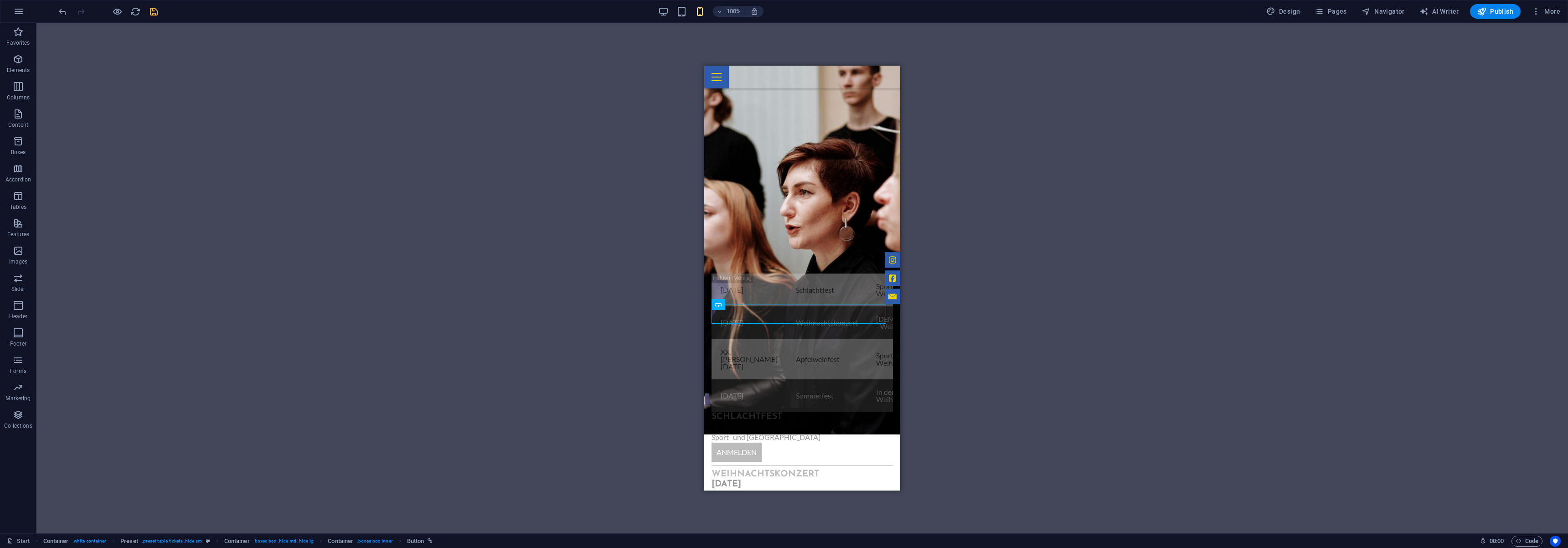
scroll to position [735, 0]
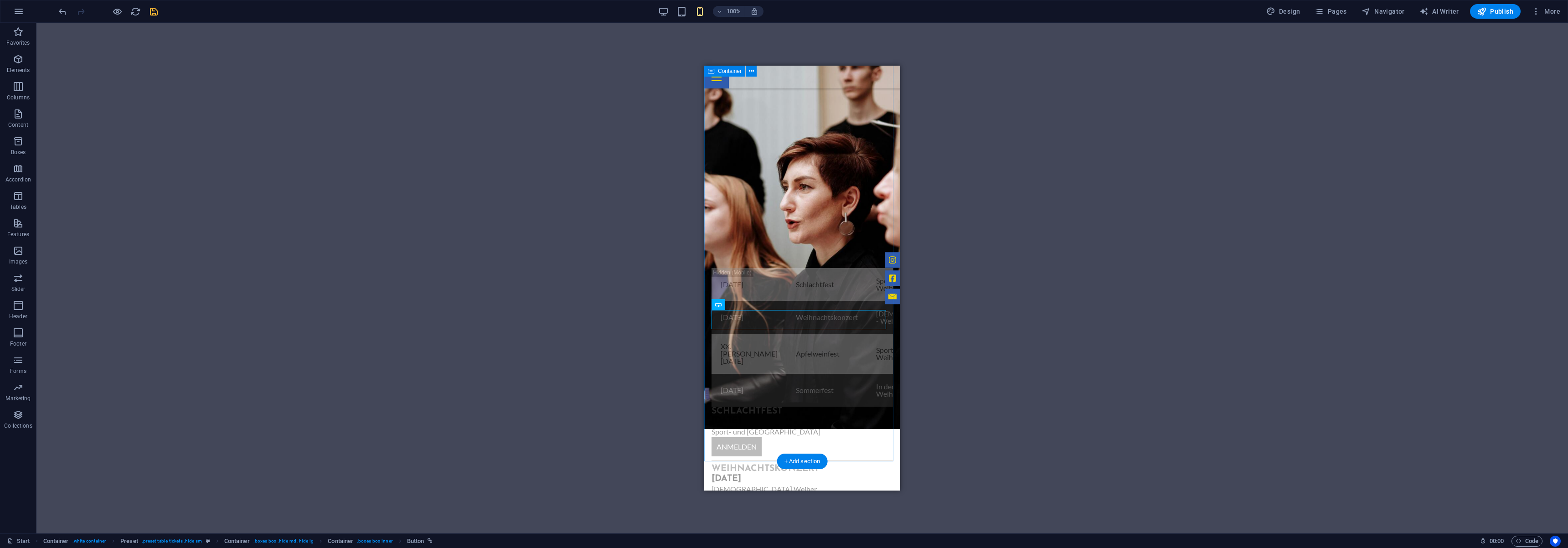
click at [711, 206] on div "Events . [DATE] Schlachtfest Sport- und Kulturhalle - Weiher Anmeldung [DATE] W…" at bounding box center [802, 397] width 196 height 383
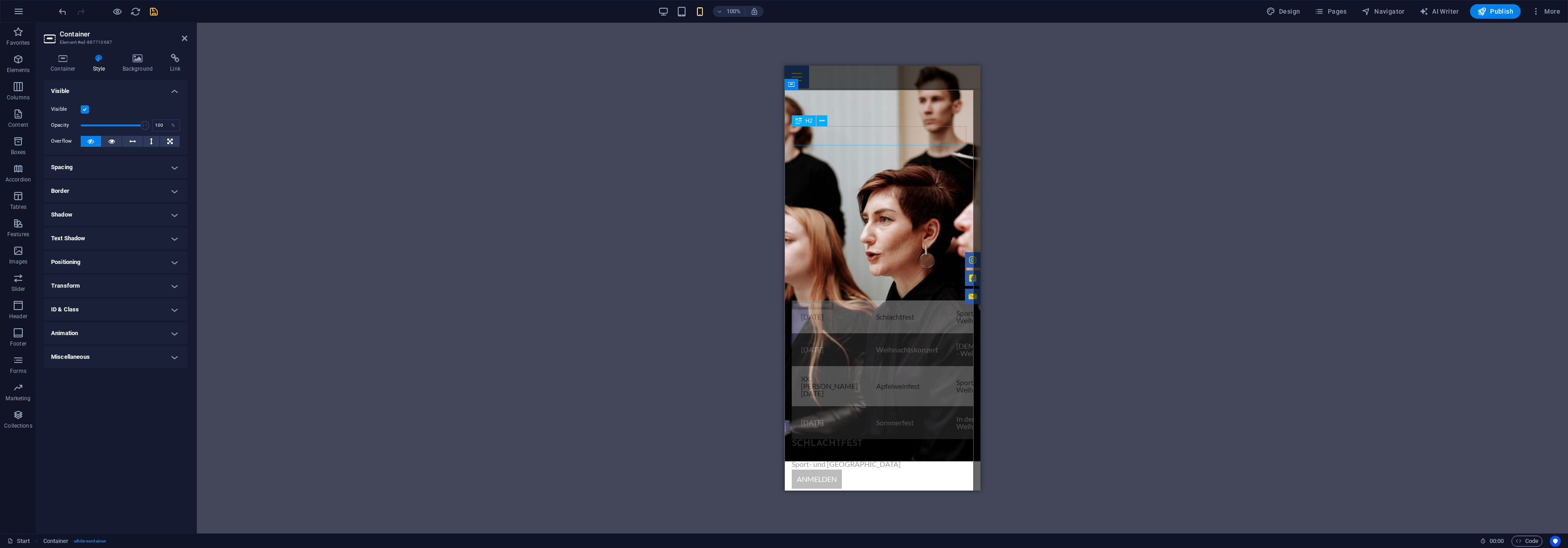
scroll to position [681, 0]
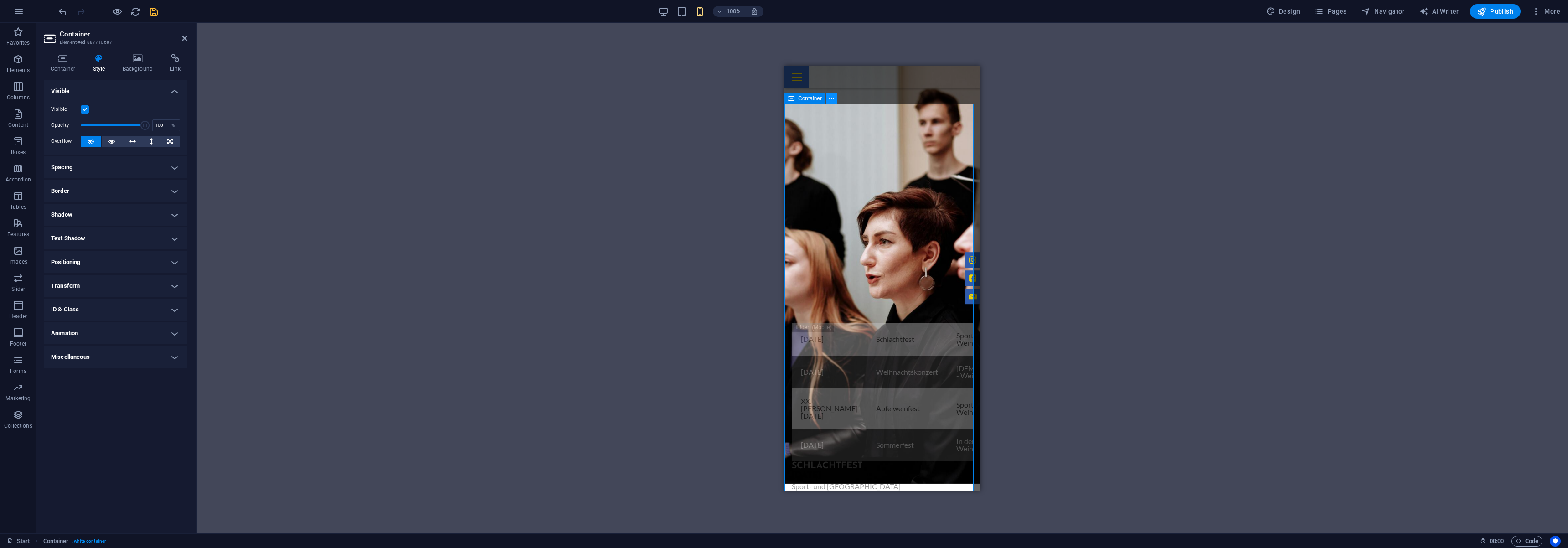
click at [831, 99] on icon at bounding box center [832, 98] width 5 height 10
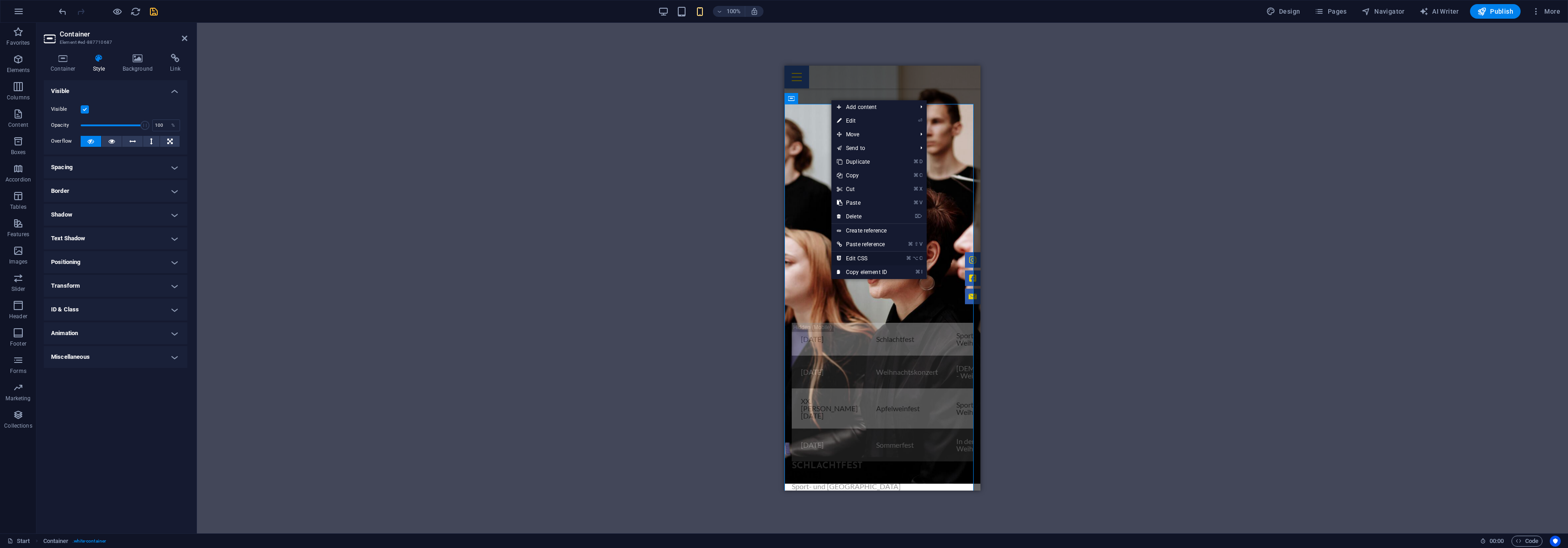
click at [873, 256] on link "⌘ ⌥ C Edit CSS" at bounding box center [862, 258] width 61 height 13
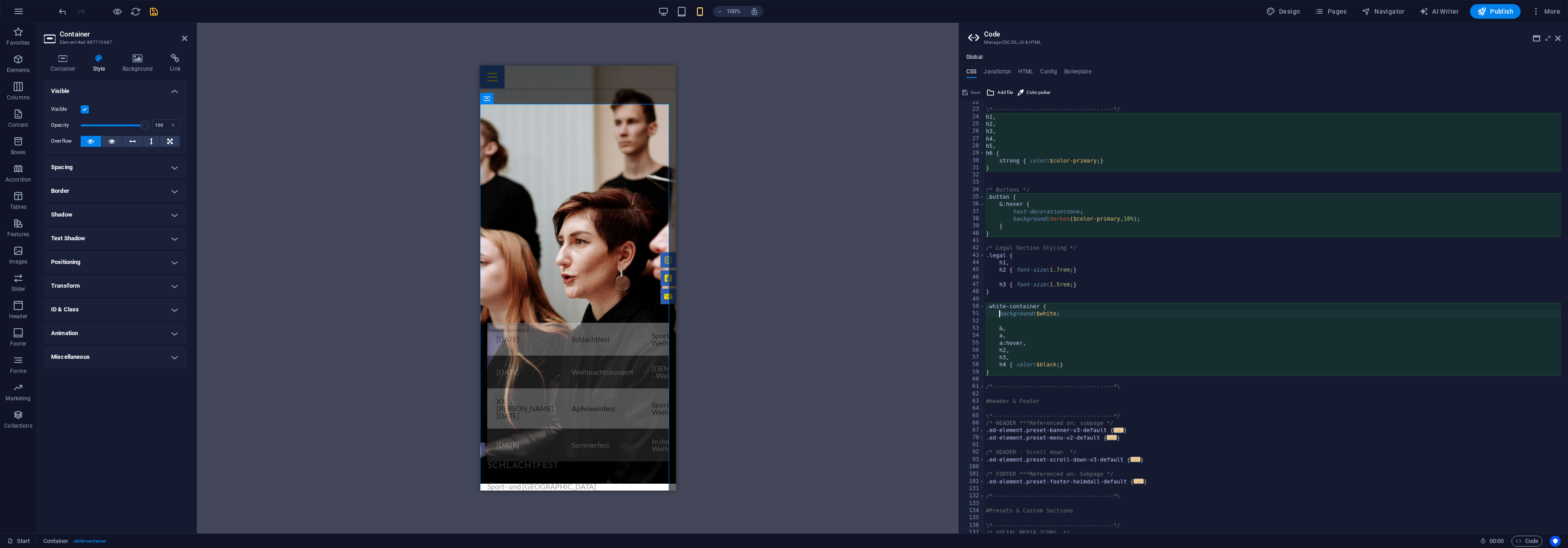
scroll to position [156, 0]
click at [173, 308] on h4 "ID & Class" at bounding box center [115, 309] width 143 height 22
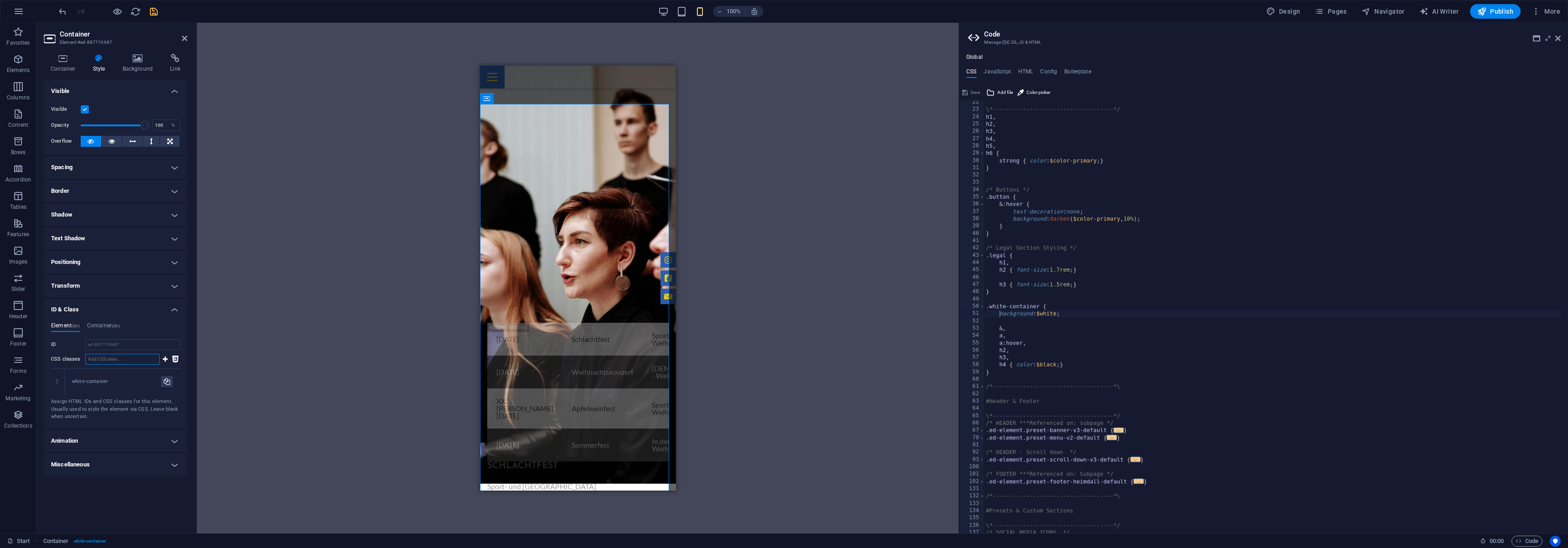
click at [122, 361] on input "CSS classes" at bounding box center [122, 359] width 75 height 11
click at [108, 331] on h4 "Container (div)" at bounding box center [103, 328] width 33 height 10
click at [54, 327] on h4 "Element (div)" at bounding box center [65, 328] width 29 height 10
click at [511, 260] on div "Events . [DATE] Schlachtfest Sport- und Kulturhalle - Weiher Anmeldung [DATE] W…" at bounding box center [577, 451] width 196 height 383
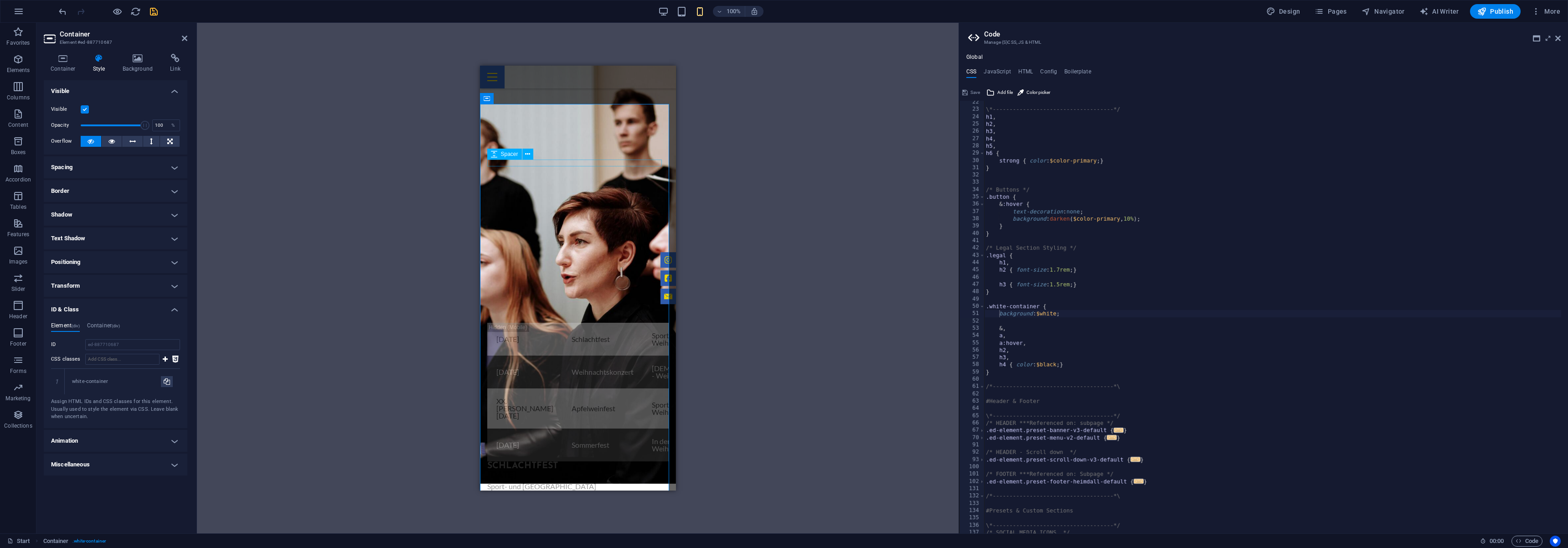
click at [544, 316] on div at bounding box center [577, 319] width 182 height 7
click at [541, 322] on div "[DATE] Schlachtfest Sport- und Kulturhalle - Weiher Anmeldung [DATE] Weihnachts…" at bounding box center [577, 391] width 182 height 138
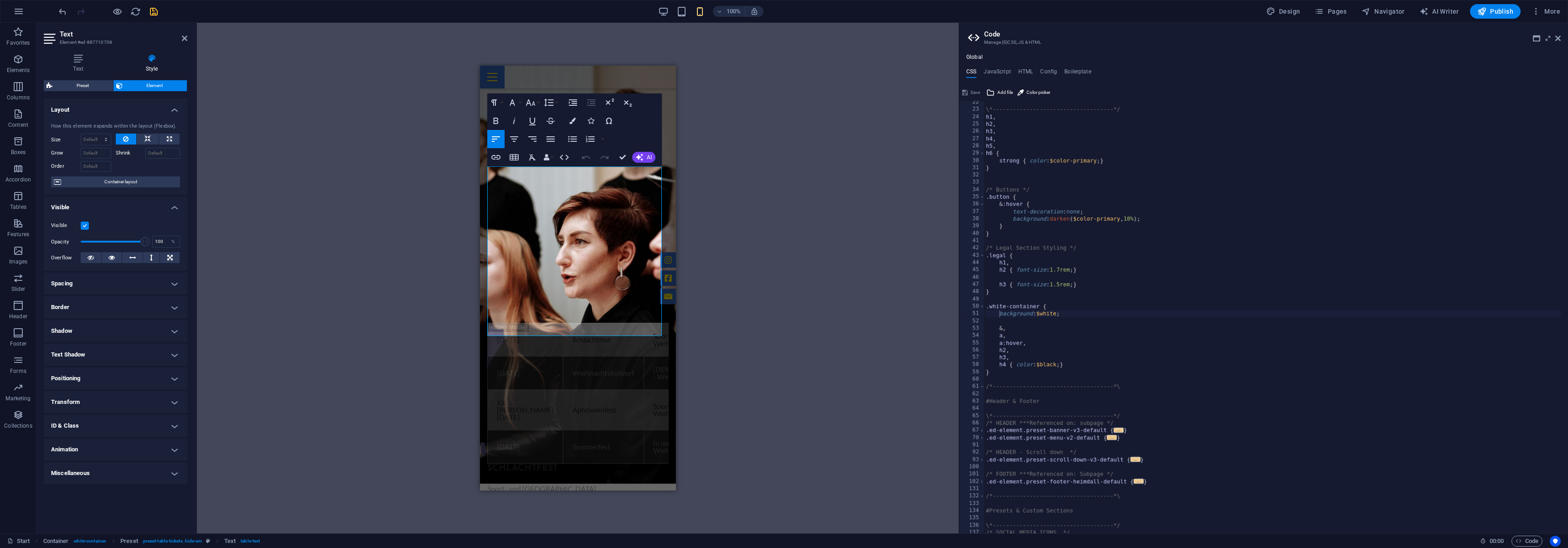
click at [129, 429] on h4 "ID & Class" at bounding box center [115, 426] width 143 height 22
click at [489, 335] on div "Container" at bounding box center [508, 330] width 41 height 11
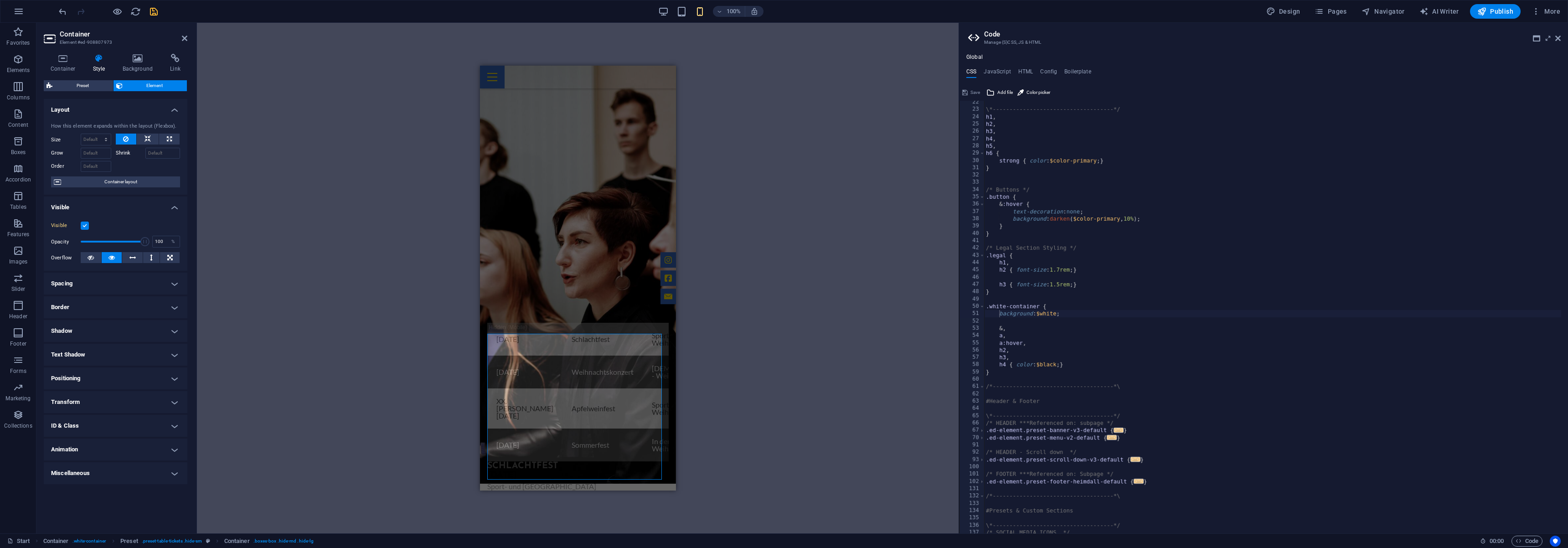
click at [141, 424] on h4 "ID & Class" at bounding box center [115, 426] width 143 height 22
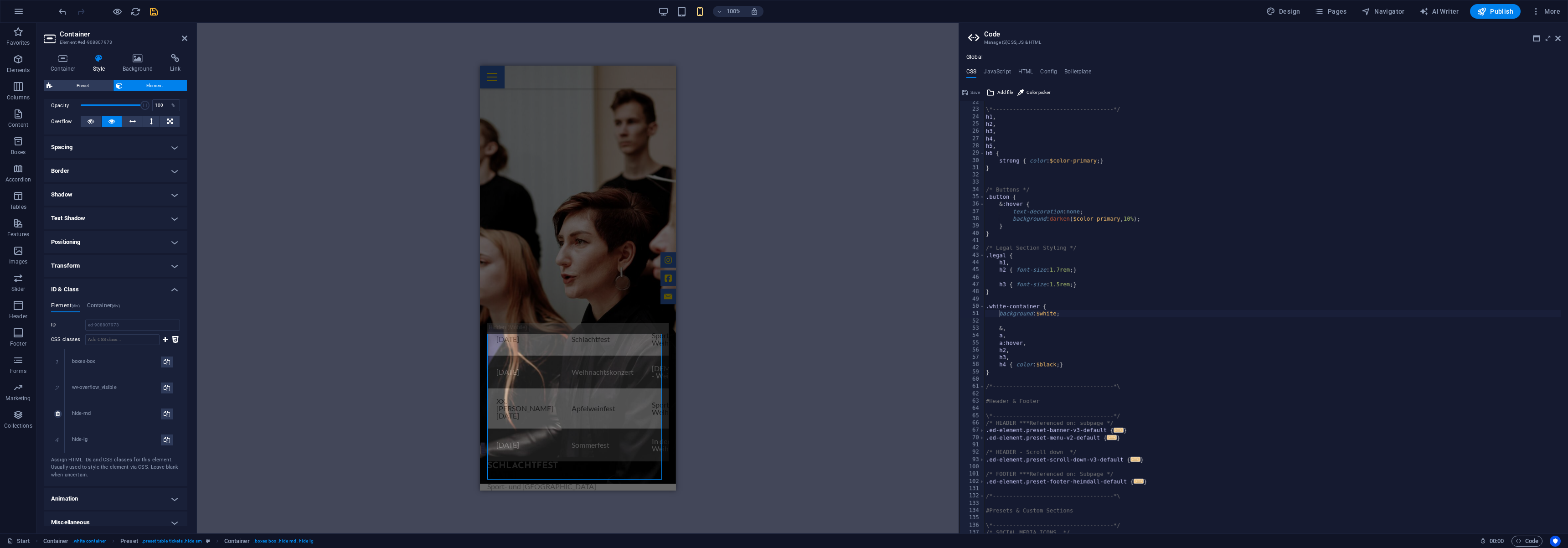
scroll to position [143, 0]
click at [526, 260] on div "Events . [DATE] Schlachtfest Sport- und Kulturhalle - Weiher Anmeldung [DATE] W…" at bounding box center [577, 451] width 196 height 383
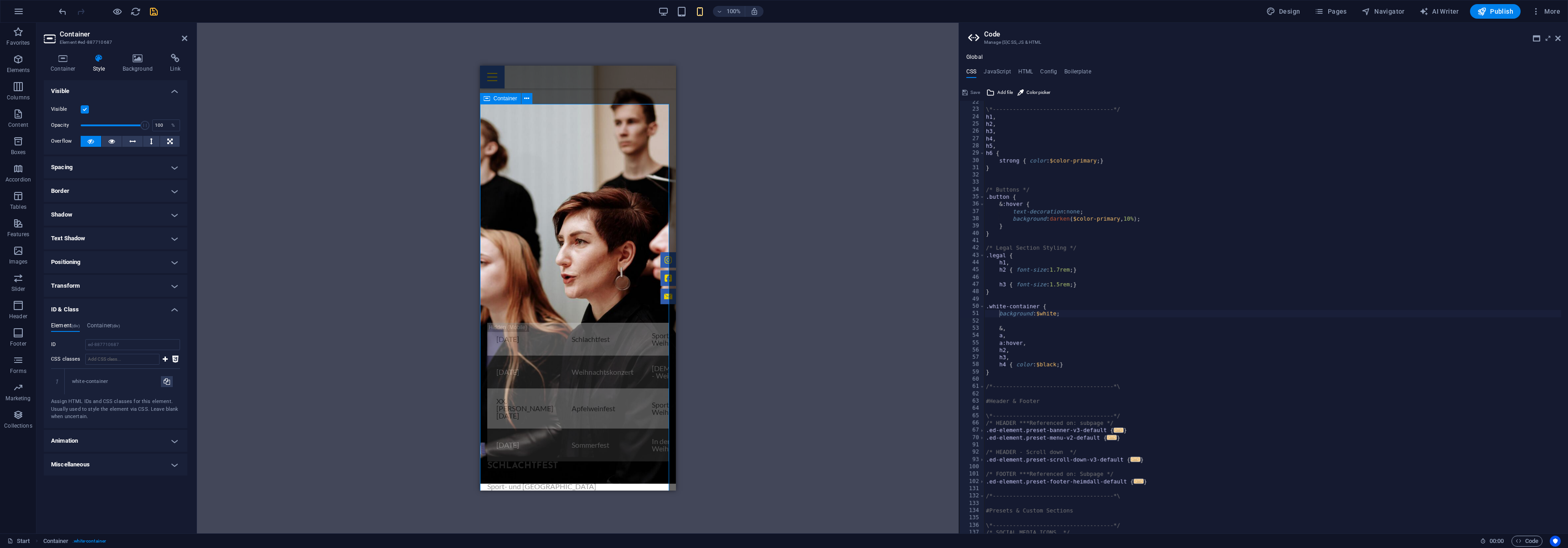
click at [494, 101] on span "Container" at bounding box center [505, 98] width 24 height 6
click at [495, 162] on icon at bounding box center [493, 161] width 6 height 11
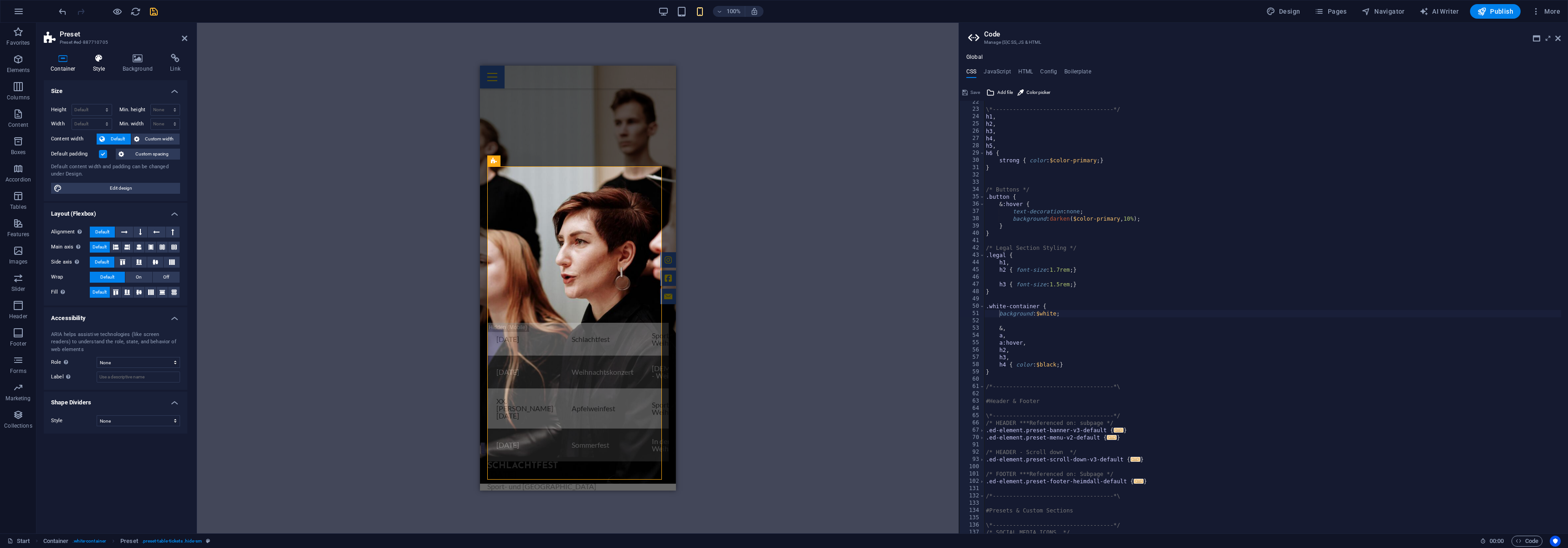
click at [103, 64] on h4 "Style" at bounding box center [101, 63] width 29 height 19
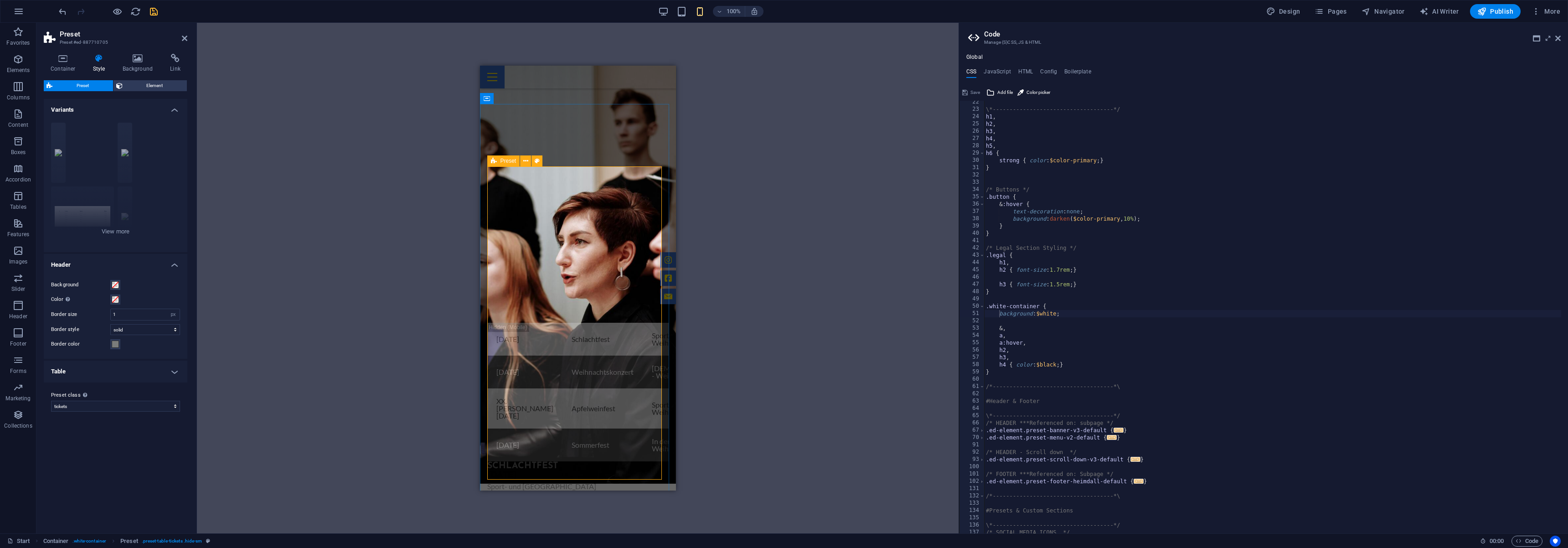
click at [495, 161] on icon at bounding box center [493, 161] width 6 height 11
click at [169, 85] on span "Element" at bounding box center [155, 85] width 59 height 11
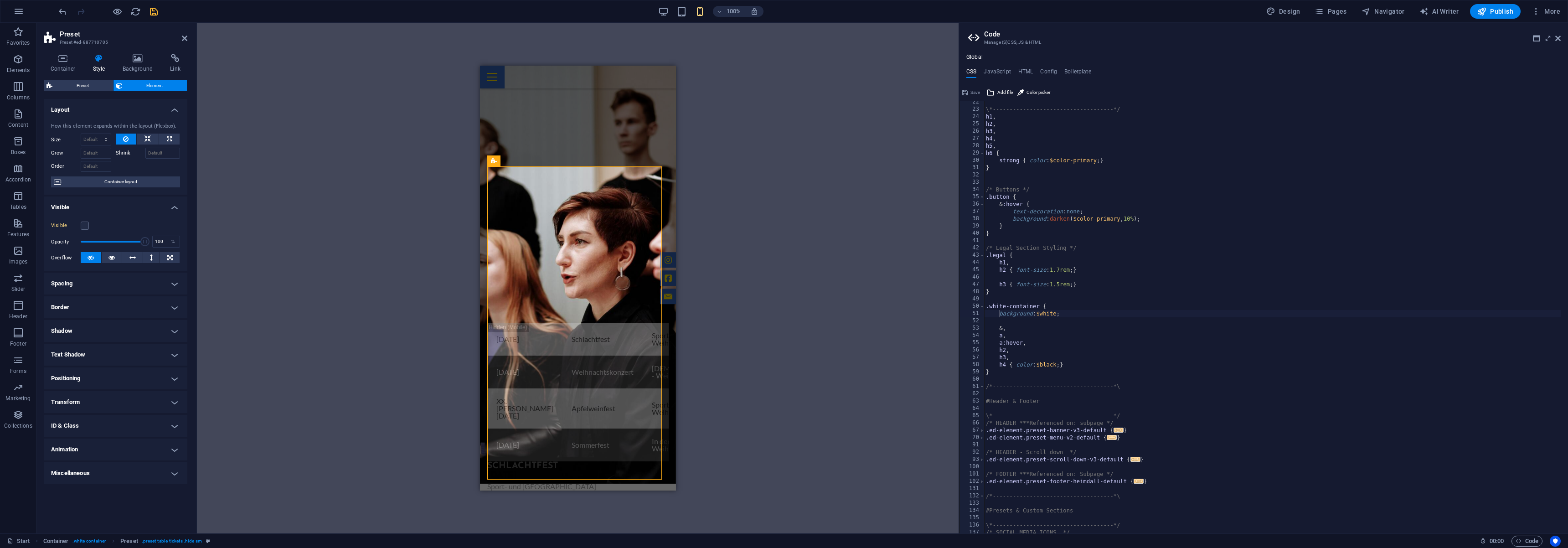
click at [141, 431] on h4 "ID & Class" at bounding box center [115, 426] width 143 height 22
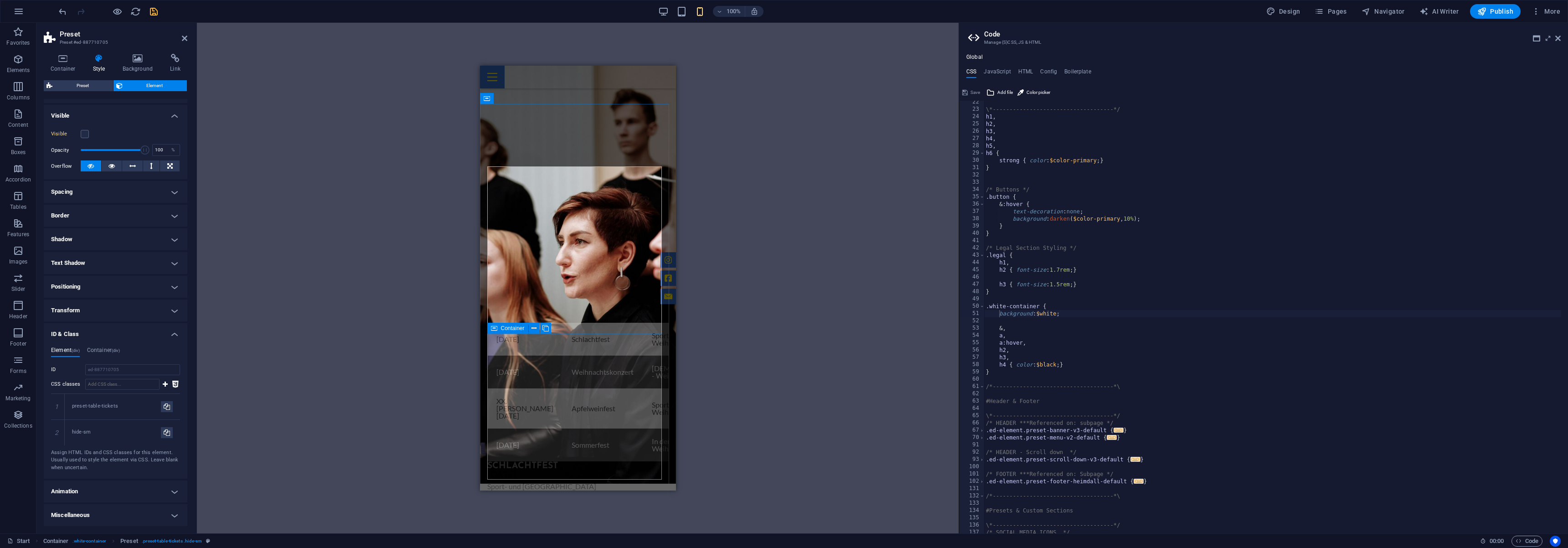
click at [492, 330] on icon at bounding box center [494, 328] width 6 height 11
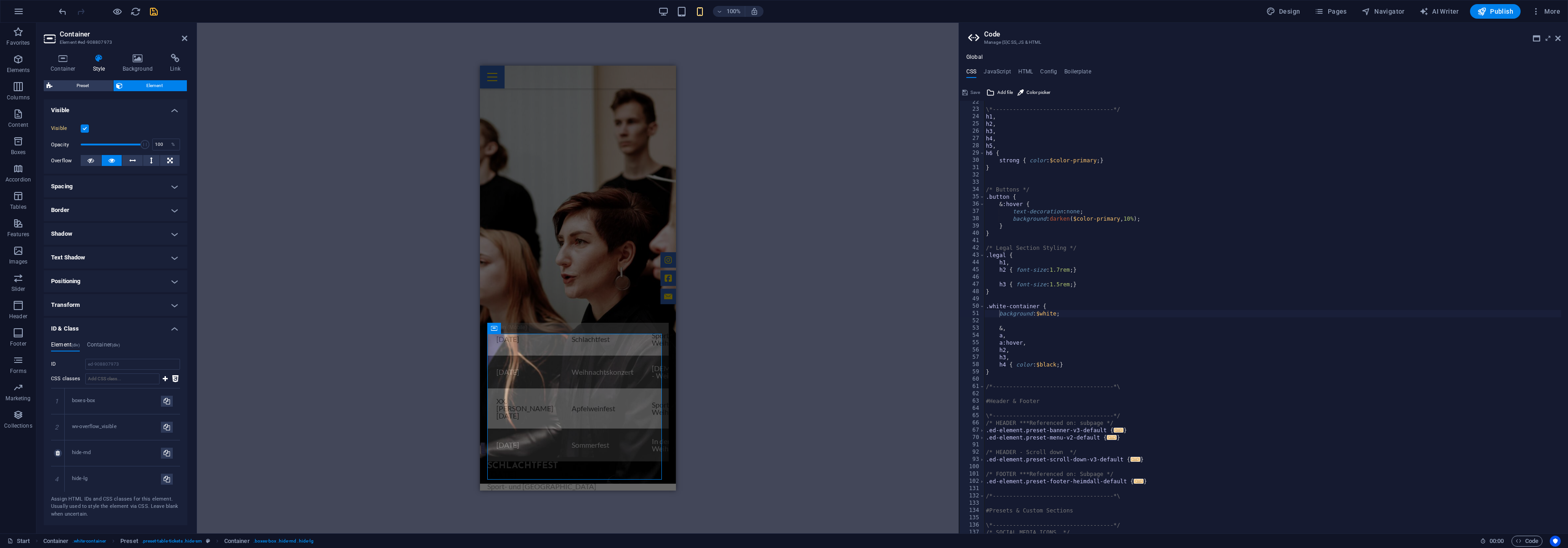
scroll to position [143, 0]
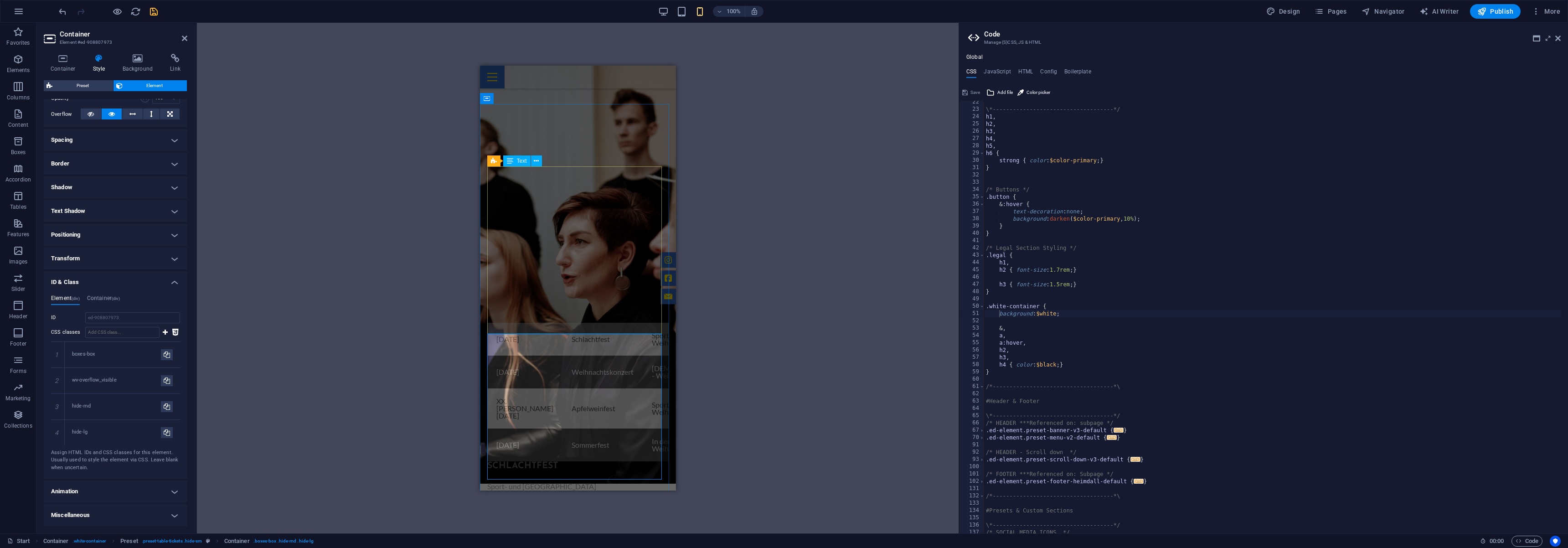
click at [579, 322] on div "[DATE] Schlachtfest Sport- und Kulturhalle - Weiher Anmeldung [DATE] Weihnachts…" at bounding box center [577, 391] width 182 height 138
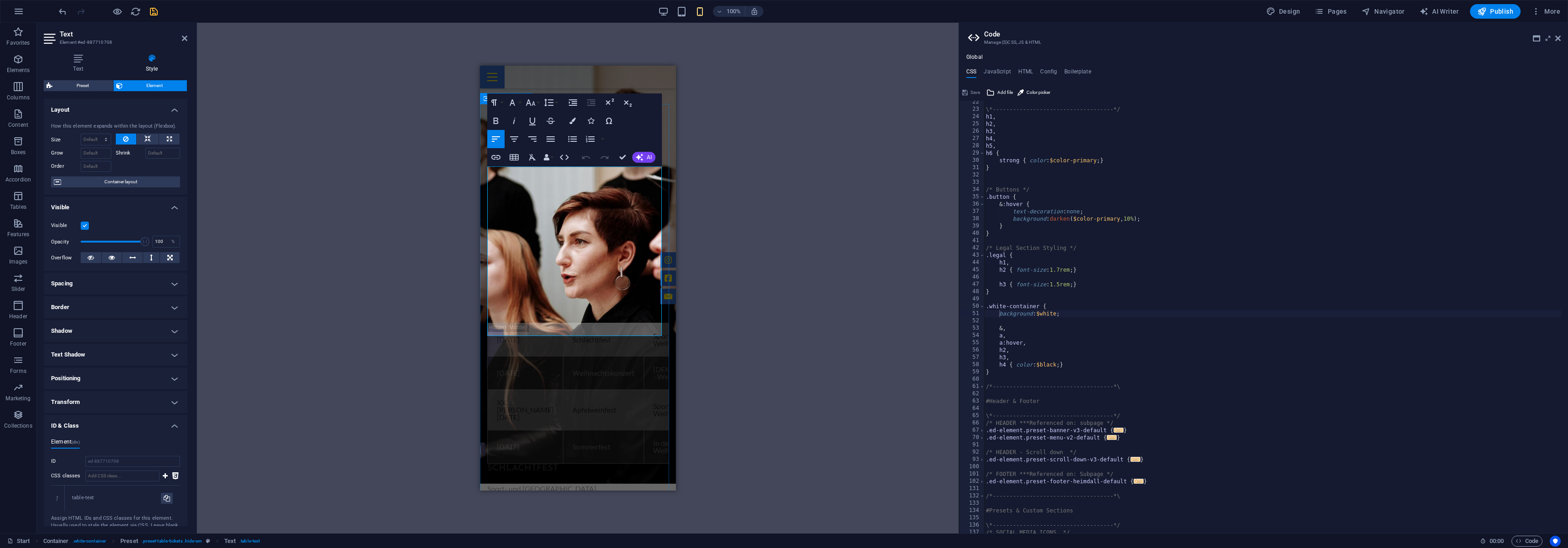
click at [663, 369] on div "Events . [DATE] Schlachtfest Sport- und Kulturhalle - Weiher Anmeldung [DATE] W…" at bounding box center [577, 452] width 196 height 386
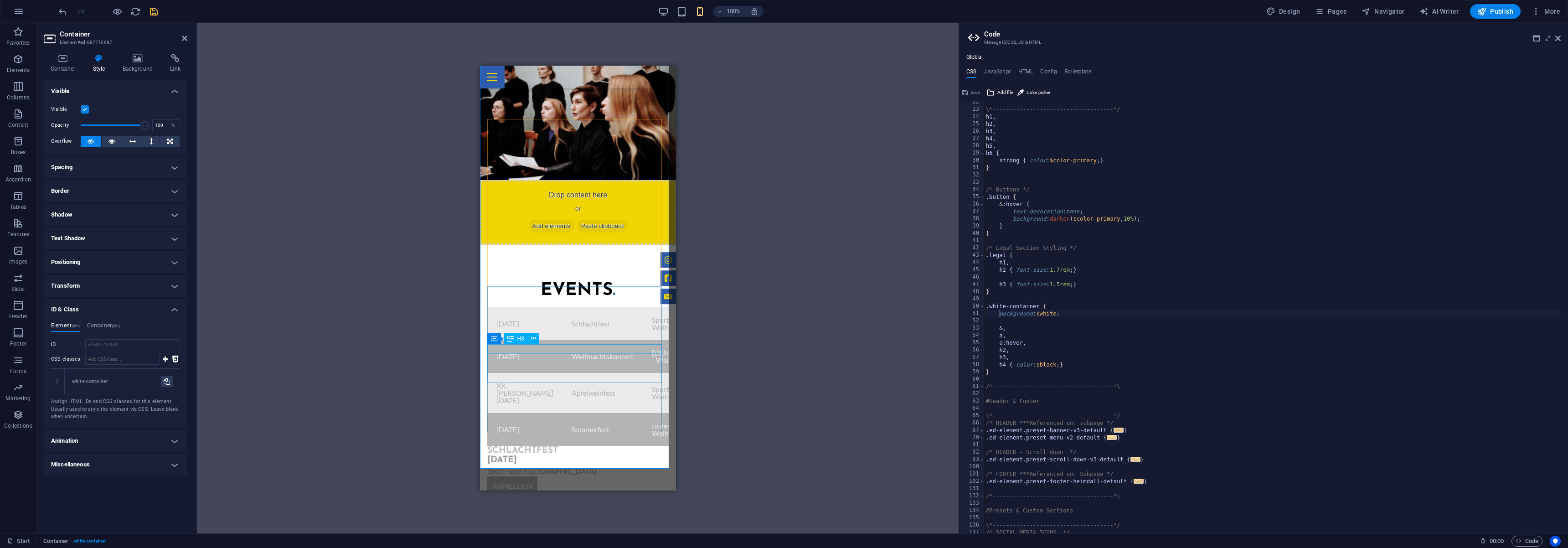
scroll to position [517, 0]
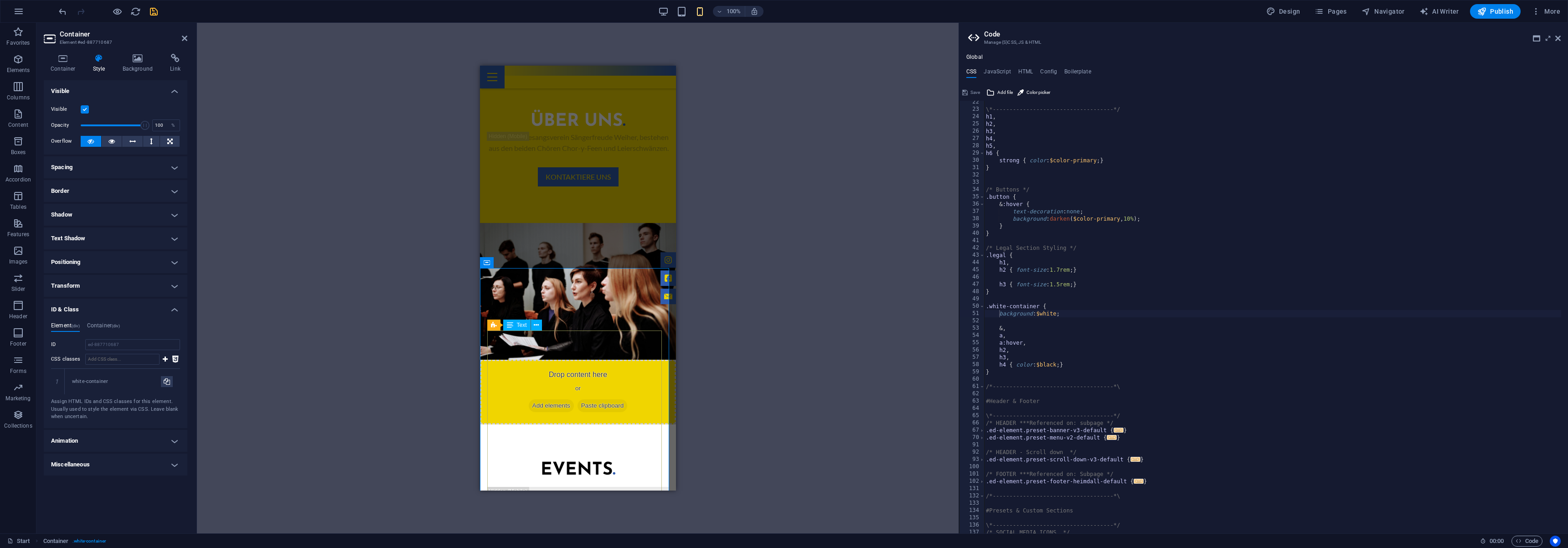
click at [512, 326] on icon at bounding box center [510, 324] width 6 height 11
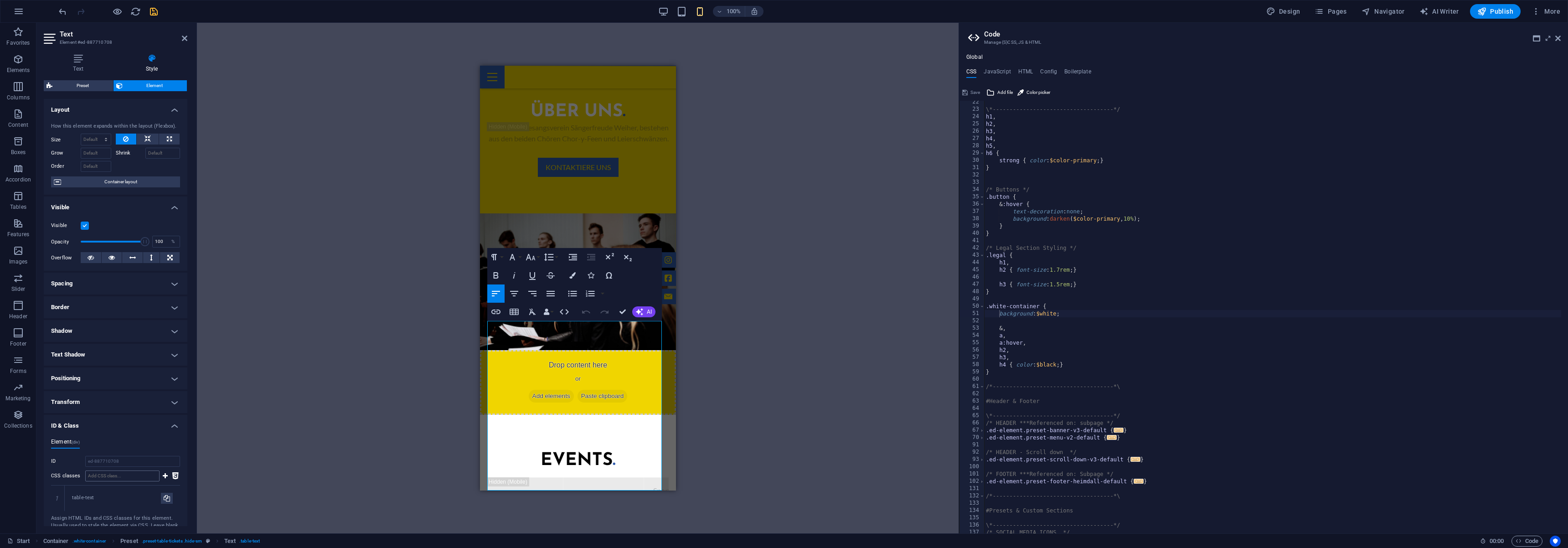
scroll to position [55, 0]
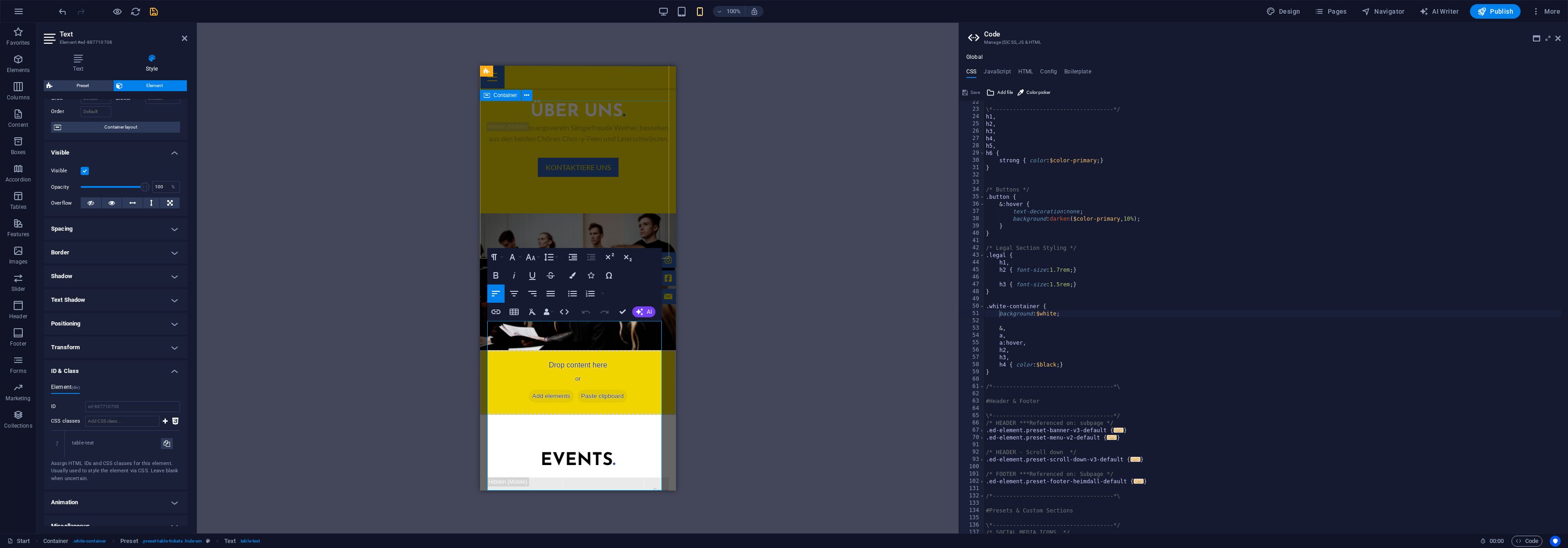
click at [635, 213] on div "Über UNS . Wir, der Gesangsverein Sängerfreude Weiher, bestehen aus den beiden …" at bounding box center [577, 140] width 196 height 147
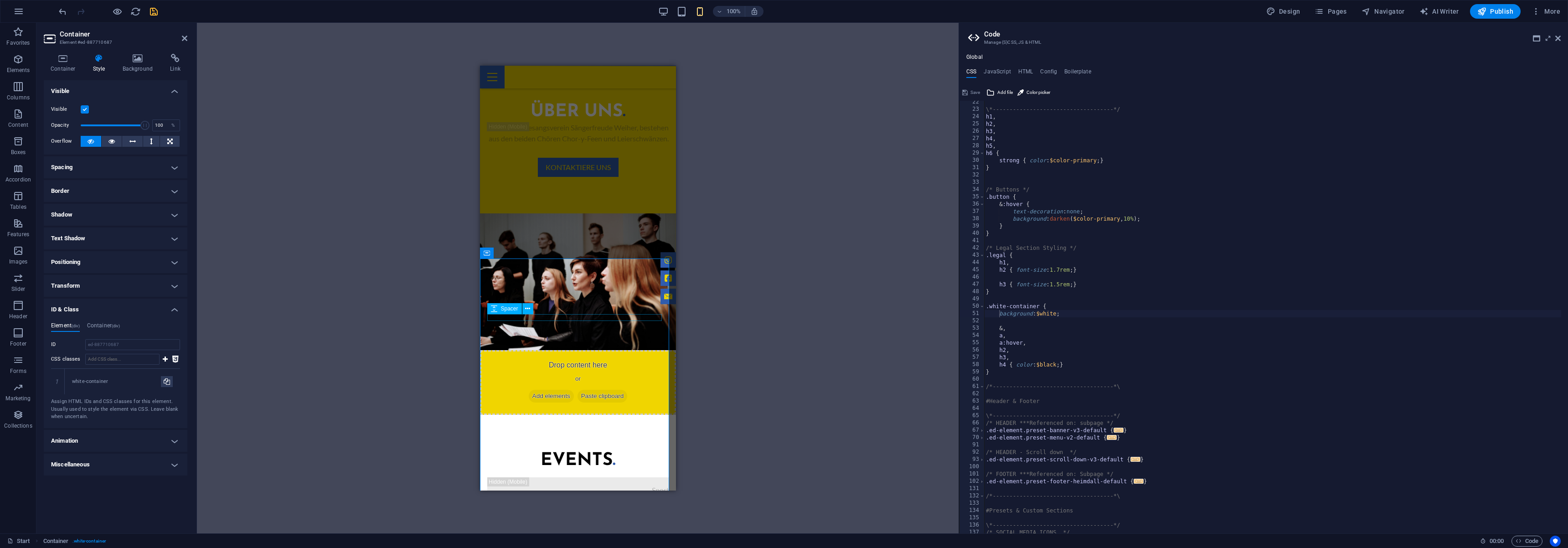
click at [526, 470] on div at bounding box center [577, 473] width 182 height 7
click at [112, 325] on h4 "Container (div)" at bounding box center [103, 328] width 33 height 10
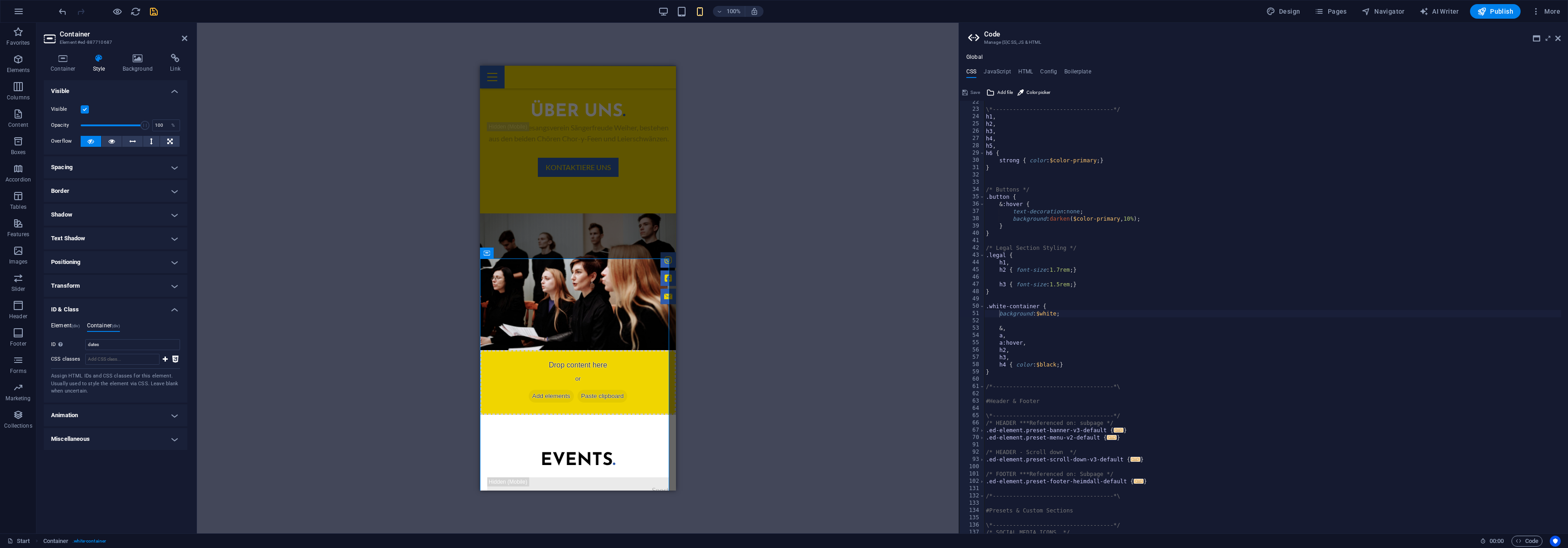
click at [62, 327] on h4 "Element (div)" at bounding box center [65, 328] width 29 height 10
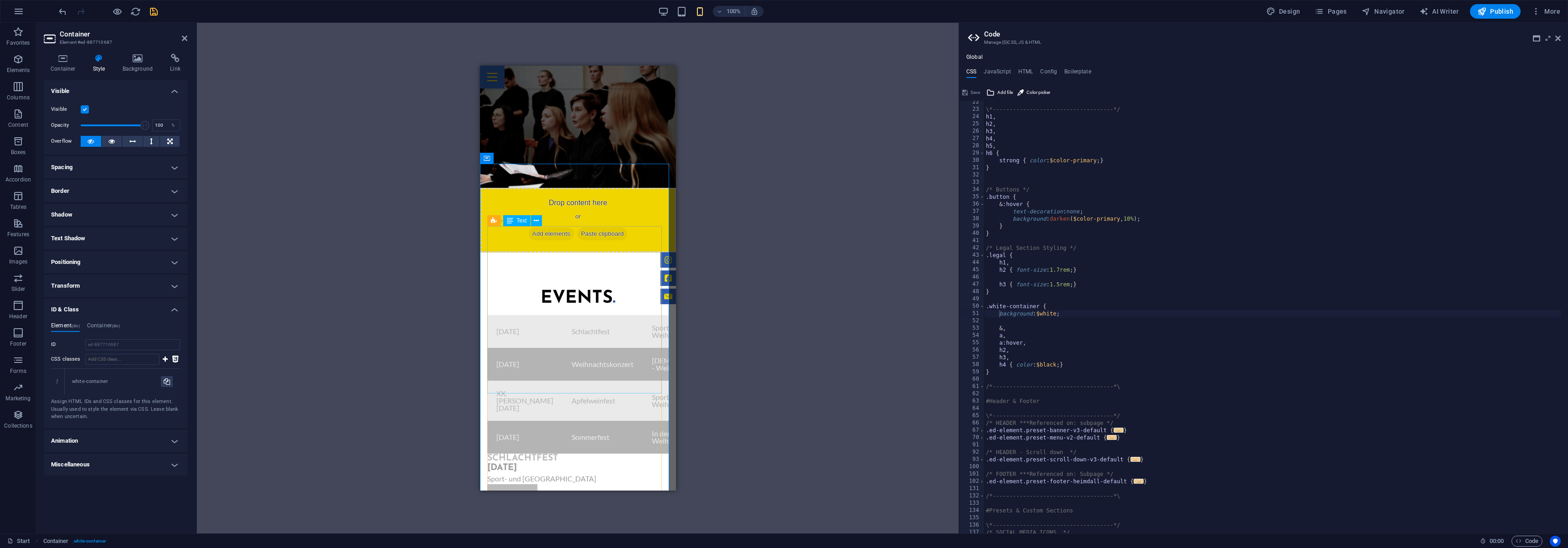
scroll to position [691, 0]
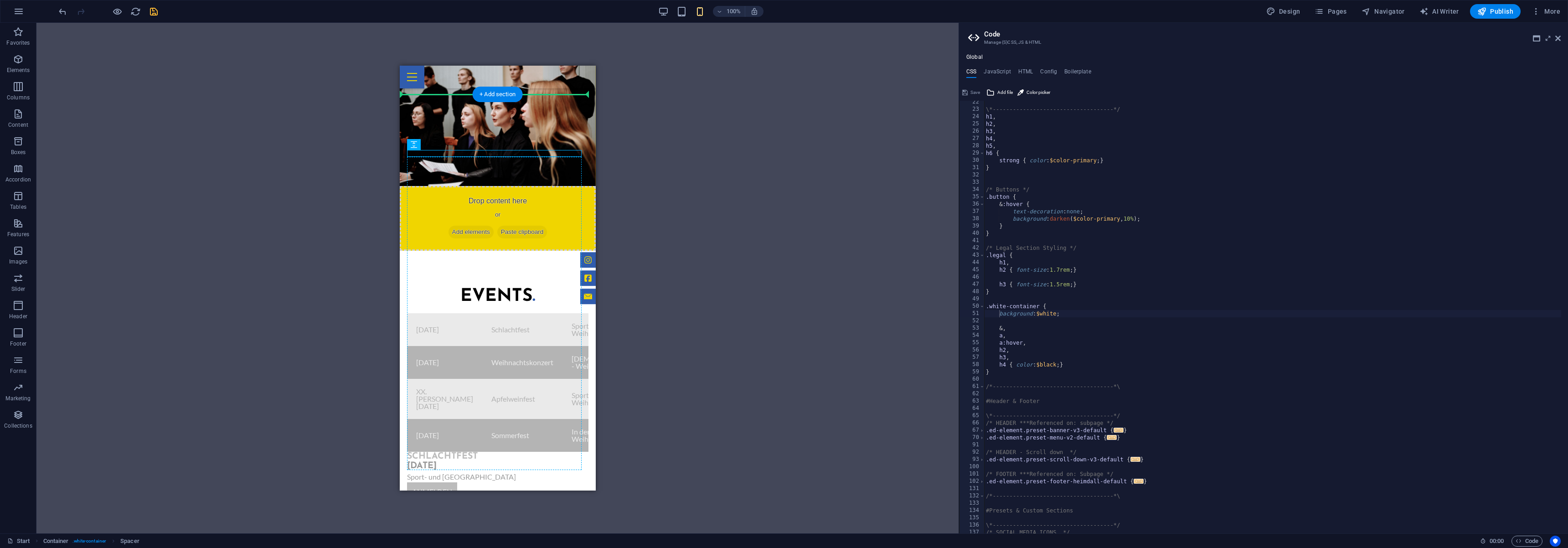
drag, startPoint x: 533, startPoint y: 152, endPoint x: 526, endPoint y: 159, distance: 9.9
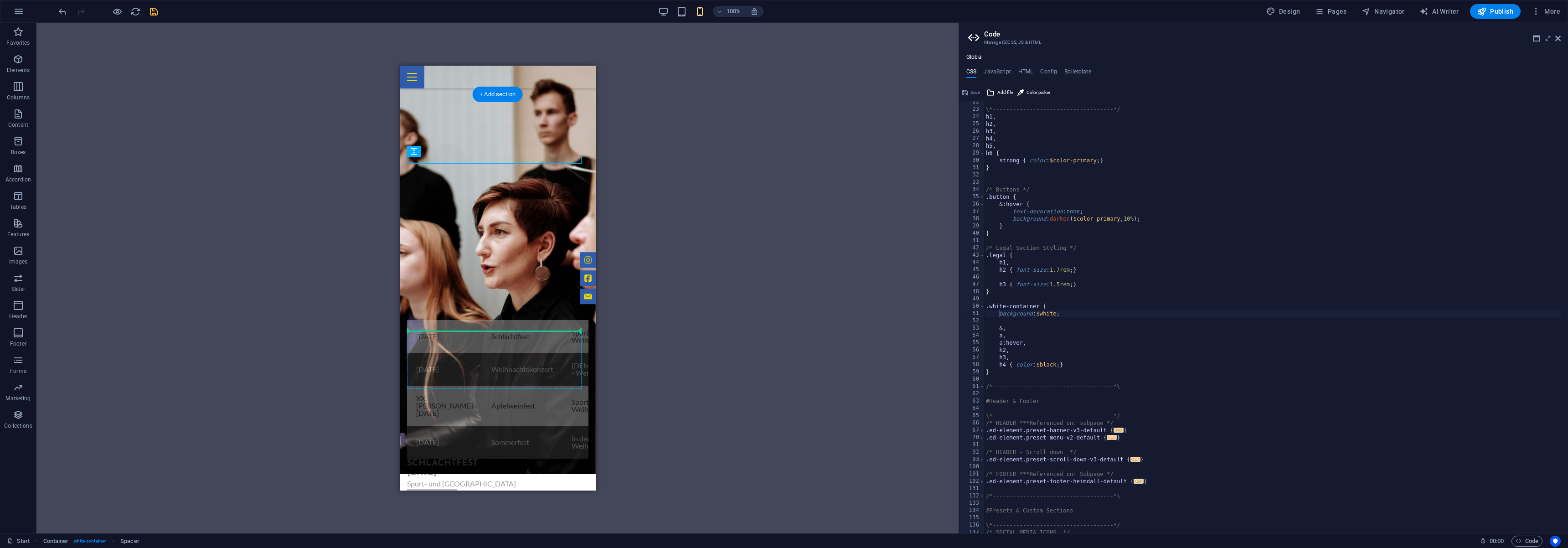
drag, startPoint x: 503, startPoint y: 160, endPoint x: 485, endPoint y: 334, distance: 174.9
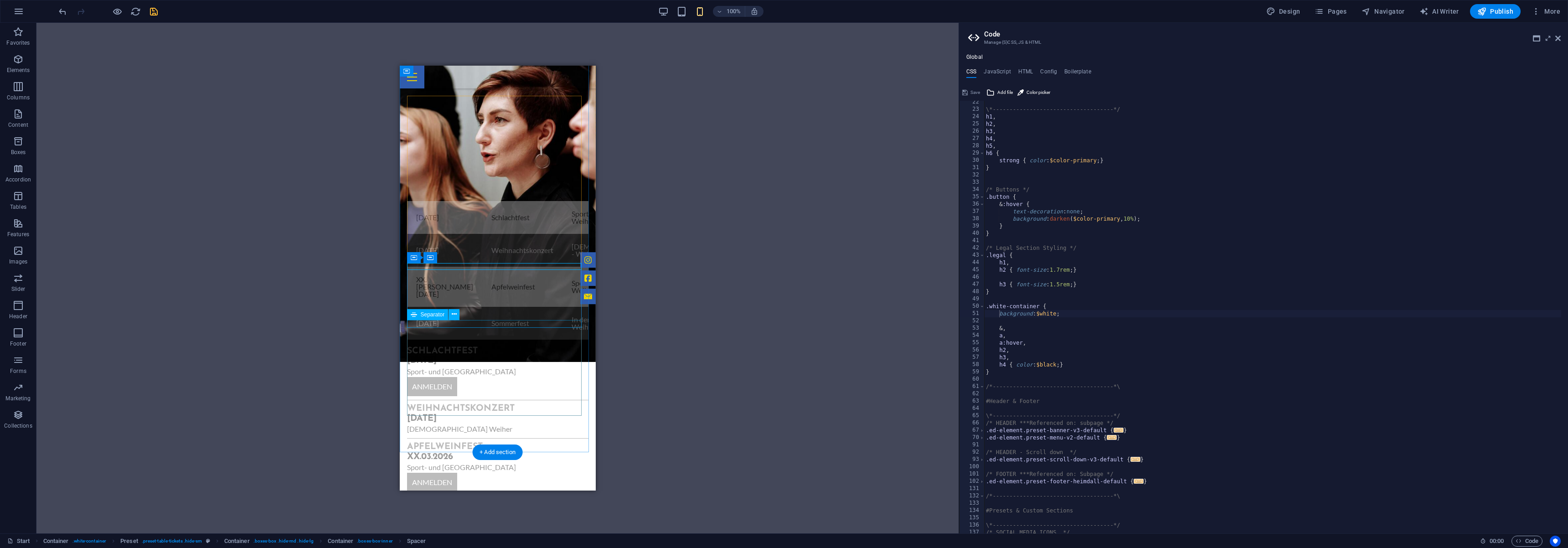
scroll to position [745, 0]
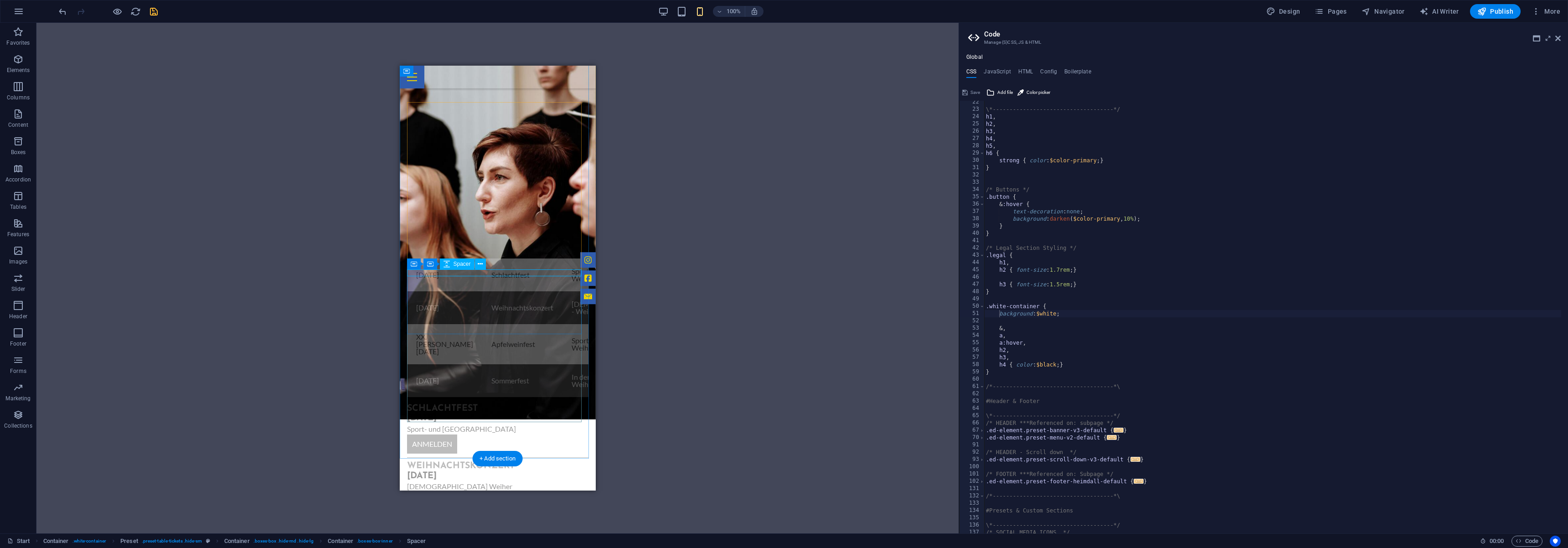
click at [502, 397] on div at bounding box center [497, 400] width 182 height 7
select select "px"
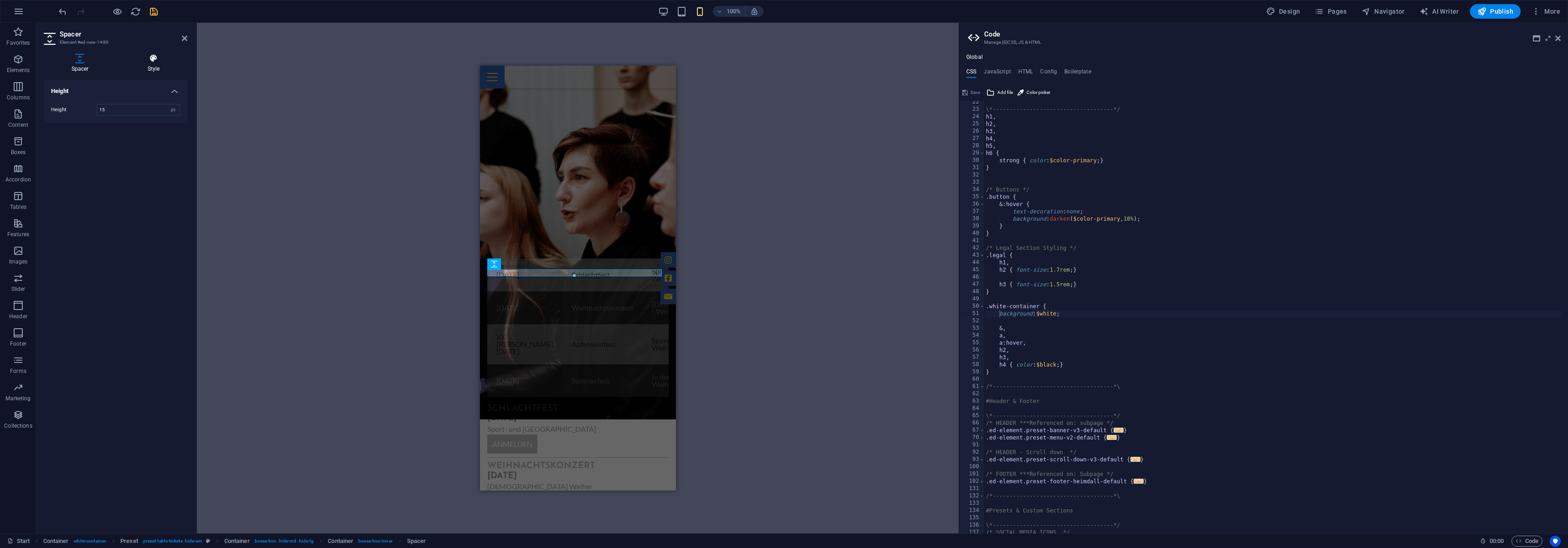
click at [154, 64] on h4 "Style" at bounding box center [154, 63] width 68 height 19
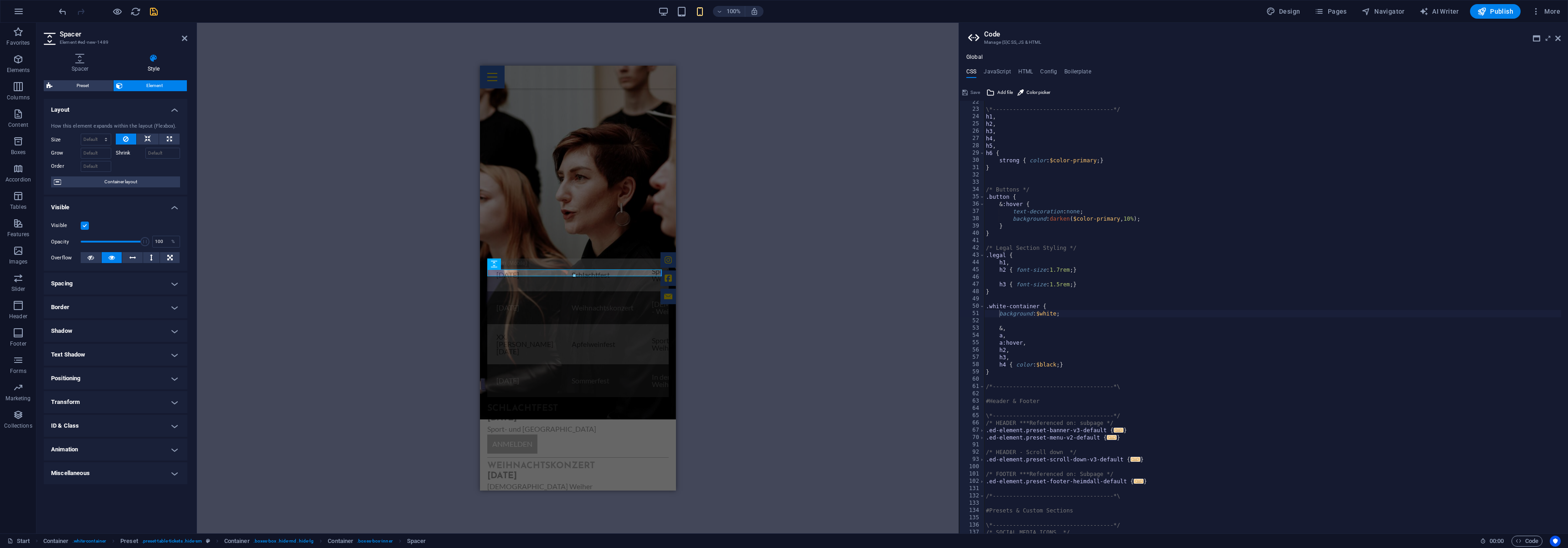
click at [85, 227] on label at bounding box center [85, 226] width 8 height 8
click at [0, 0] on input "Visible" at bounding box center [0, 0] width 0 height 0
click at [127, 426] on h4 "ID & Class" at bounding box center [115, 426] width 143 height 22
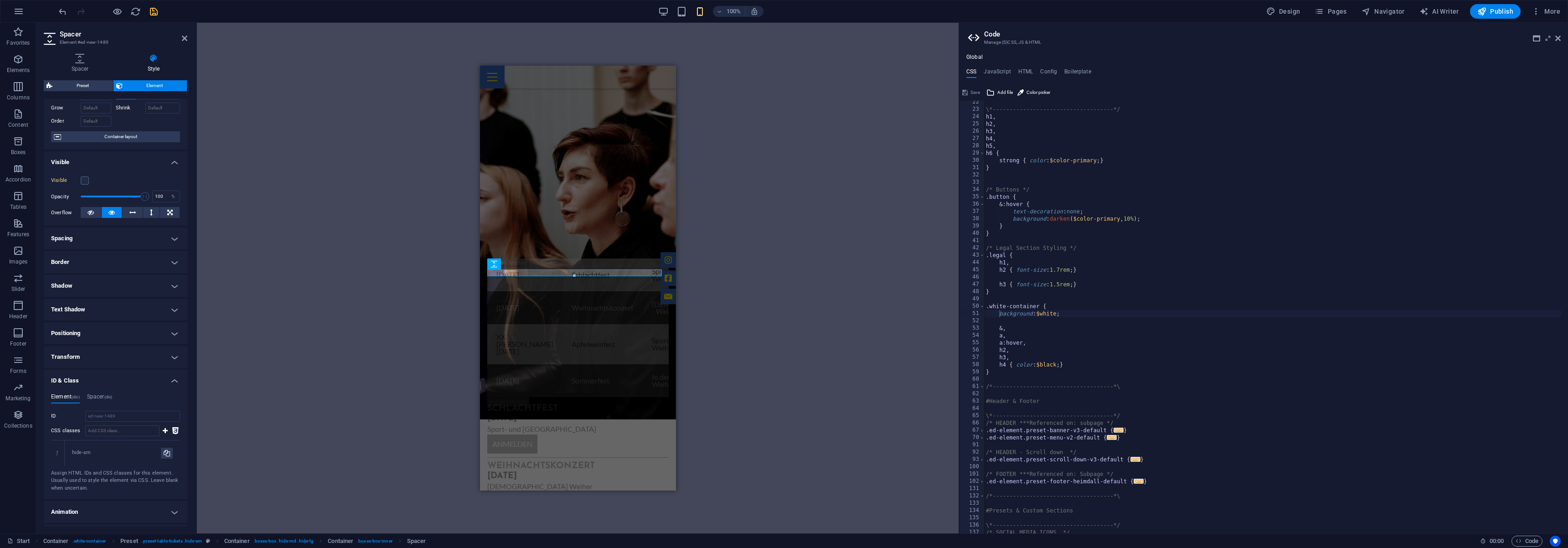
scroll to position [55, 0]
click at [61, 447] on div "1" at bounding box center [57, 443] width 13 height 25
click at [82, 175] on label at bounding box center [85, 171] width 8 height 8
click at [0, 0] on input "Visible" at bounding box center [0, 0] width 0 height 0
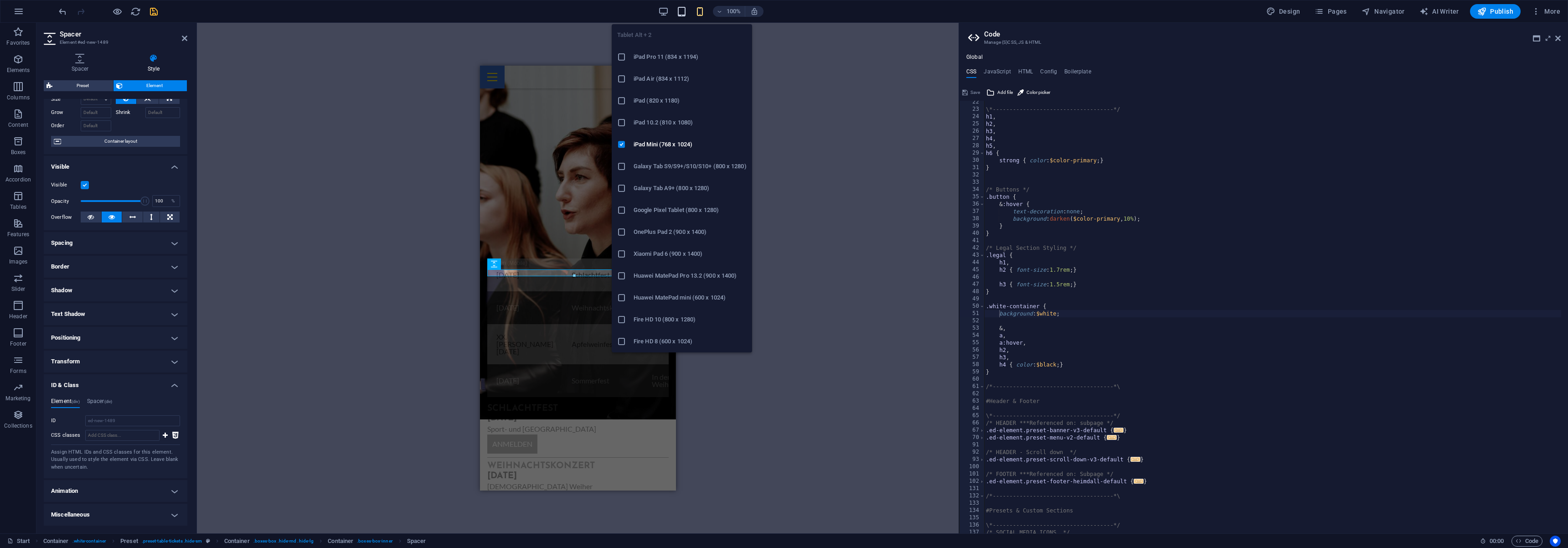
click at [679, 14] on icon "button" at bounding box center [681, 11] width 10 height 10
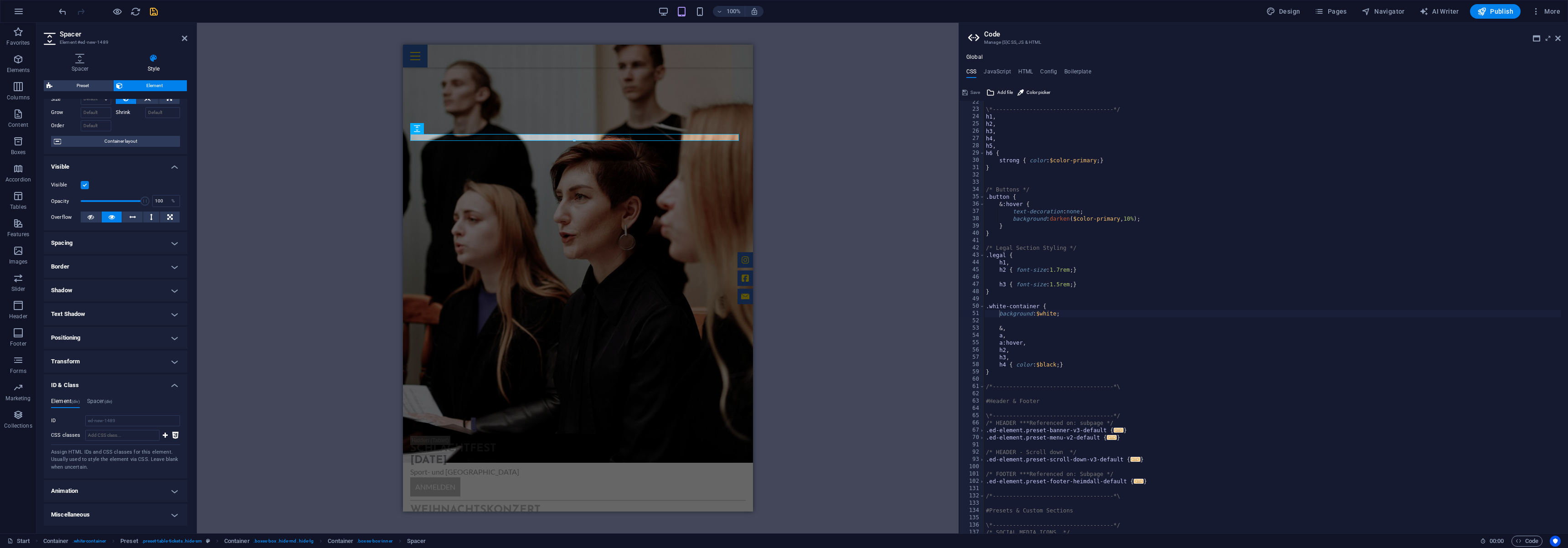
click at [519, 140] on div at bounding box center [574, 140] width 328 height 3
click at [523, 436] on div at bounding box center [577, 439] width 335 height 7
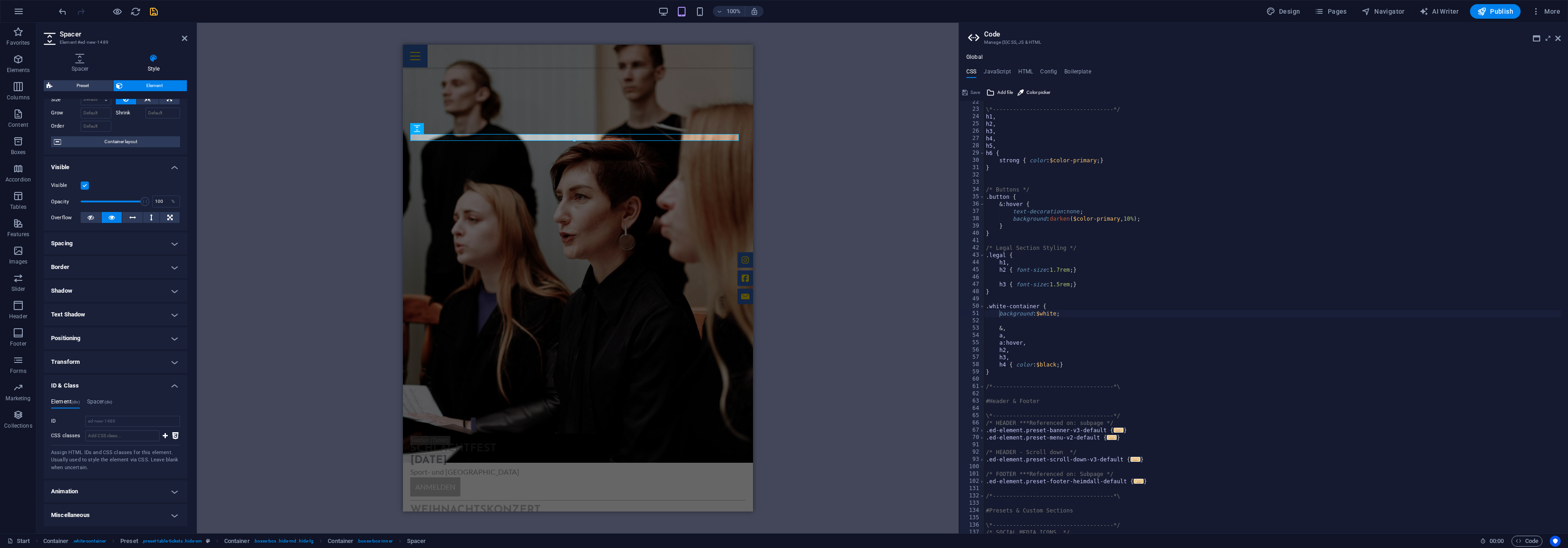
click at [87, 187] on label at bounding box center [85, 185] width 8 height 8
click at [0, 0] on input "Visible" at bounding box center [0, 0] width 0 height 0
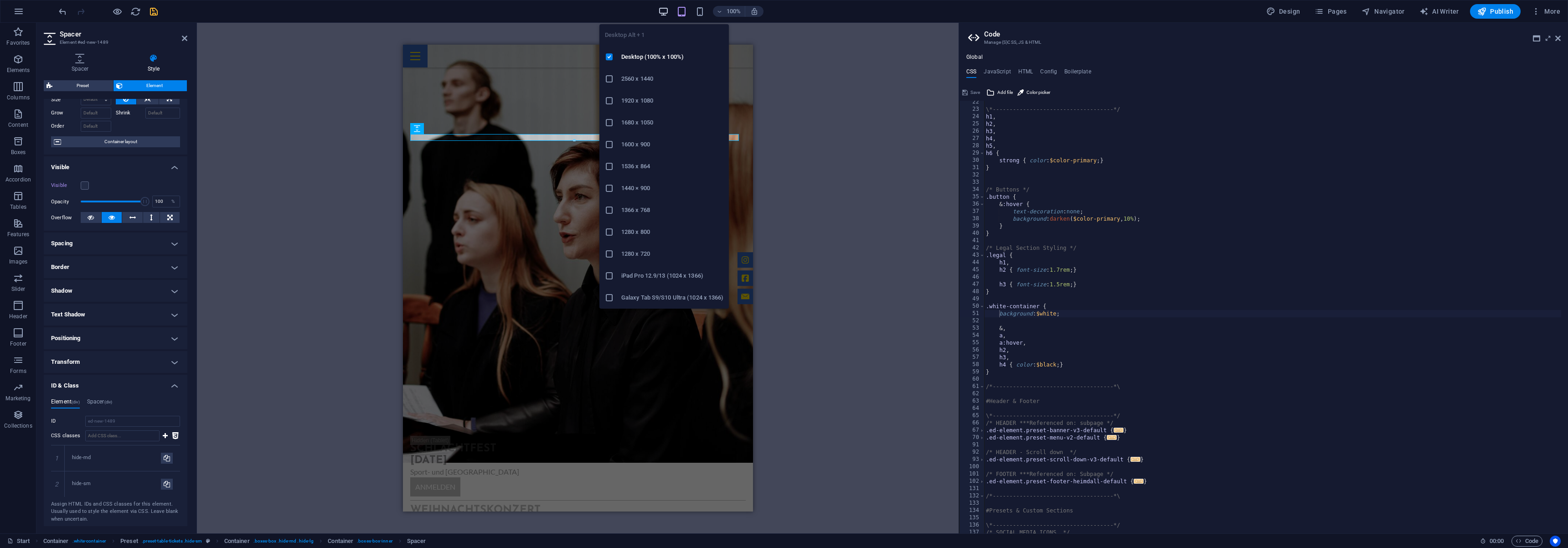
click at [664, 12] on icon "button" at bounding box center [664, 11] width 10 height 10
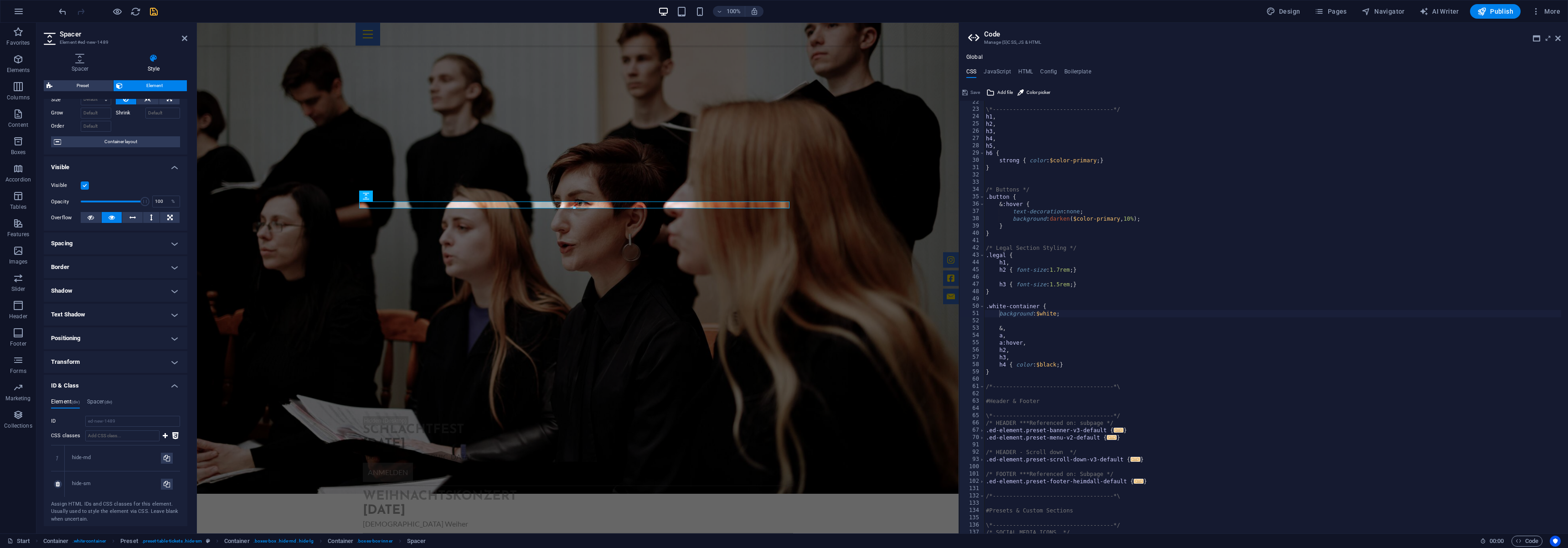
scroll to position [92, 0]
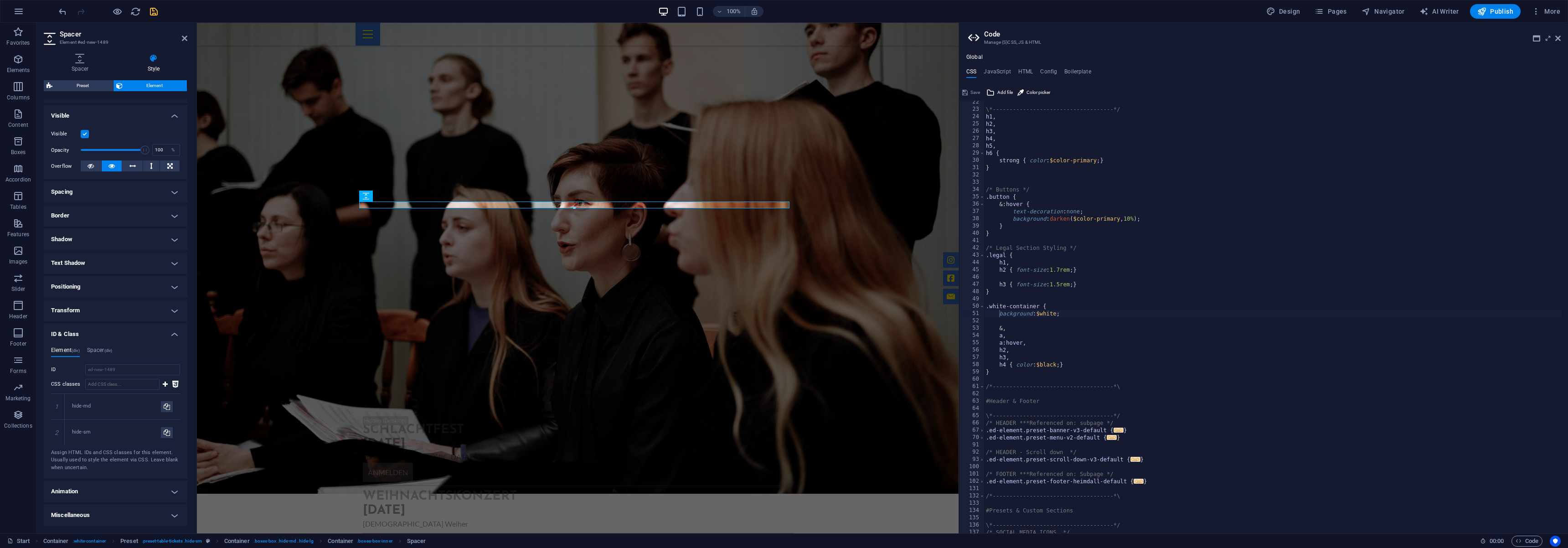
click at [88, 131] on label at bounding box center [85, 134] width 8 height 8
click at [0, 0] on input "Visible" at bounding box center [0, 0] width 0 height 0
click at [59, 405] on icon at bounding box center [57, 407] width 4 height 6
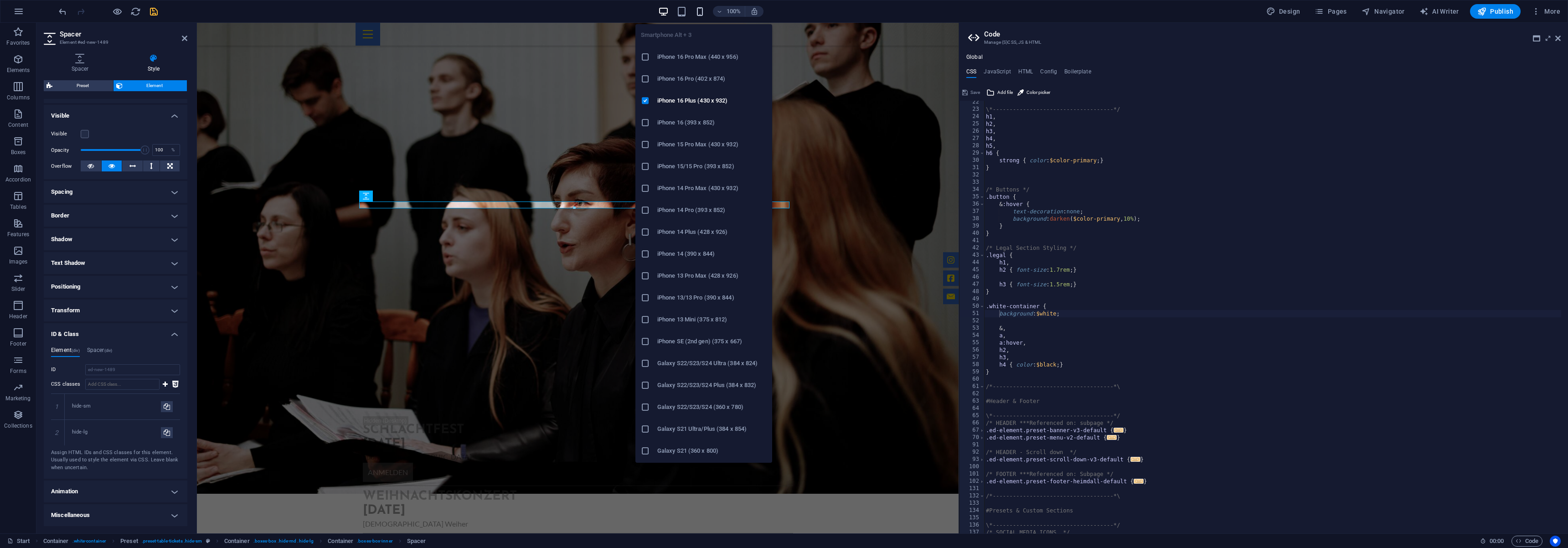
click at [701, 9] on icon "button" at bounding box center [700, 11] width 10 height 10
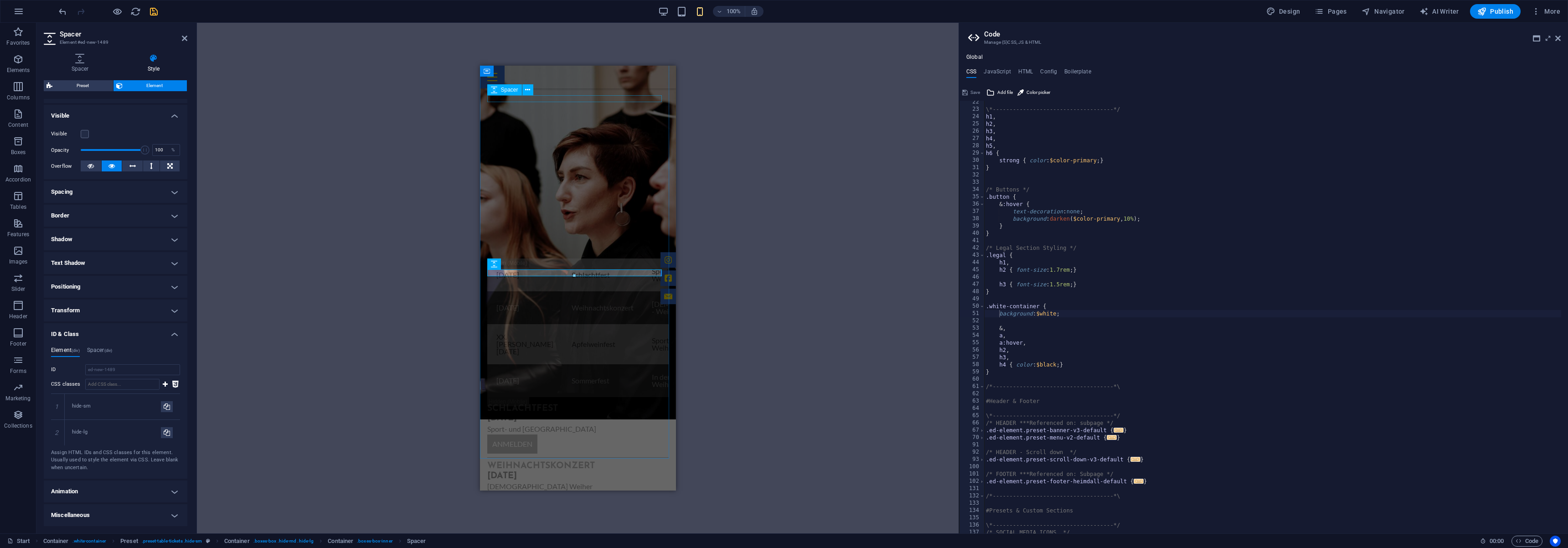
click at [577, 252] on div at bounding box center [577, 255] width 182 height 7
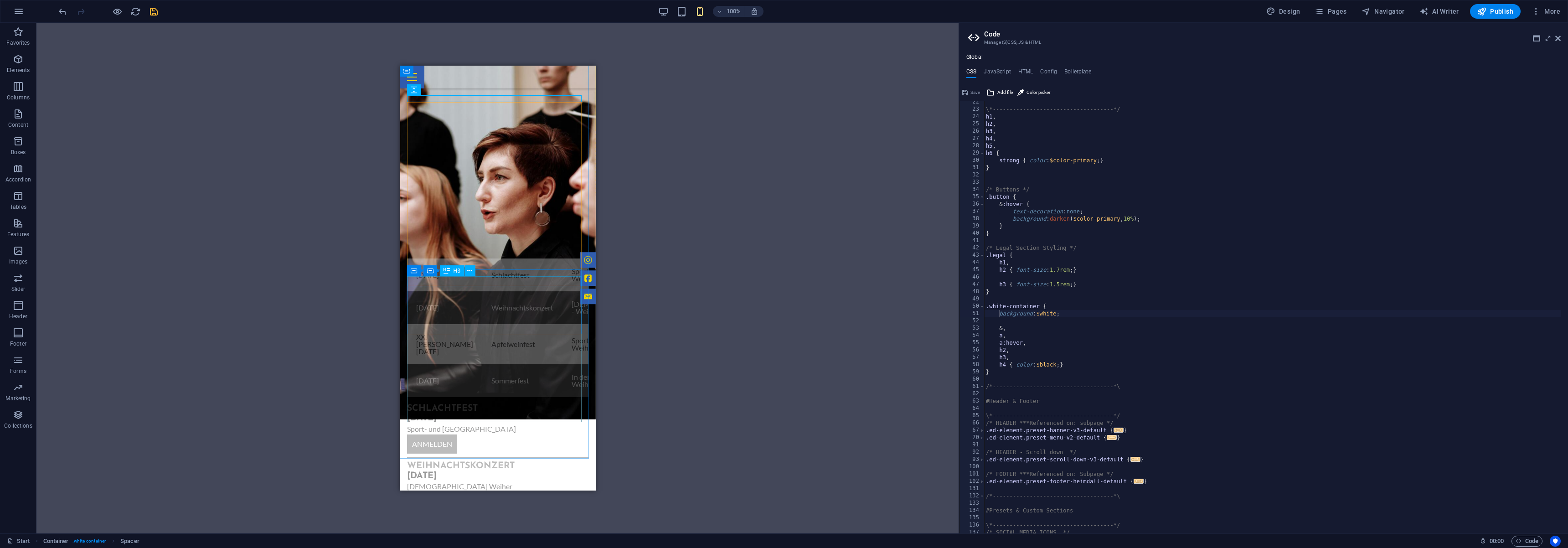
click at [482, 397] on div at bounding box center [497, 400] width 182 height 7
click at [156, 15] on icon "save" at bounding box center [154, 11] width 10 height 10
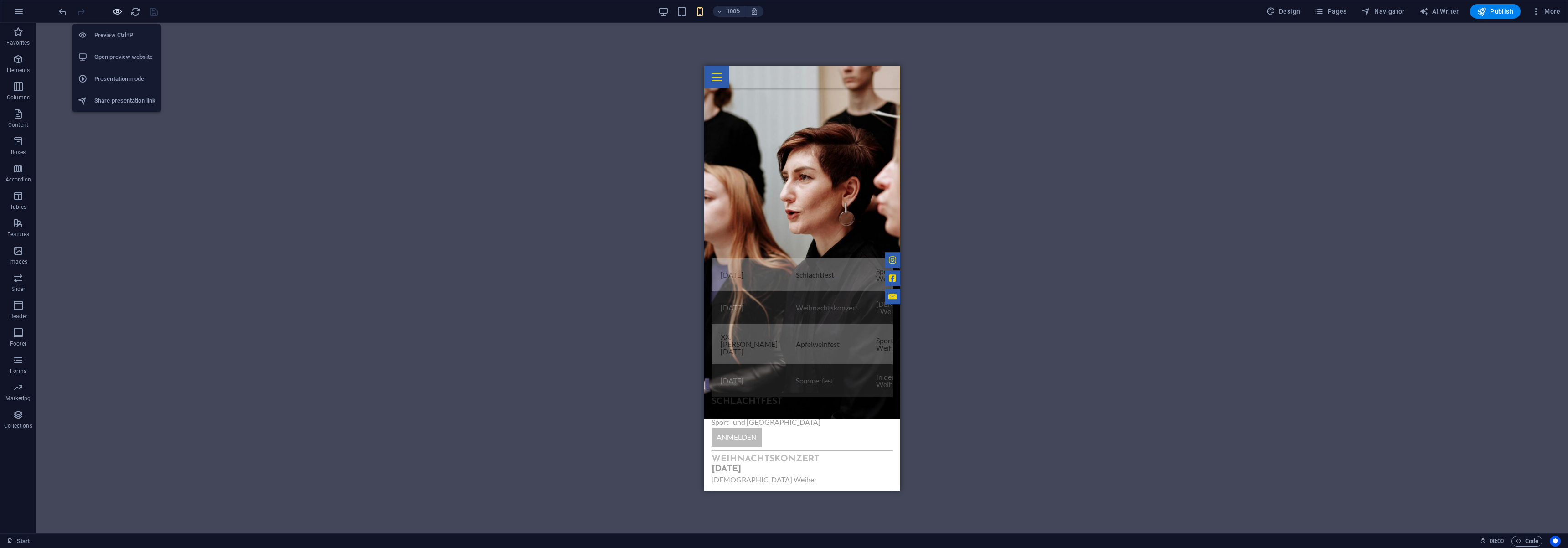
click at [119, 15] on icon "button" at bounding box center [117, 11] width 10 height 10
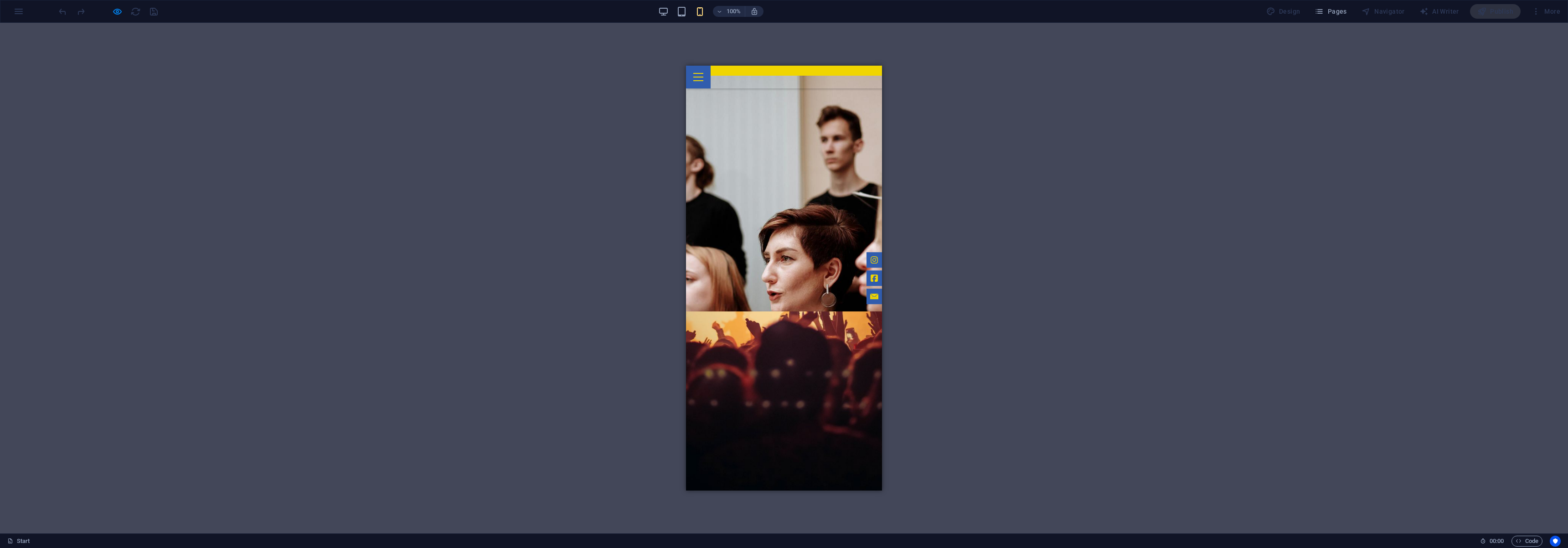
scroll to position [603, 0]
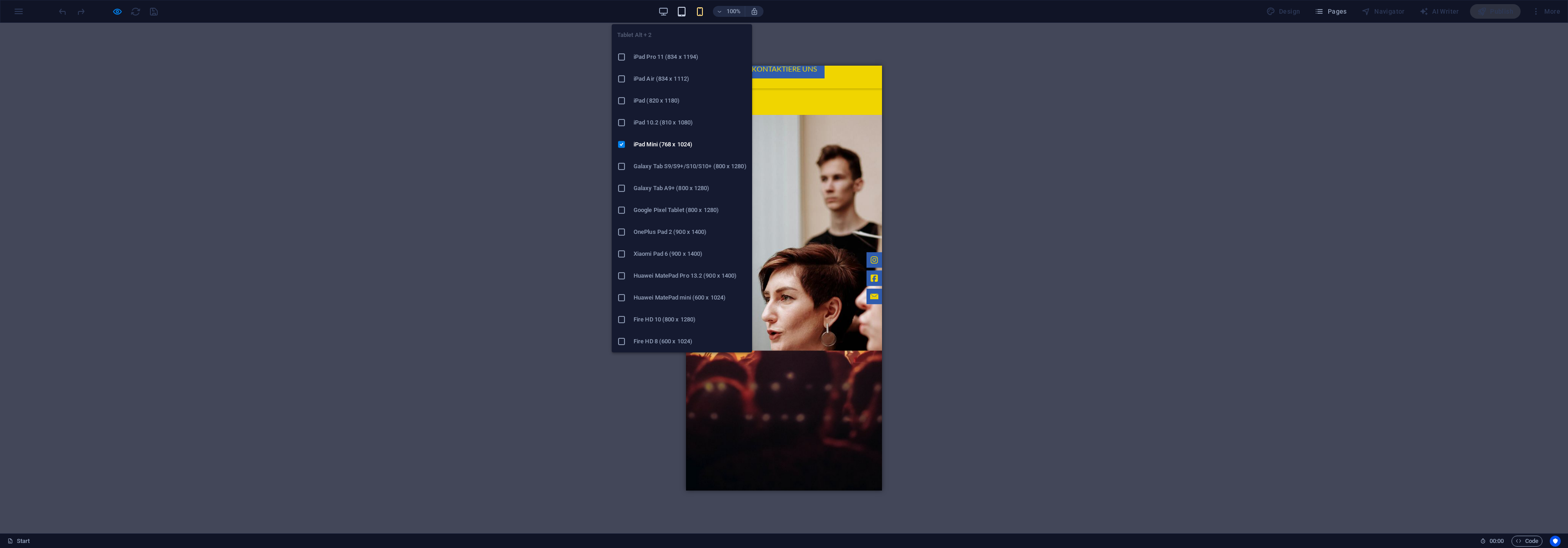
click at [678, 10] on icon "button" at bounding box center [681, 11] width 10 height 10
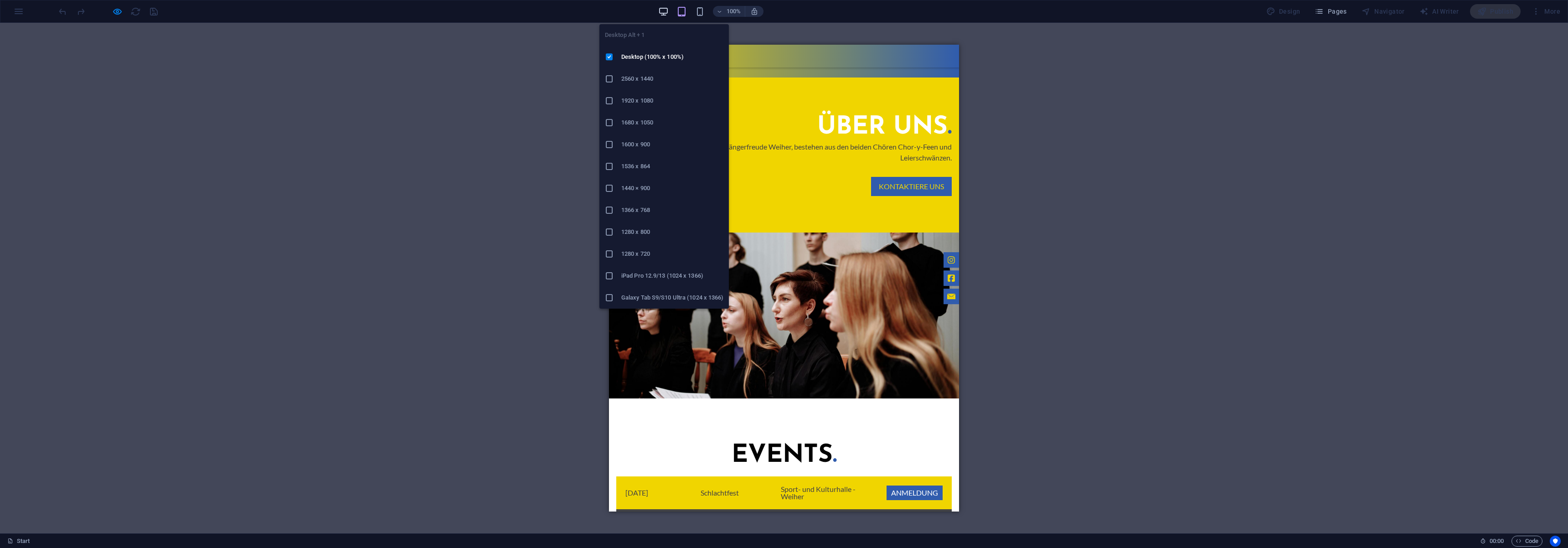
click at [662, 13] on icon "button" at bounding box center [664, 11] width 10 height 10
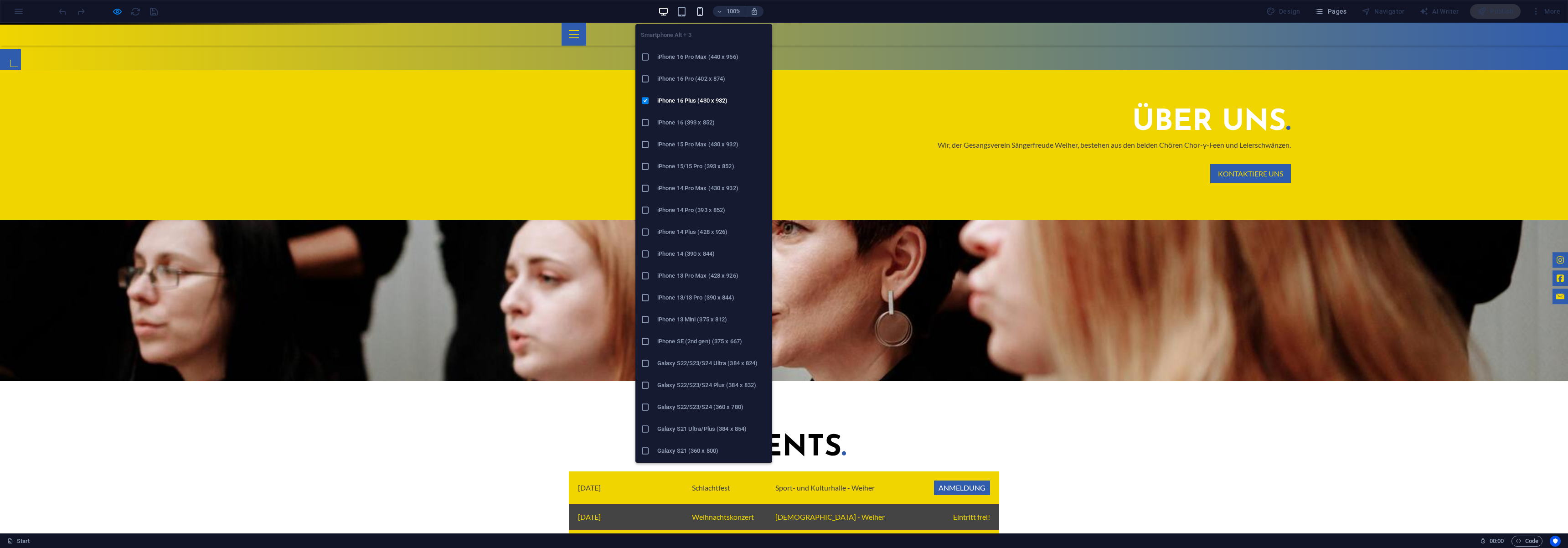
click at [704, 12] on icon "button" at bounding box center [700, 11] width 10 height 10
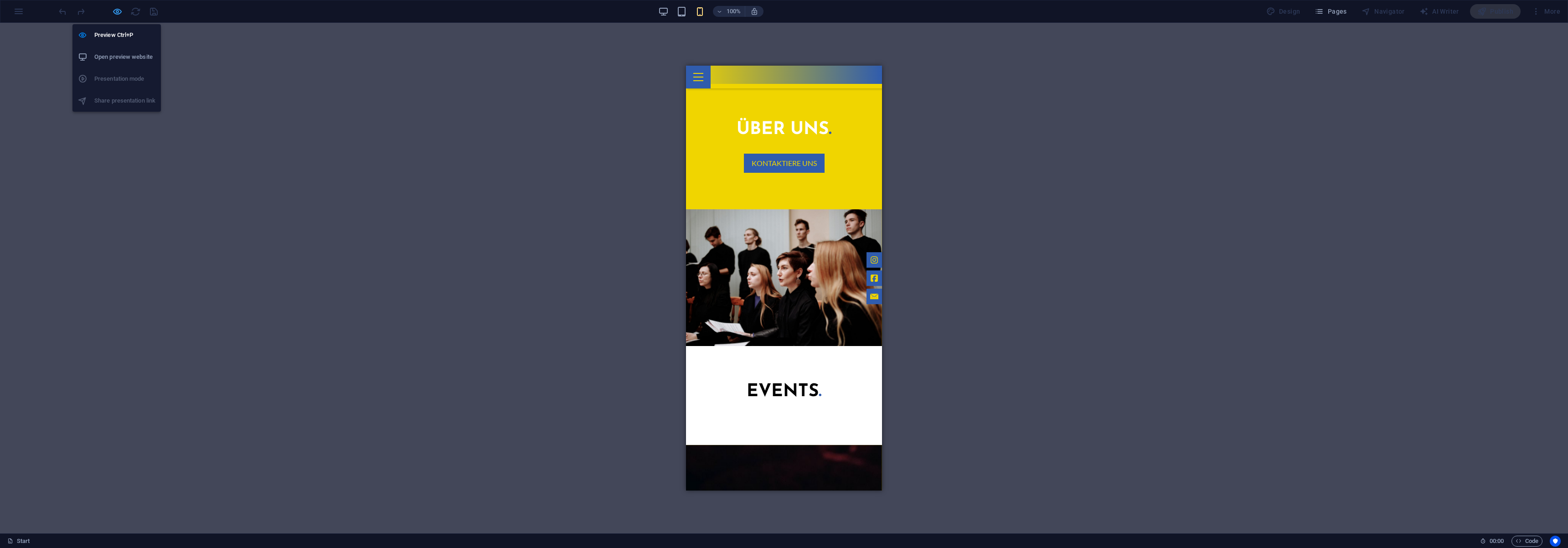
click at [119, 14] on icon "button" at bounding box center [117, 11] width 10 height 10
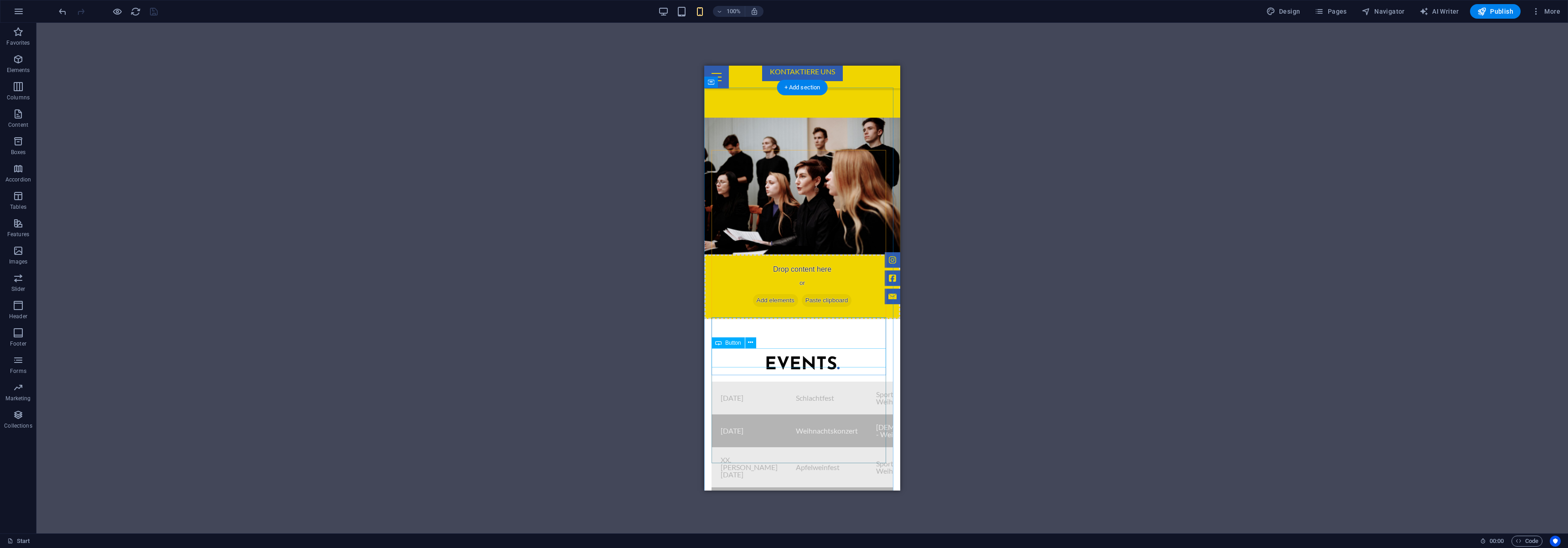
scroll to position [727, 0]
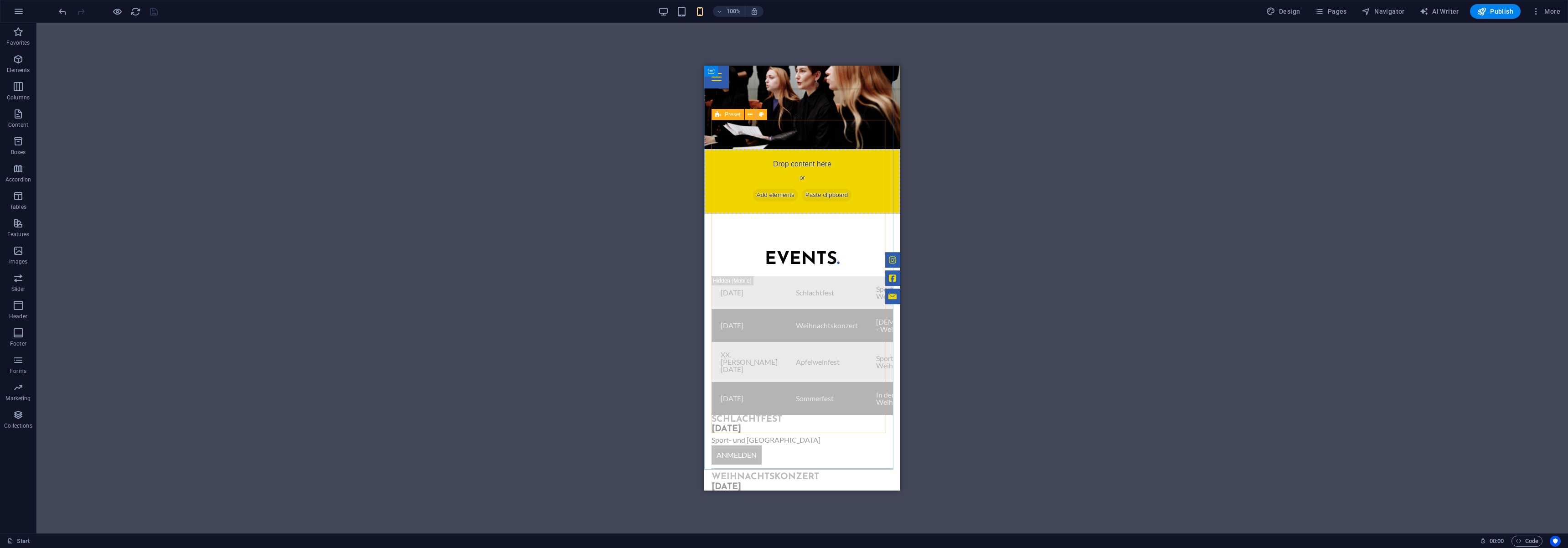
click at [725, 114] on span "Preset" at bounding box center [732, 114] width 16 height 6
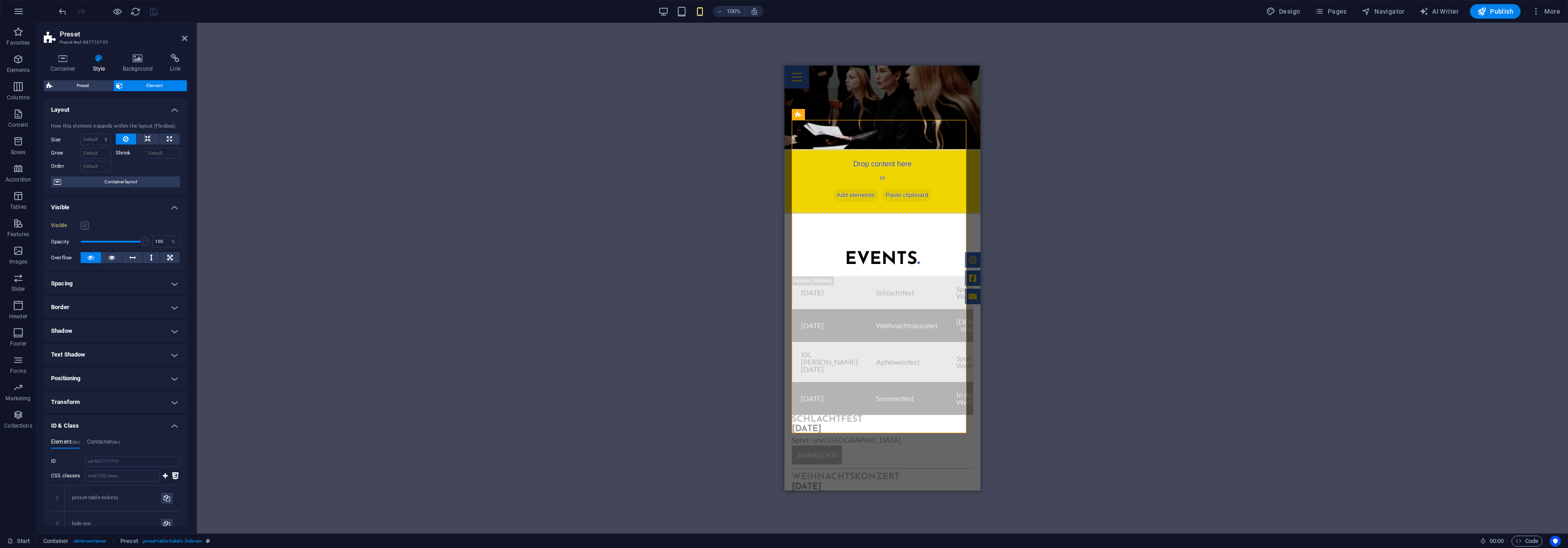
click at [85, 228] on label at bounding box center [85, 226] width 8 height 8
click at [0, 0] on input "Visible" at bounding box center [0, 0] width 0 height 0
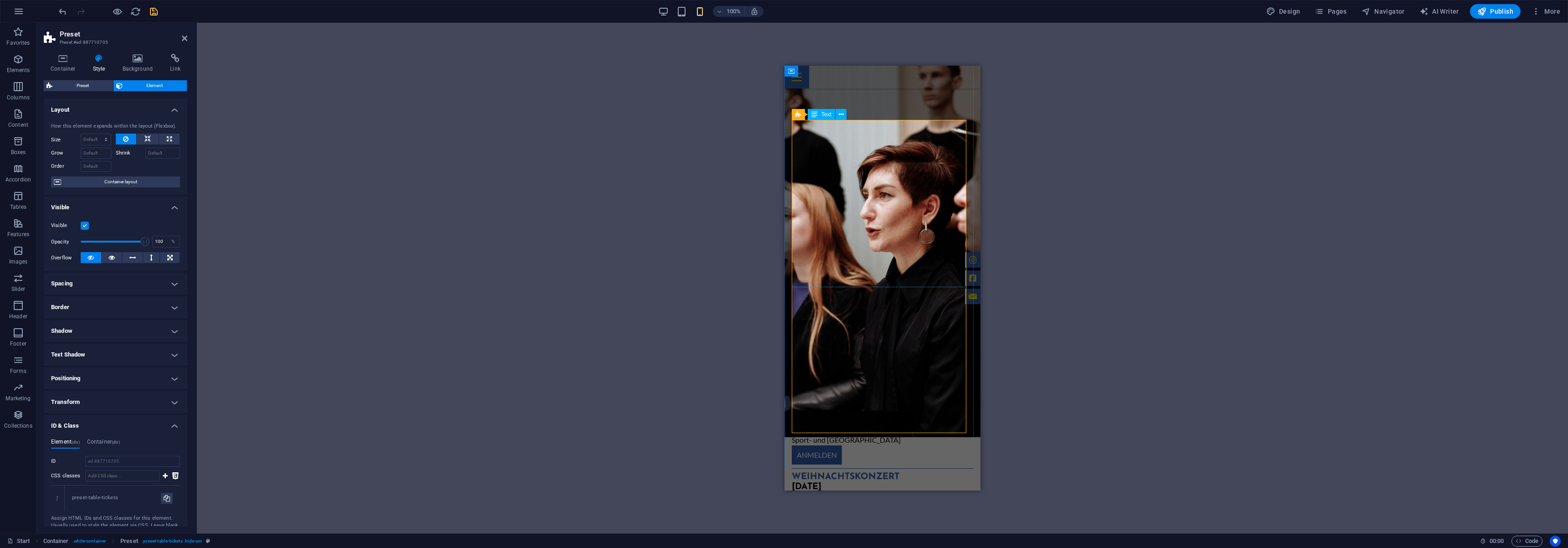
click at [841, 276] on div "[DATE] Schlachtfest Sport- und Kulturhalle - Weiher Anmeldung [DATE] Weihnachts…" at bounding box center [882, 345] width 182 height 138
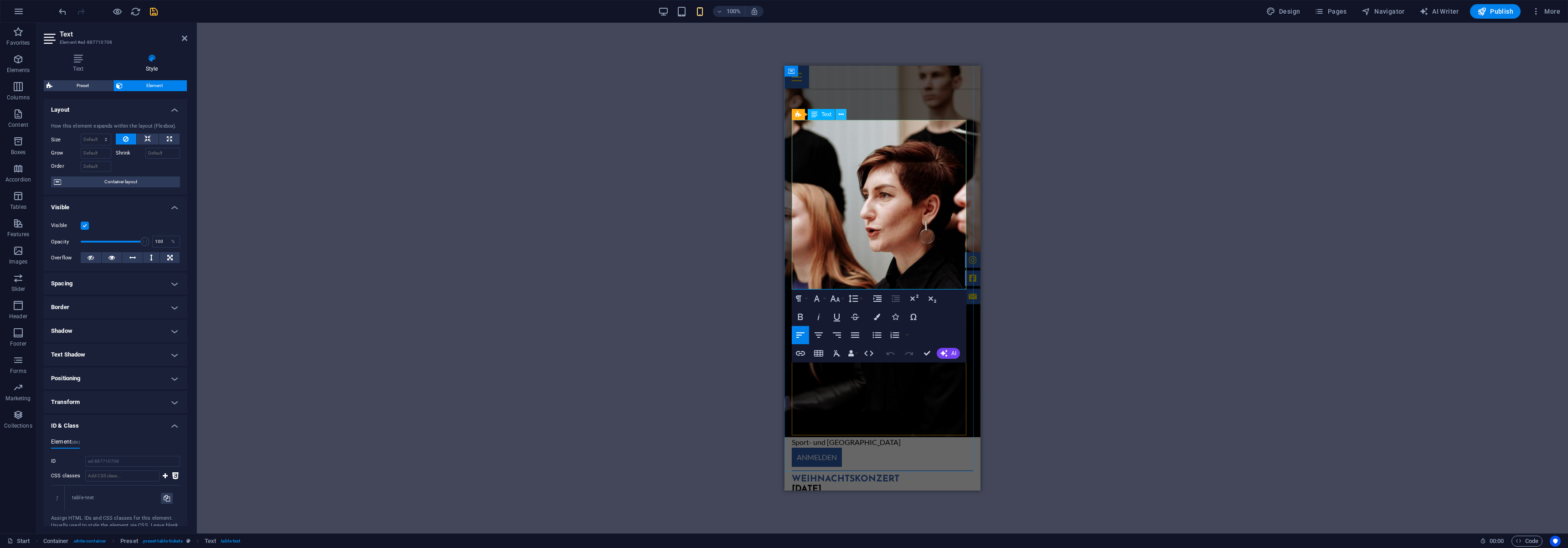
click at [843, 115] on icon at bounding box center [841, 114] width 5 height 10
click at [882, 454] on div "Events . [DATE] Schlachtfest Sport- und Kulturhalle - Weiher Anmeldung [DATE] W…" at bounding box center [883, 406] width 196 height 386
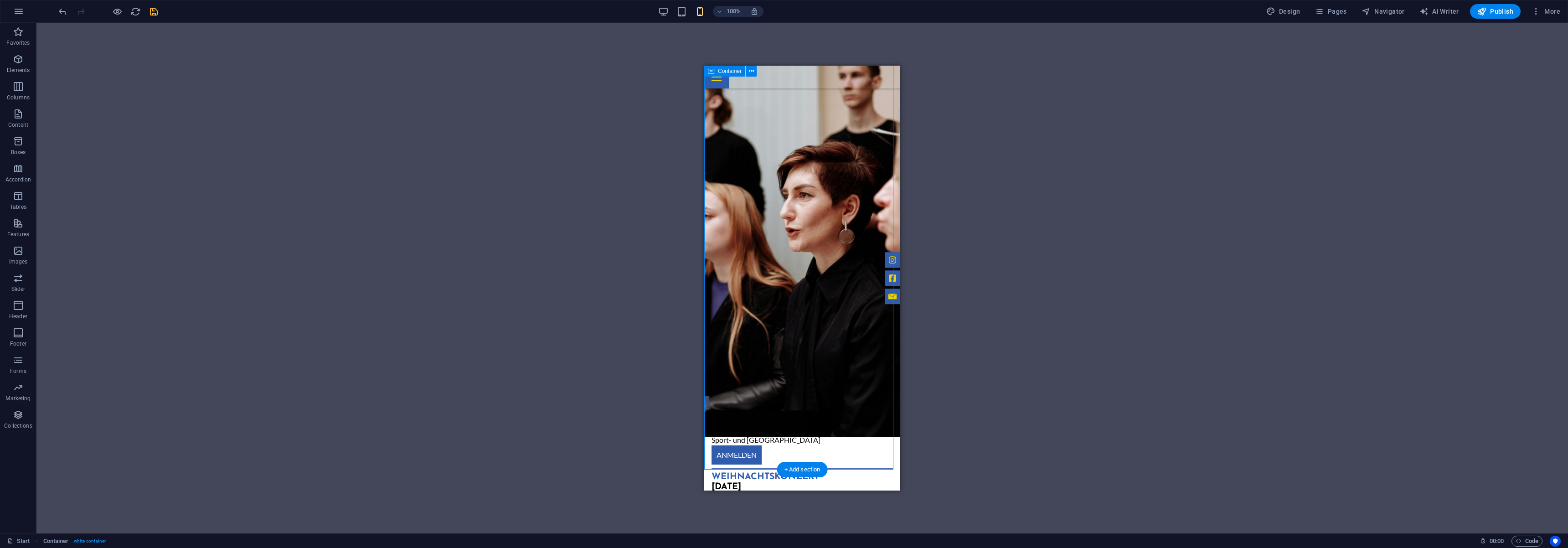
scroll to position [740, 0]
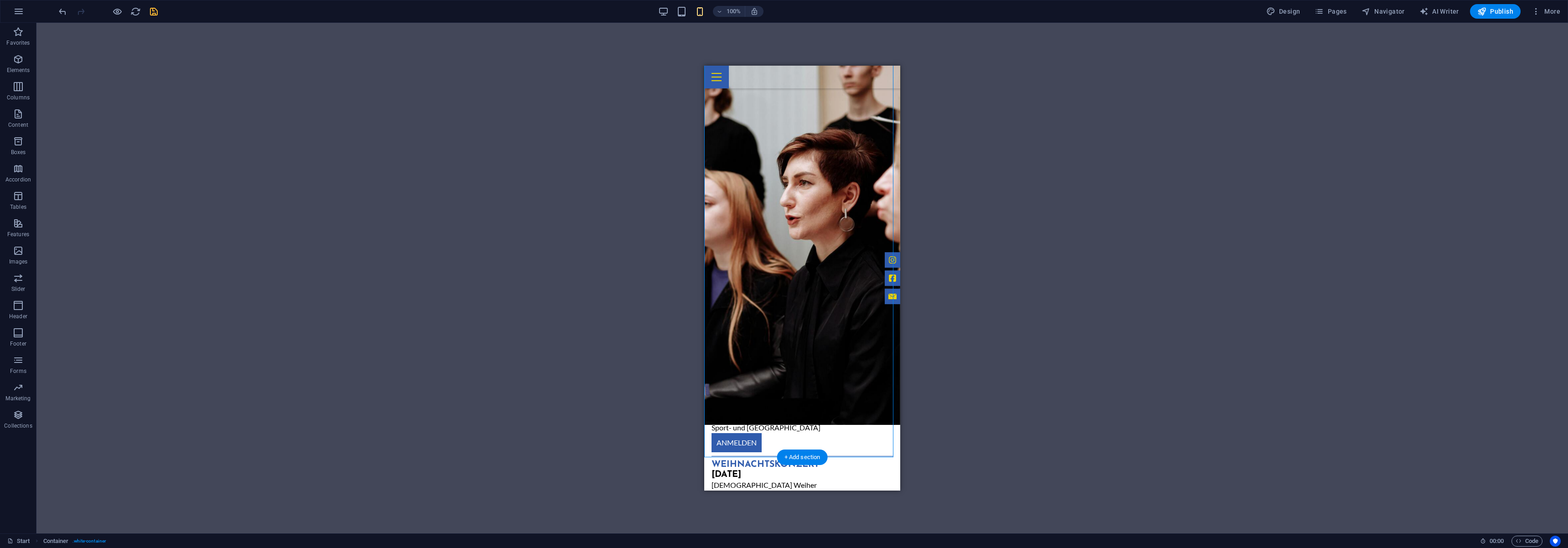
drag, startPoint x: 764, startPoint y: 441, endPoint x: 751, endPoint y: 342, distance: 99.8
click at [751, 342] on div "Events . [DATE] Schlachtfest Sport- und Kulturhalle - Weiher Anmeldung [DATE] W…" at bounding box center [802, 393] width 196 height 383
click at [763, 99] on icon at bounding box center [761, 102] width 5 height 10
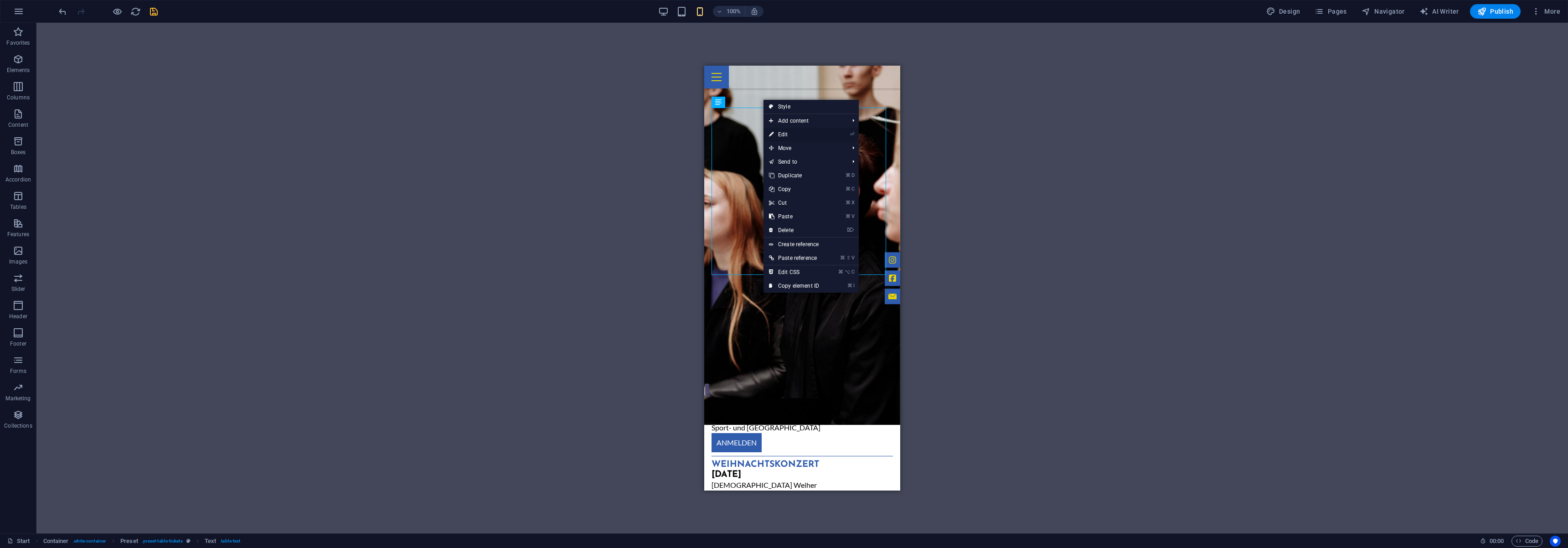
click at [801, 134] on link "⏎ Edit" at bounding box center [794, 134] width 61 height 13
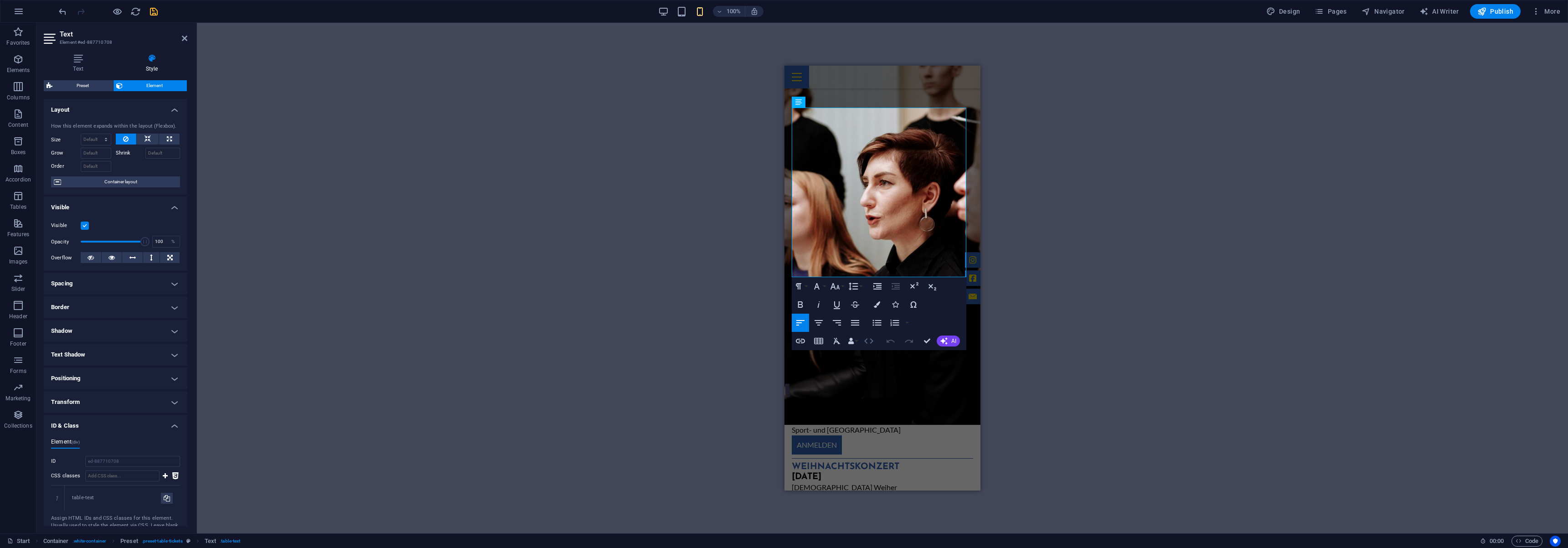
click at [869, 343] on icon "button" at bounding box center [869, 340] width 11 height 11
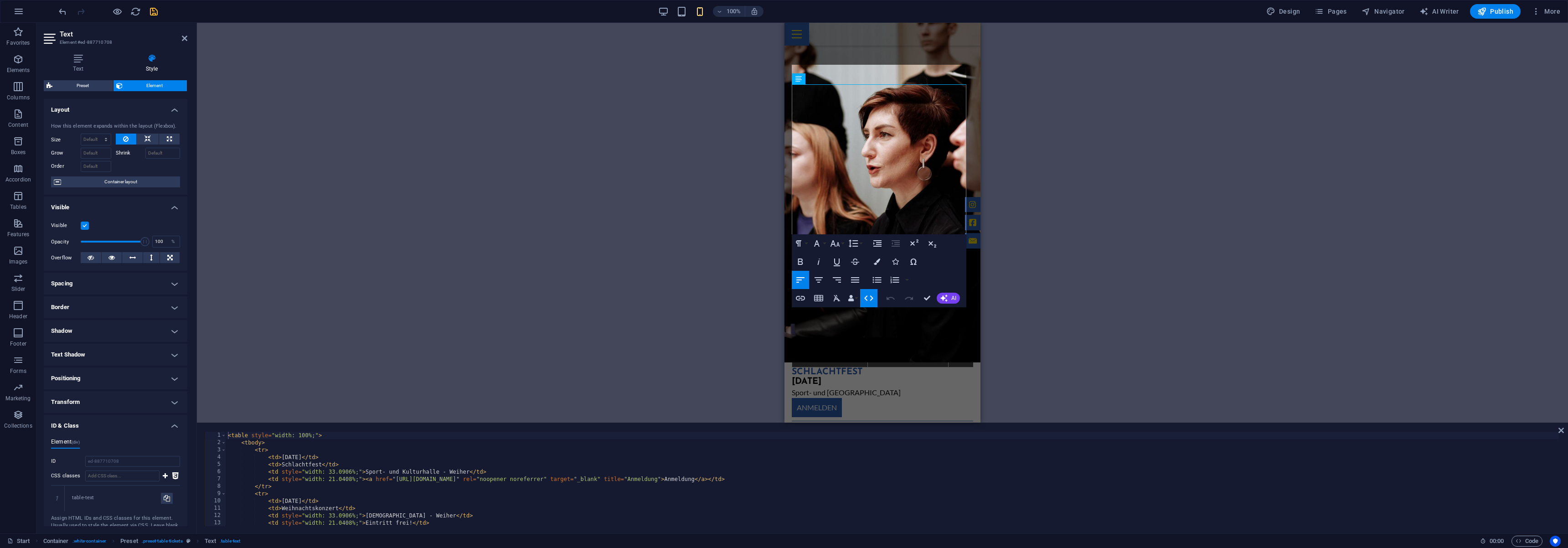
scroll to position [607, 0]
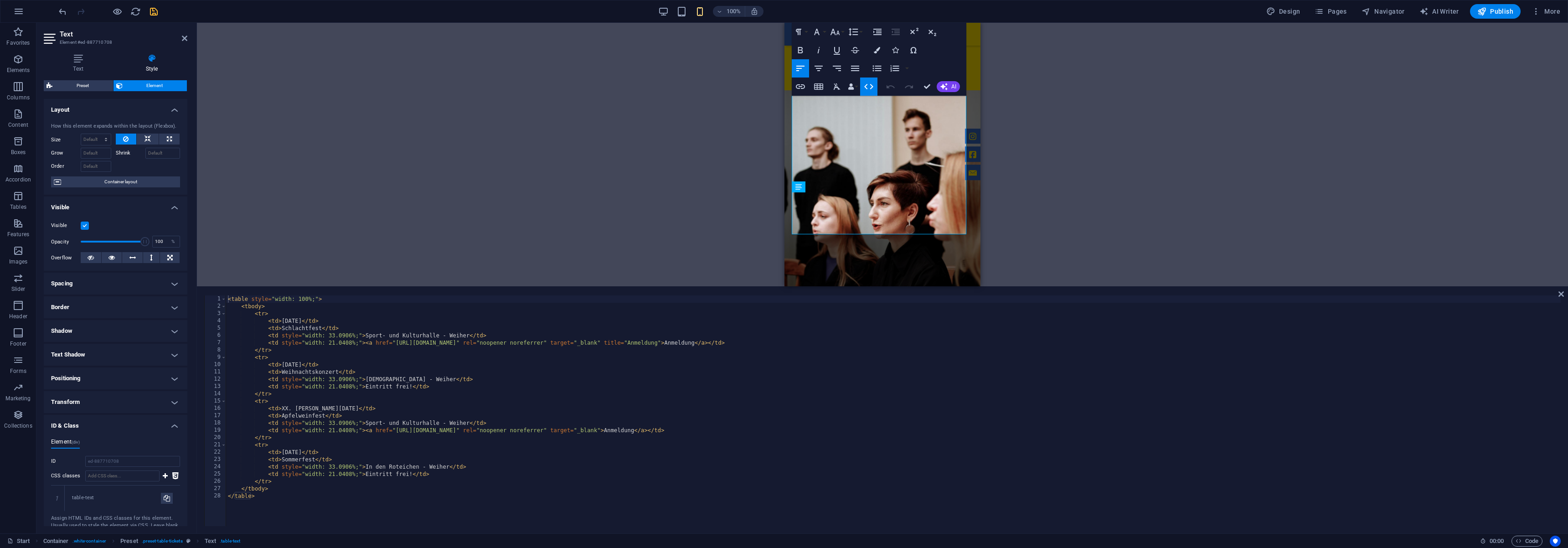
drag, startPoint x: 352, startPoint y: 442, endPoint x: 390, endPoint y: 285, distance: 161.5
click at [390, 285] on div "Drag here to replace the existing content. Press “Ctrl” if you want to create a…" at bounding box center [882, 278] width 1371 height 510
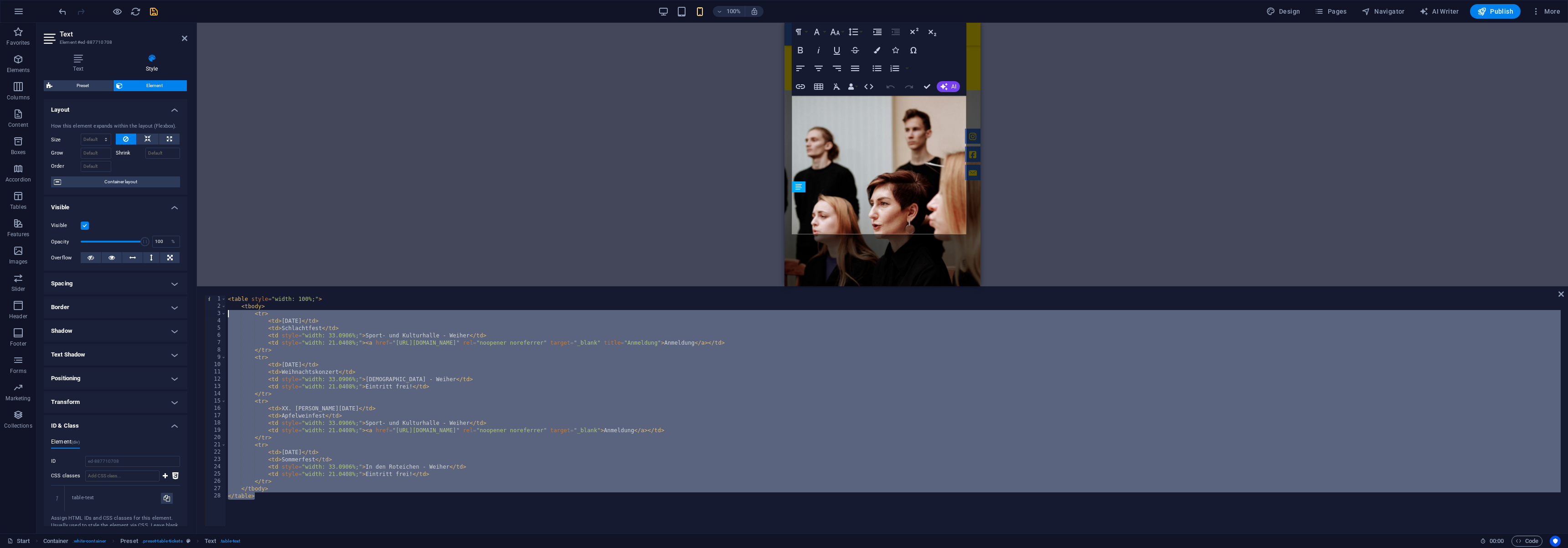
drag, startPoint x: 281, startPoint y: 490, endPoint x: 235, endPoint y: 298, distance: 197.4
click at [235, 298] on div "< table style = "width: 100%;" > < tbody > < tr > < td > [DATE] </ td > < td > …" at bounding box center [894, 417] width 1335 height 245
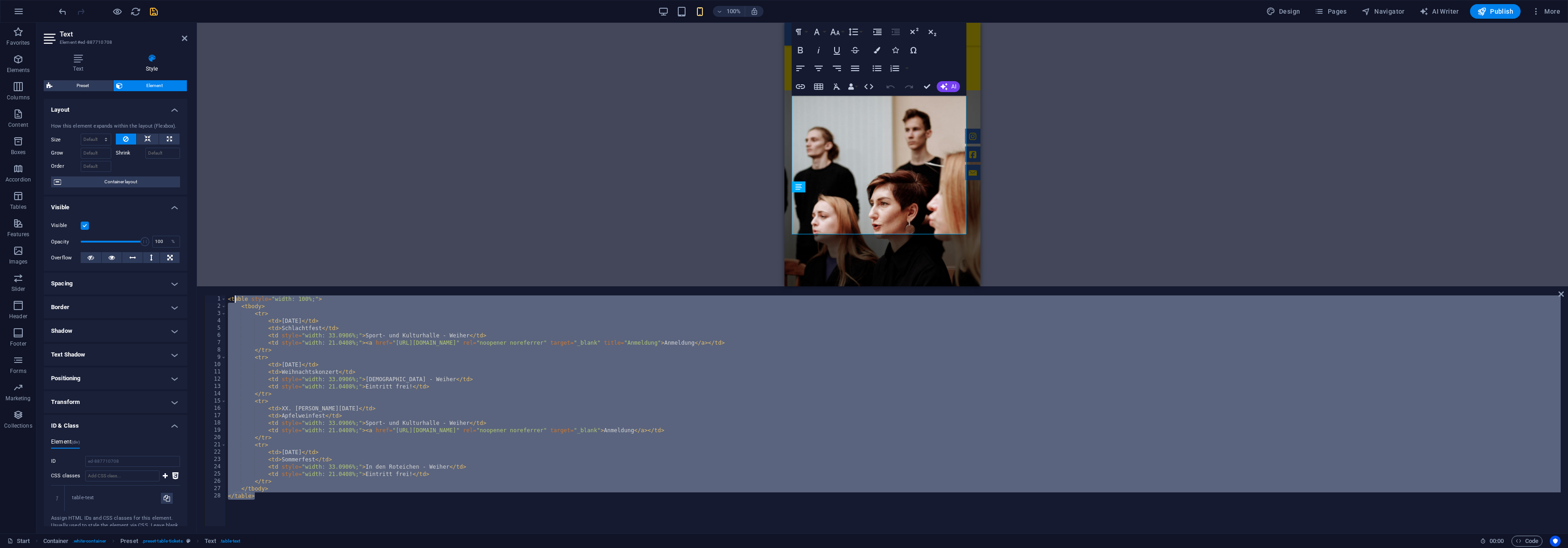
click at [385, 410] on div "< table style = "width: 100%;" > < tbody > < tr > < td > [DATE] </ td > < td > …" at bounding box center [894, 417] width 1335 height 245
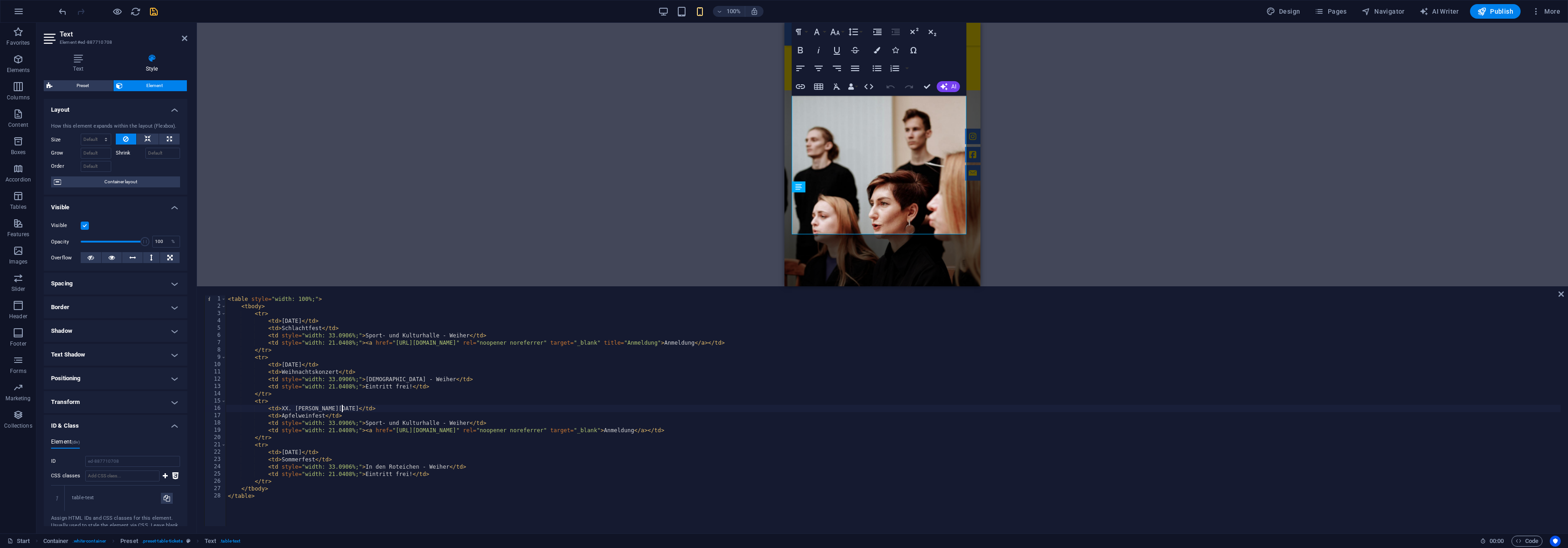
click at [238, 300] on div "< table style = "width: 100%;" > < tbody > < tr > < td > [DATE] </ td > < td > …" at bounding box center [894, 417] width 1335 height 245
type textarea "<table style="width: 100%;">"
click at [238, 300] on div "< table style = "width: 100%;" > < tbody > < tr > < td > [DATE] </ td > < td > …" at bounding box center [894, 417] width 1335 height 245
click at [83, 224] on label at bounding box center [85, 226] width 8 height 8
click at [0, 0] on input "Visible" at bounding box center [0, 0] width 0 height 0
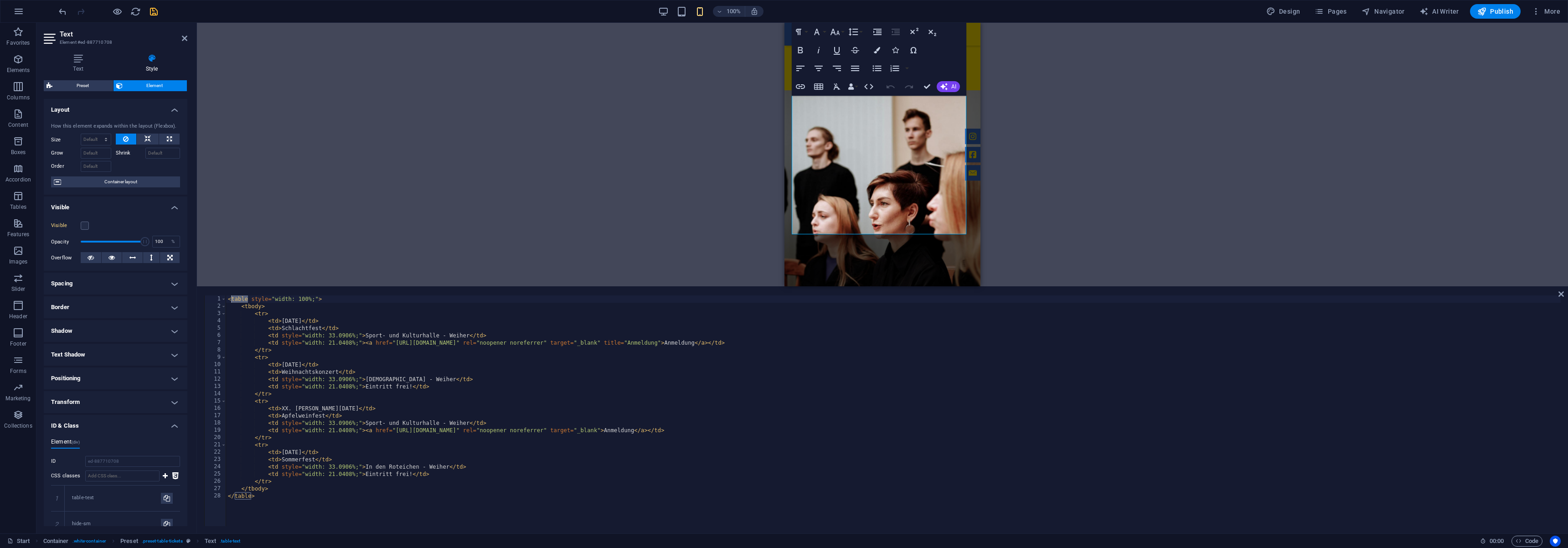
scroll to position [740, 0]
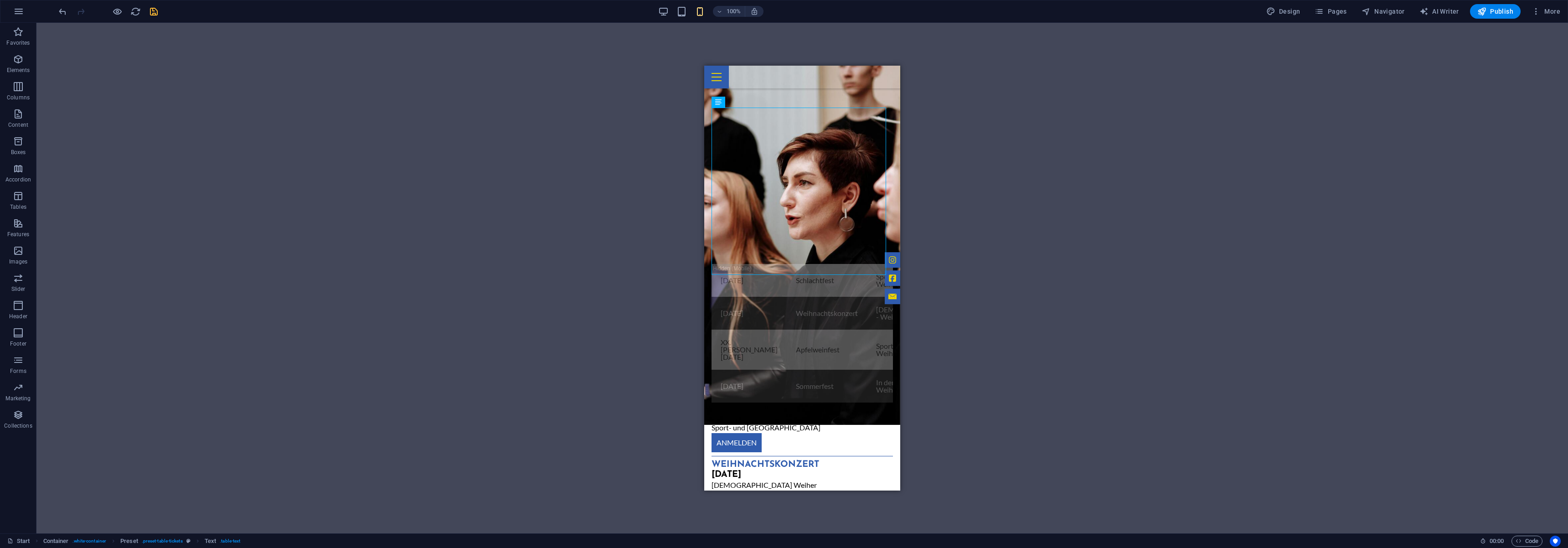
click at [152, 17] on icon "save" at bounding box center [154, 11] width 10 height 10
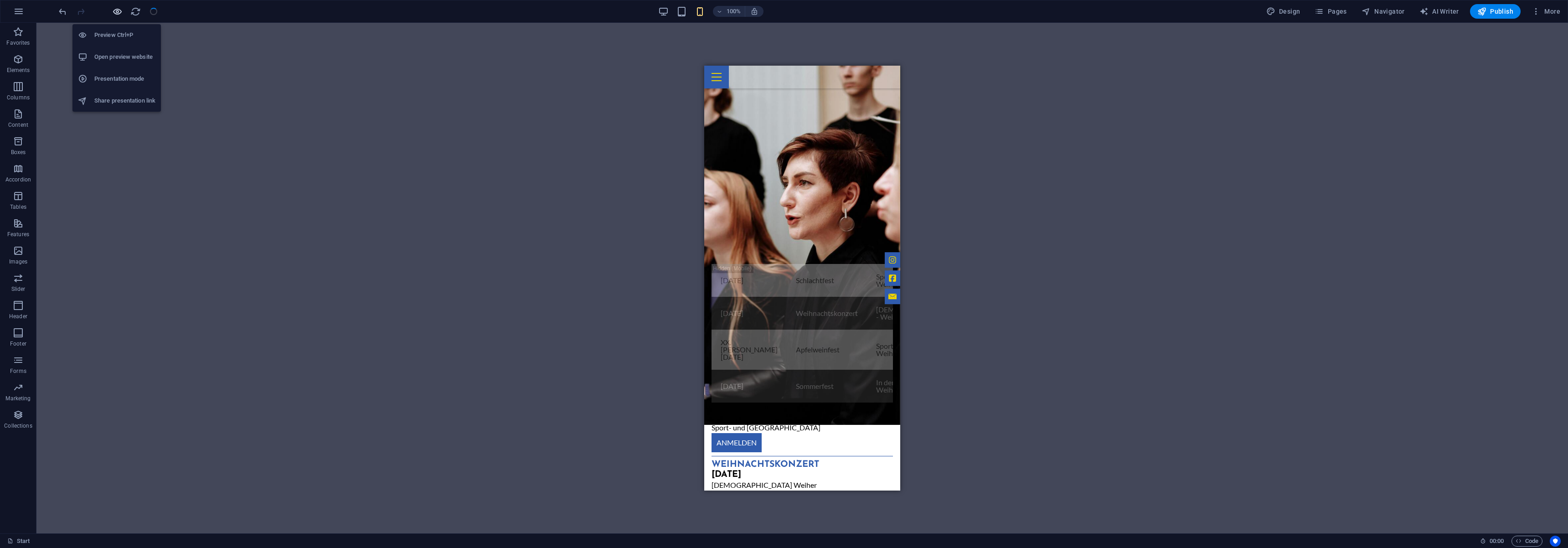
click at [117, 13] on icon "button" at bounding box center [117, 11] width 10 height 10
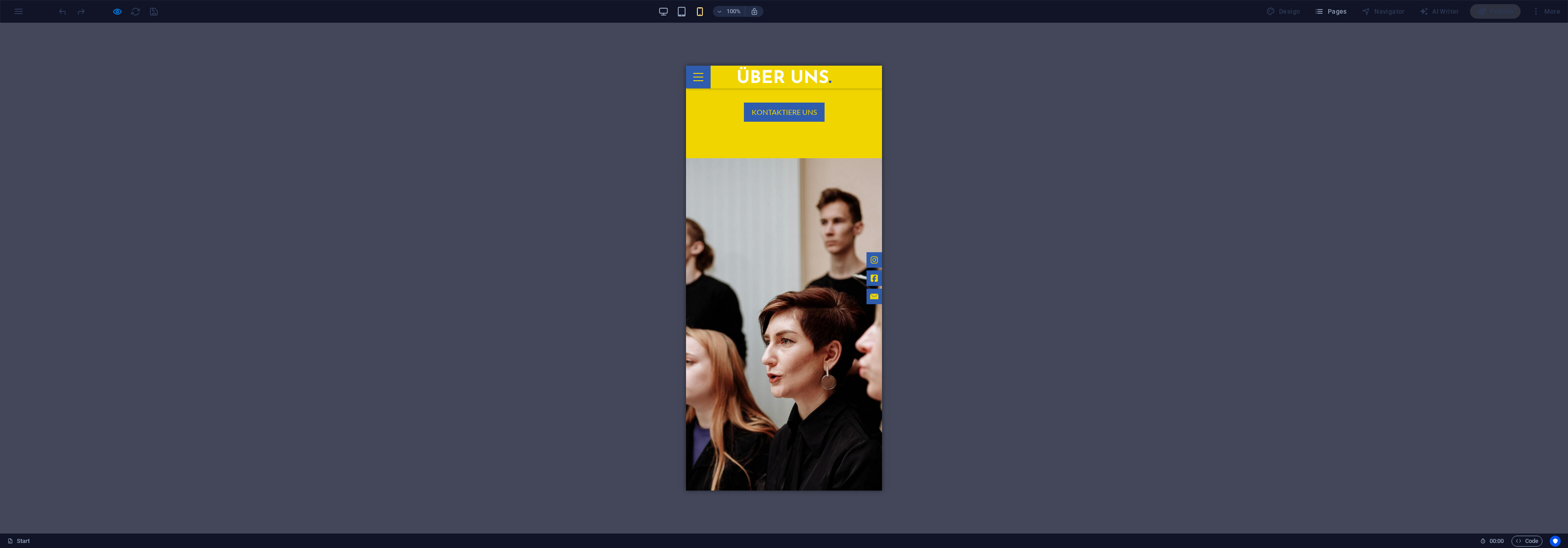
scroll to position [543, 0]
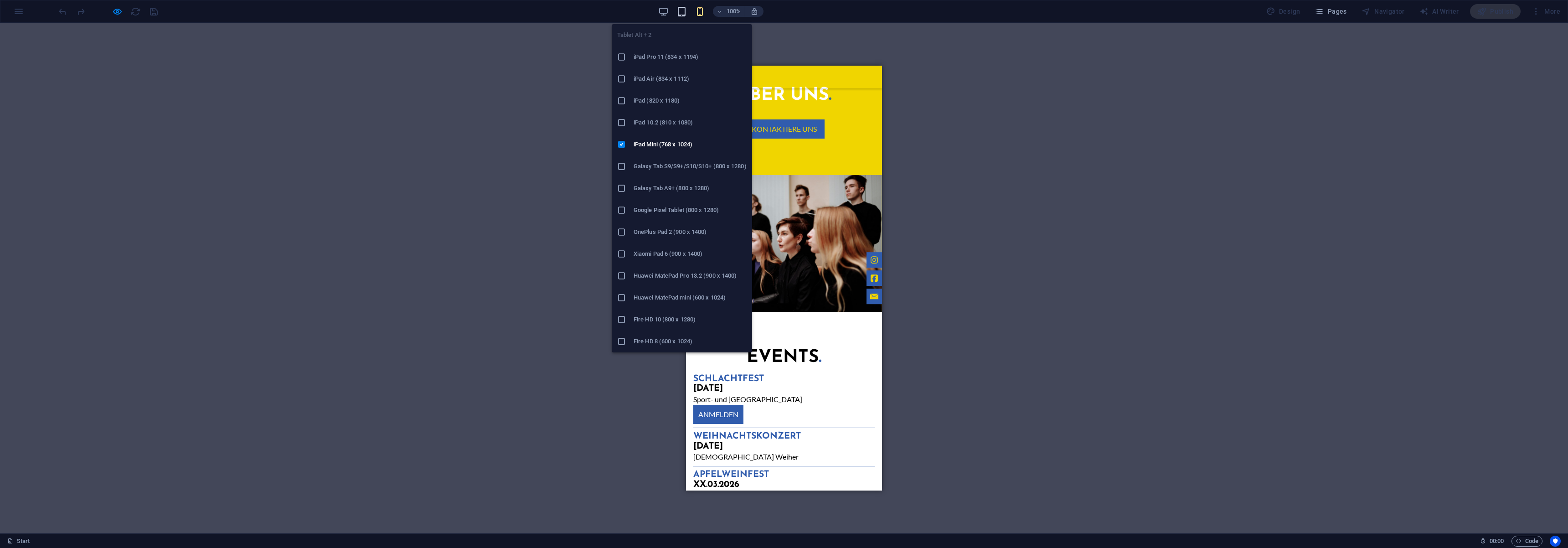
click at [682, 8] on icon "button" at bounding box center [681, 11] width 10 height 10
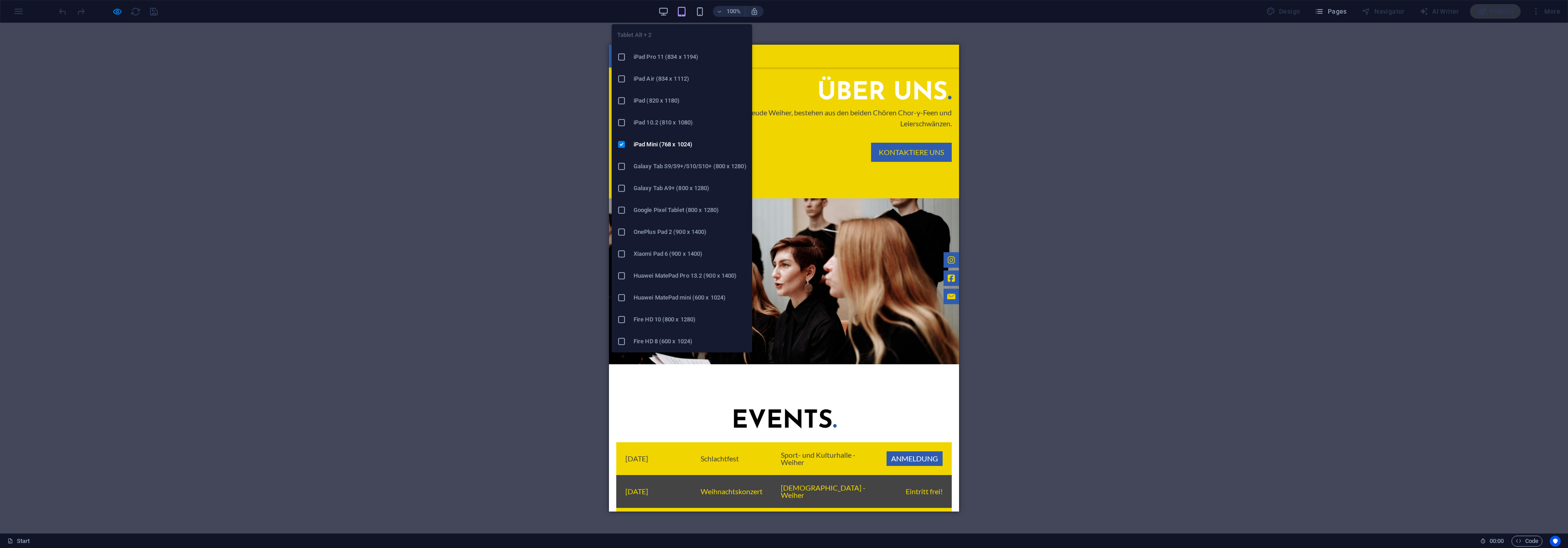
scroll to position [448, 0]
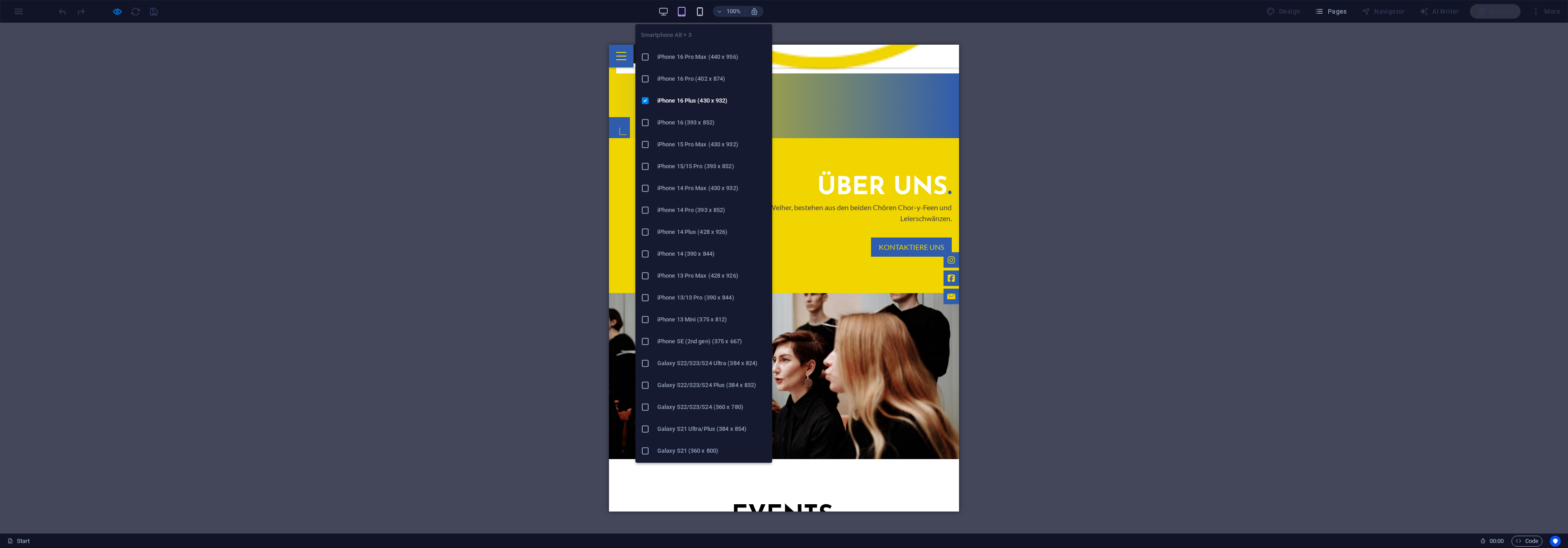
click at [705, 12] on icon "button" at bounding box center [700, 11] width 10 height 10
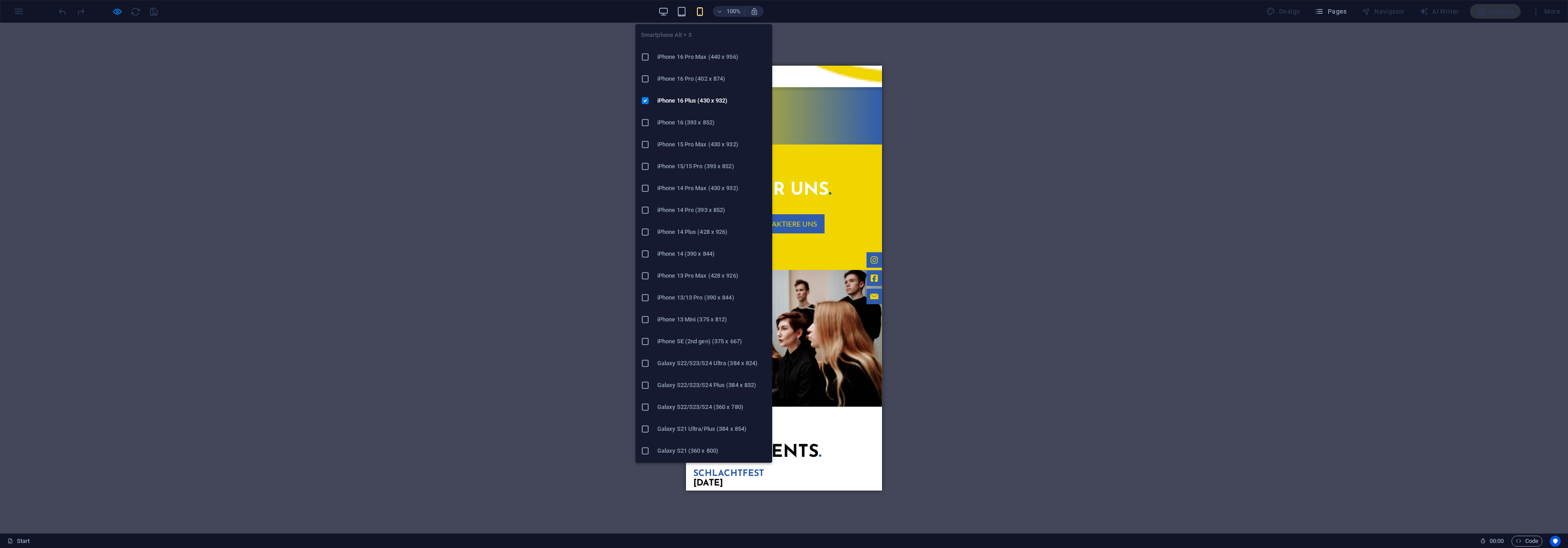
scroll to position [543, 0]
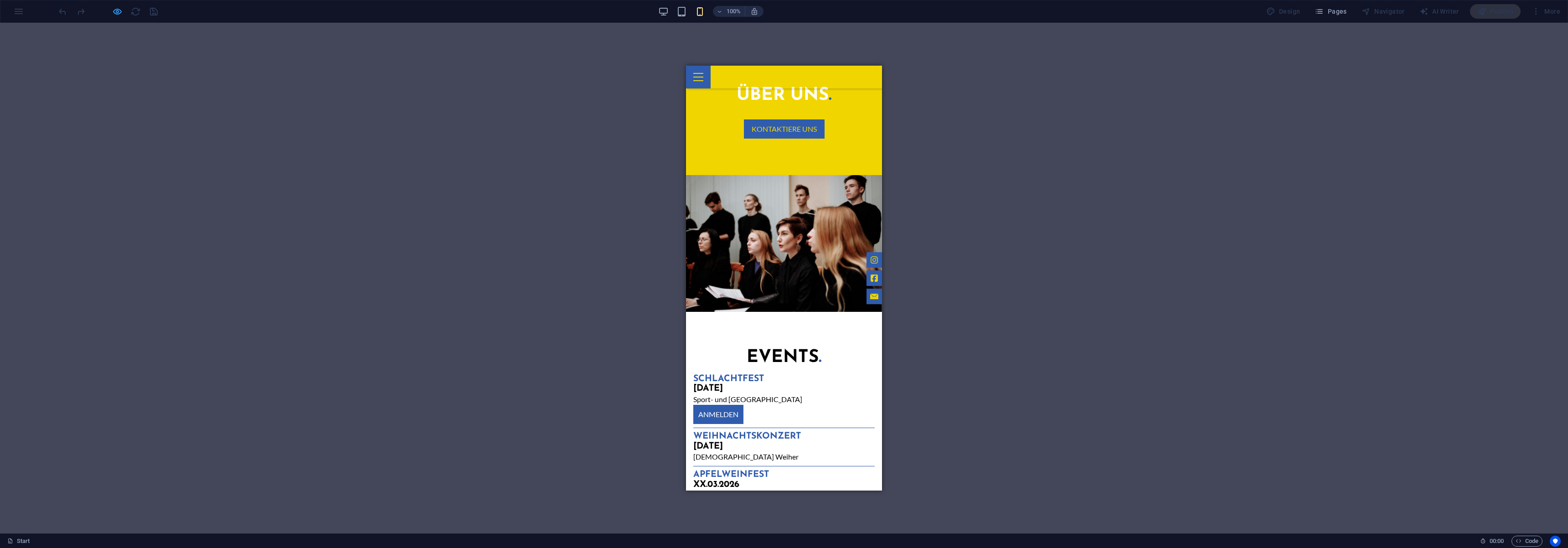
click at [121, 12] on icon "button" at bounding box center [117, 11] width 10 height 10
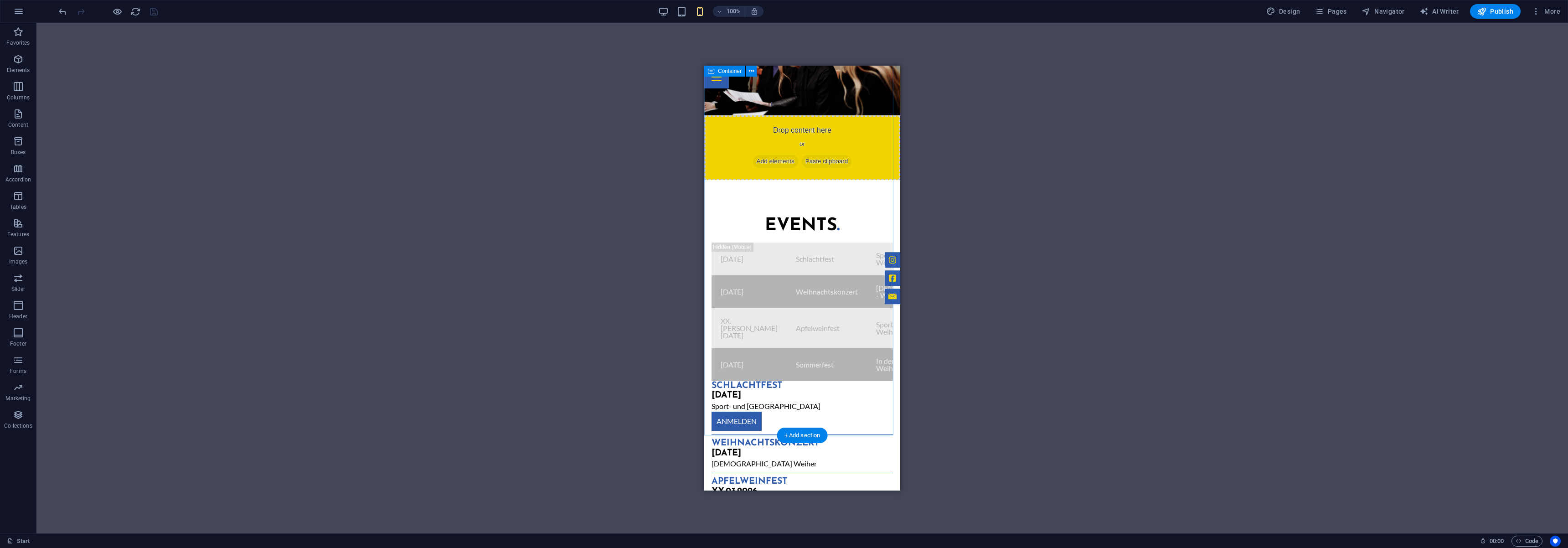
scroll to position [761, 0]
click at [720, 486] on div "XX.03.2026" at bounding box center [802, 491] width 182 height 10
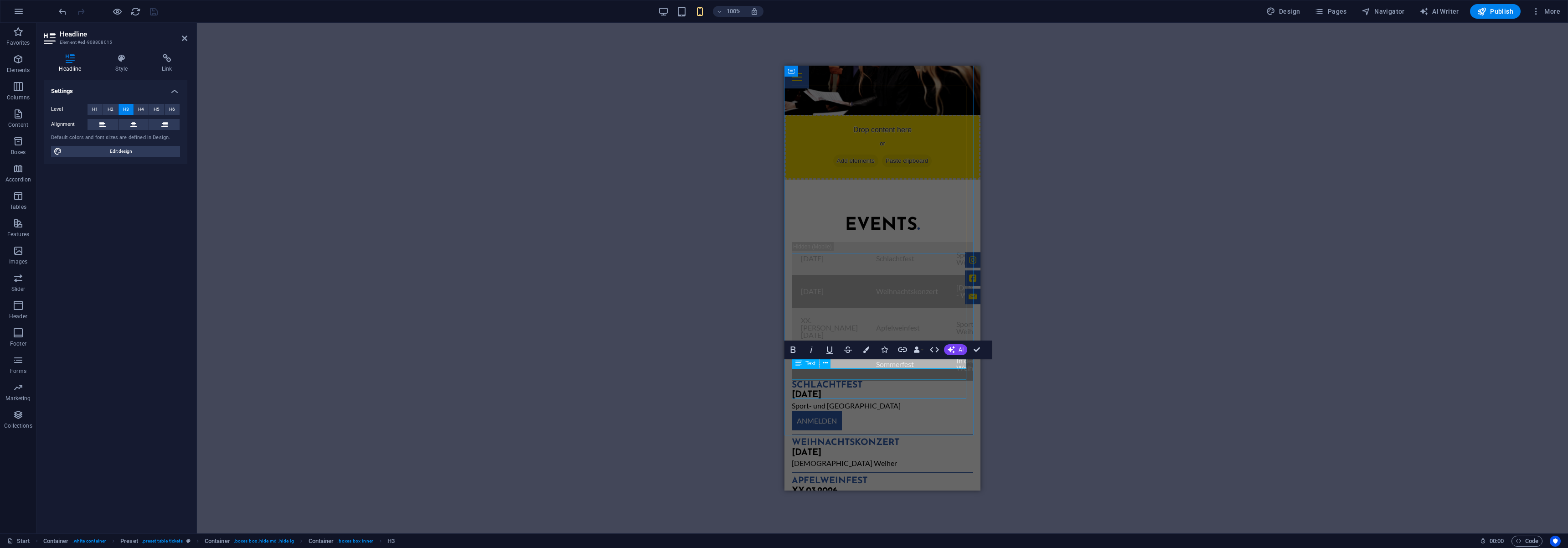
click at [802, 367] on div "Text" at bounding box center [805, 363] width 27 height 11
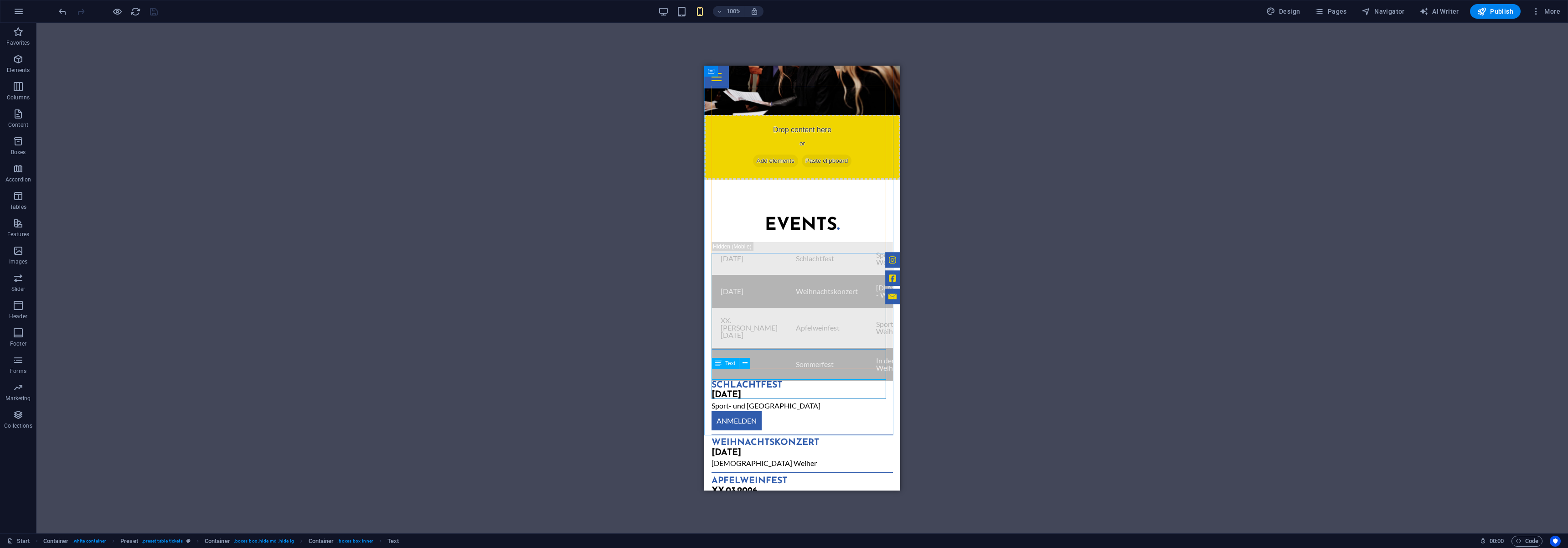
click at [729, 363] on span "Text" at bounding box center [730, 363] width 10 height 6
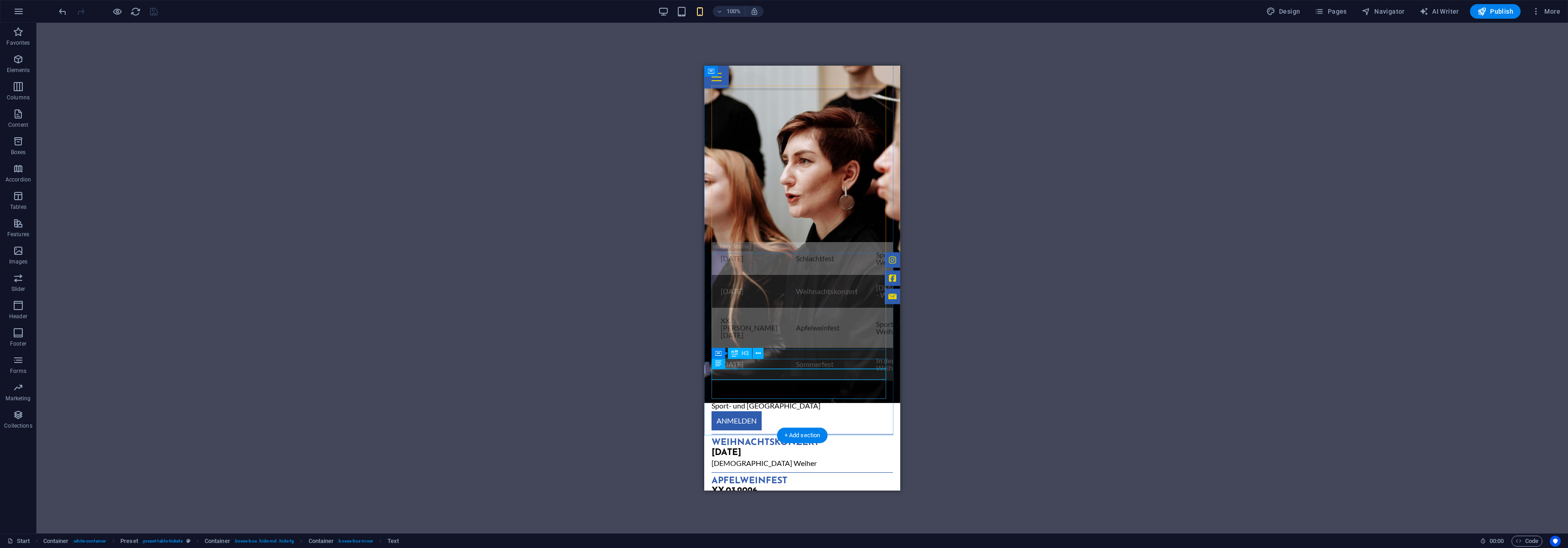
click at [0, 0] on span "Text" at bounding box center [0, 0] width 0 height 0
click at [741, 486] on div "XX.03.2026" at bounding box center [802, 491] width 182 height 10
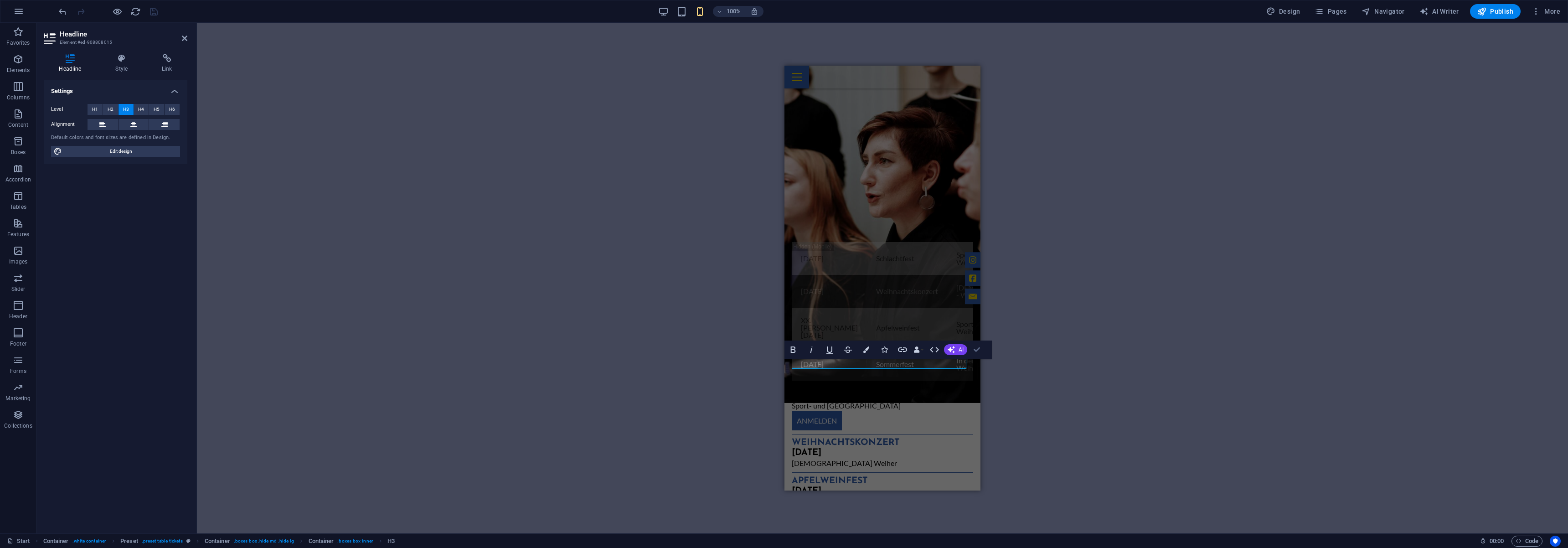
drag, startPoint x: 976, startPoint y: 347, endPoint x: 971, endPoint y: 353, distance: 7.8
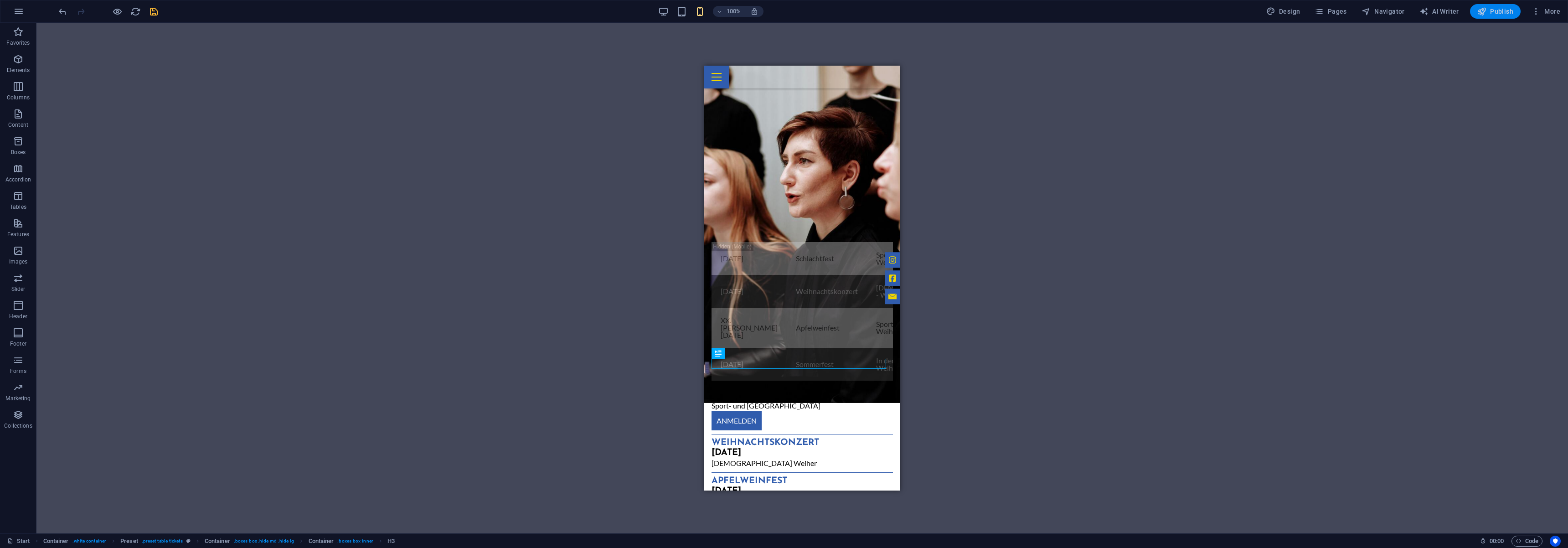
click at [1497, 10] on span "Publish" at bounding box center [1495, 11] width 36 height 9
